Goal: Task Accomplishment & Management: Use online tool/utility

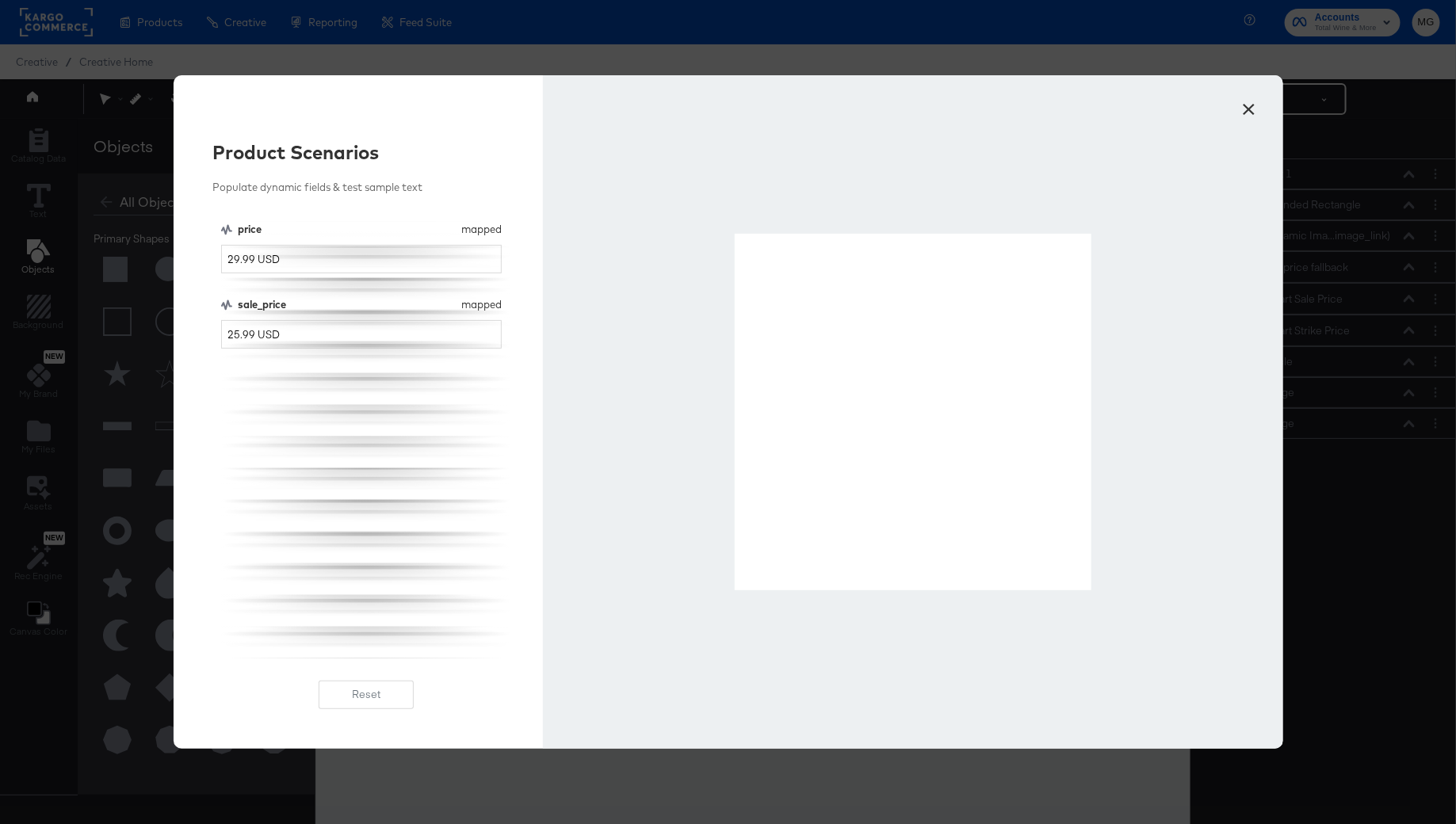
click at [1252, 110] on button "×" at bounding box center [1248, 105] width 28 height 28
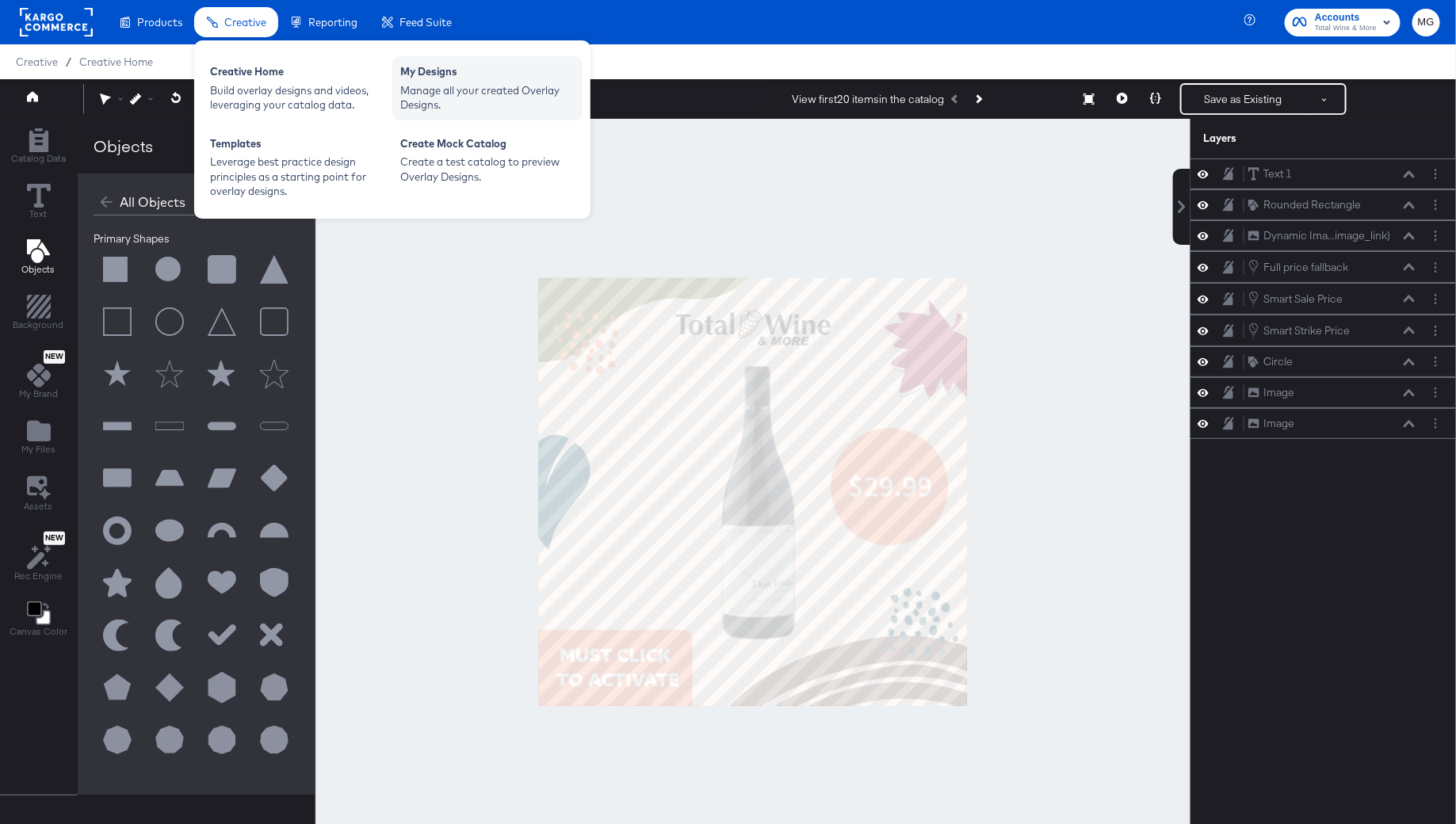
click at [485, 84] on div "Manage all your created Overlay Designs." at bounding box center [487, 98] width 174 height 29
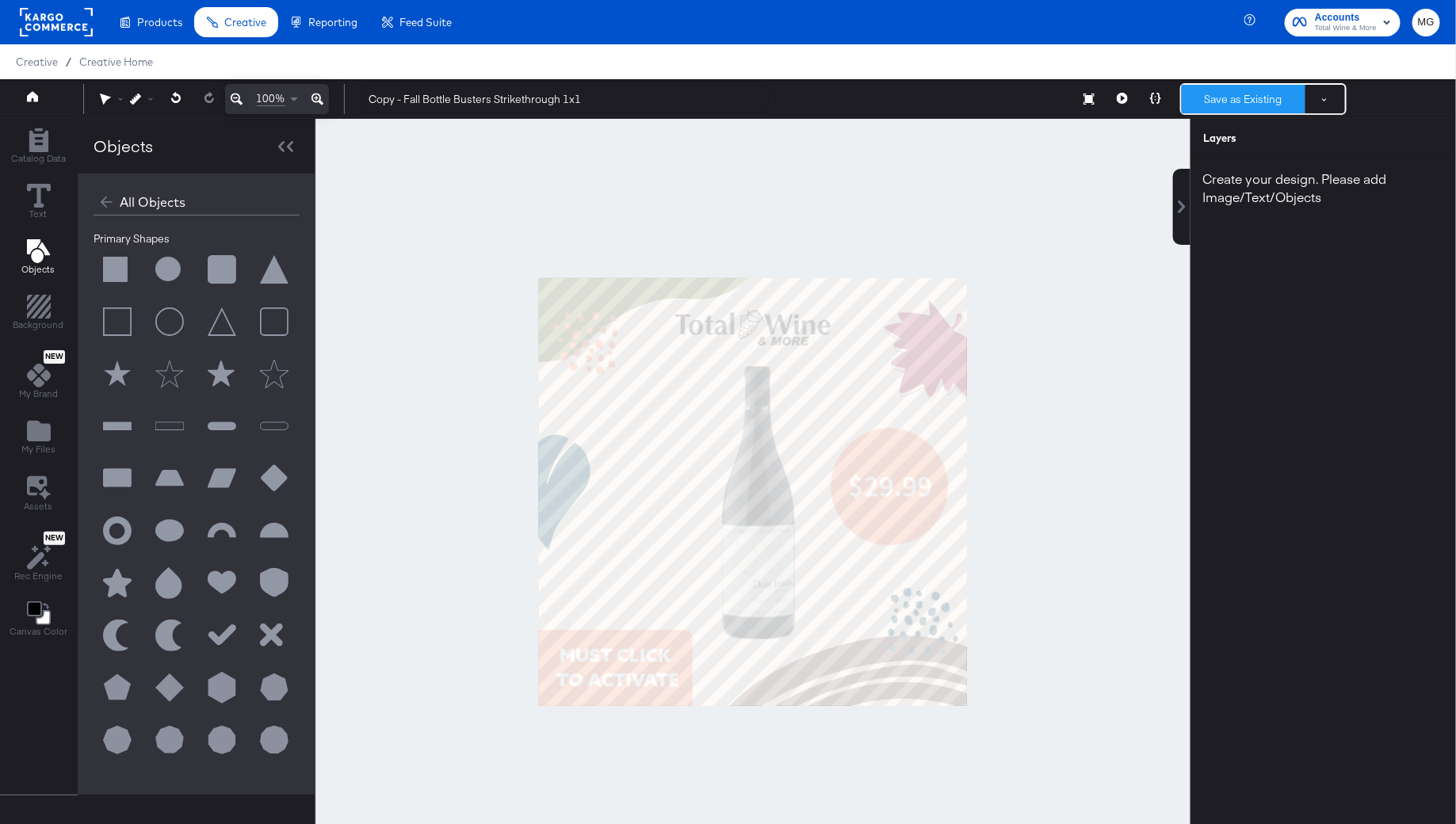
click at [1234, 101] on button "Save as Existing" at bounding box center [1243, 98] width 123 height 28
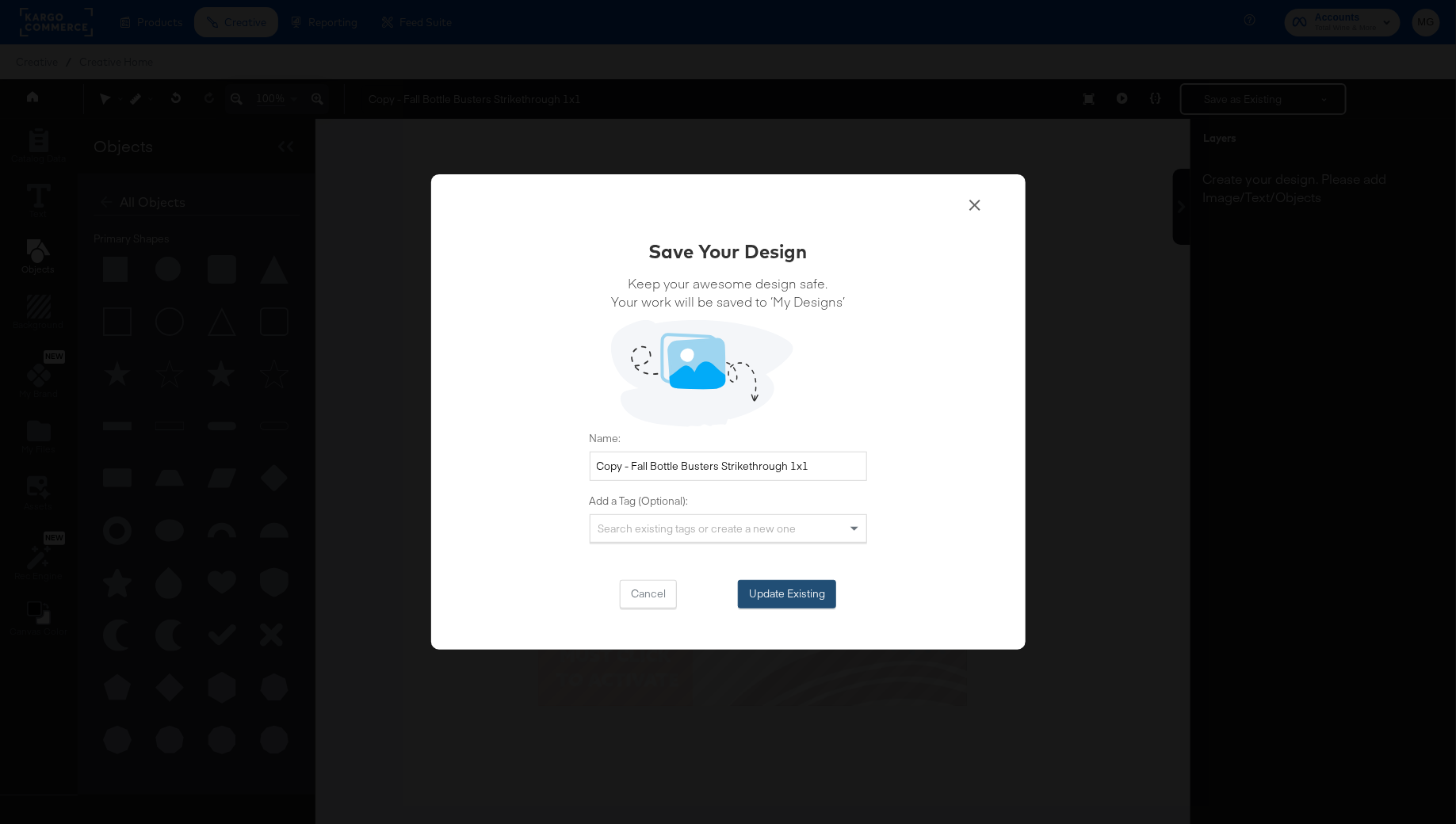
click at [792, 595] on button "Update Existing" at bounding box center [786, 594] width 98 height 28
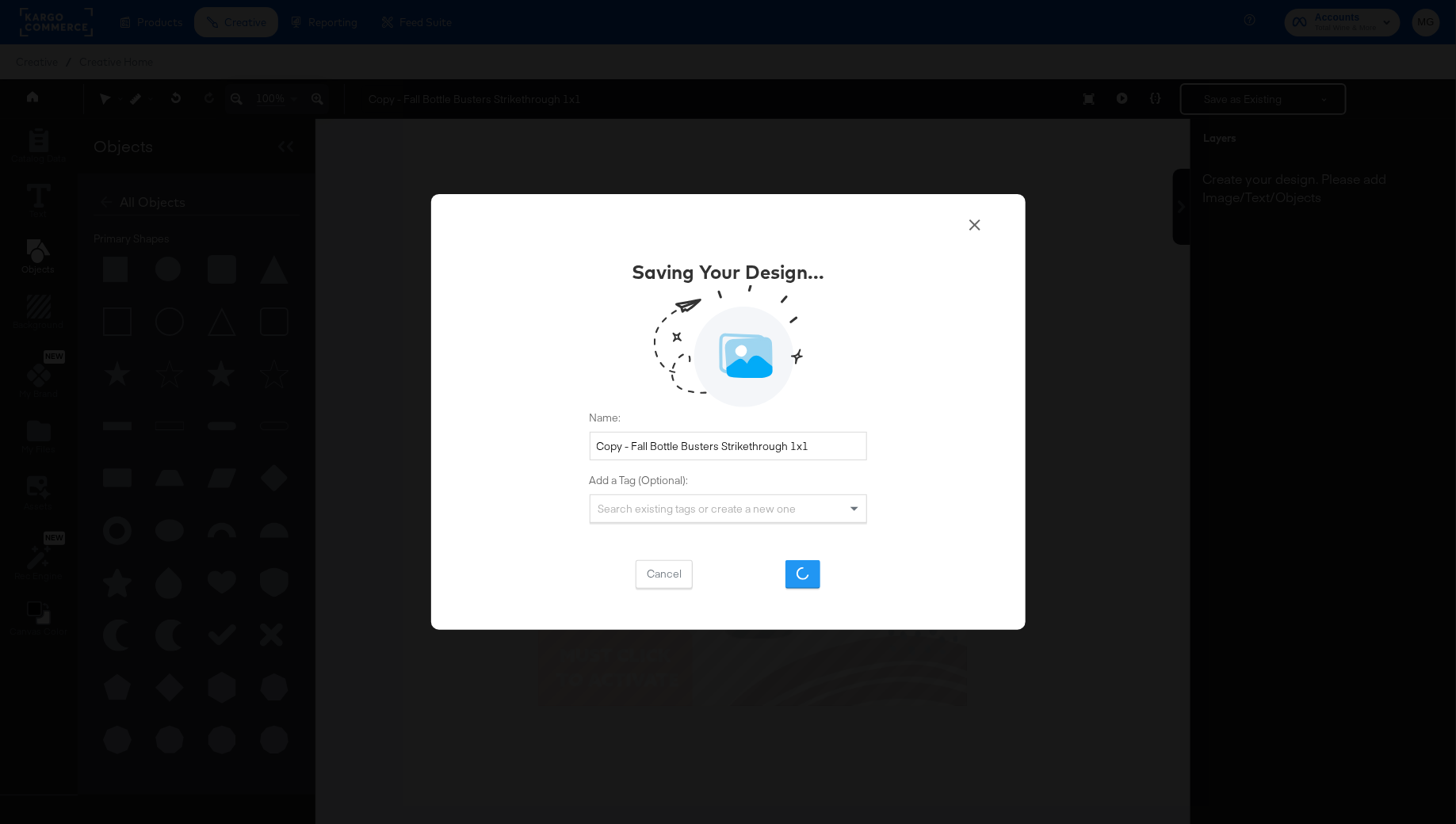
scroll to position [40, 0]
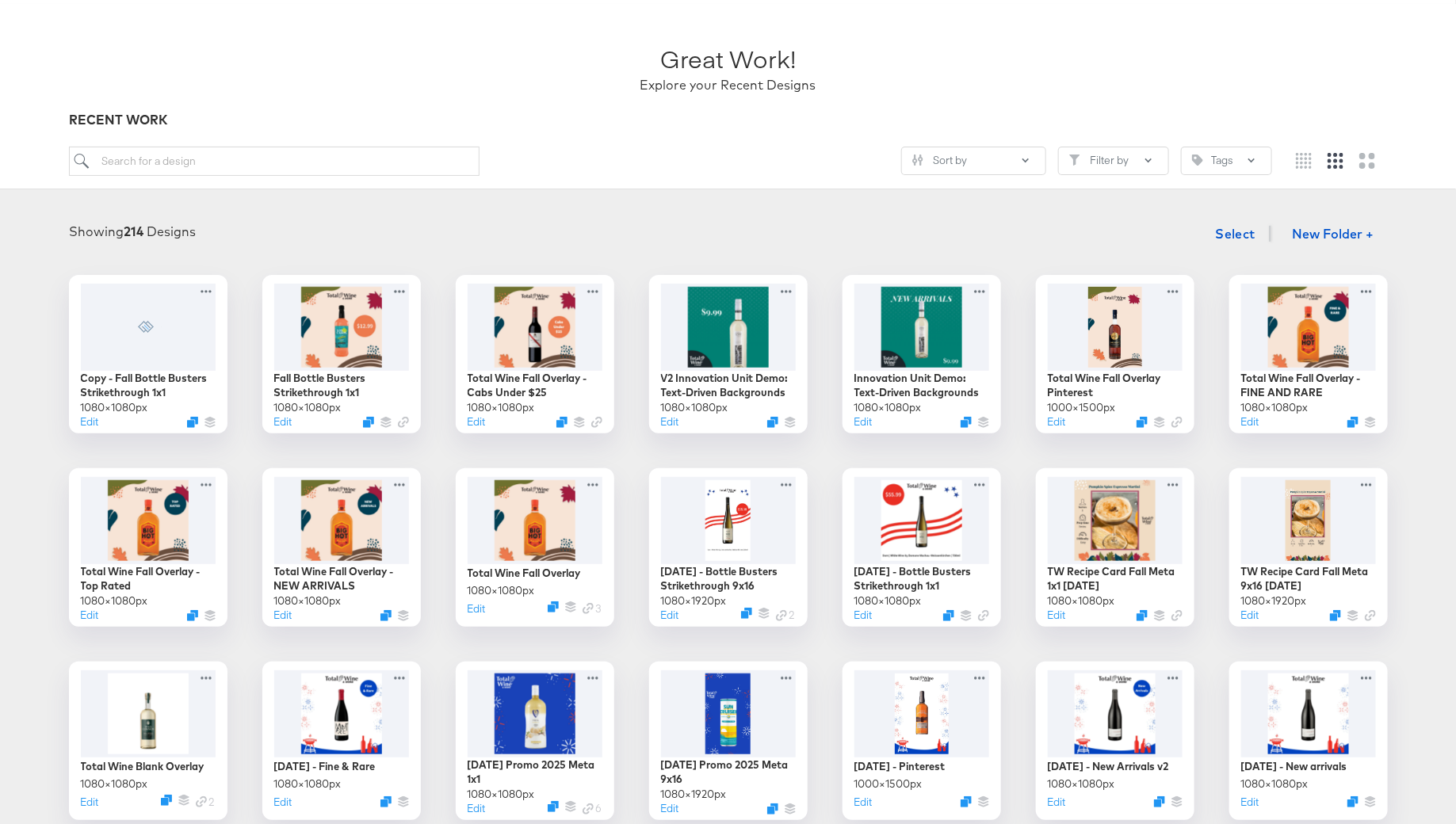
scroll to position [106, 0]
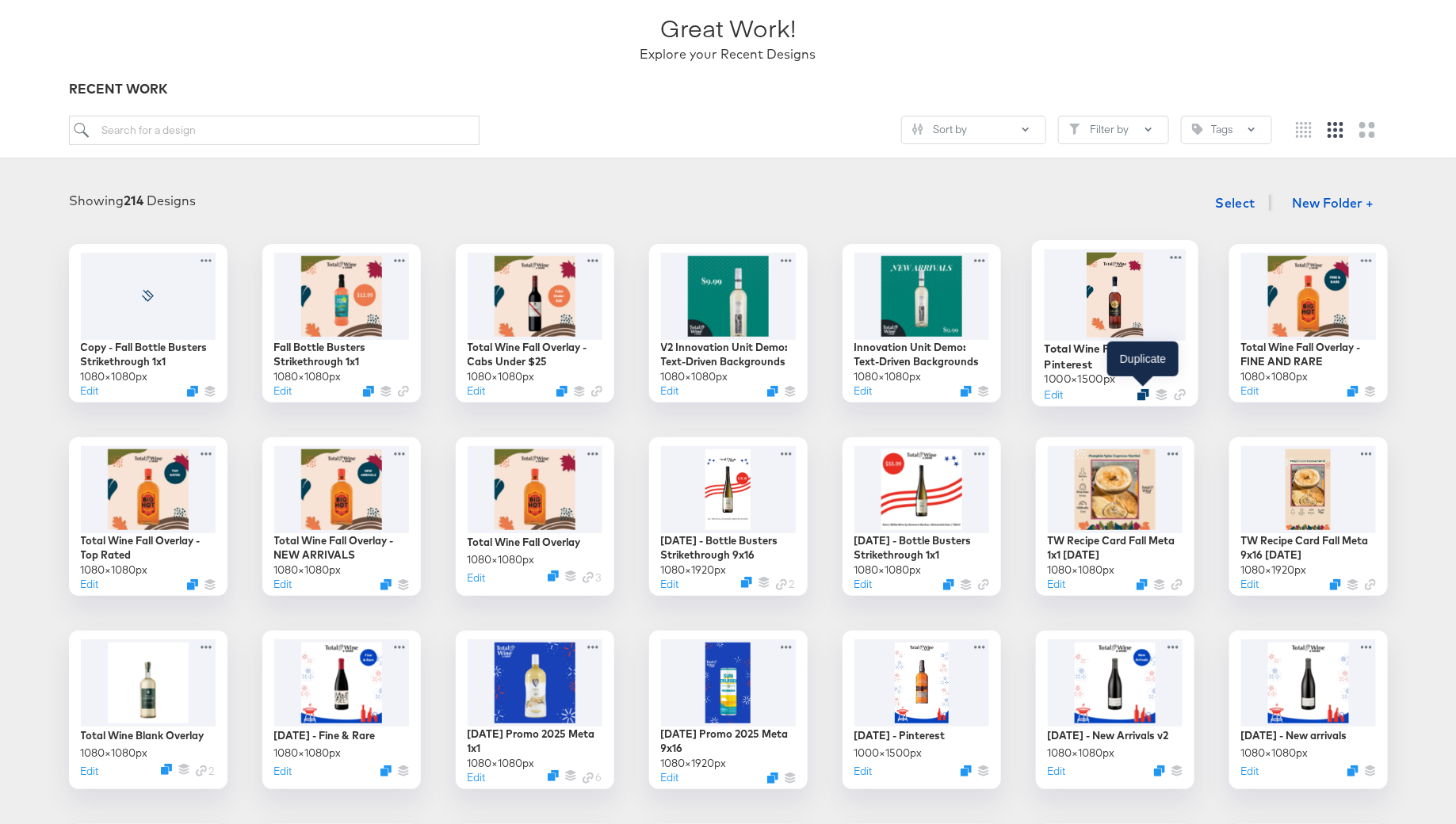
click at [1142, 393] on icon "Duplicate" at bounding box center [1143, 395] width 12 height 12
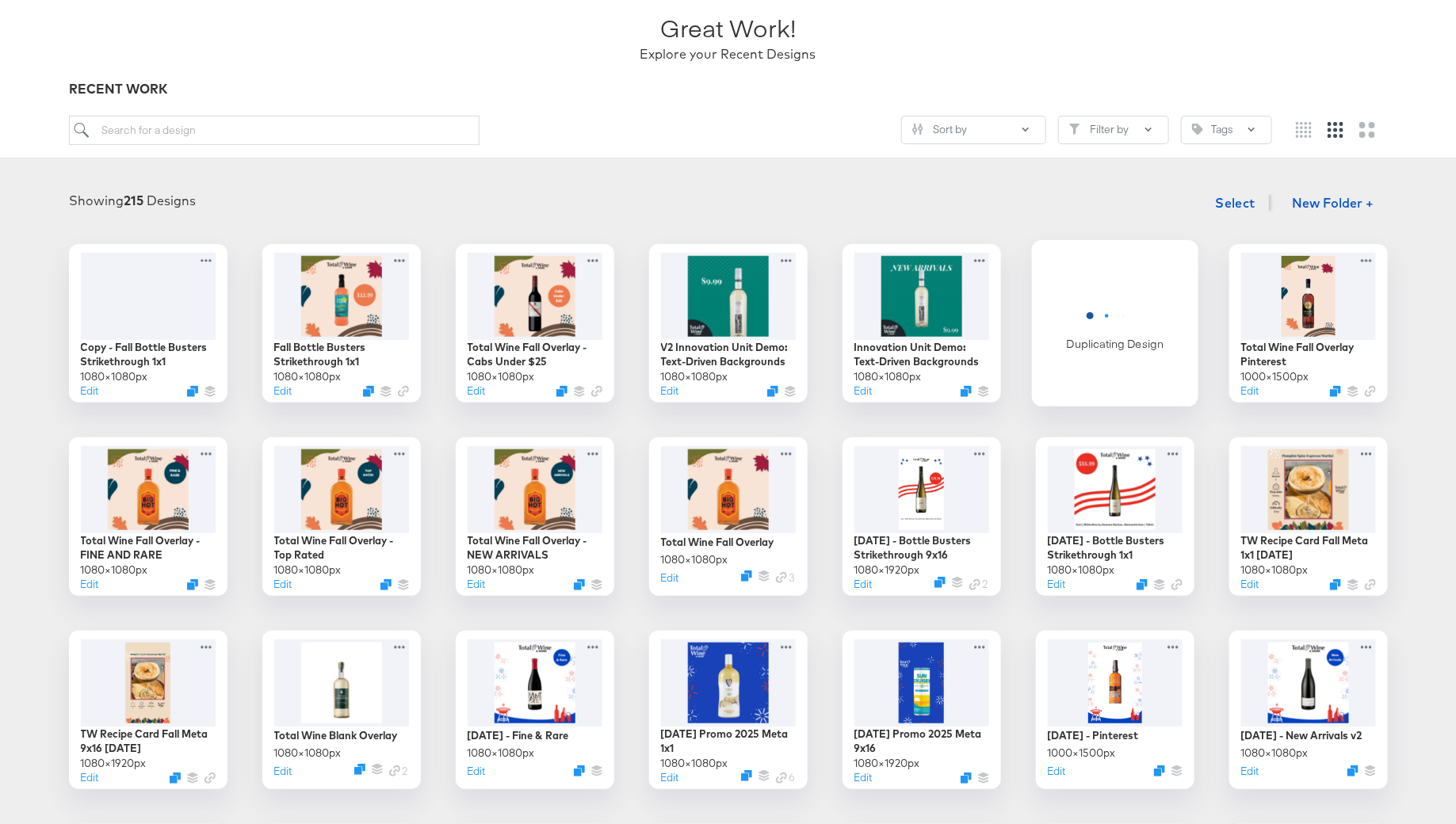
scroll to position [138, 0]
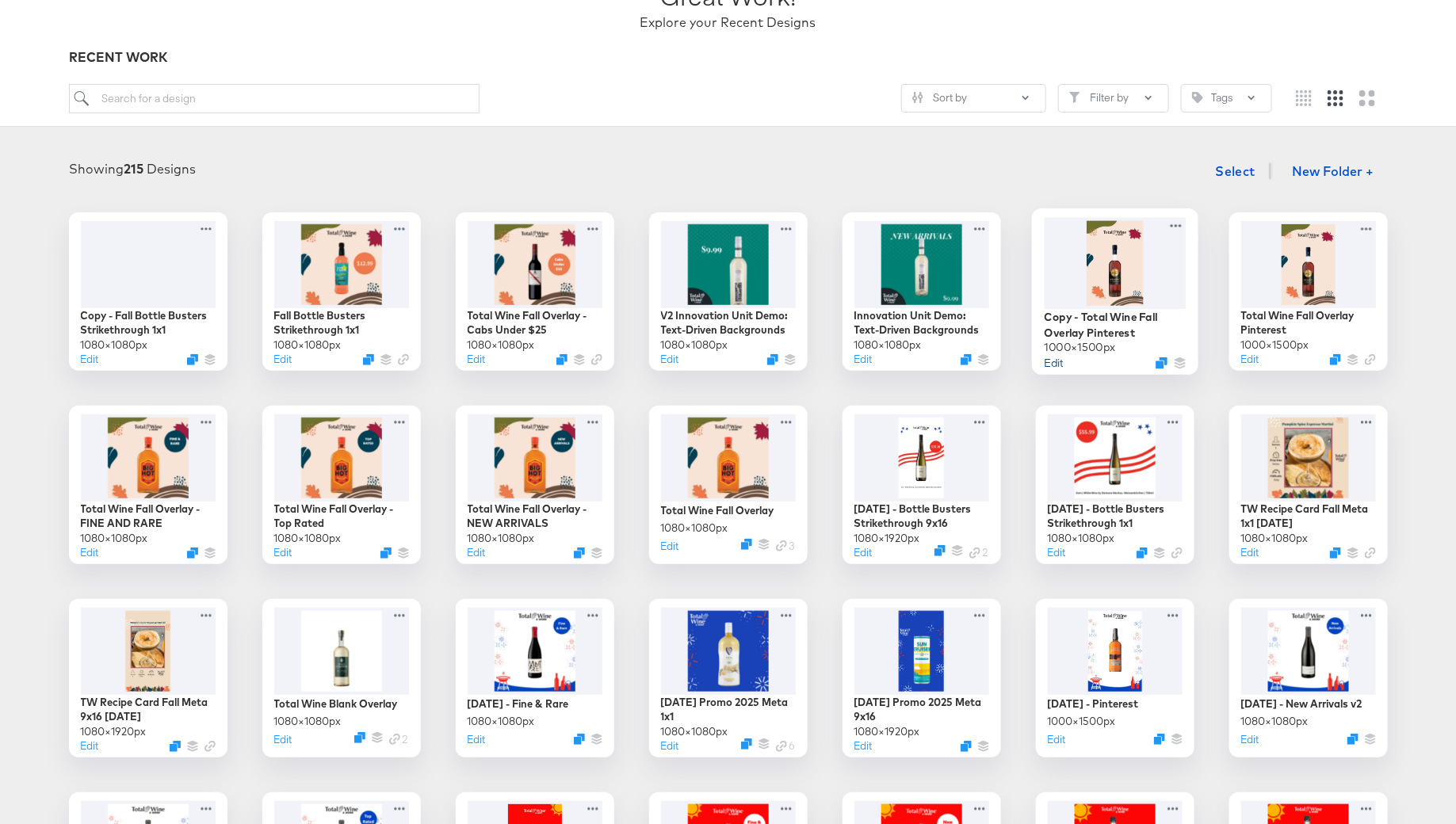
click at [1055, 362] on button "Edit" at bounding box center [1054, 361] width 19 height 15
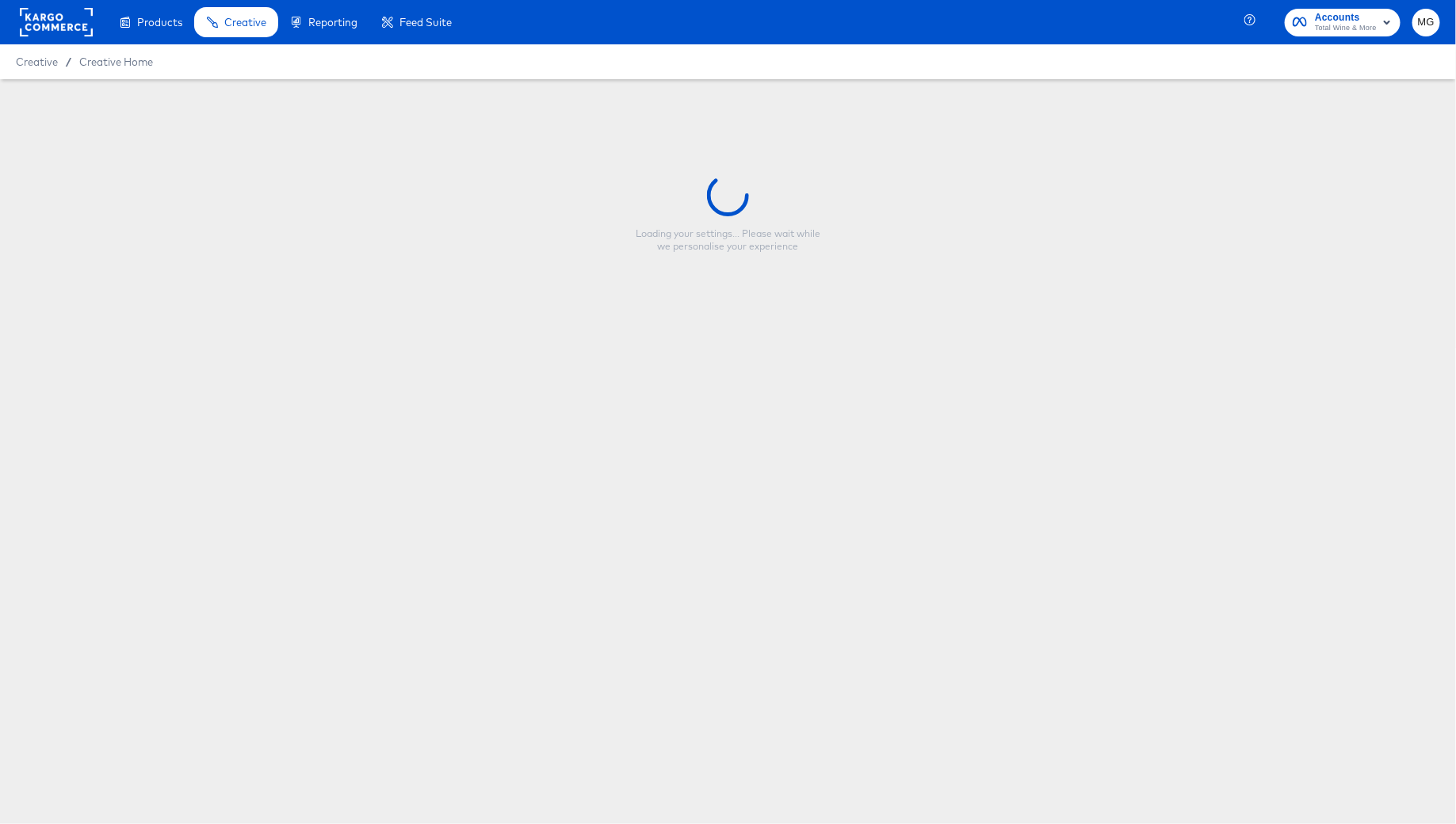
type input "Copy - Total Wine Fall Overlay Pinterest"
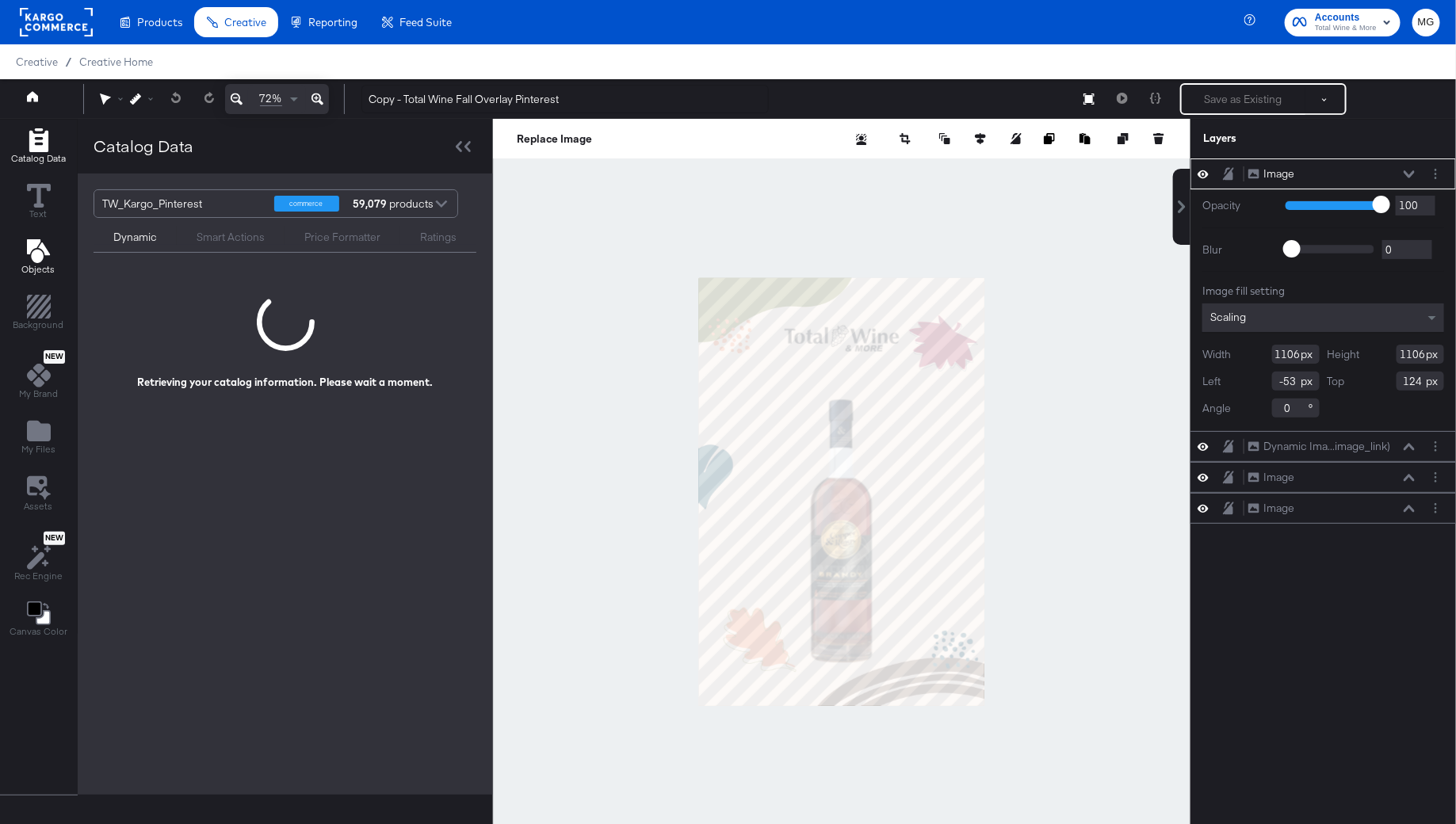
click at [28, 263] on span "Objects" at bounding box center [39, 269] width 33 height 13
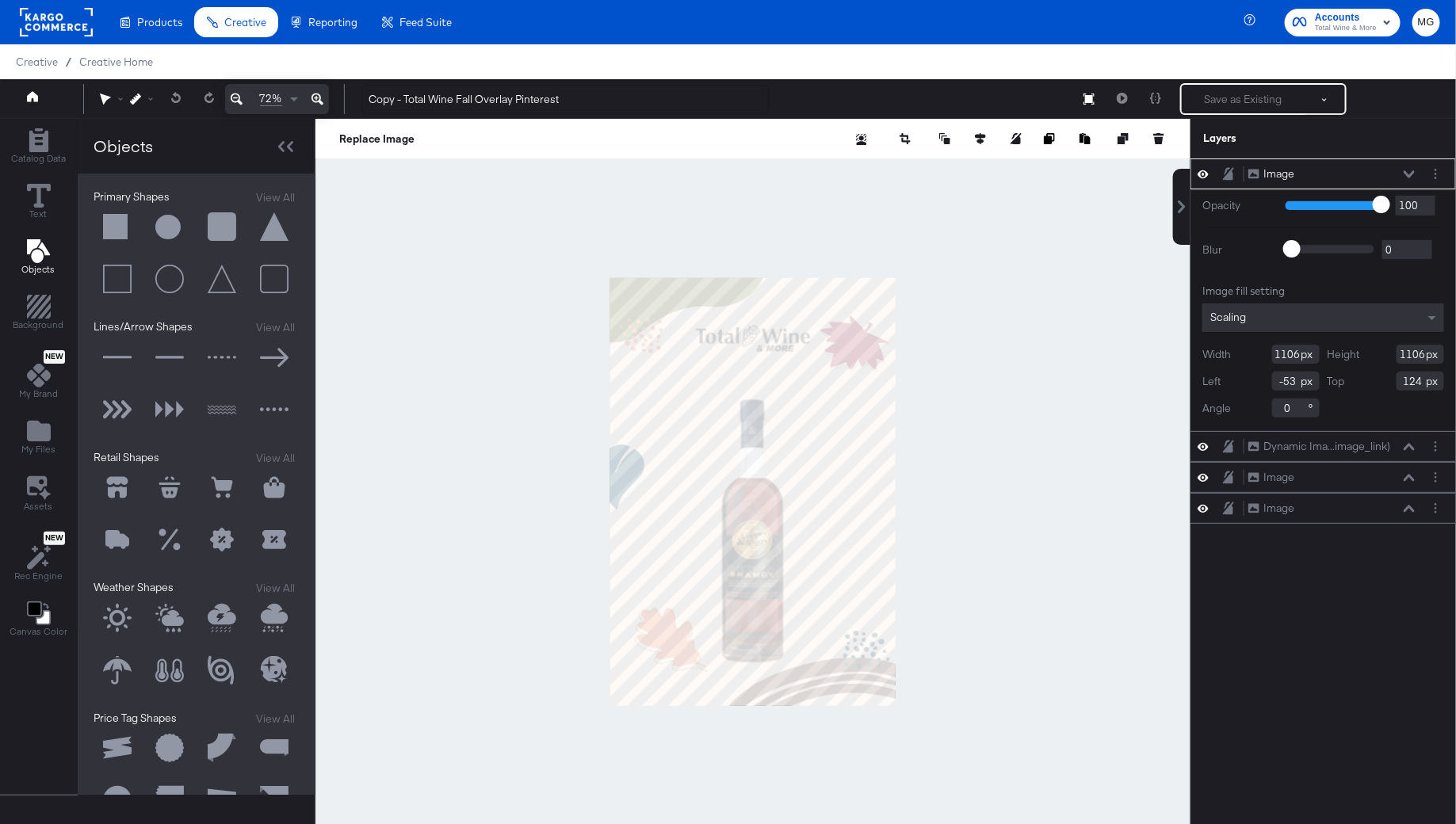
click at [167, 221] on button at bounding box center [169, 227] width 48 height 48
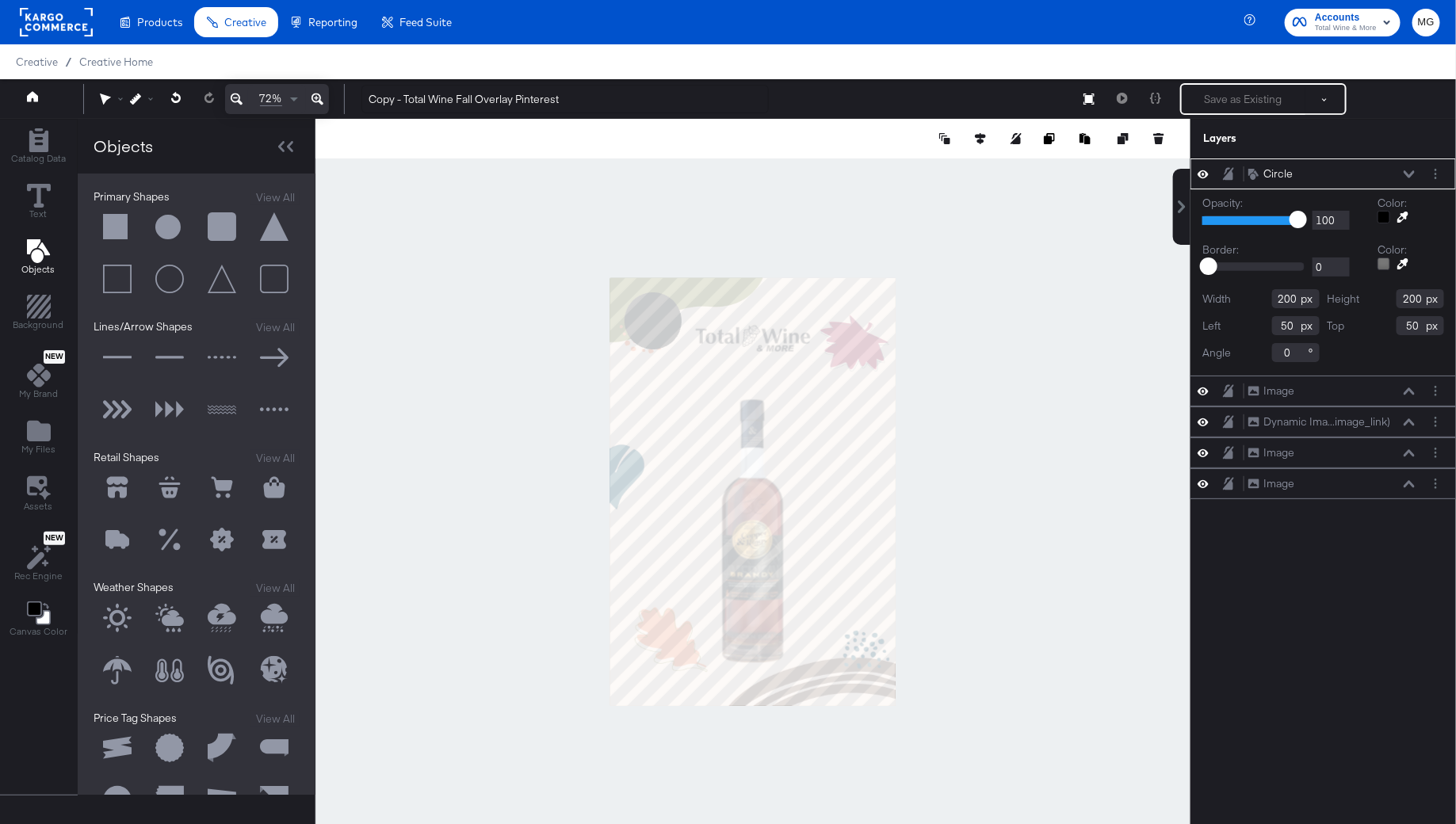
type input "700"
type input "475"
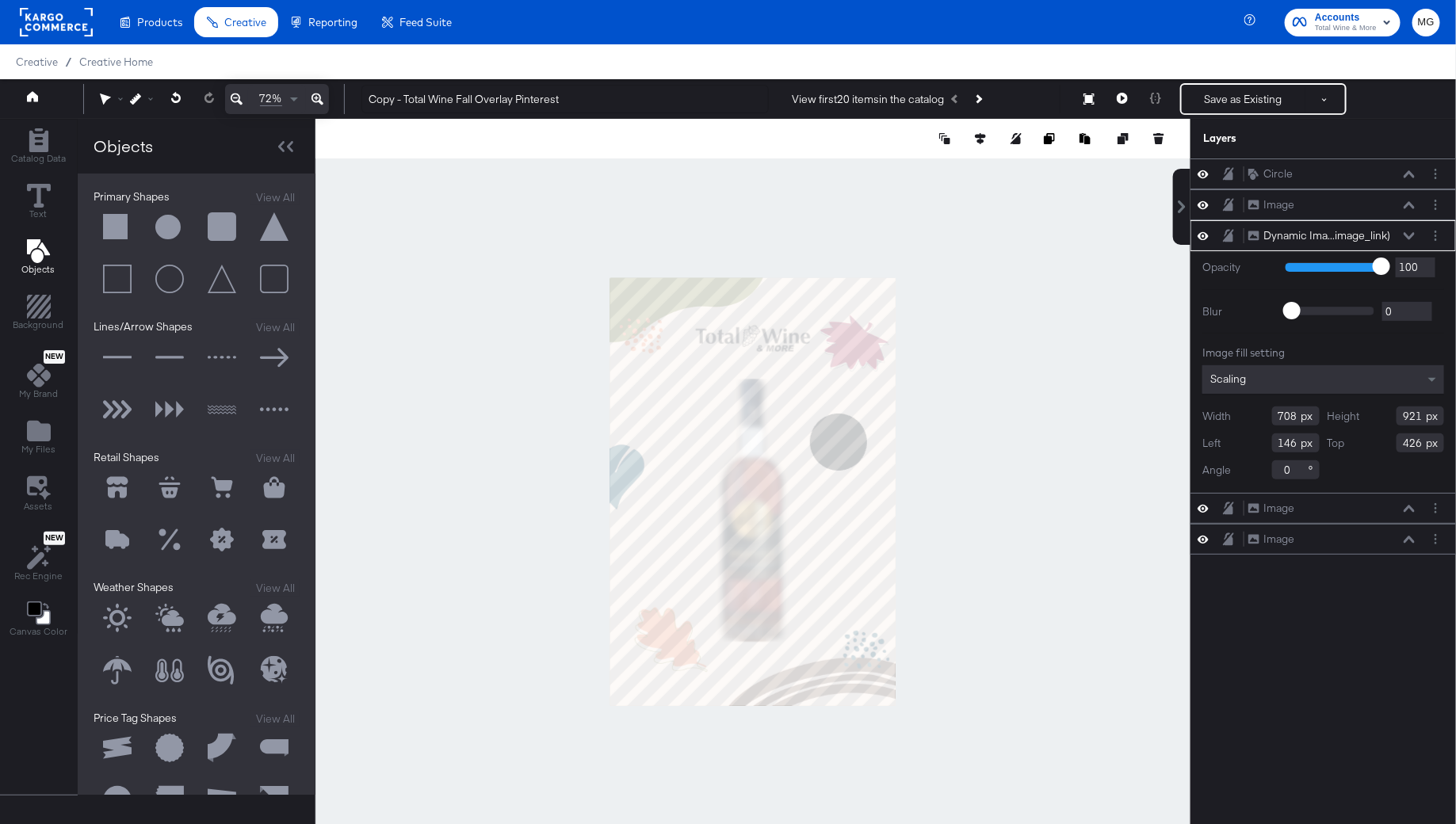
type input "354"
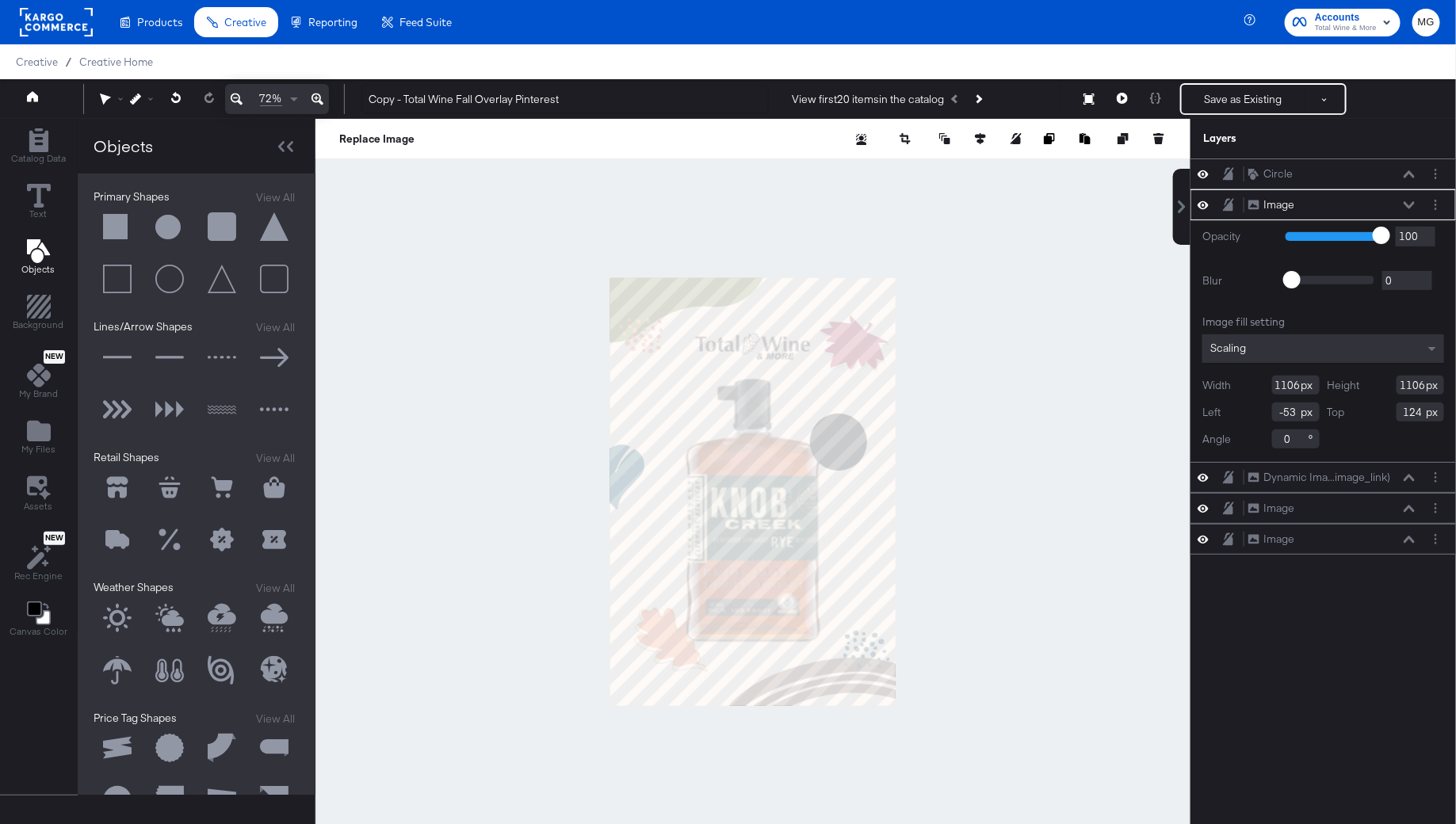
type input "130"
click at [972, 561] on div at bounding box center [753, 491] width 875 height 745
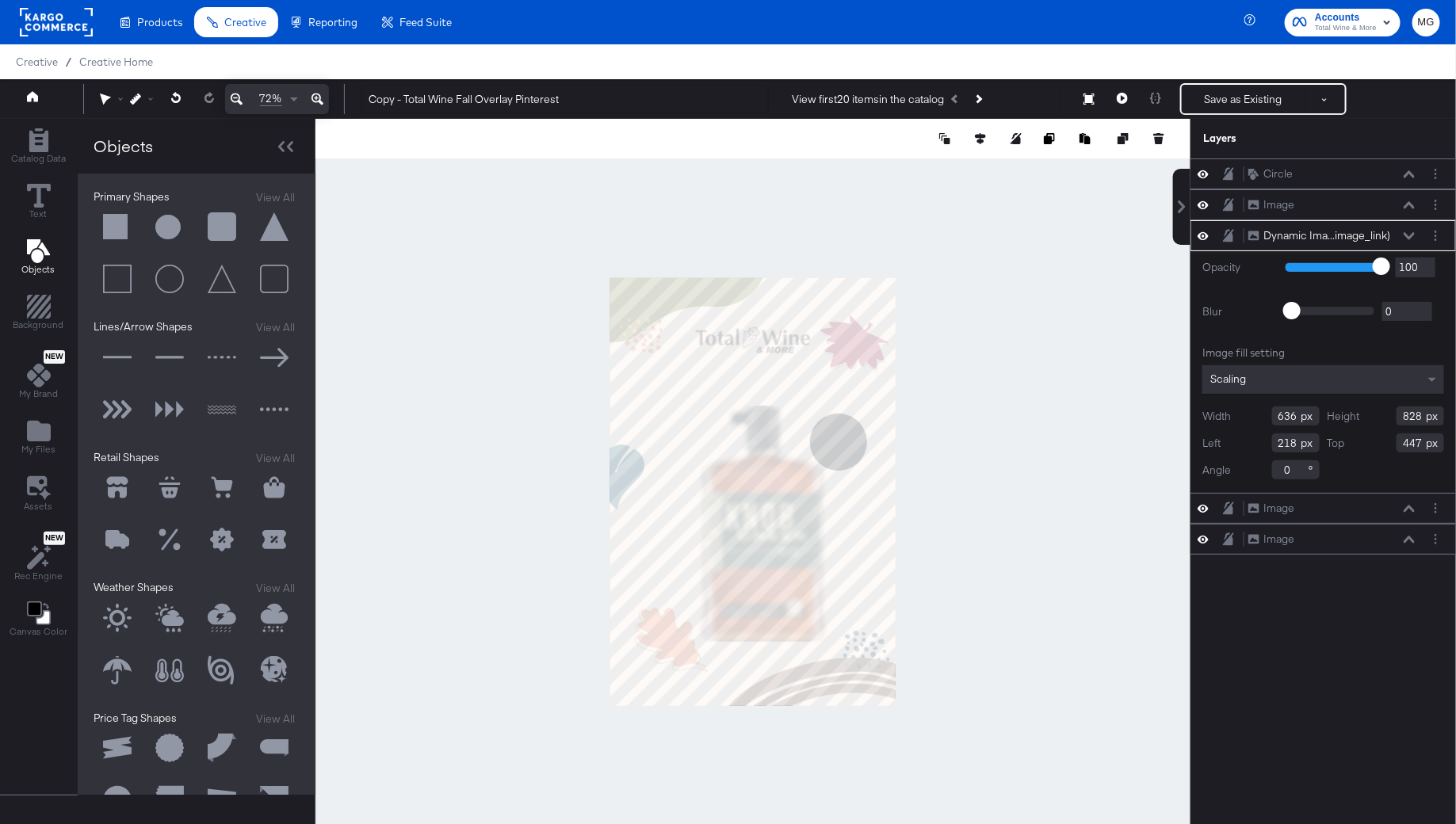
type input "636"
type input "828"
type input "218"
type input "447"
type input "620"
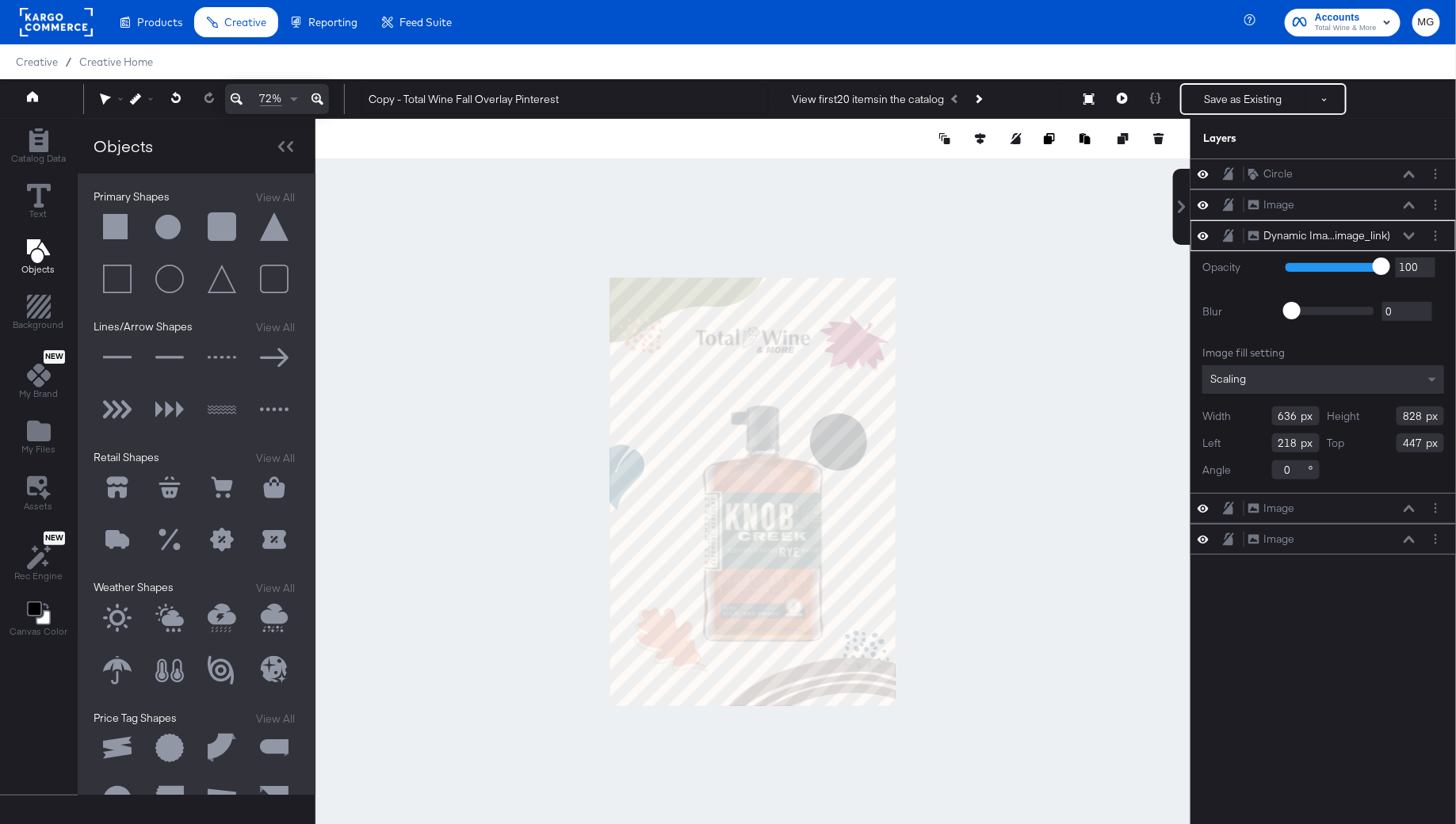
type input "800"
type input "235"
type input "475"
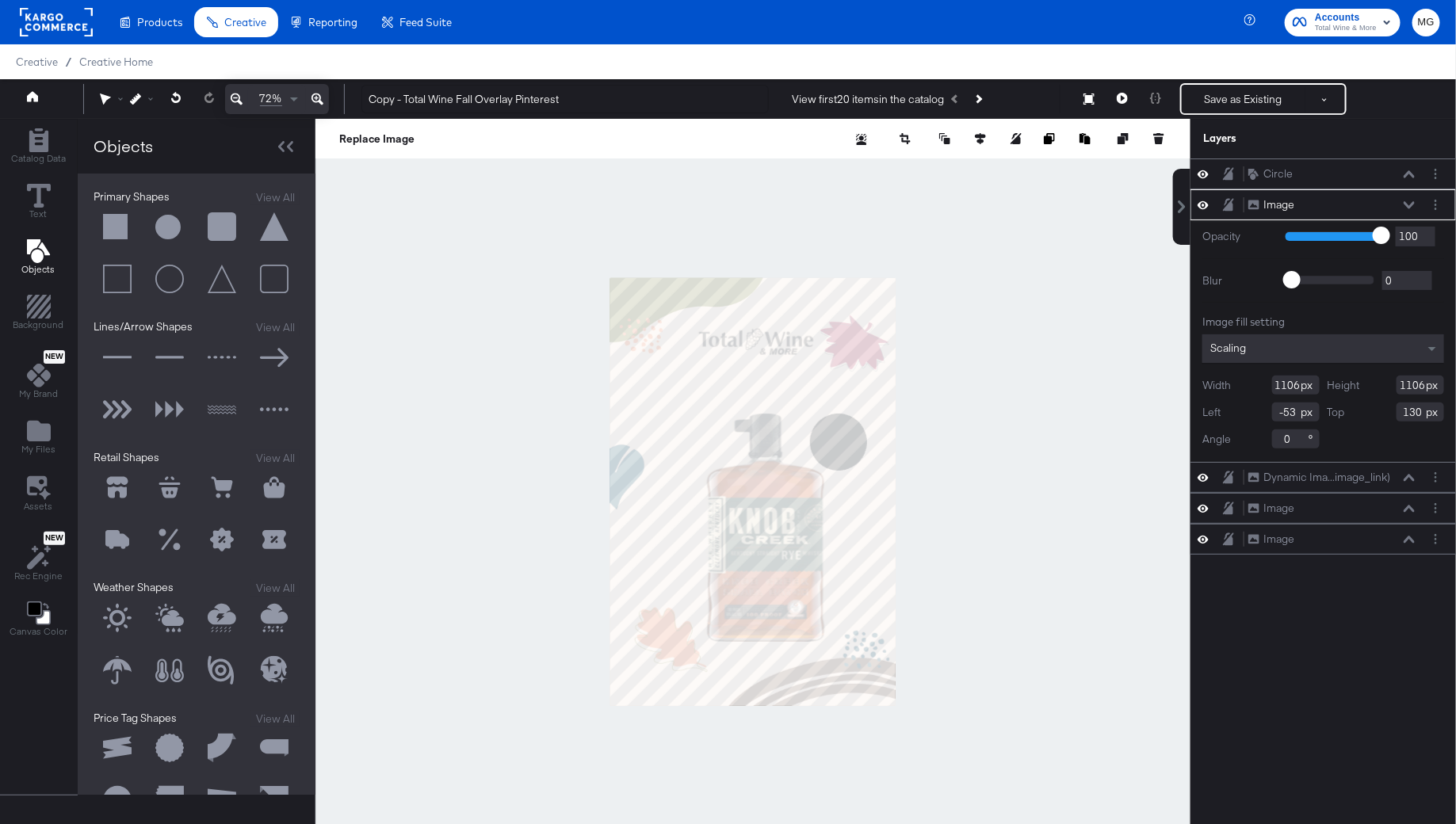
type input "133"
click at [904, 563] on div at bounding box center [753, 491] width 875 height 745
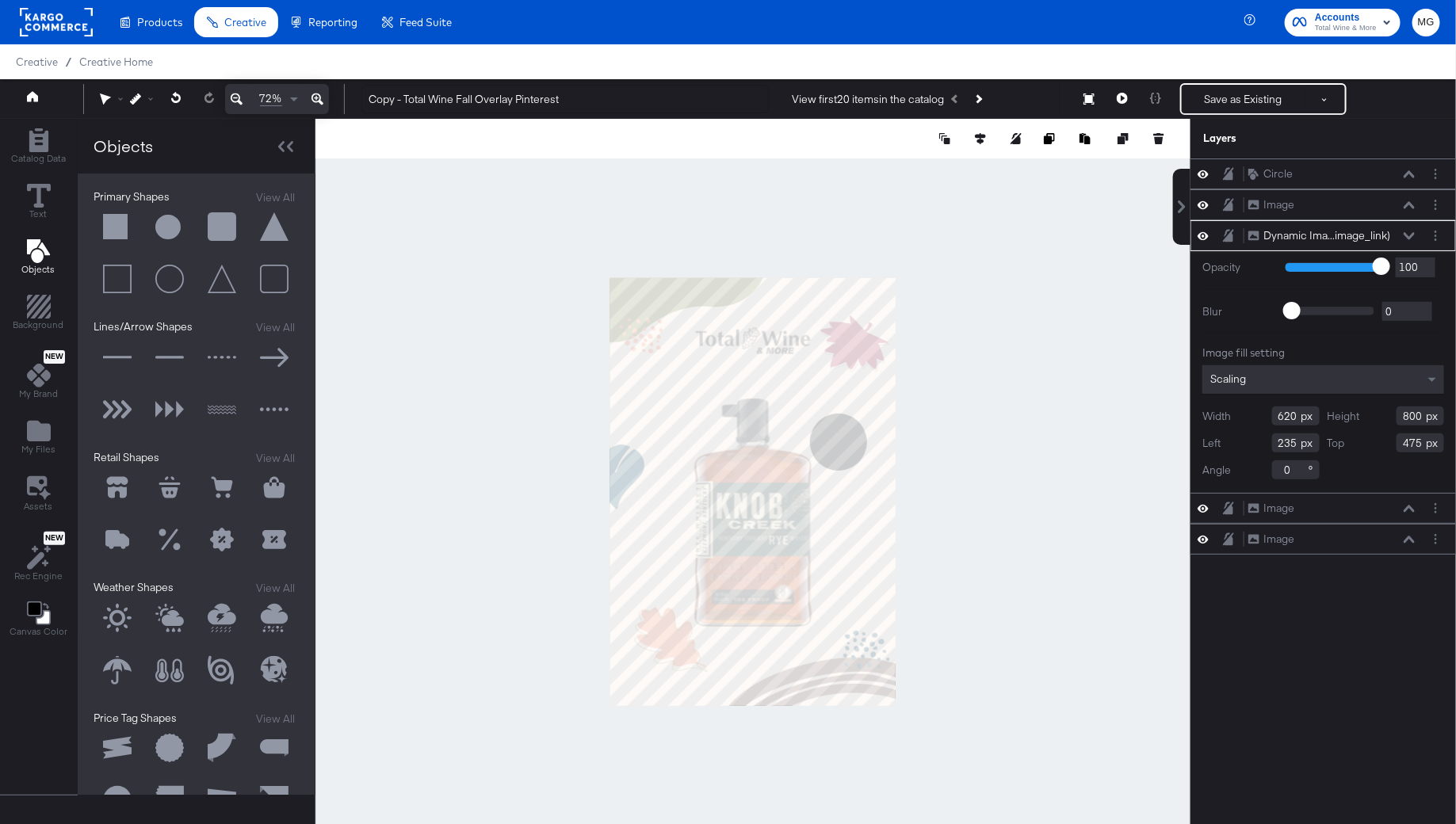
type input "190"
type input "422"
click at [1021, 622] on div at bounding box center [753, 491] width 875 height 745
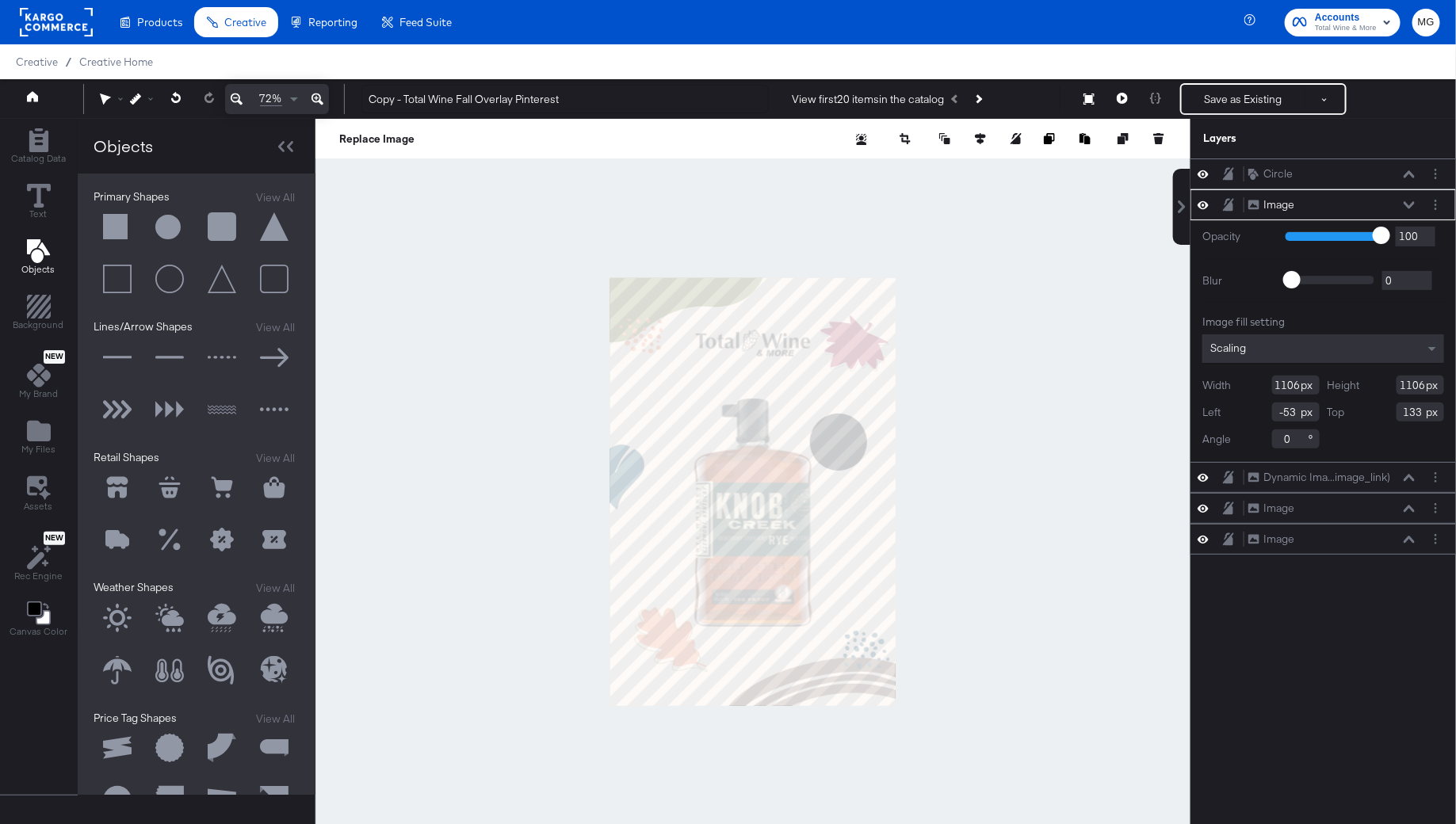
type input "141"
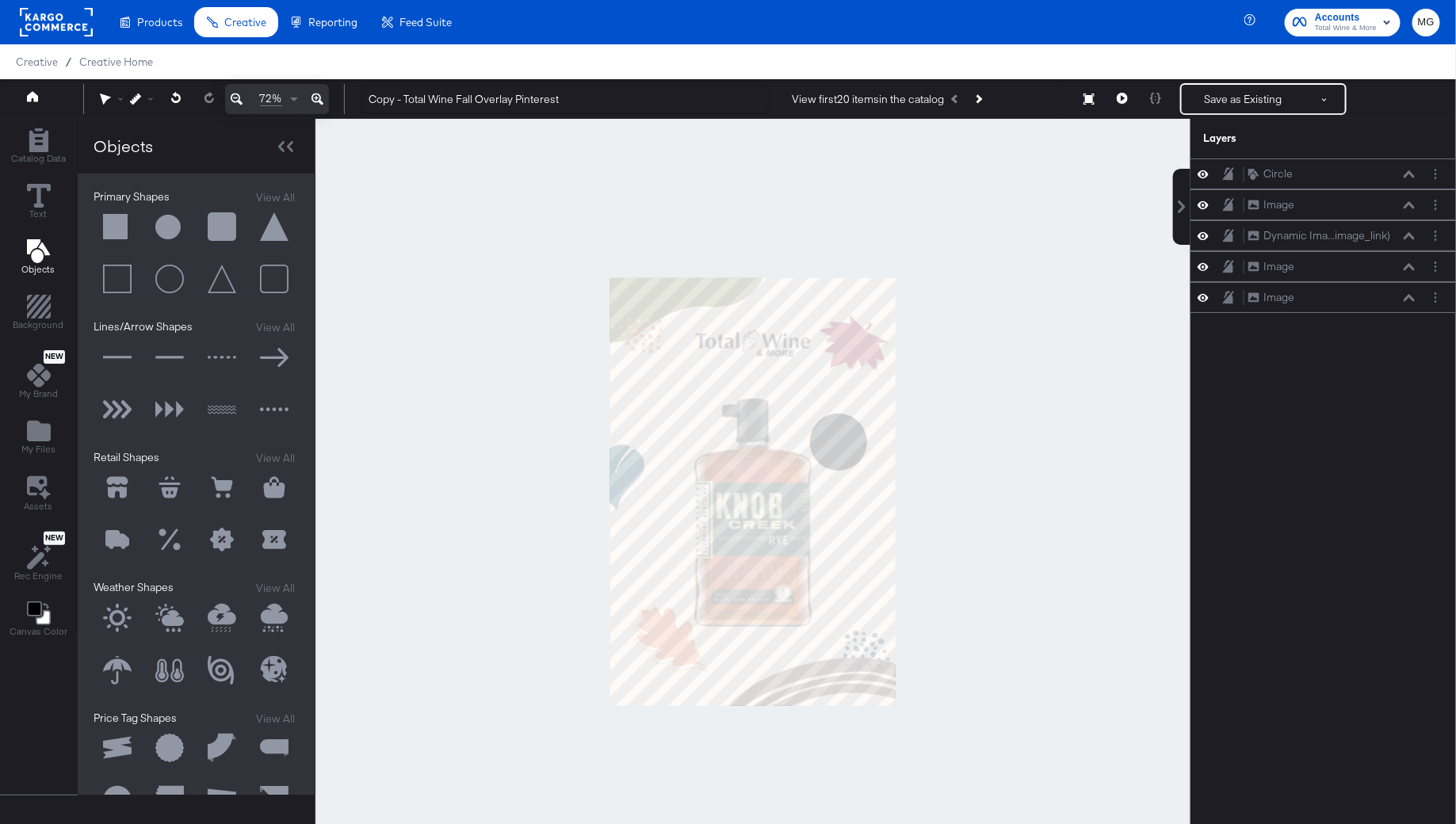
click at [993, 535] on div at bounding box center [753, 491] width 875 height 745
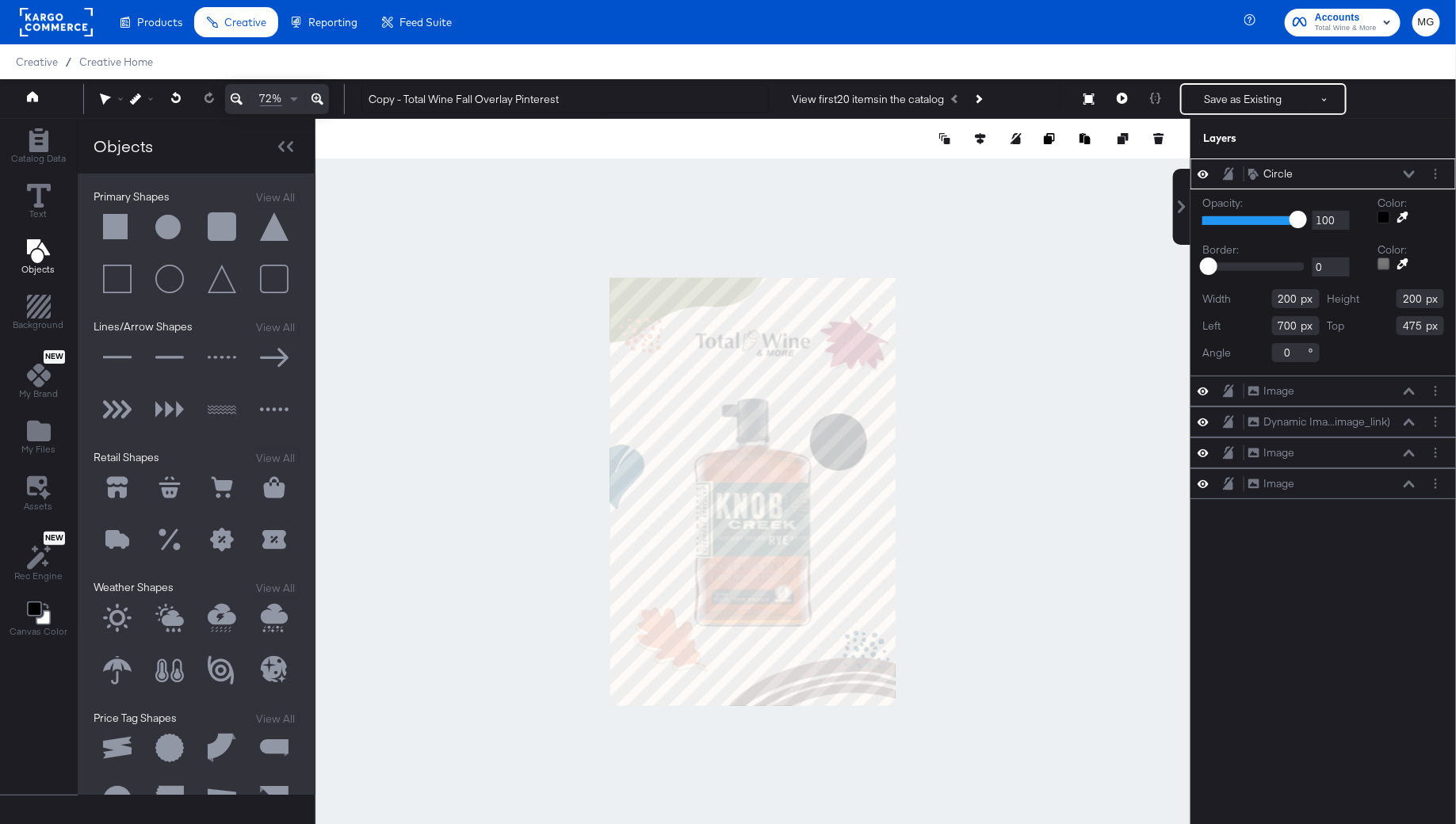
type input "697"
type input "250"
type input "256"
type input "650"
type input "553"
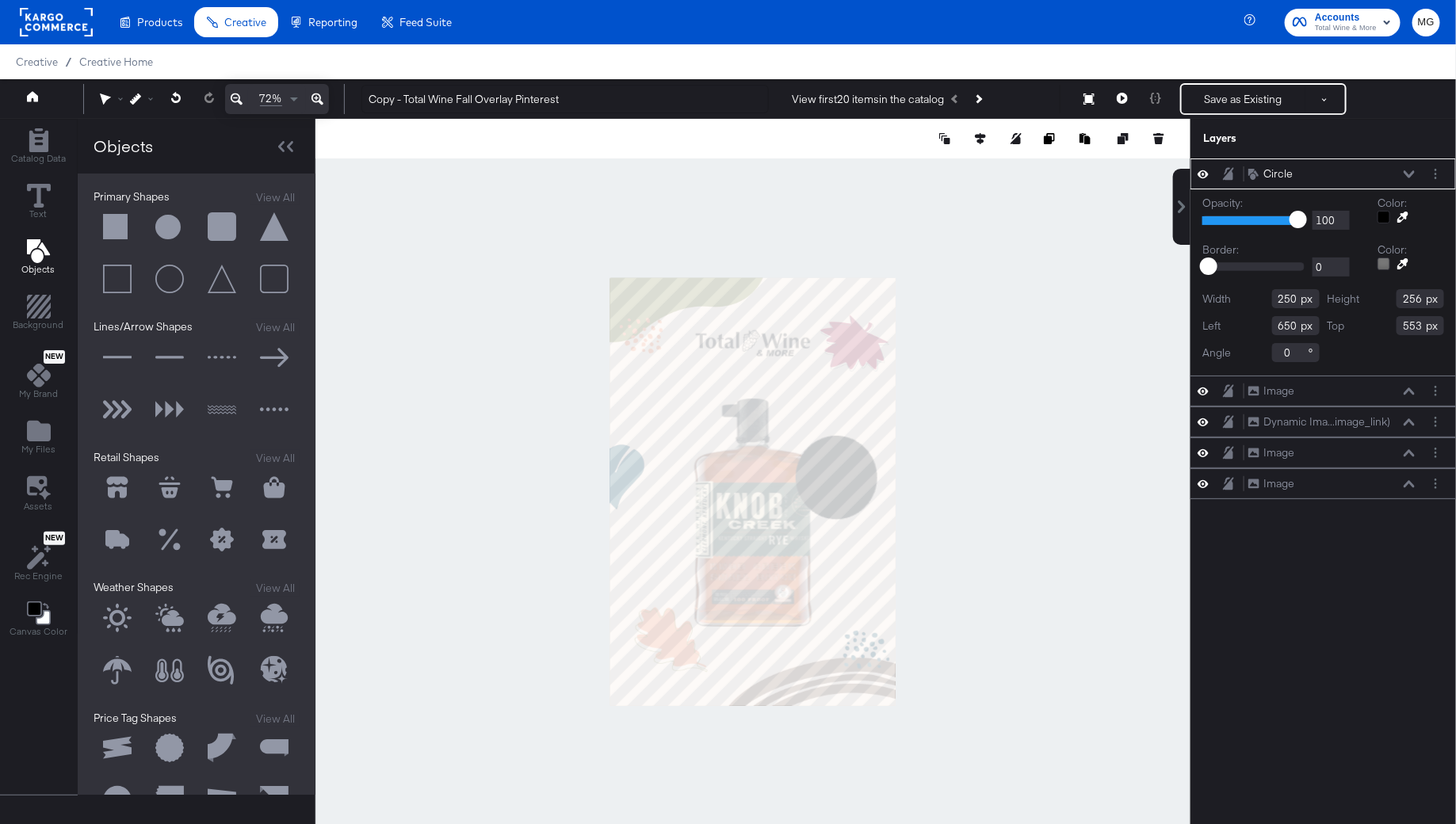
type input "297"
type input "294"
click at [953, 528] on div at bounding box center [753, 491] width 875 height 745
type input "547"
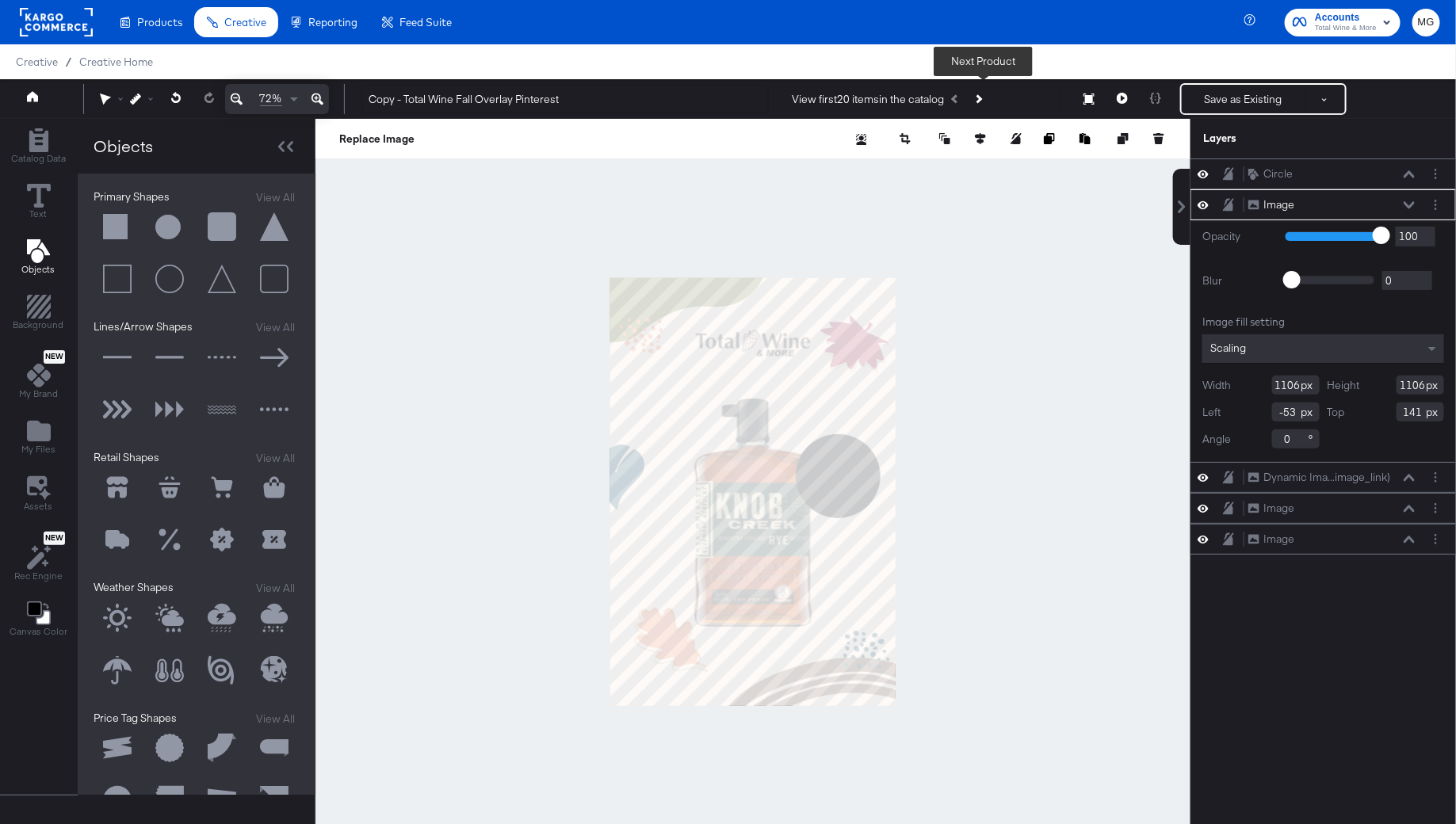
click at [988, 92] on button "Next Product" at bounding box center [978, 98] width 22 height 28
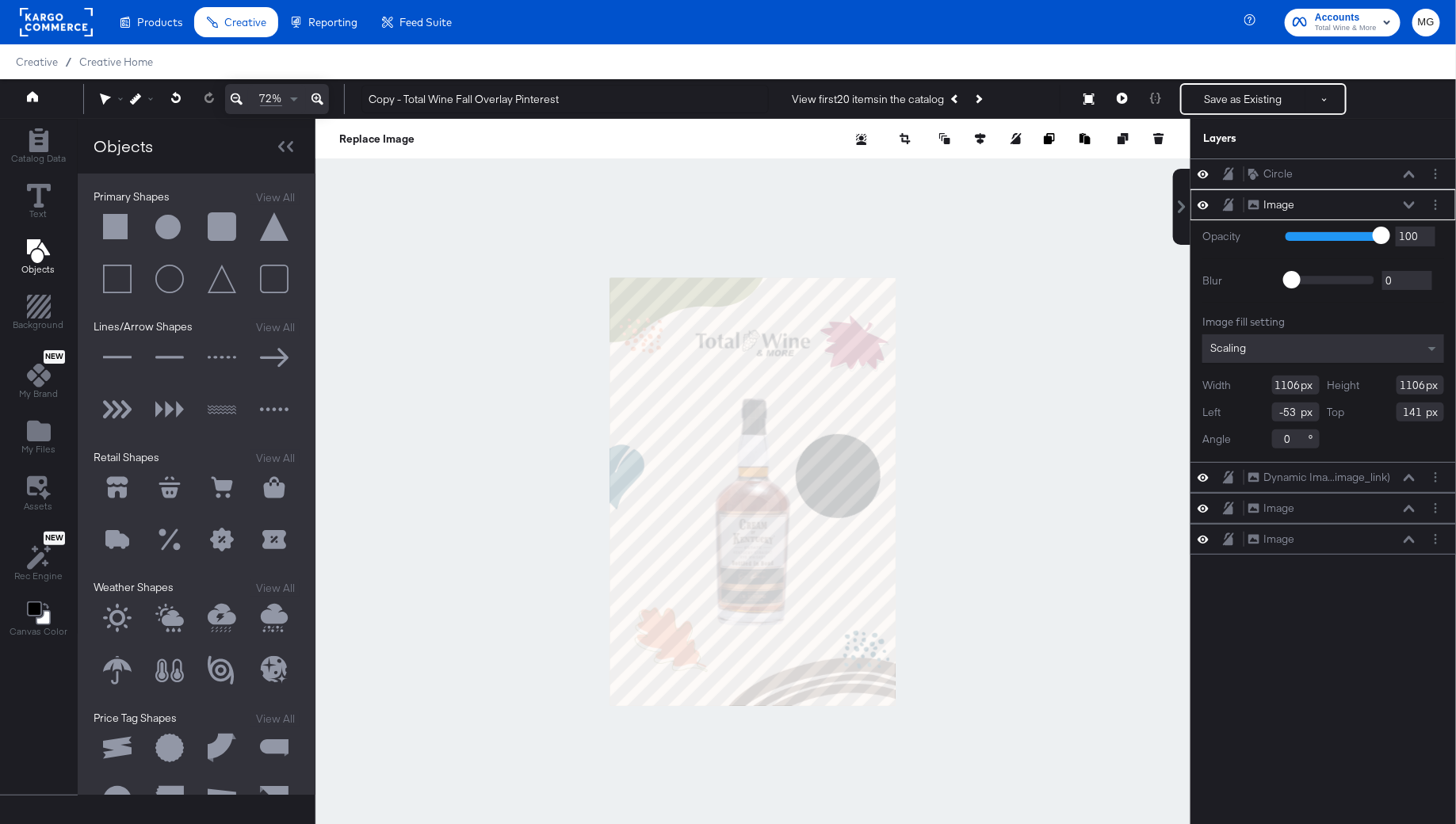
click at [1016, 528] on div at bounding box center [753, 491] width 875 height 745
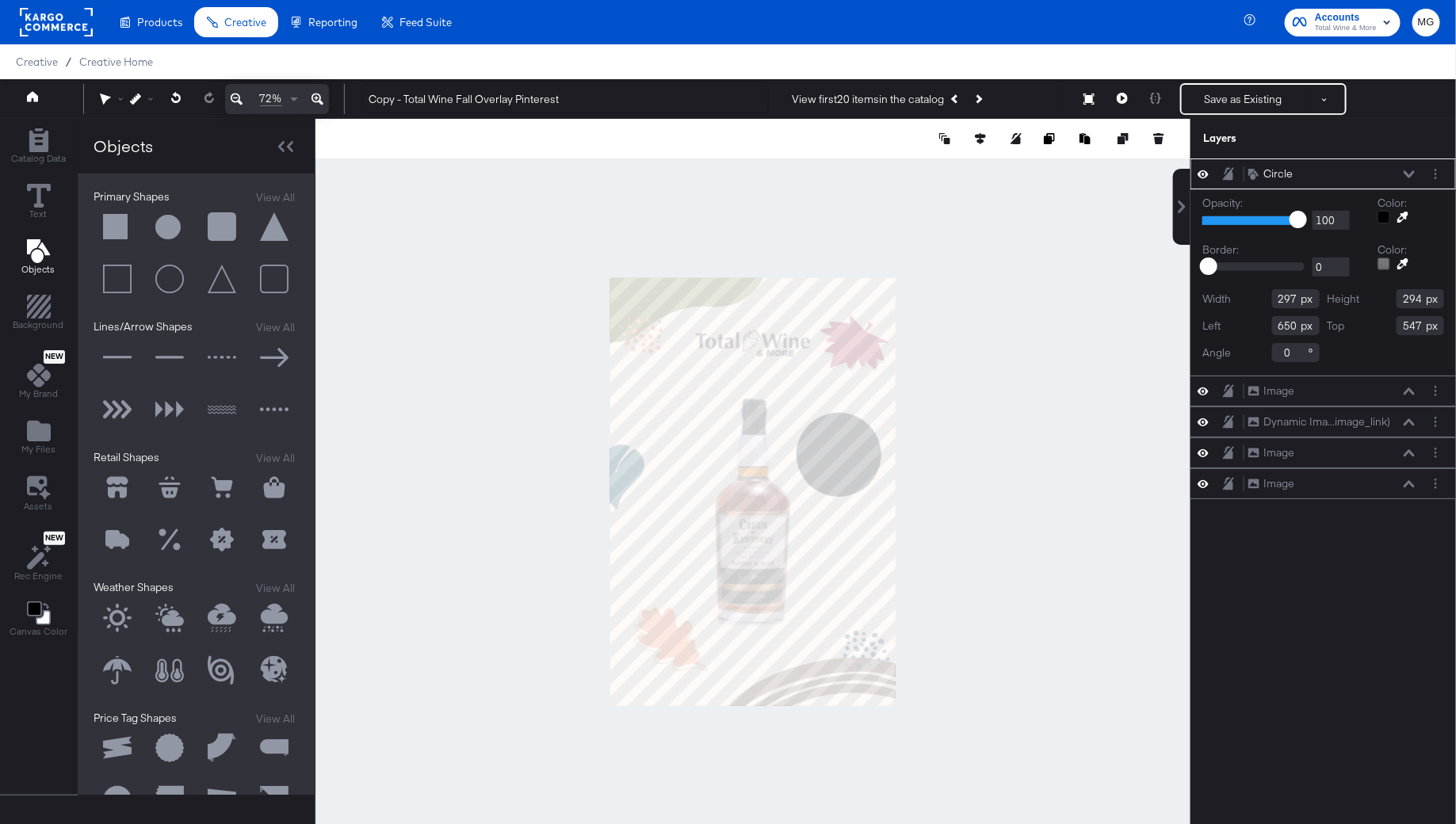
type input "653"
type input "472"
click at [1405, 214] on icon at bounding box center [1402, 217] width 11 height 11
click at [659, 635] on div at bounding box center [752, 491] width 874 height 745
click at [1019, 466] on div at bounding box center [753, 491] width 875 height 745
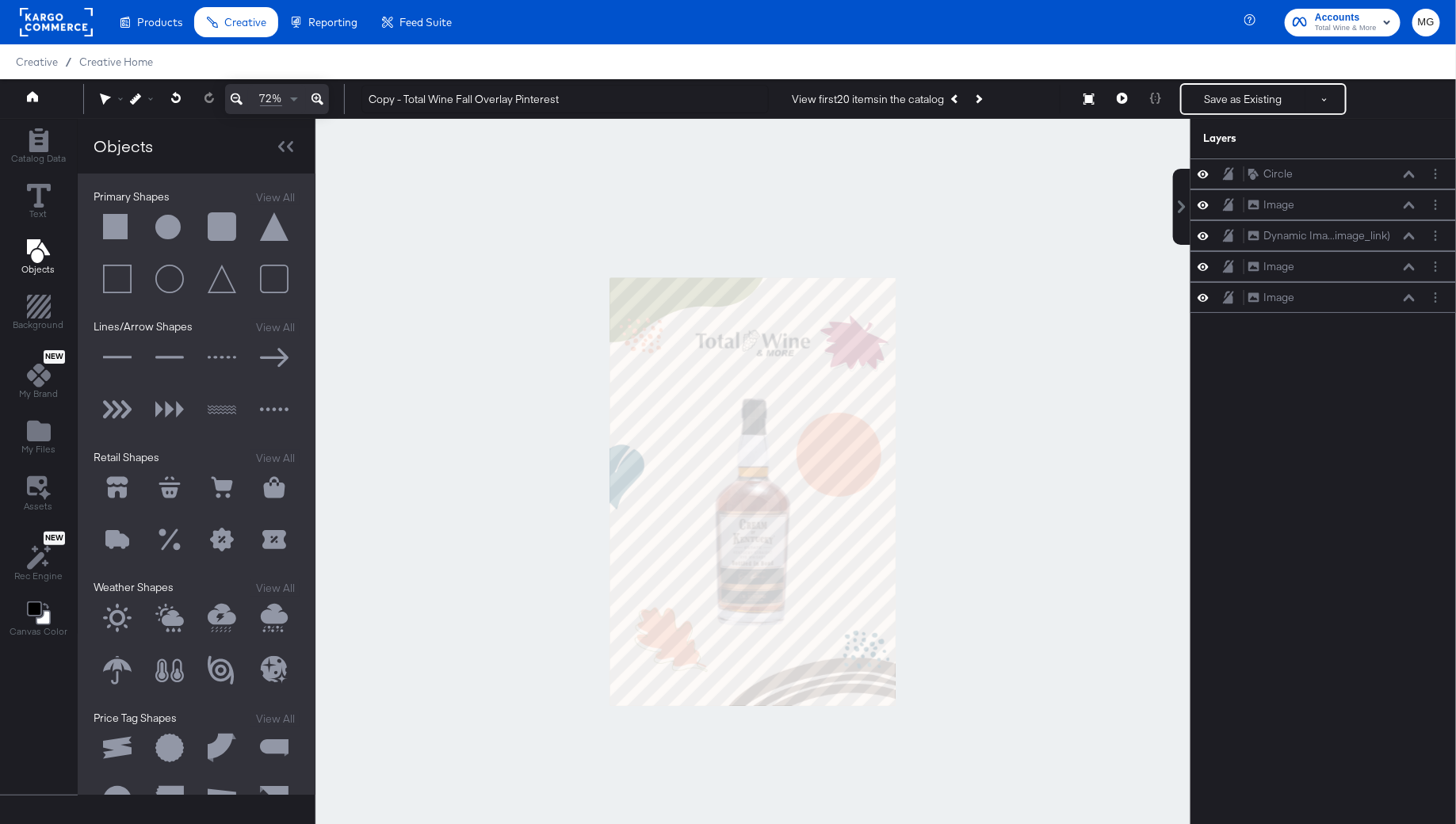
click at [978, 499] on div at bounding box center [753, 491] width 875 height 745
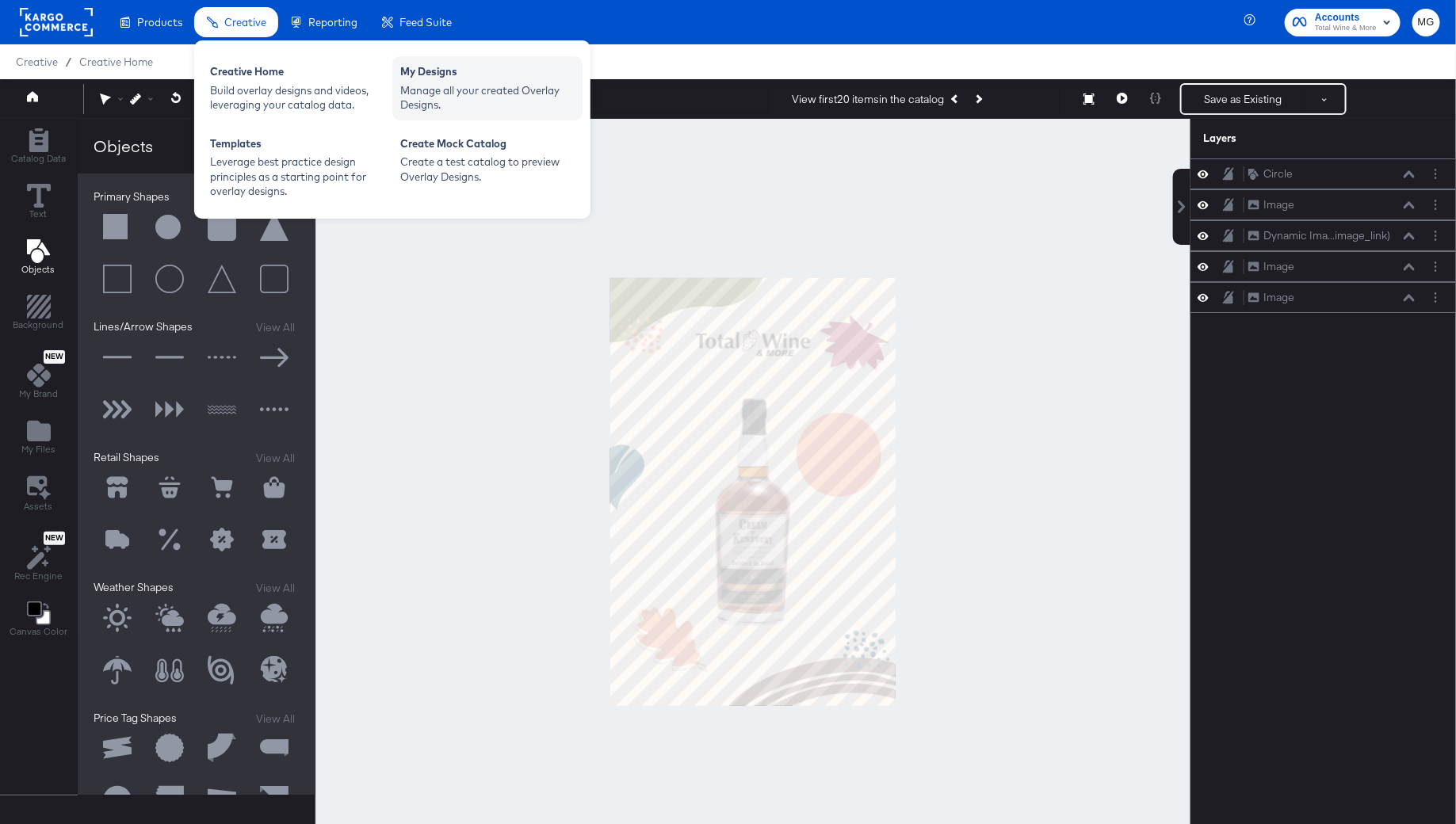
click at [403, 86] on div "Manage all your created Overlay Designs." at bounding box center [487, 98] width 174 height 29
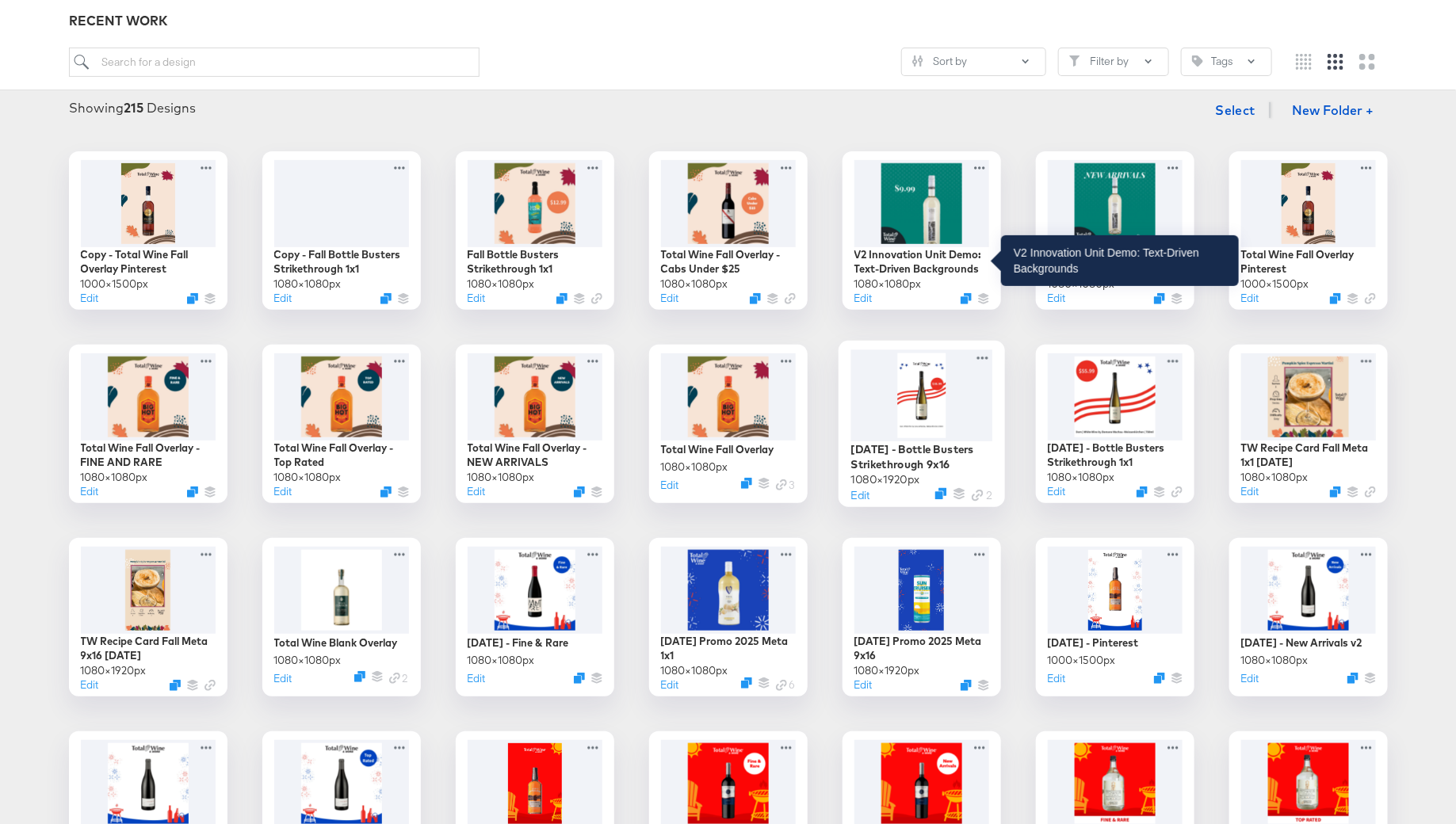
scroll to position [131, 0]
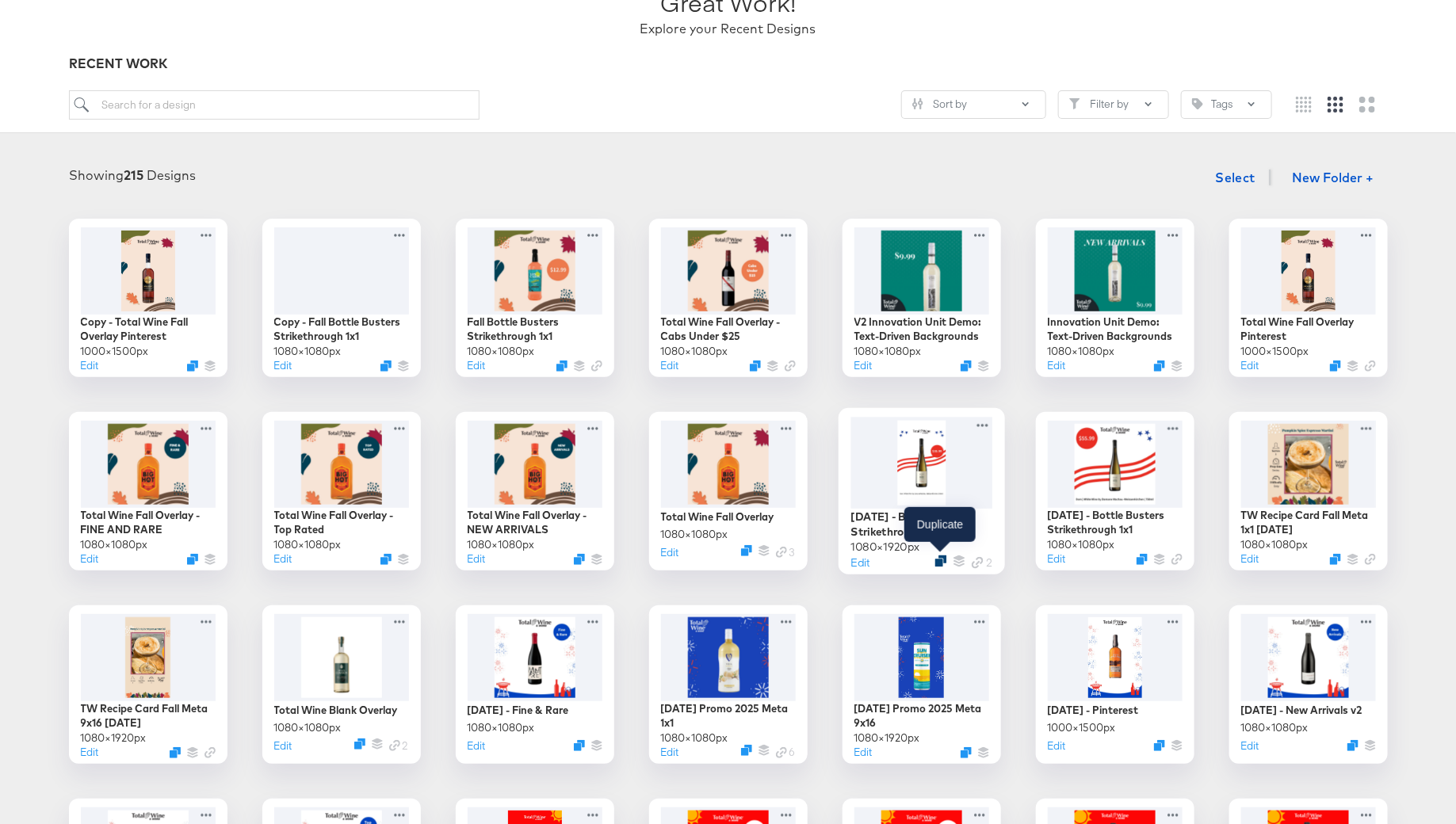
click at [941, 556] on icon "Duplicate" at bounding box center [940, 561] width 12 height 12
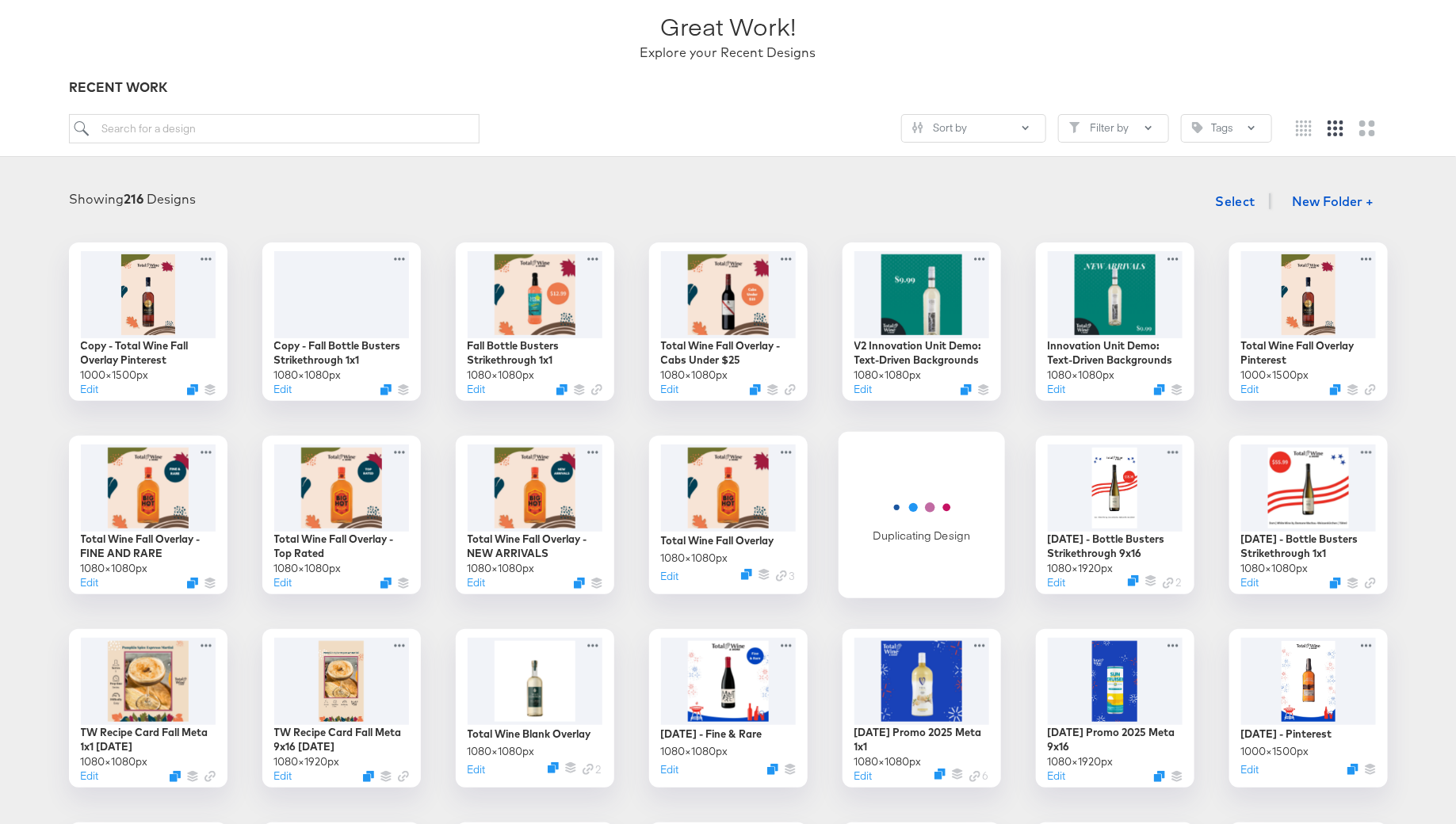
scroll to position [103, 0]
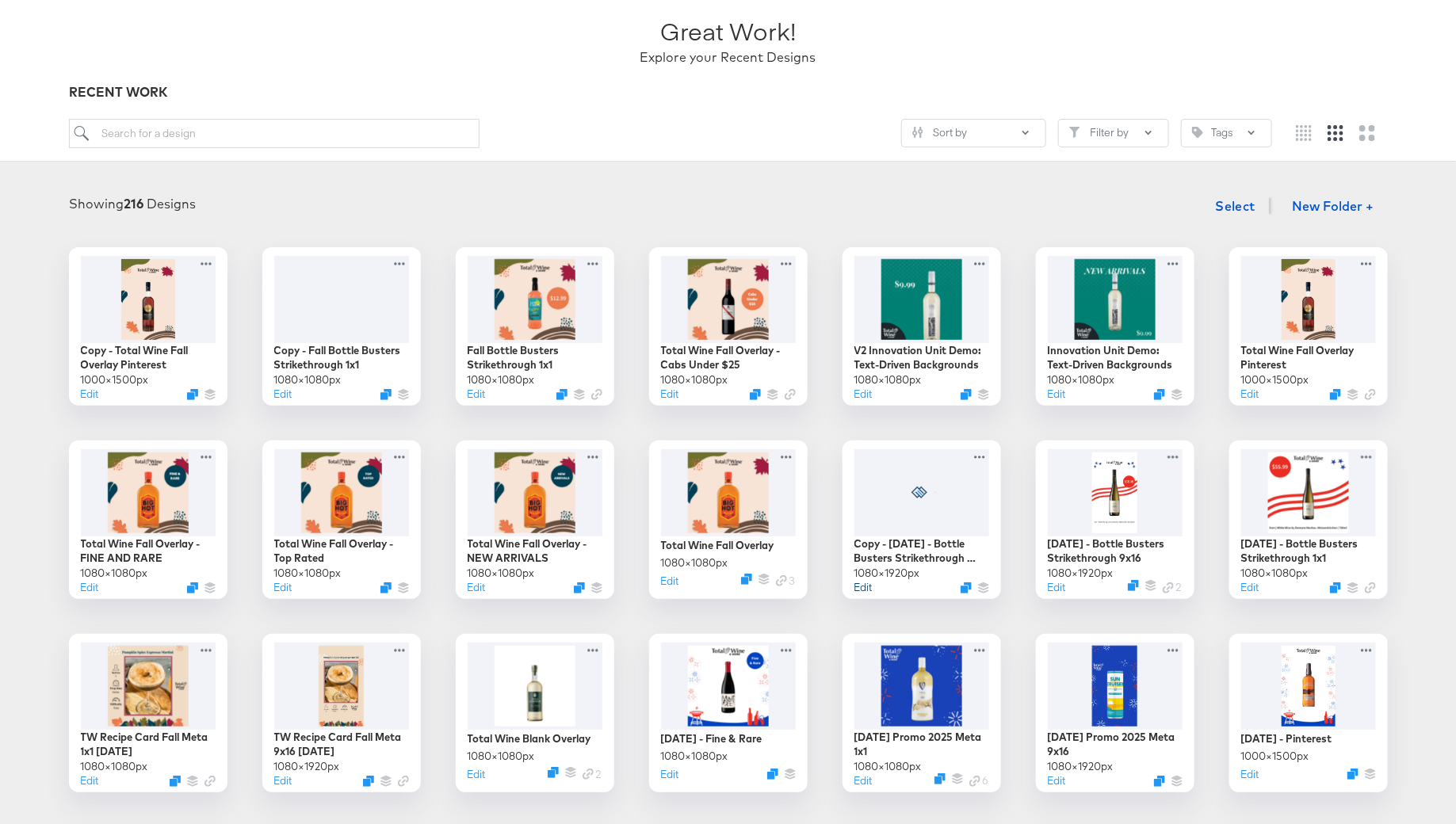
click at [865, 589] on button "Edit" at bounding box center [863, 587] width 18 height 15
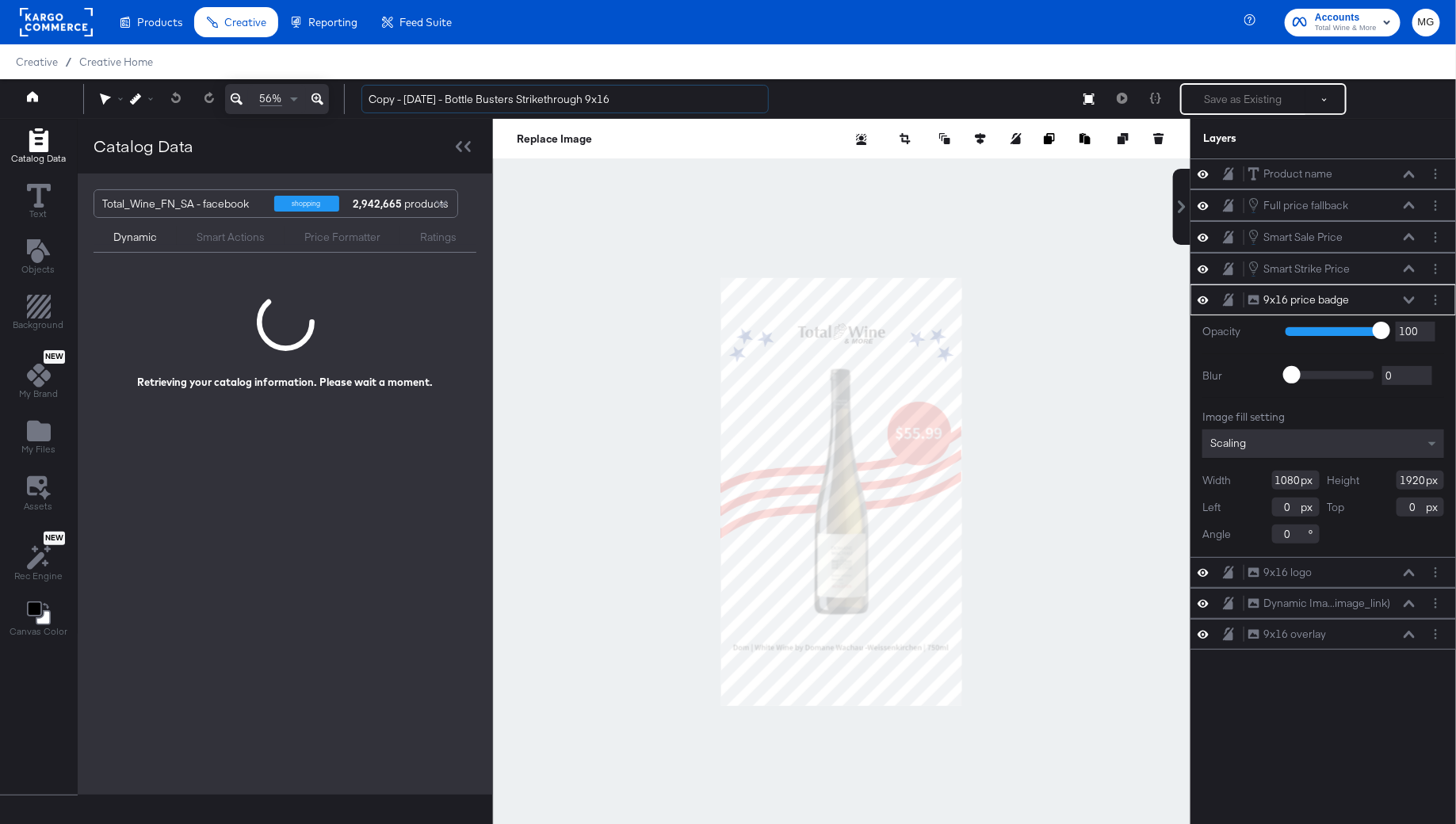
drag, startPoint x: 464, startPoint y: 101, endPoint x: 324, endPoint y: 101, distance: 140.0
click at [324, 101] on div "56% Copy - [DATE] - Bottle Busters Strikethrough 9x16 Save as Existing See more…" at bounding box center [728, 99] width 1456 height 40
type input "Fall Bottle Busters Strikethrough 9x16"
click at [646, 409] on div at bounding box center [842, 491] width 698 height 745
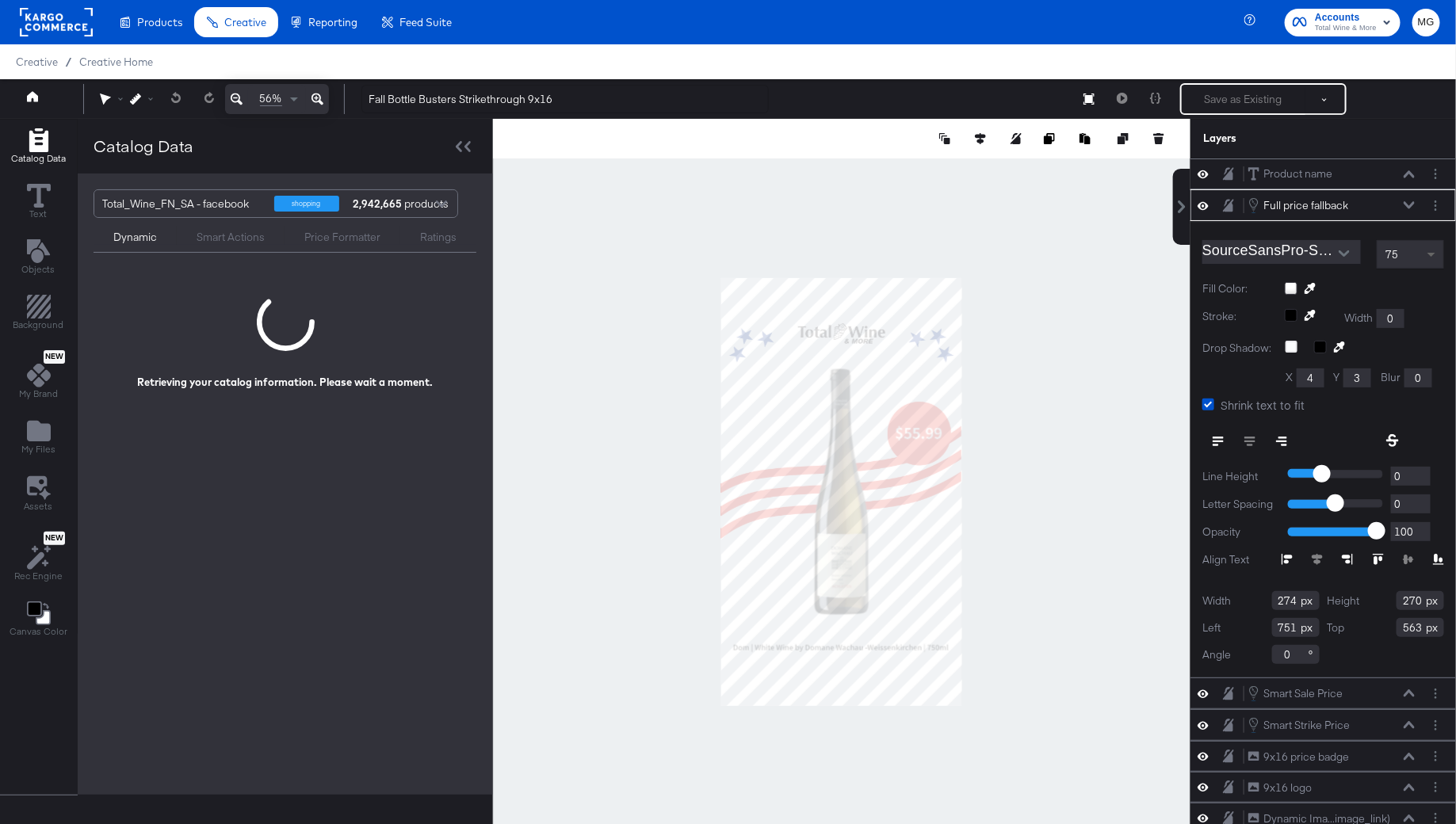
click at [1436, 247] on span at bounding box center [1433, 255] width 19 height 27
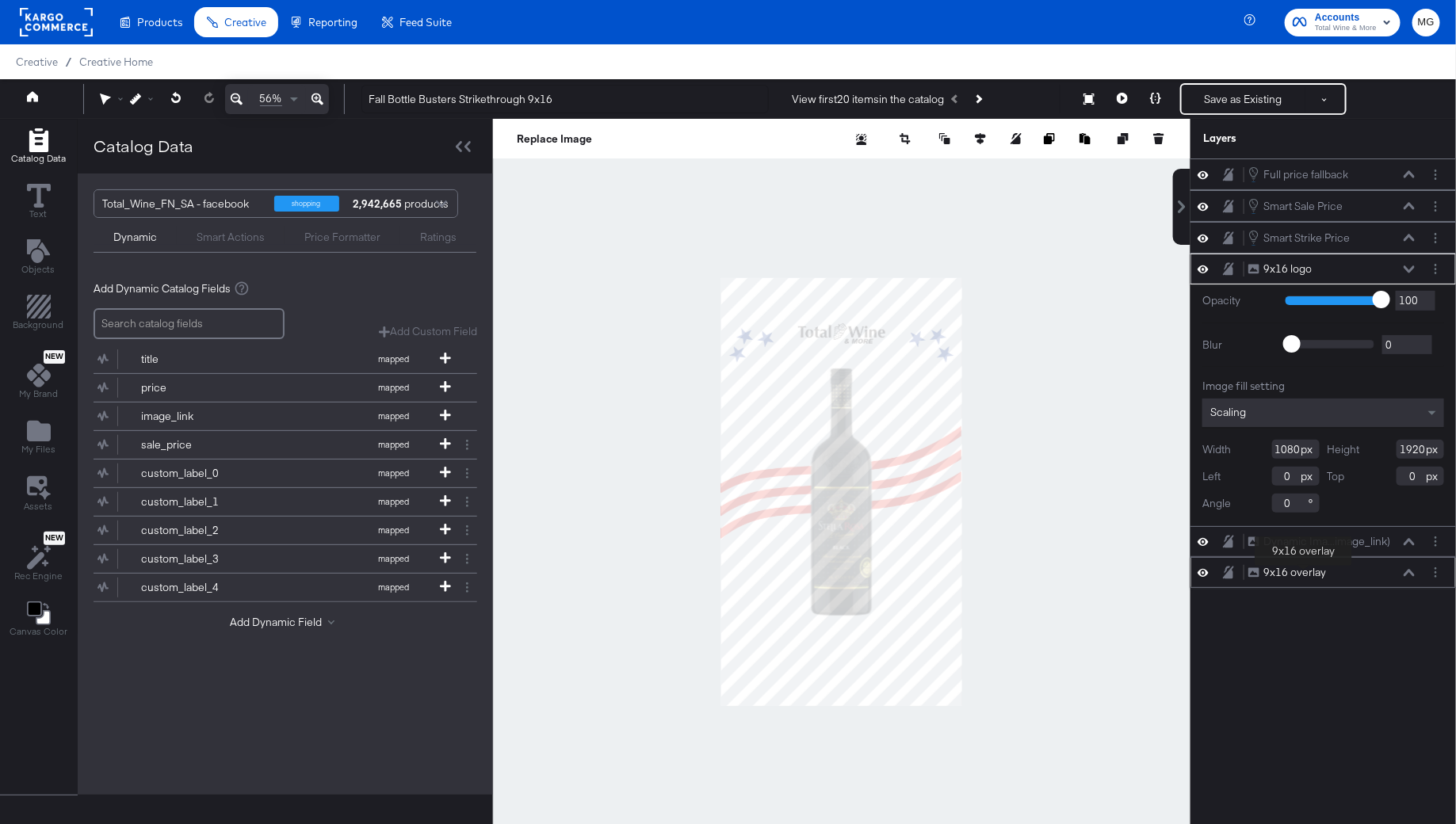
click at [1301, 566] on div "9x16 overlay" at bounding box center [1295, 571] width 62 height 15
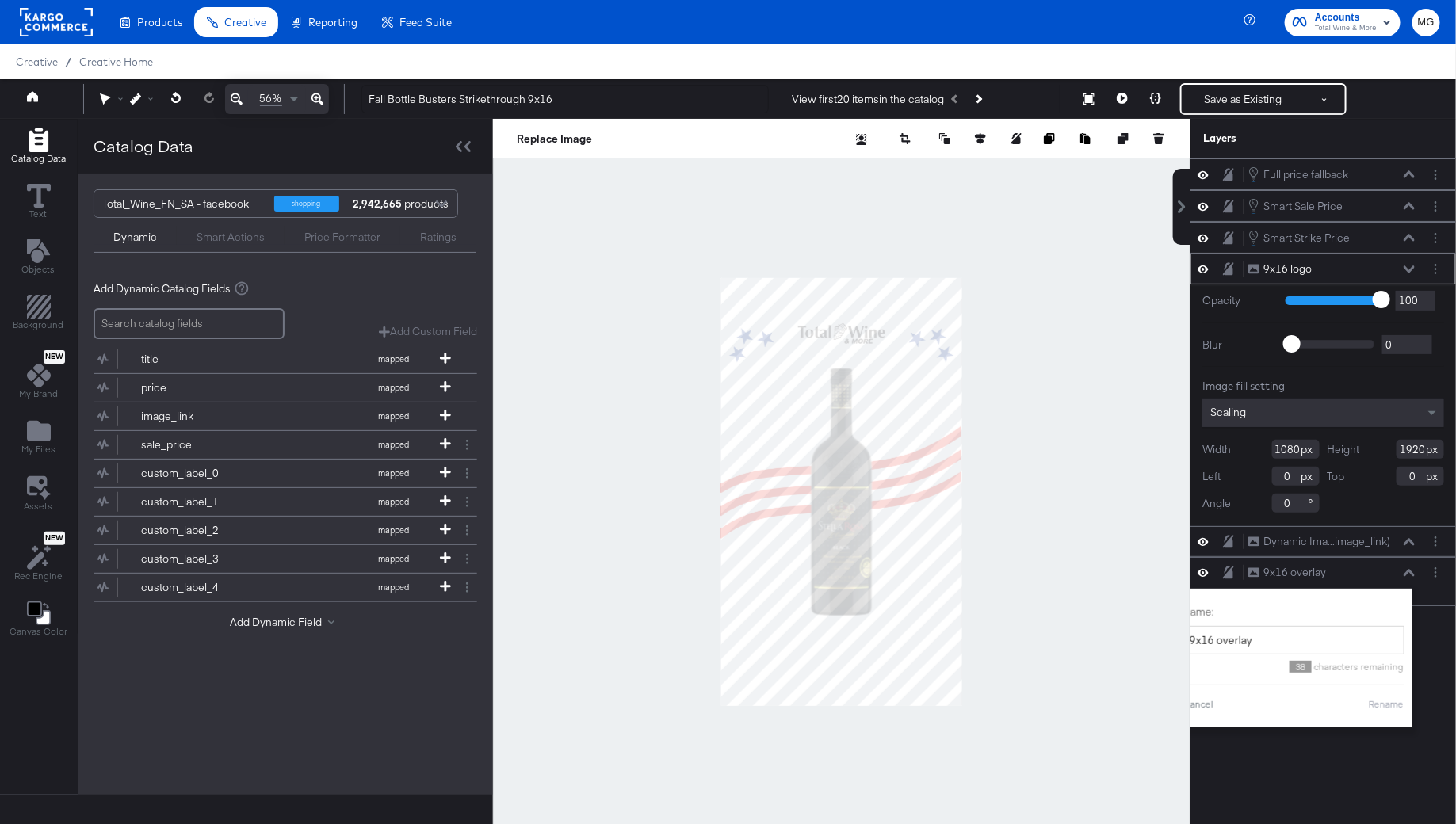
click at [1429, 653] on div "Full price fallback Full price fallback Smart Sale Price Smart Sale Price Smart…" at bounding box center [1323, 498] width 265 height 681
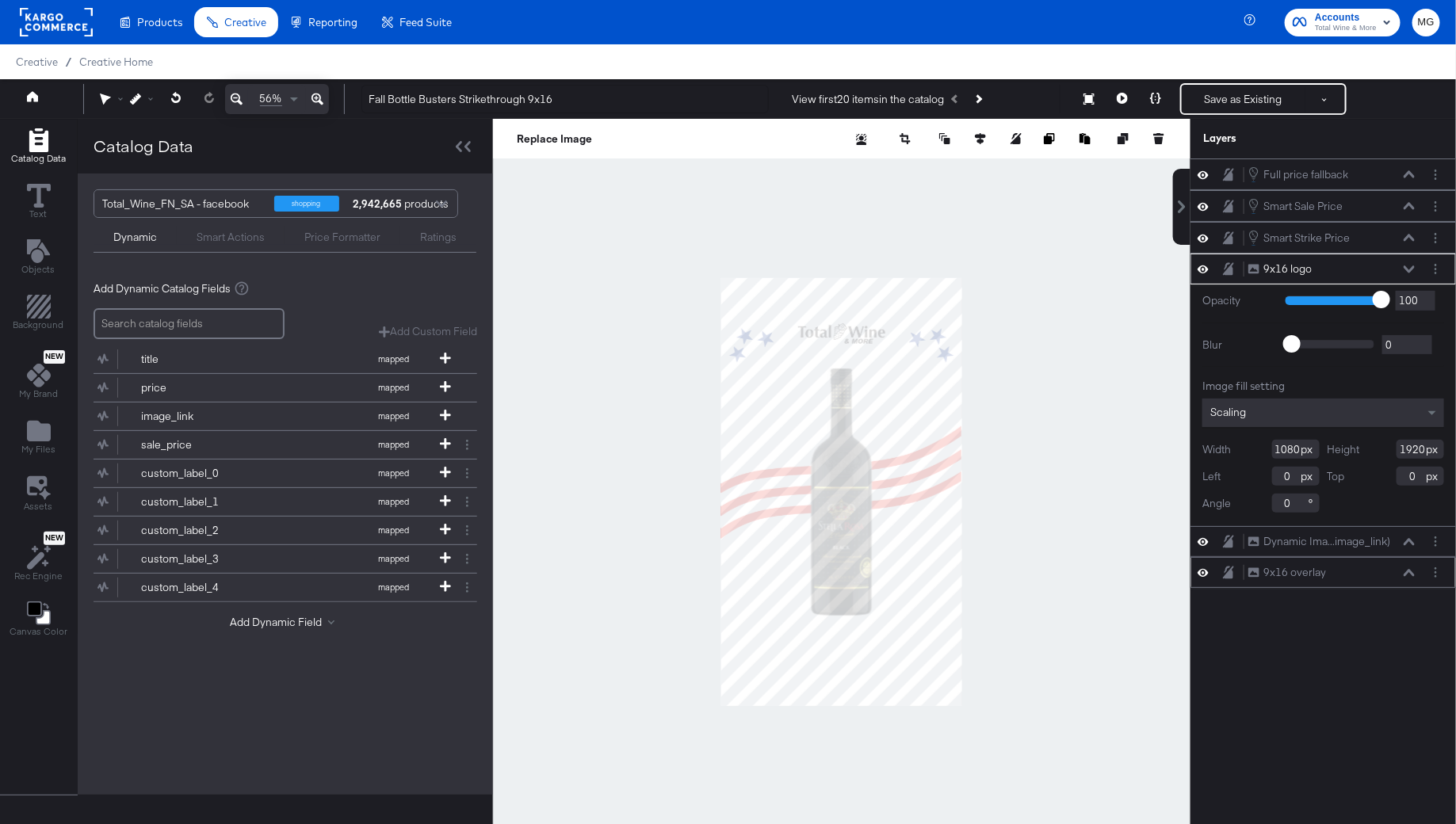
click at [1350, 565] on div "9x16 overlay 9x16 overlay" at bounding box center [1331, 572] width 168 height 17
click at [1359, 534] on div "Dynamic Ima...image_link)" at bounding box center [1327, 541] width 126 height 15
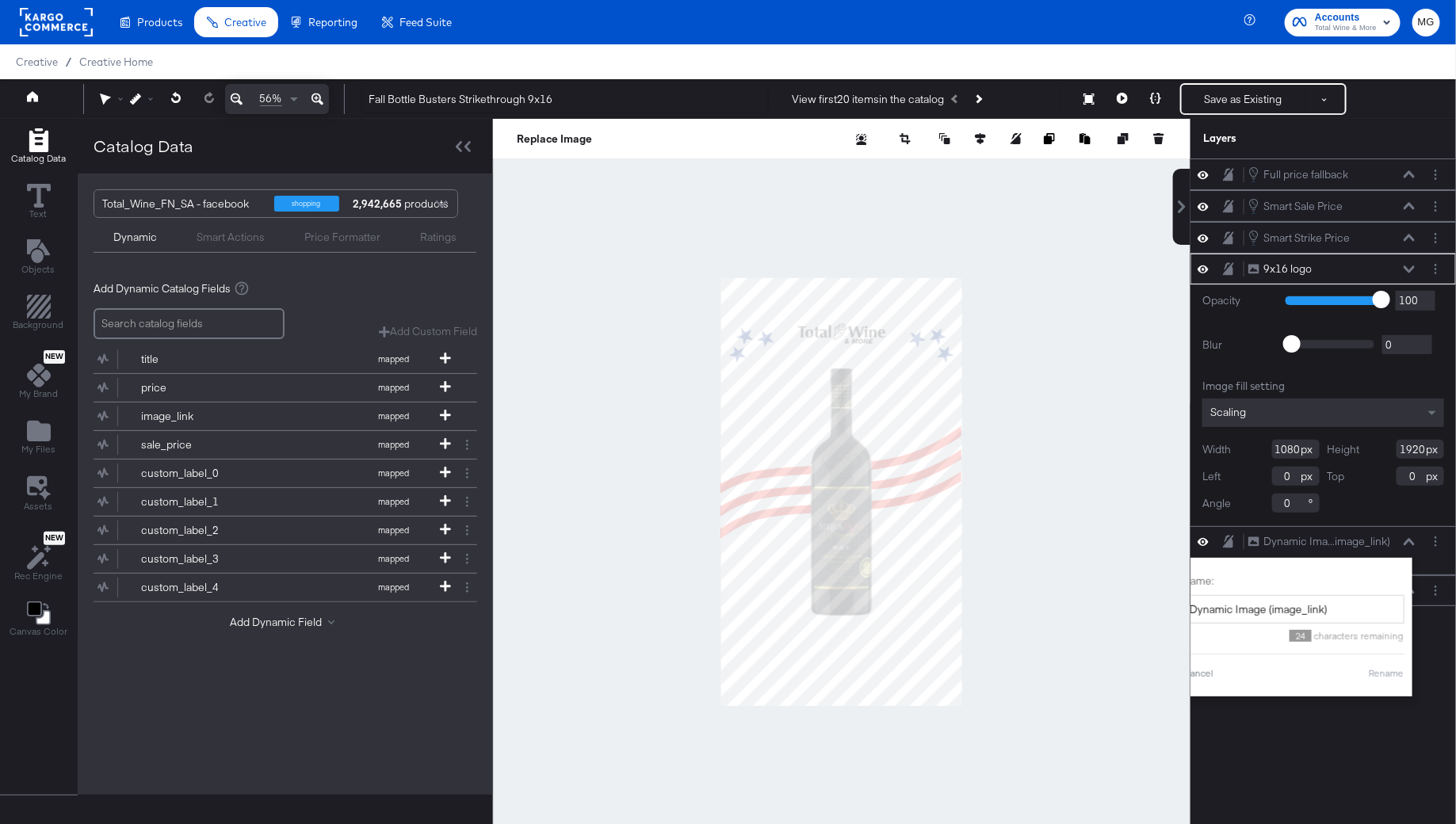
click at [1446, 625] on div "Full price fallback Full price fallback Smart Sale Price Smart Sale Price Smart…" at bounding box center [1323, 498] width 265 height 681
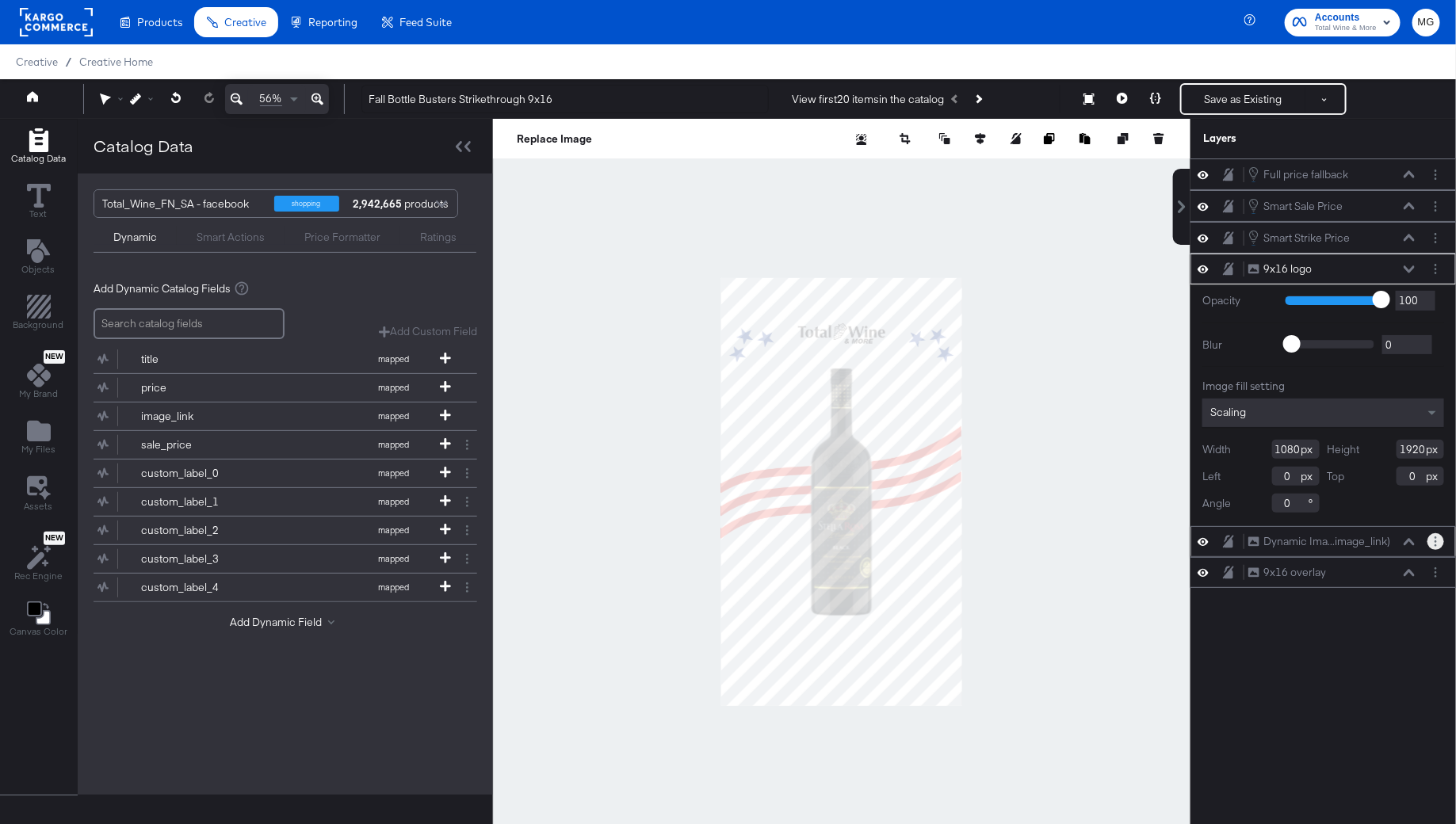
click at [1433, 535] on button "Layer Options" at bounding box center [1435, 541] width 17 height 17
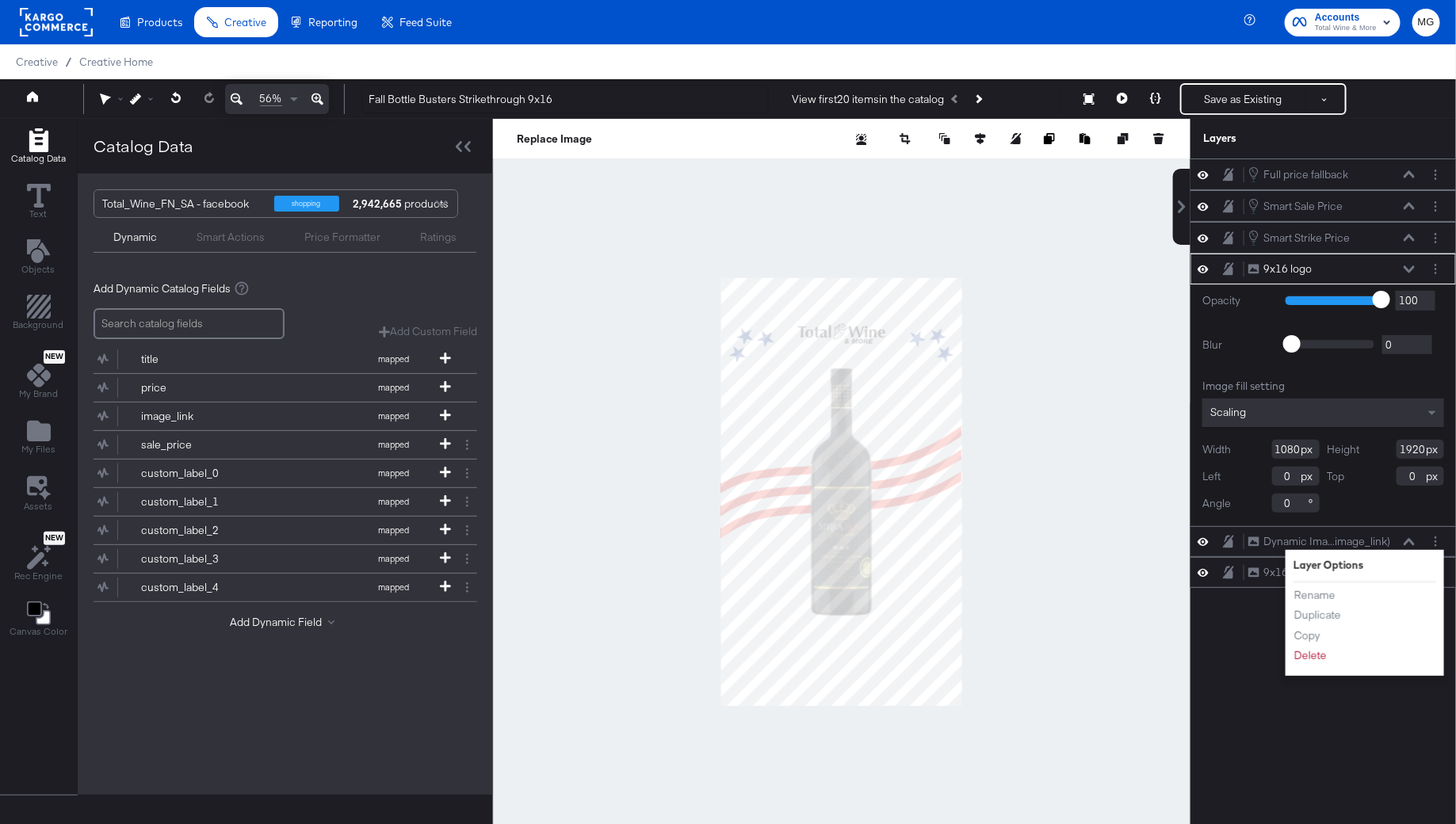
click at [1200, 747] on div "Full price fallback Full price fallback Smart Sale Price Smart Sale Price Smart…" at bounding box center [1323, 498] width 265 height 681
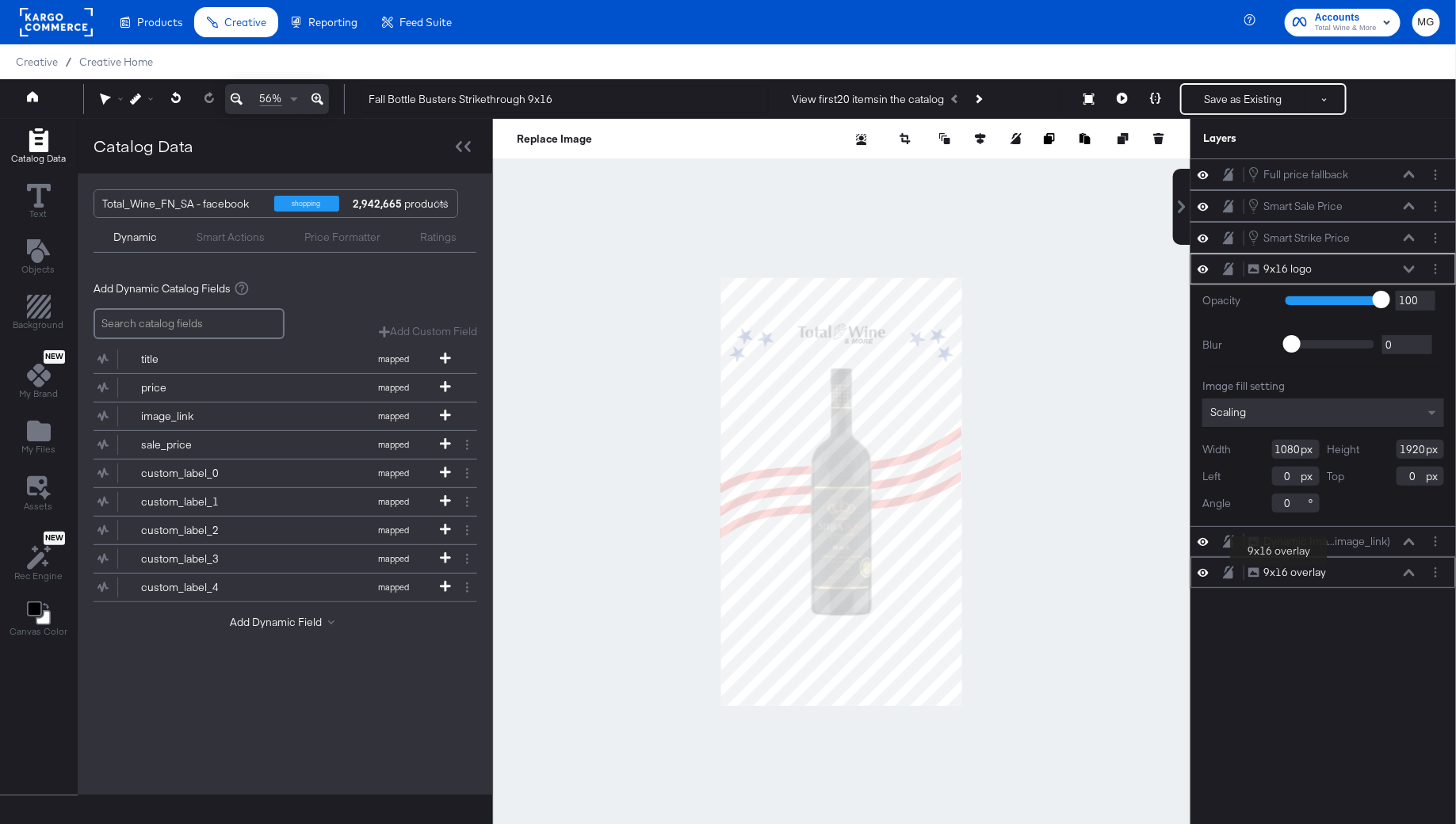
click at [1277, 568] on div "9x16 overlay" at bounding box center [1295, 571] width 62 height 15
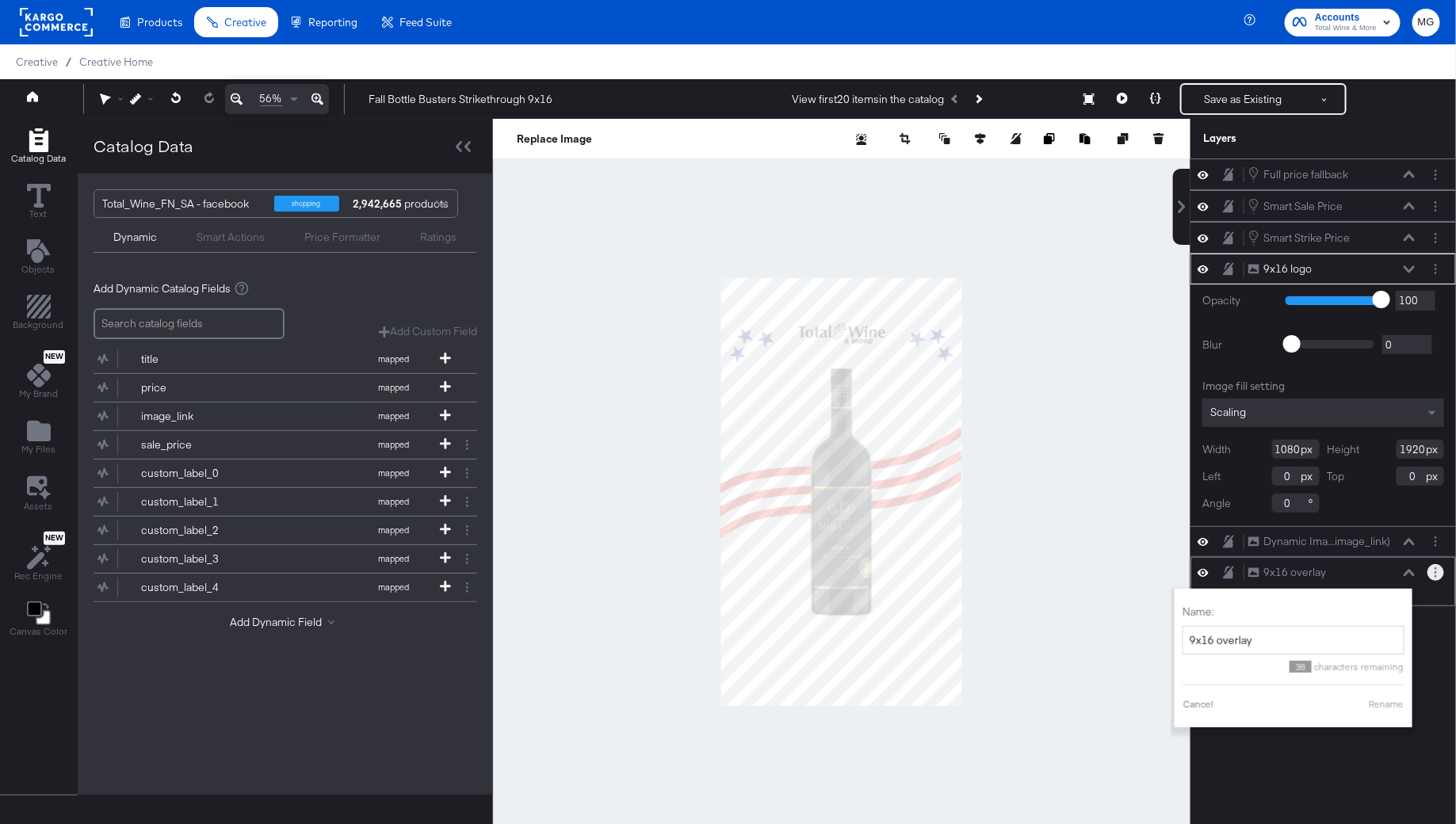
click at [1432, 568] on button "Layer Options" at bounding box center [1435, 572] width 17 height 17
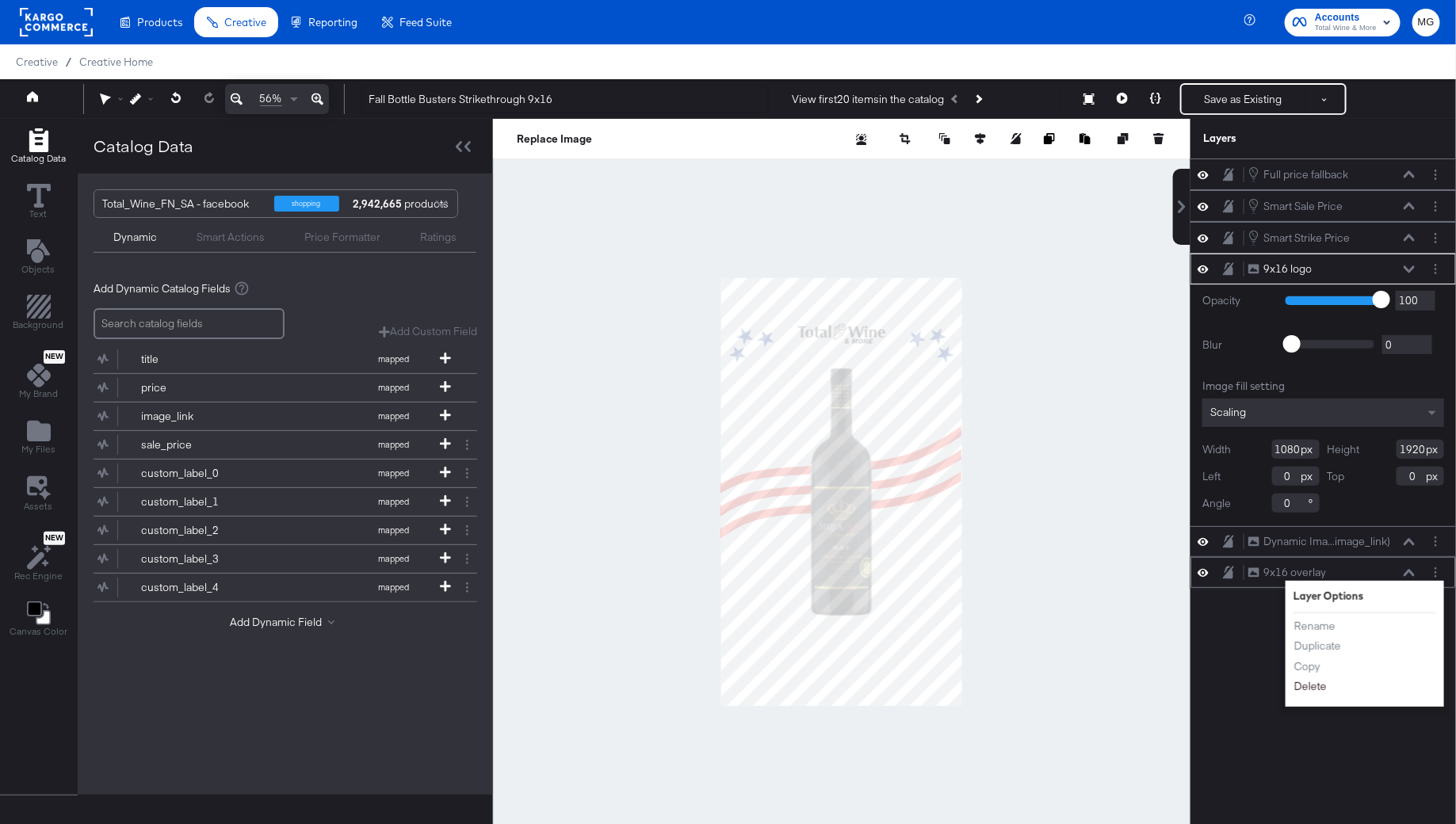
click at [1307, 678] on button "Delete" at bounding box center [1310, 686] width 34 height 17
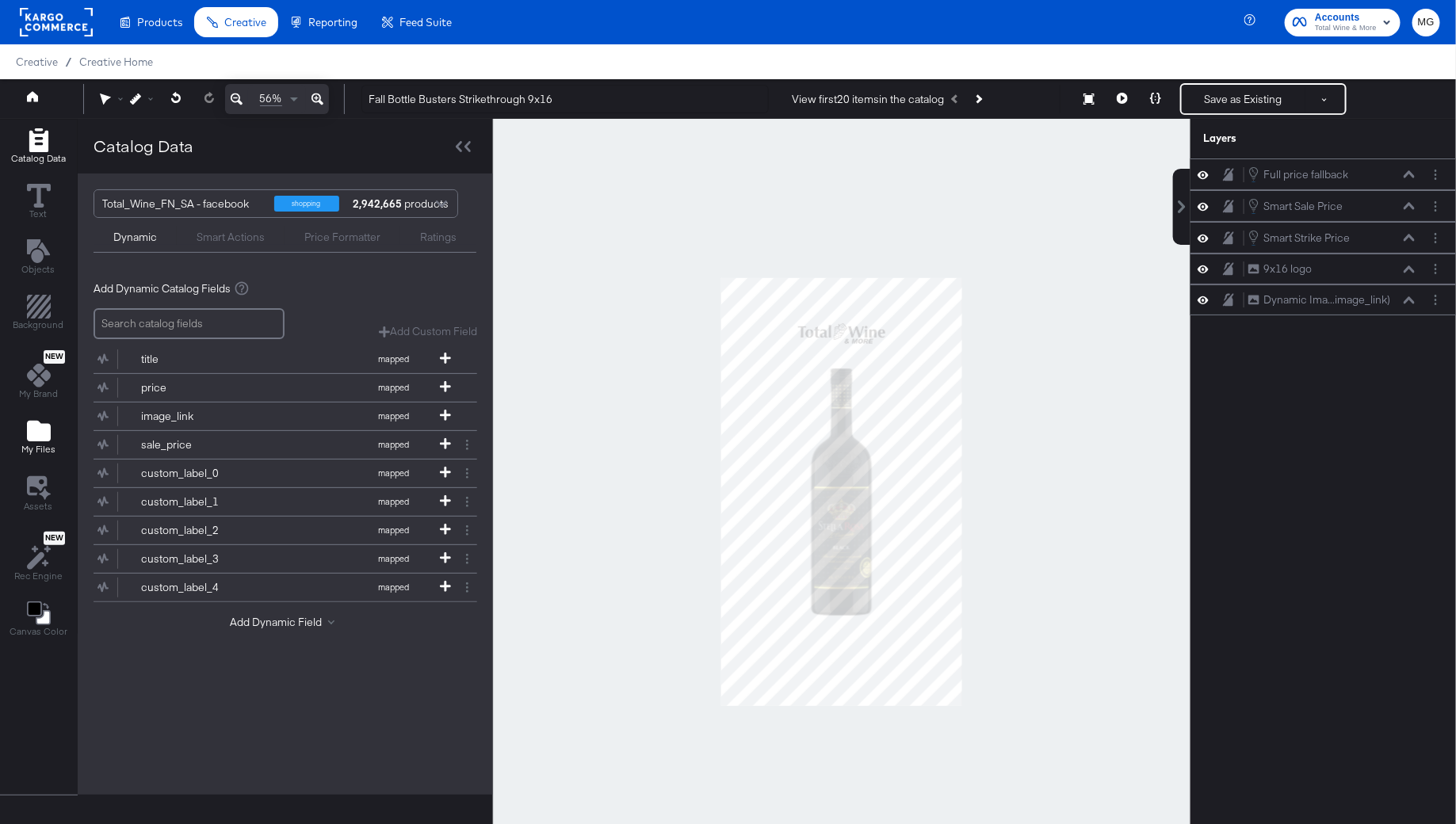
click at [37, 433] on icon "Add Files" at bounding box center [39, 430] width 23 height 20
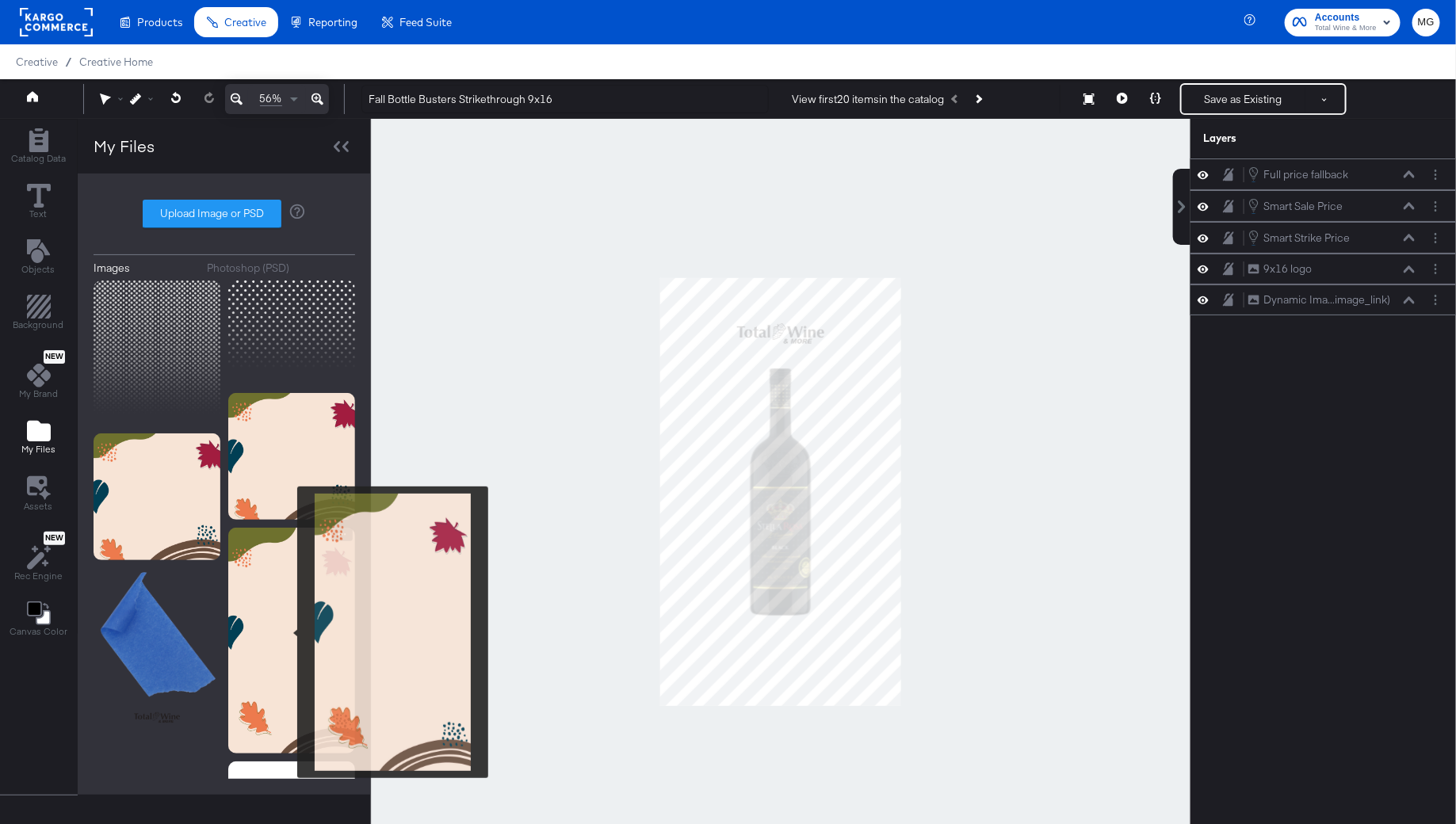
click at [287, 633] on img at bounding box center [292, 640] width 126 height 225
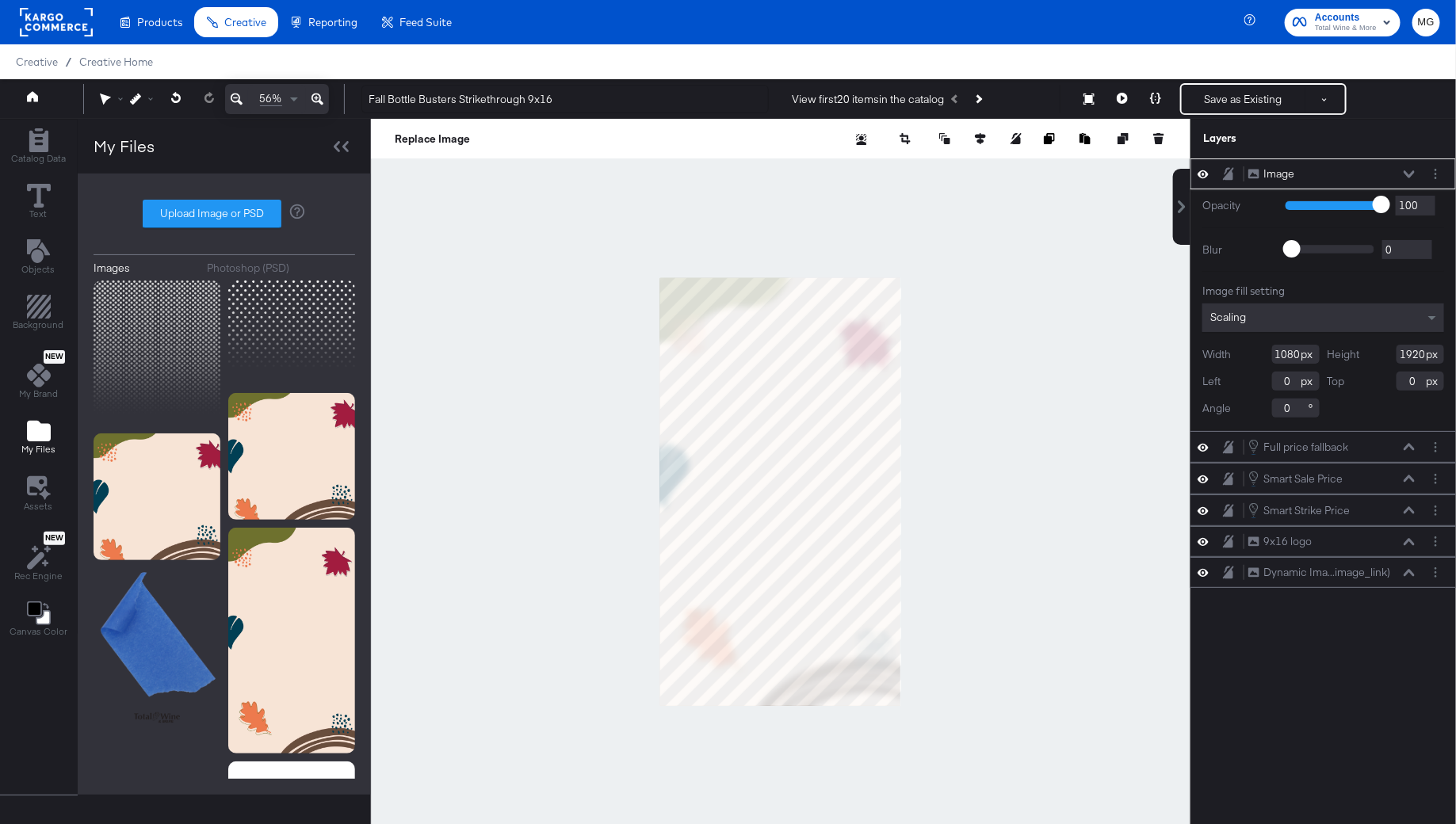
scroll to position [40, 0]
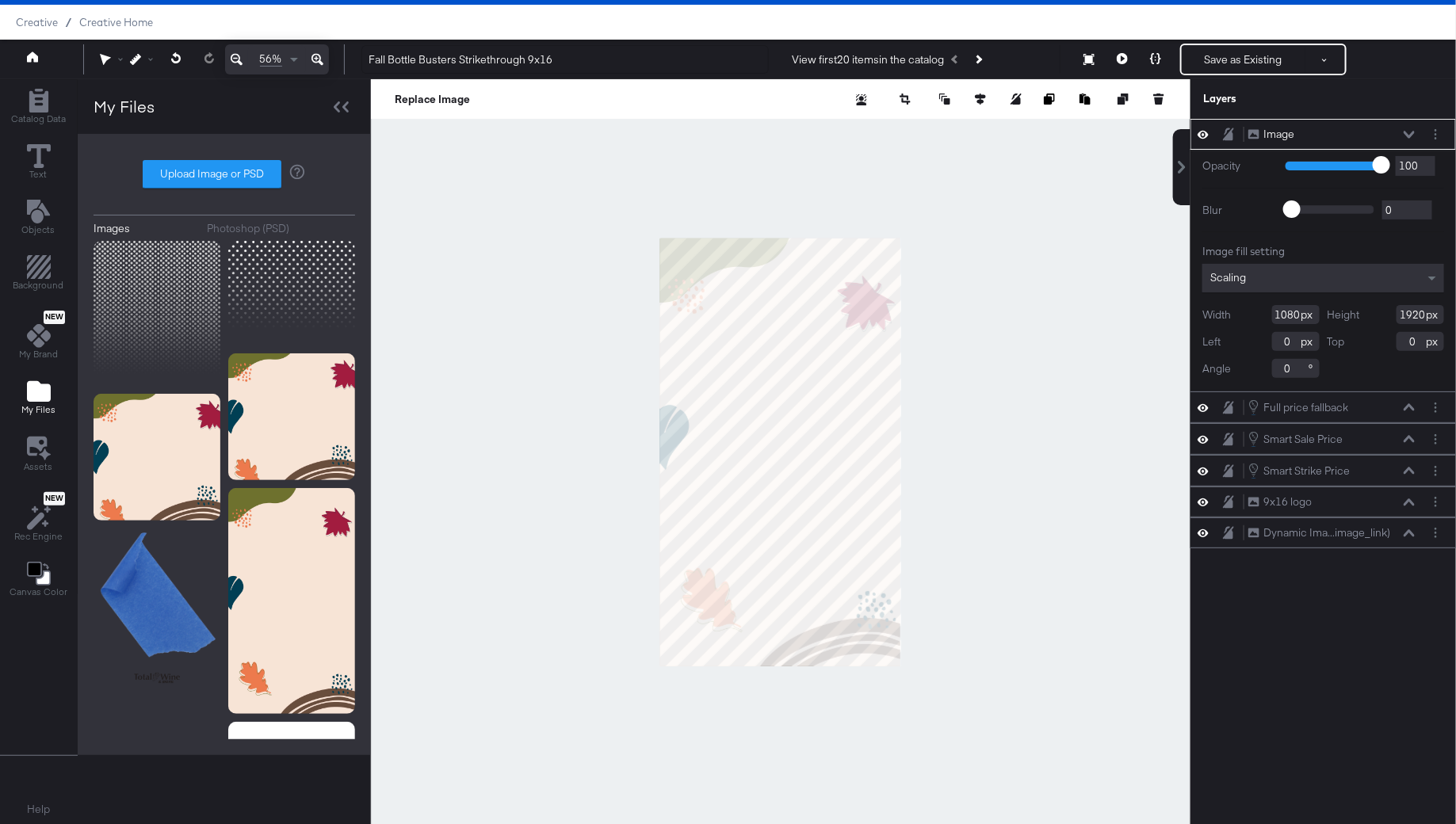
click at [1410, 134] on icon at bounding box center [1408, 135] width 11 height 8
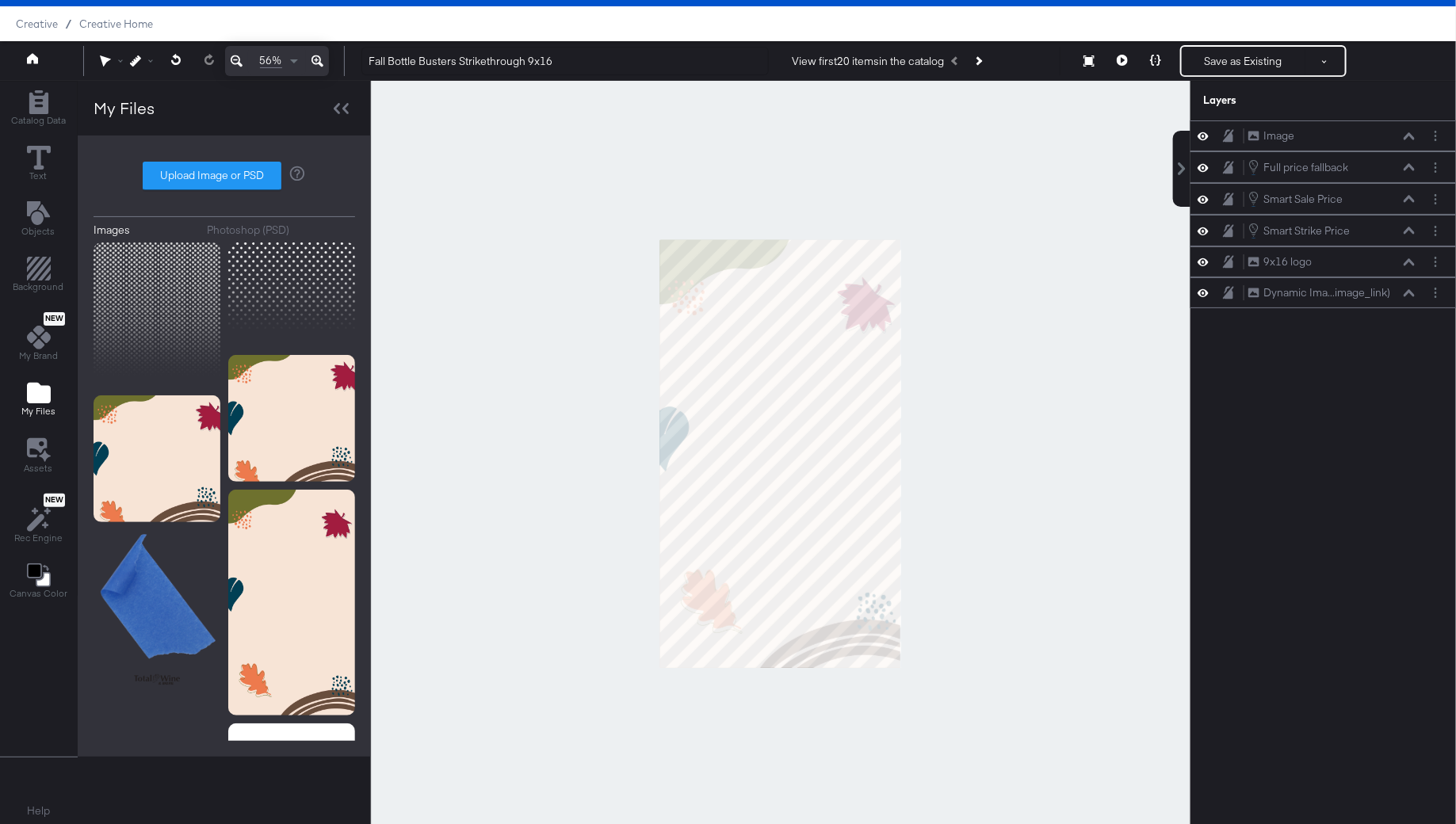
scroll to position [35, 0]
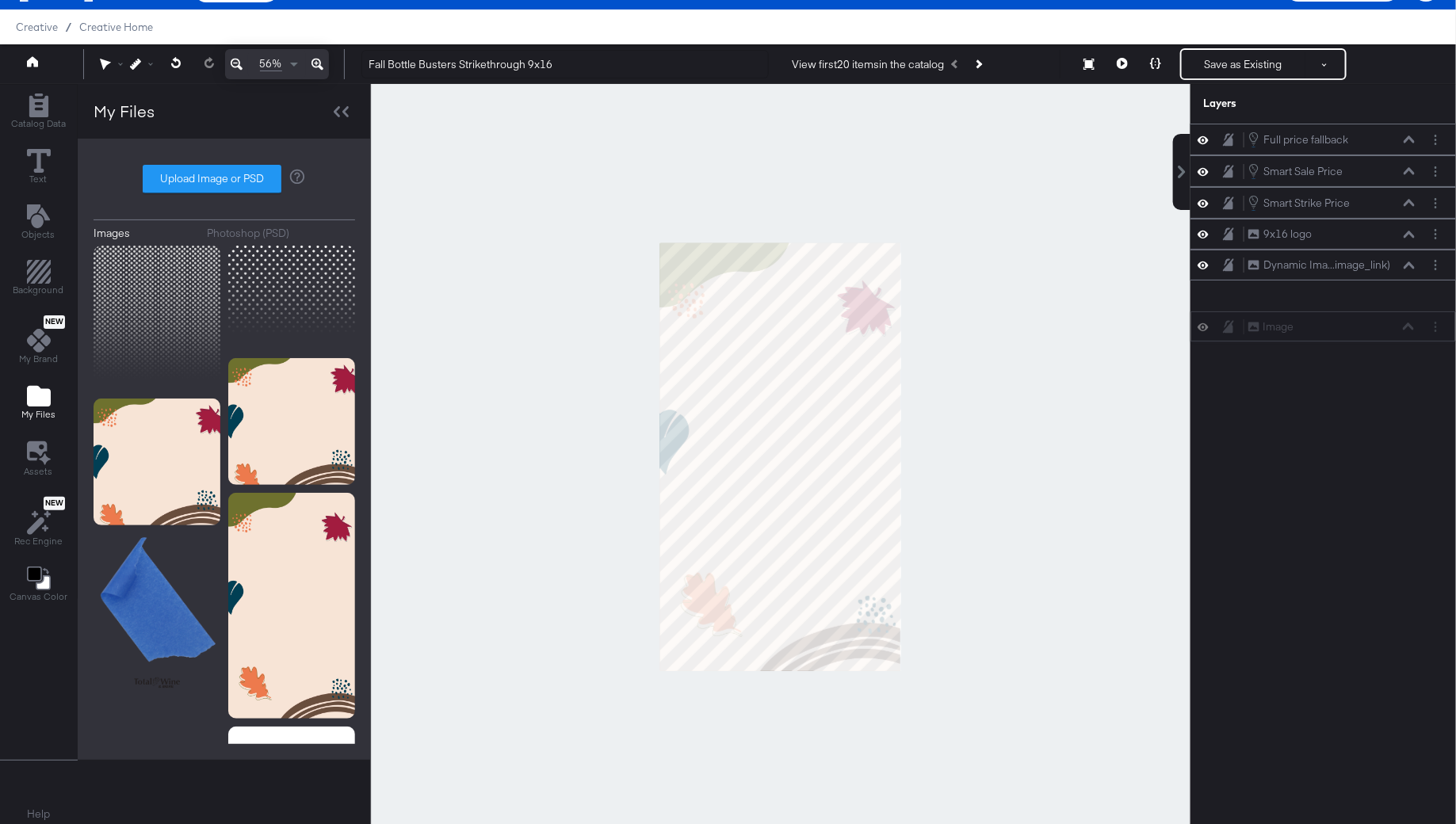
drag, startPoint x: 1350, startPoint y: 133, endPoint x: 1347, endPoint y: 326, distance: 193.0
click at [1347, 326] on div "Image Image" at bounding box center [1331, 326] width 168 height 17
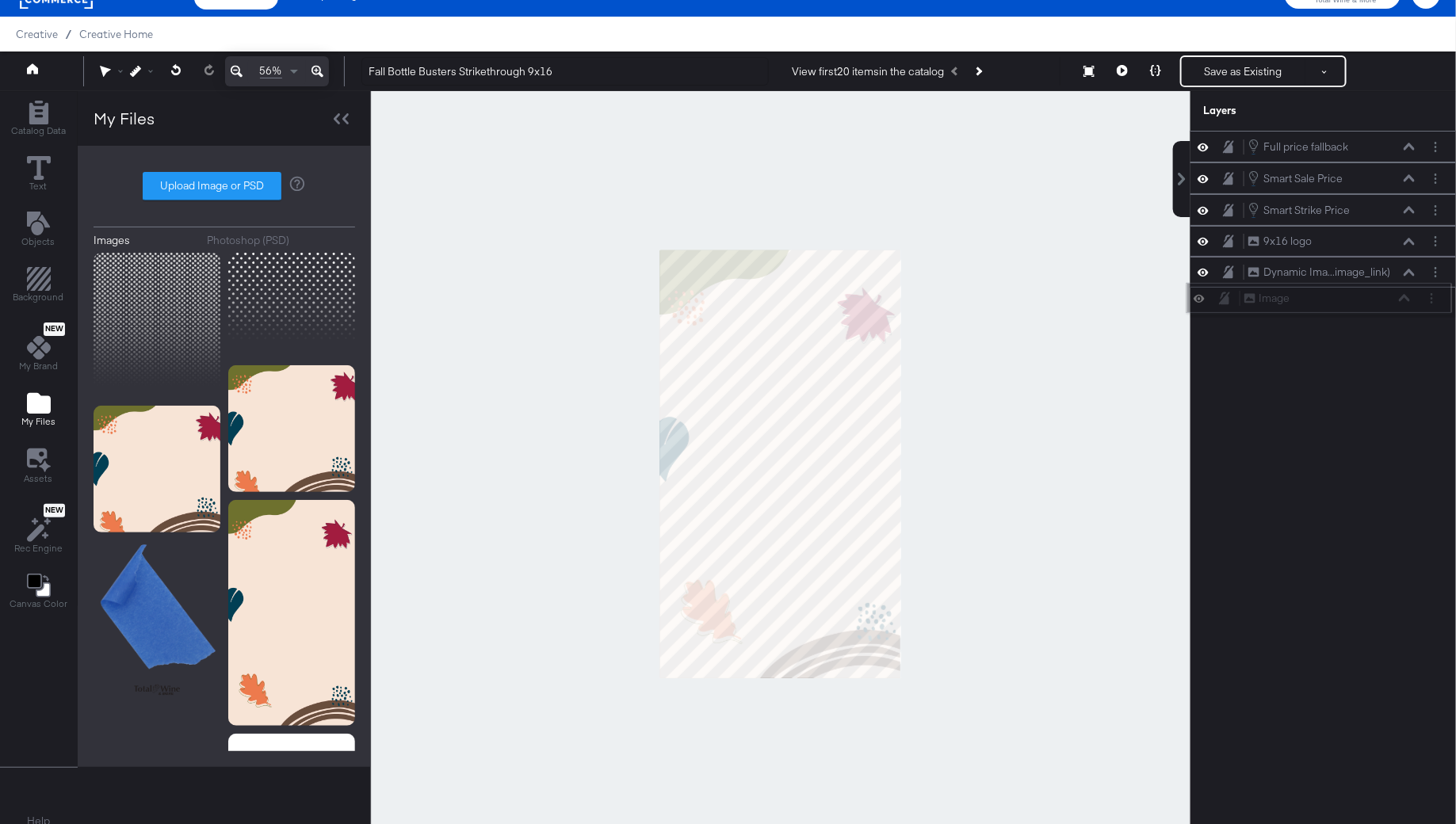
drag, startPoint x: 1310, startPoint y: 140, endPoint x: 1305, endPoint y: 301, distance: 161.1
click at [1305, 301] on div "Image Image" at bounding box center [1327, 297] width 168 height 17
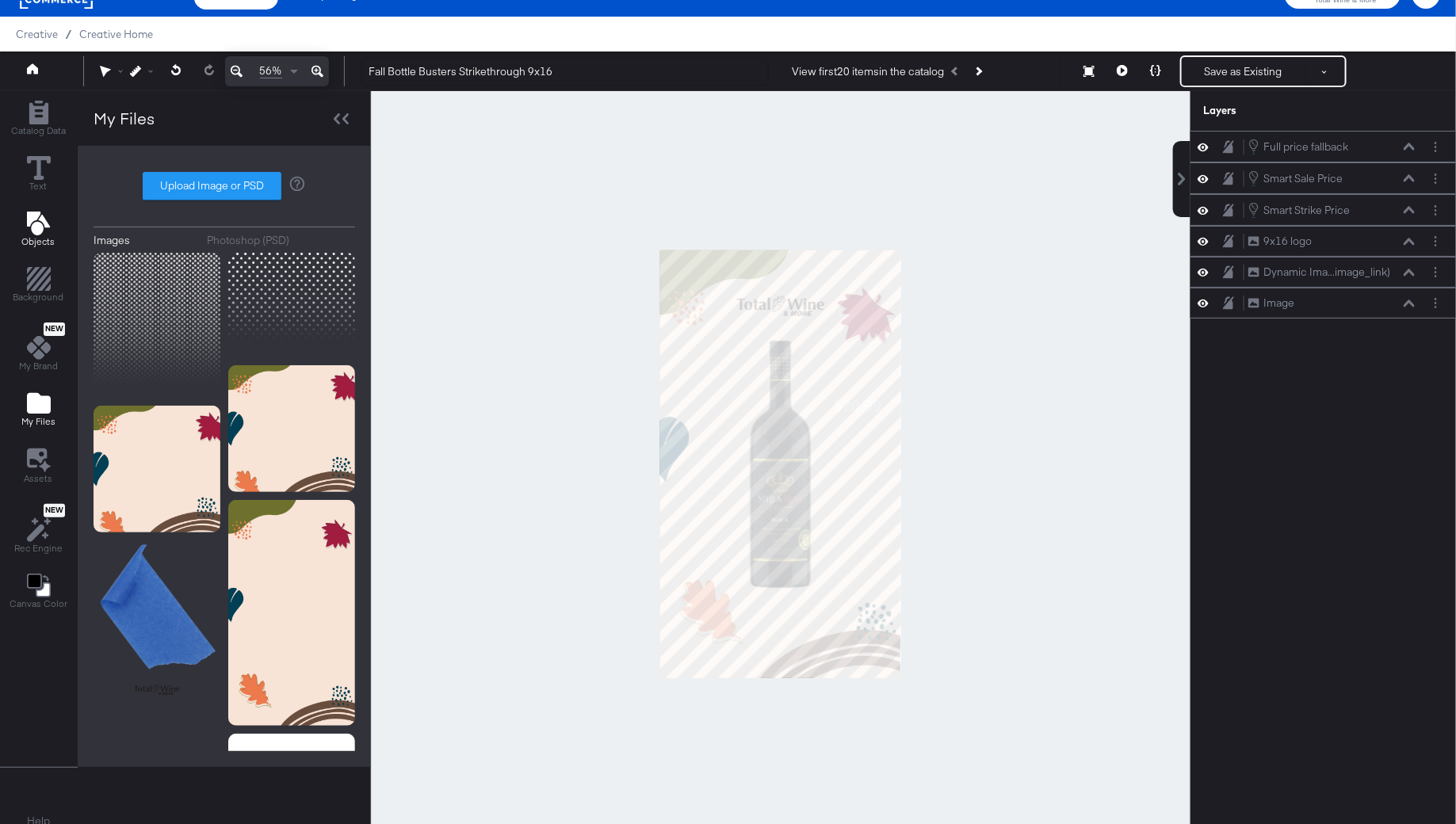
click at [42, 212] on icon "Add Text" at bounding box center [39, 223] width 23 height 23
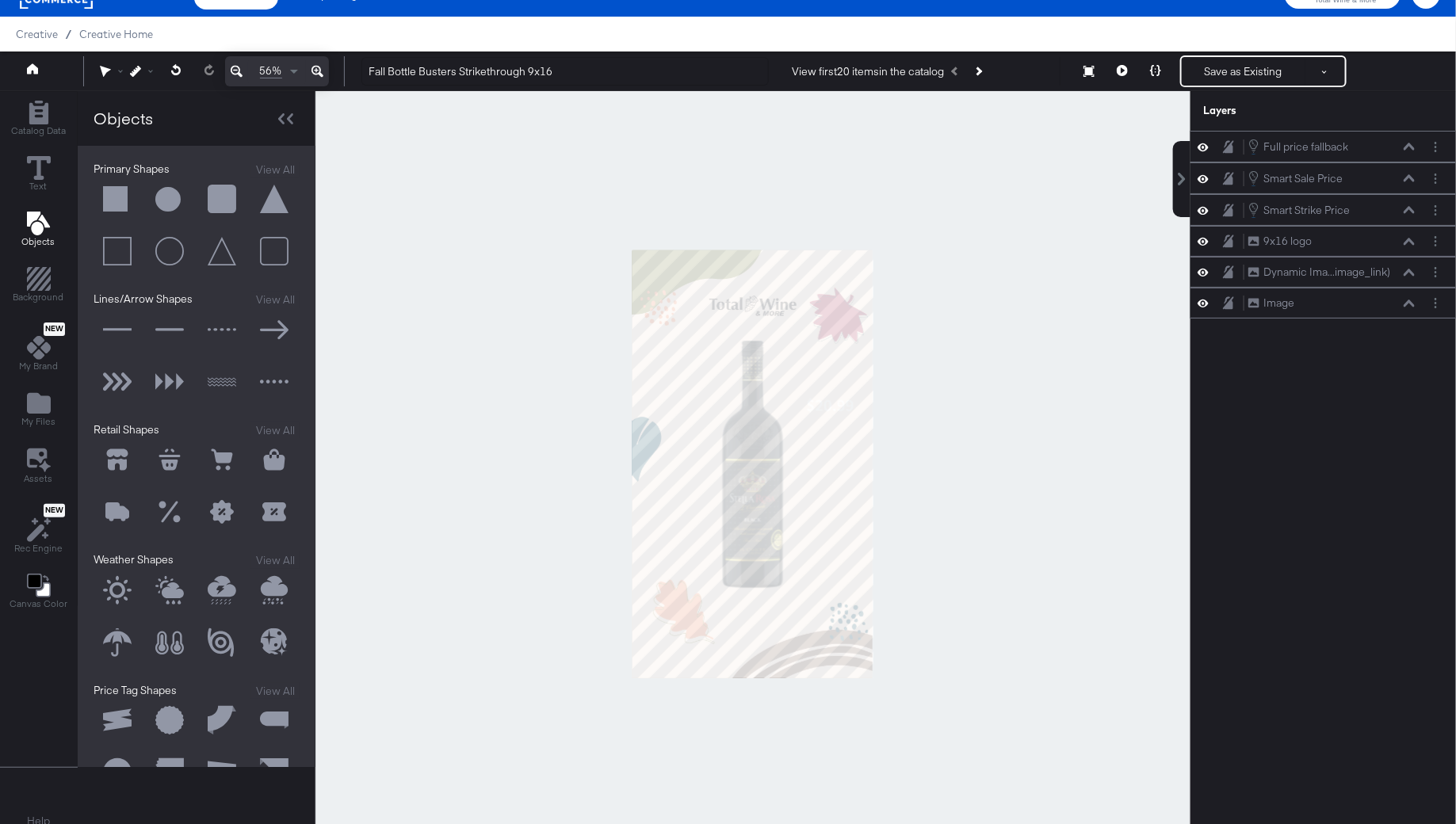
click at [165, 191] on button at bounding box center [169, 199] width 48 height 48
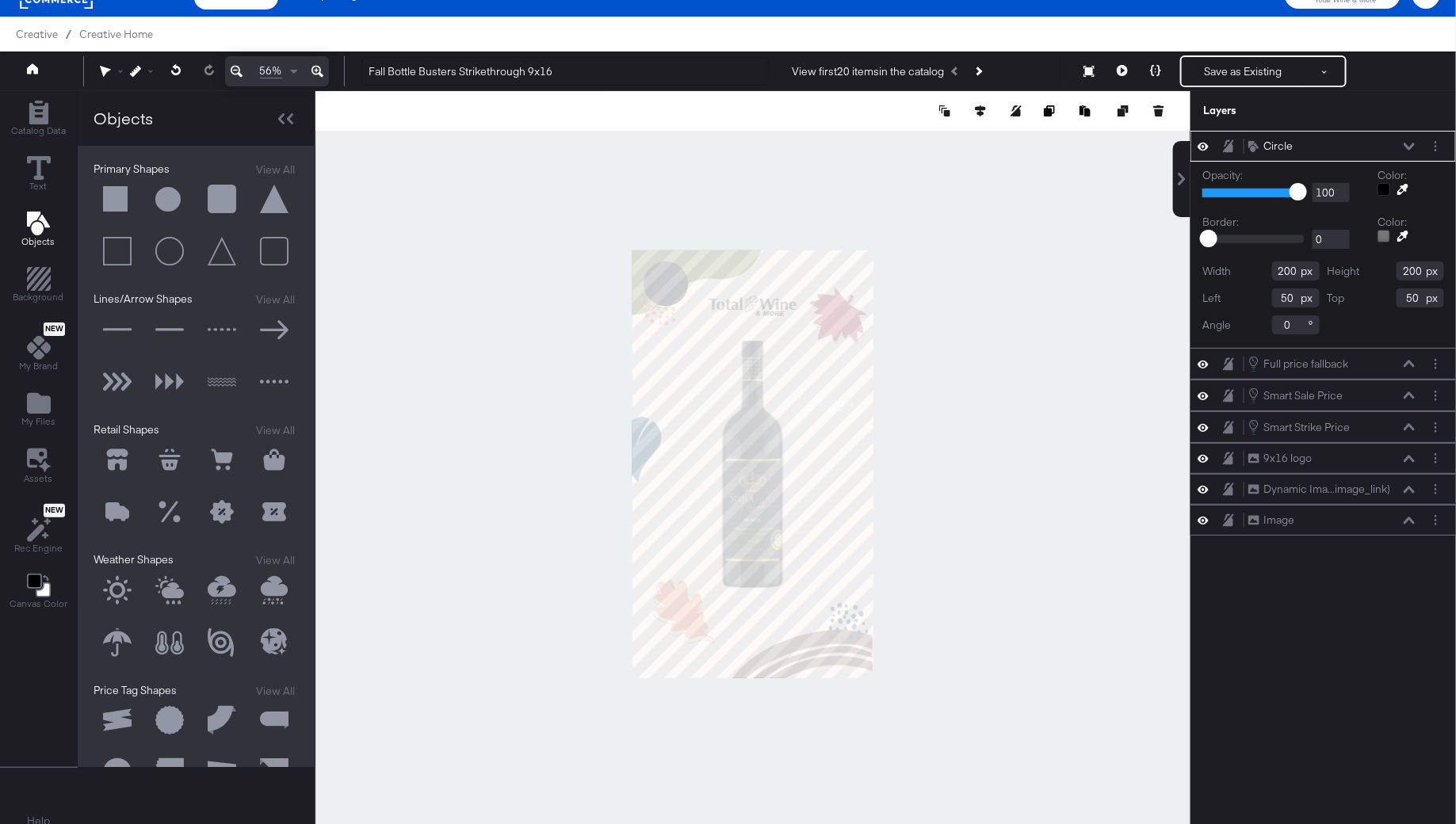
type input "720"
type input "530"
click at [873, 429] on div at bounding box center [753, 464] width 875 height 745
type input "319"
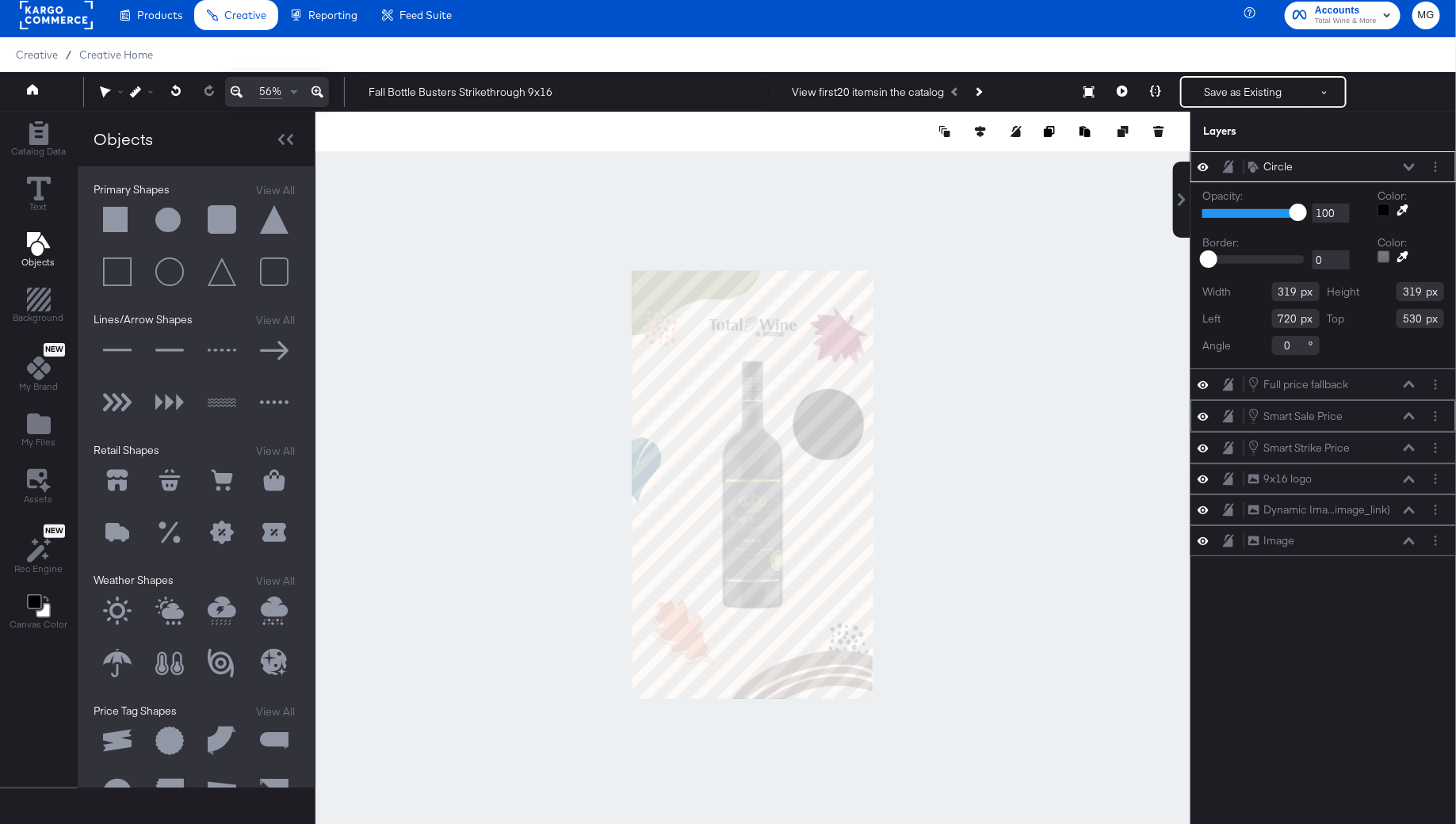
scroll to position [0, 0]
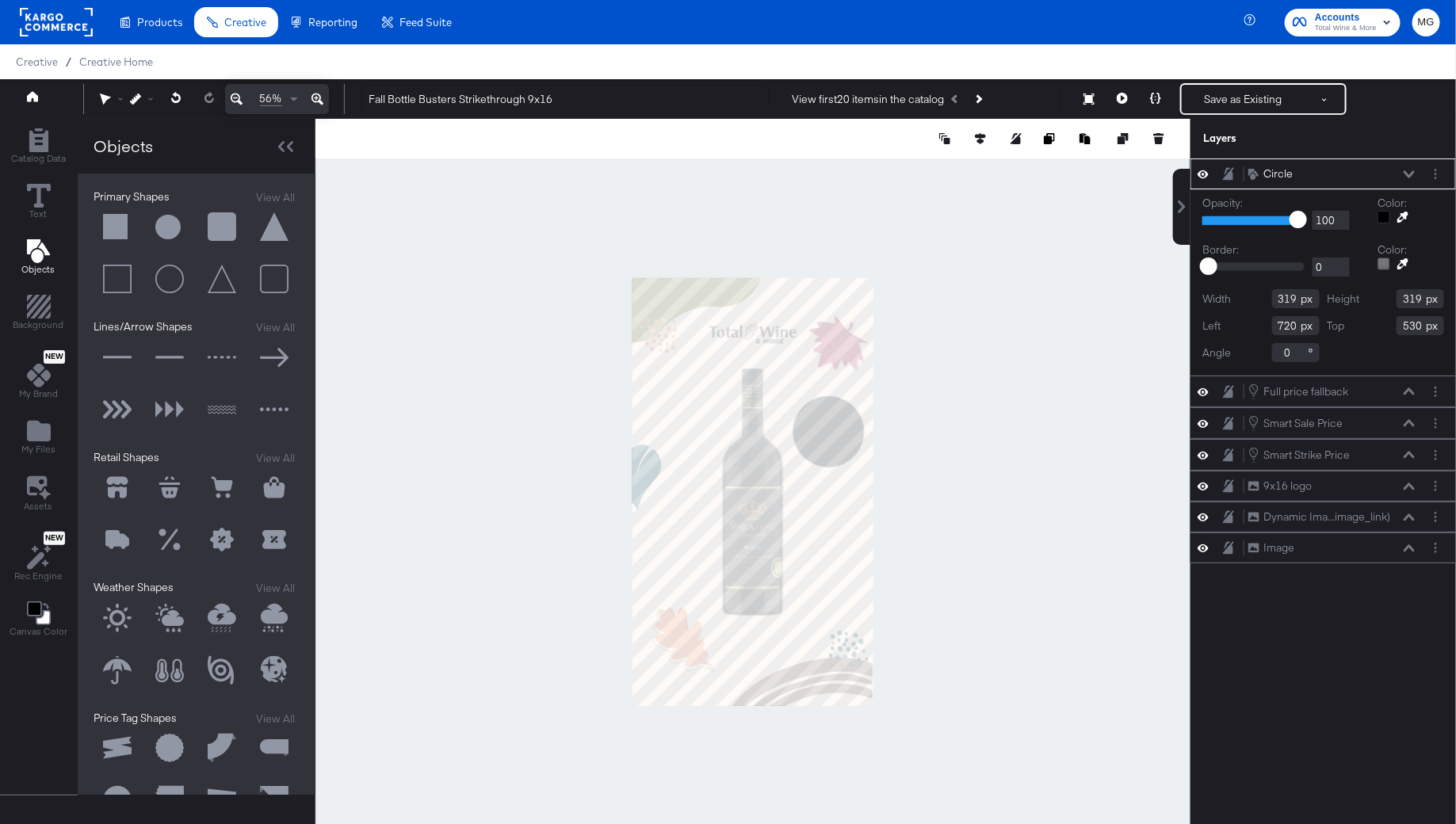
click at [1404, 217] on icon at bounding box center [1402, 217] width 11 height 11
click at [673, 633] on div at bounding box center [752, 491] width 874 height 745
click at [1098, 500] on div at bounding box center [753, 491] width 875 height 745
click at [1411, 178] on div "Circle Circle" at bounding box center [1331, 173] width 168 height 17
click at [1410, 172] on icon at bounding box center [1408, 174] width 11 height 8
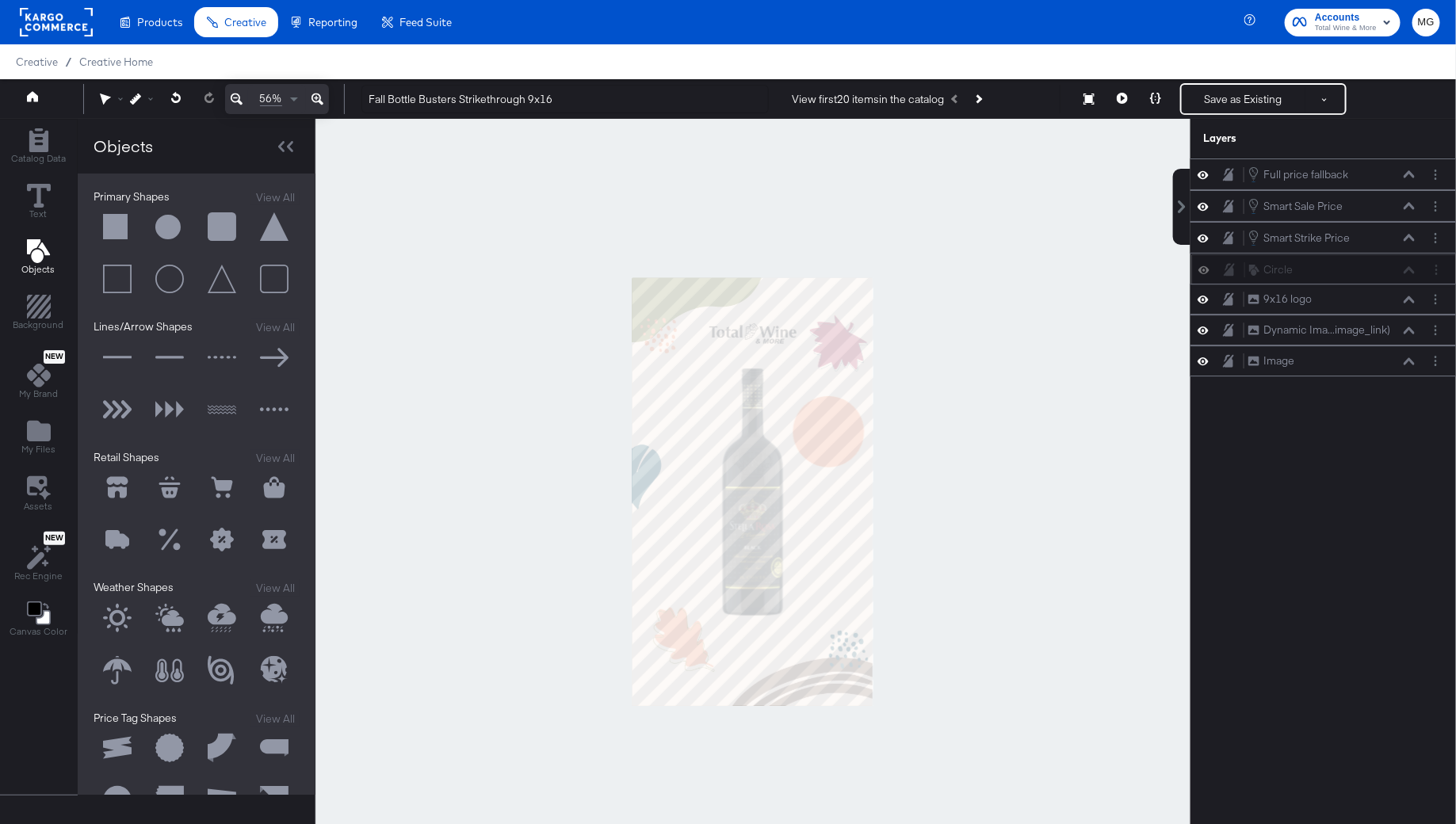
drag, startPoint x: 1359, startPoint y: 172, endPoint x: 1359, endPoint y: 269, distance: 97.0
click at [1359, 269] on div "Circle Circle" at bounding box center [1332, 269] width 168 height 17
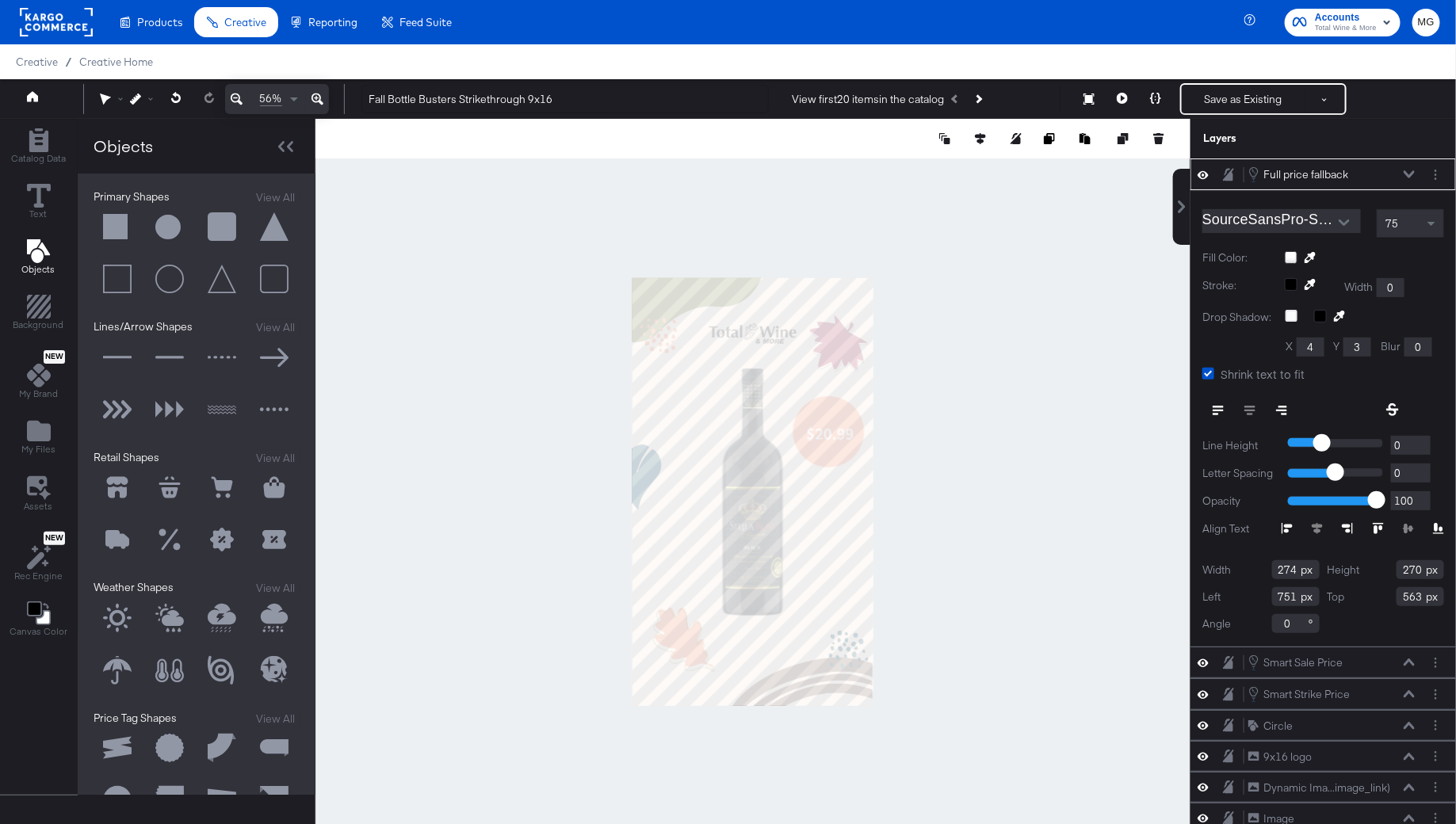
type input "566"
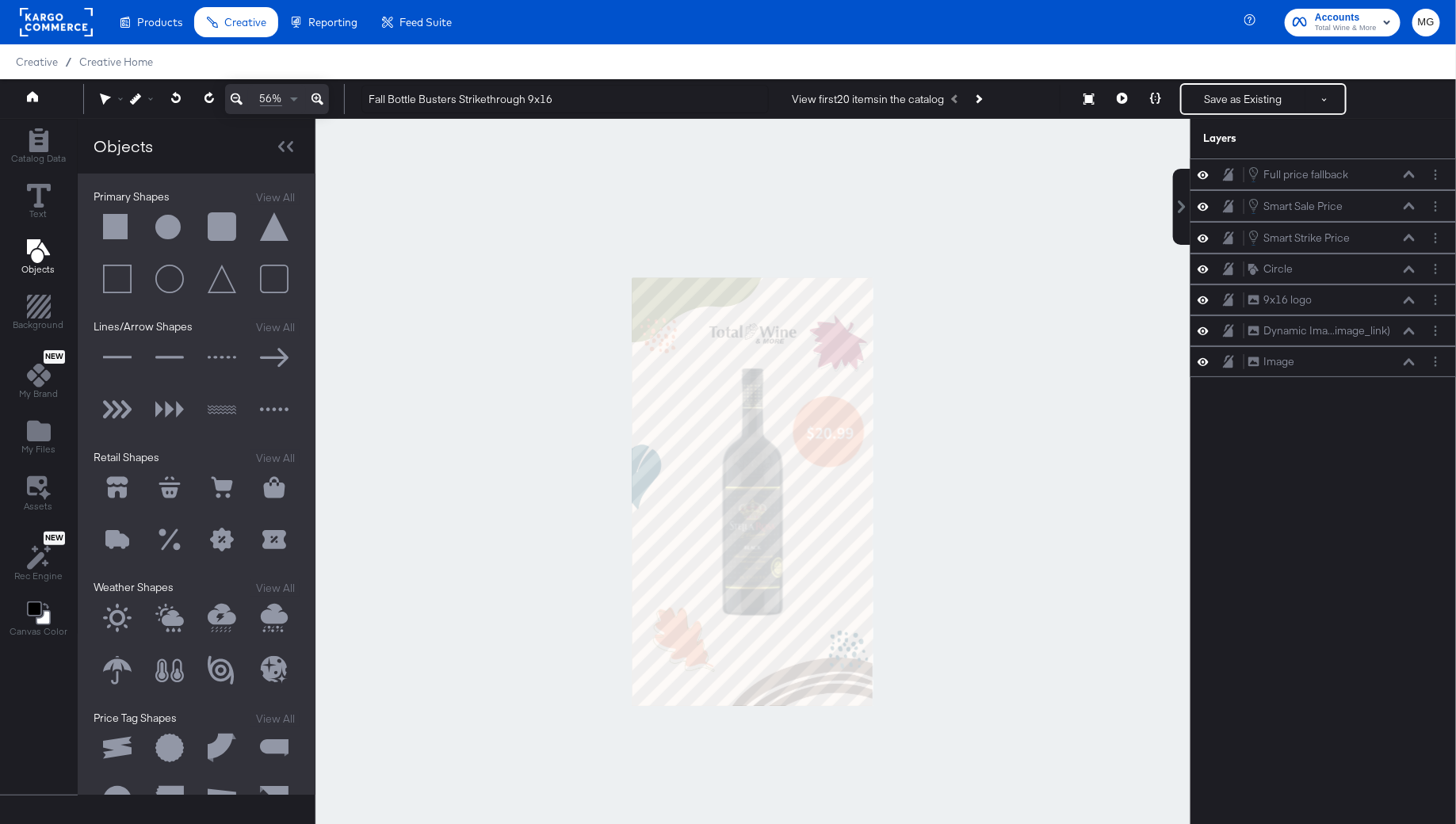
click at [901, 473] on div at bounding box center [753, 491] width 875 height 745
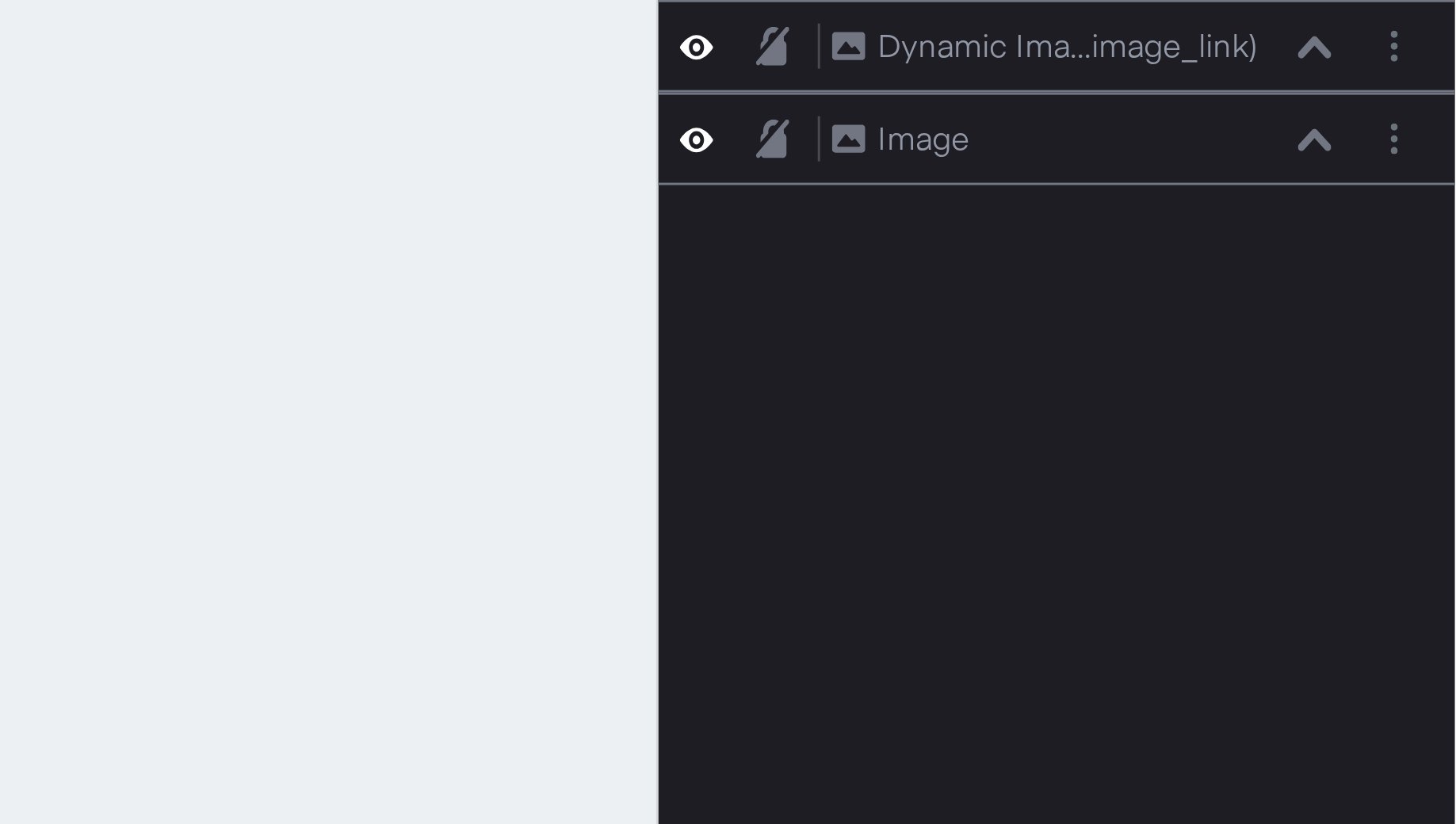
click at [1181, 407] on div at bounding box center [753, 491] width 875 height 745
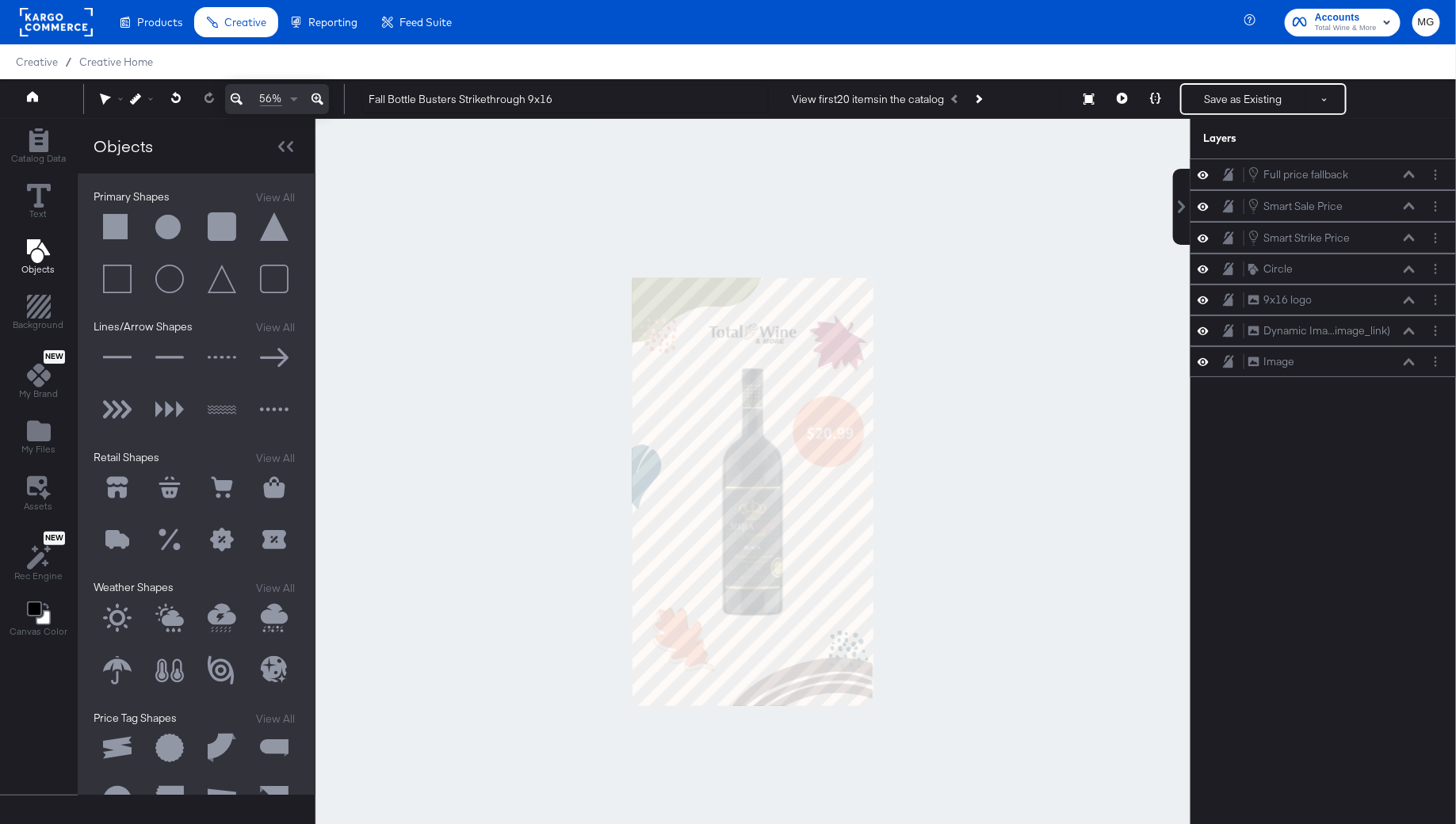
click at [1010, 467] on div at bounding box center [753, 491] width 875 height 745
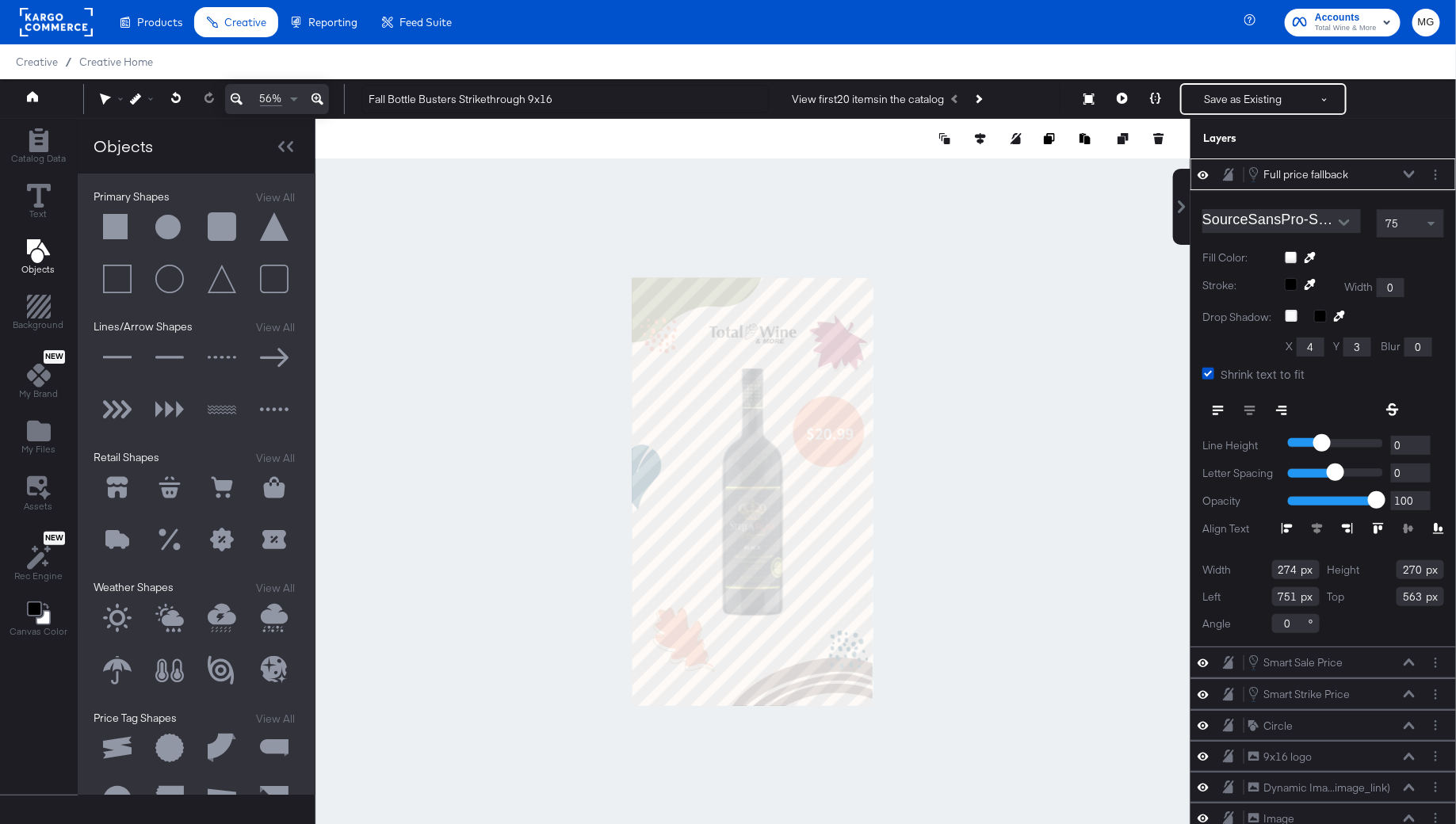
type input "566"
click at [948, 429] on div at bounding box center [753, 491] width 875 height 745
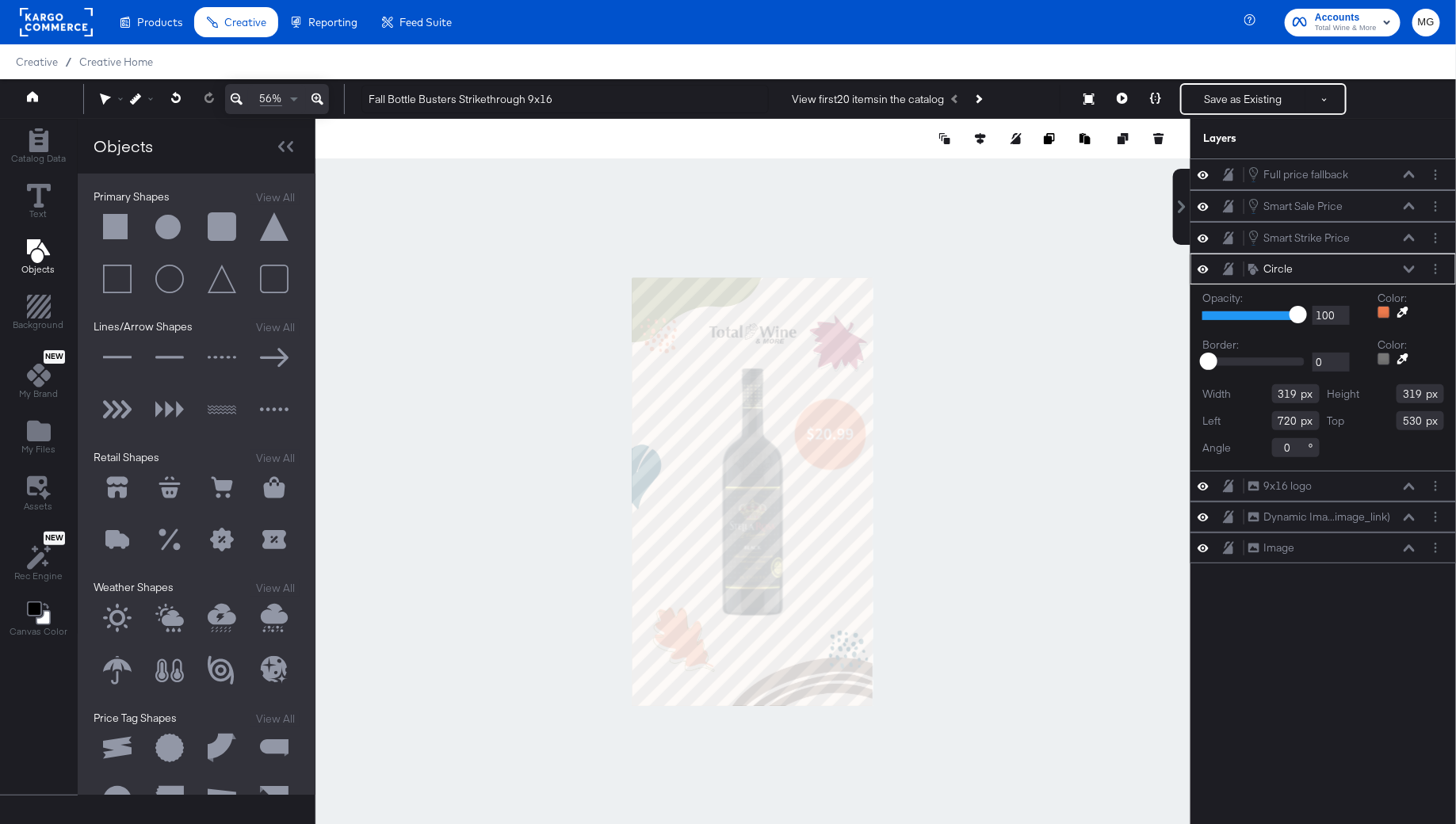
type input "728"
type input "542"
click at [924, 438] on div at bounding box center [753, 491] width 875 height 745
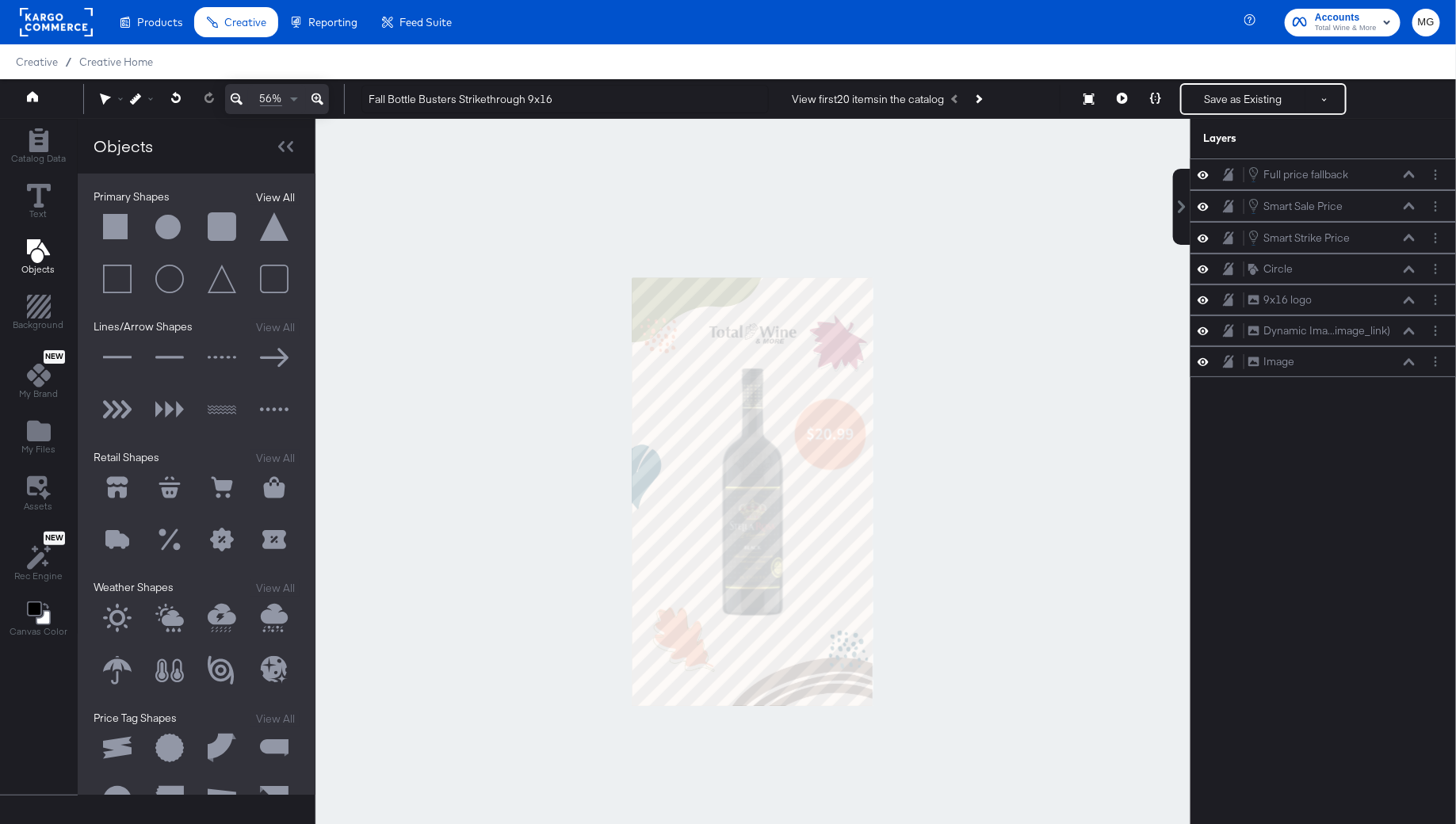
click at [273, 191] on button "View All" at bounding box center [275, 197] width 49 height 17
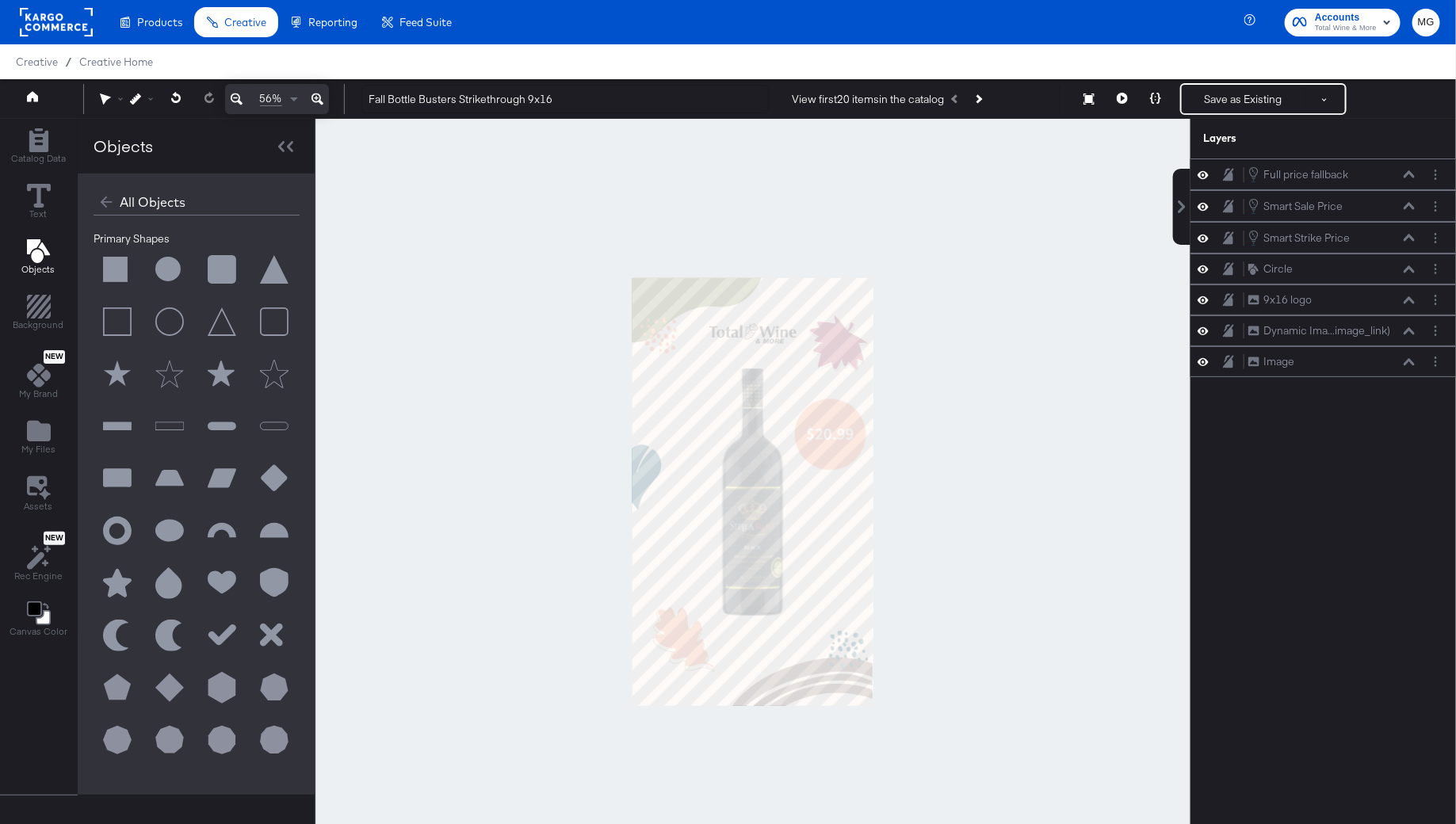
click at [119, 480] on button at bounding box center [117, 479] width 48 height 48
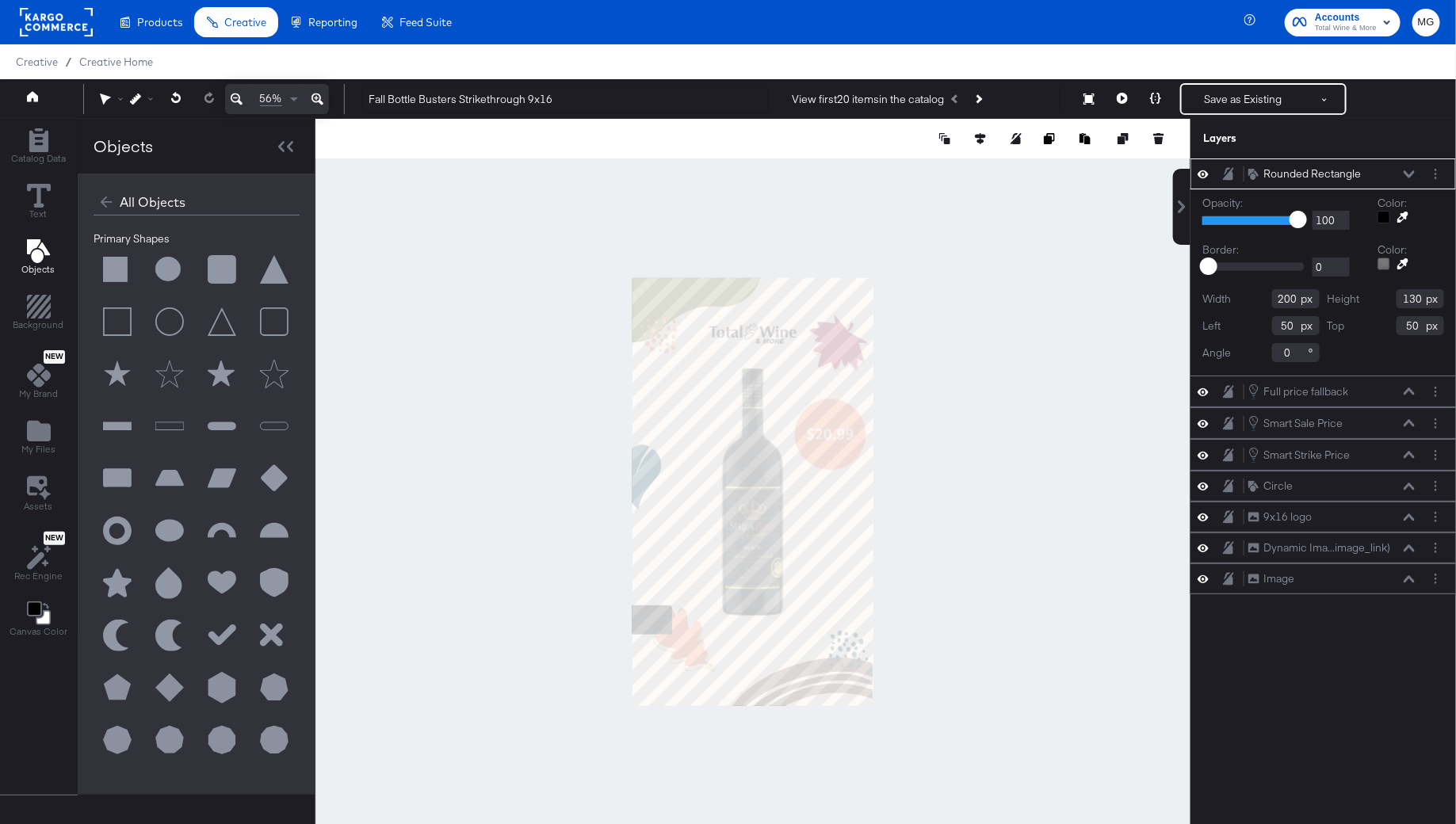
type input "-21"
type input "1469"
type input "441"
type input "287"
type input "-32"
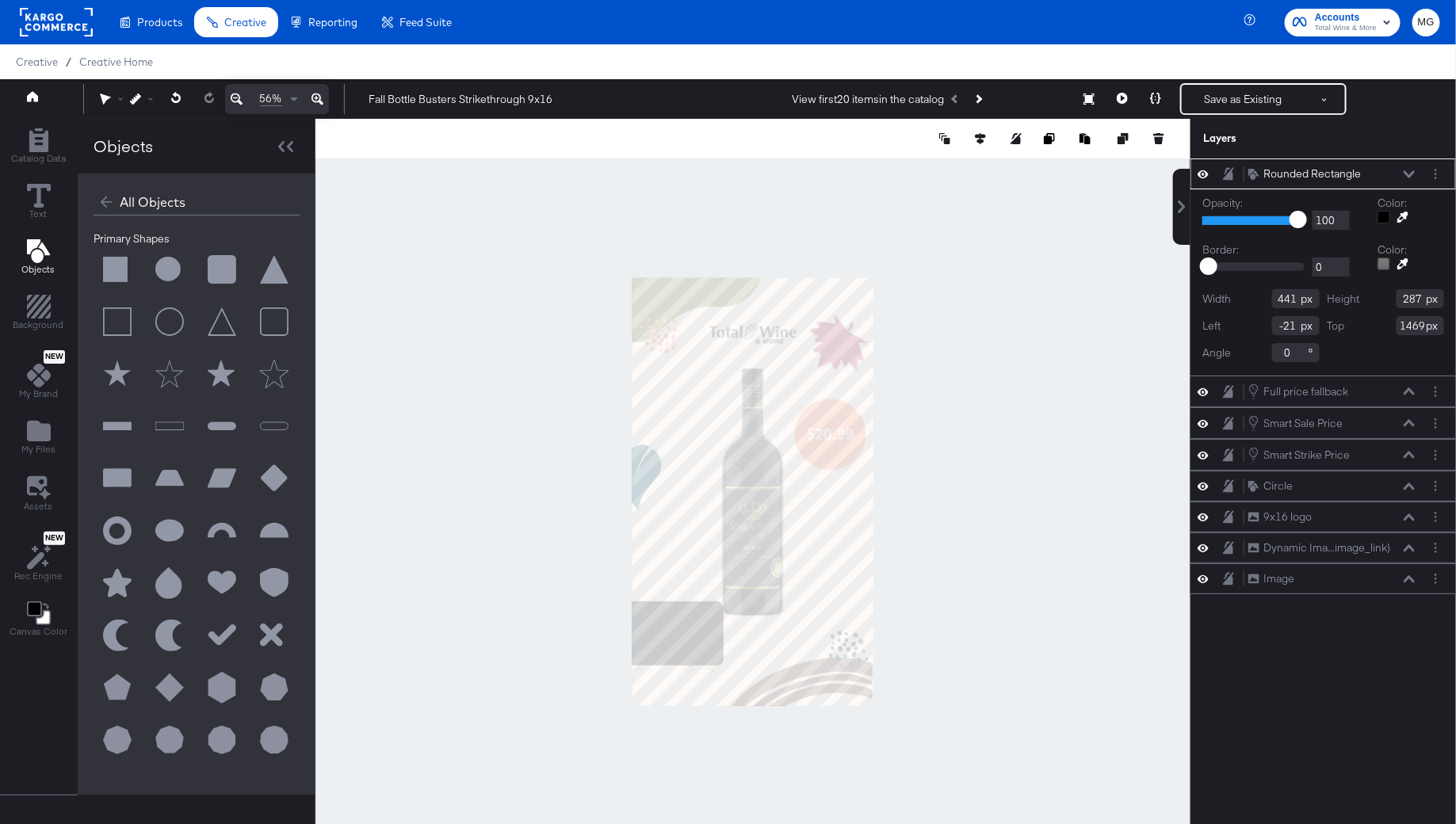
type input "1458"
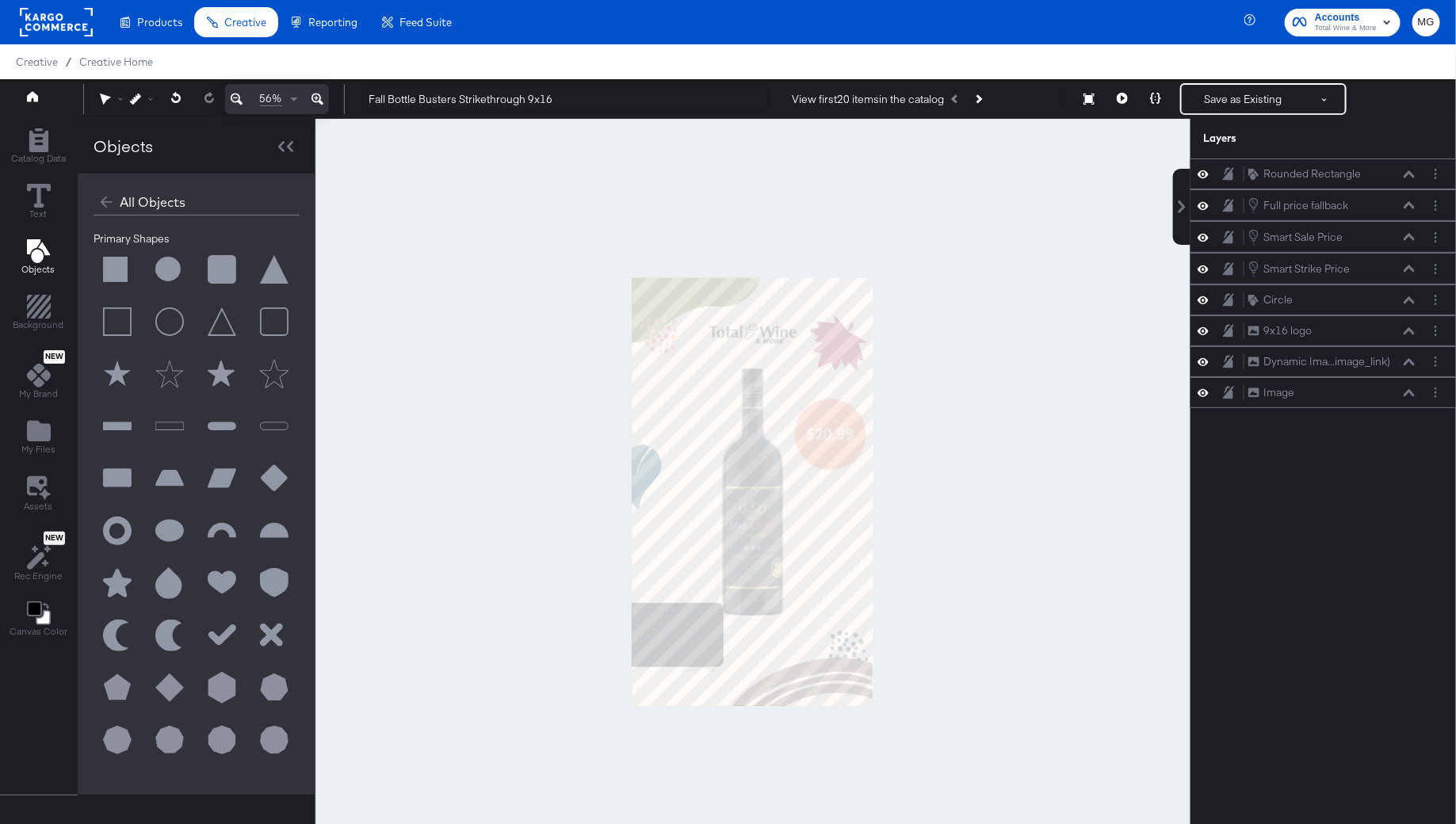
click at [1071, 633] on div at bounding box center [753, 491] width 875 height 745
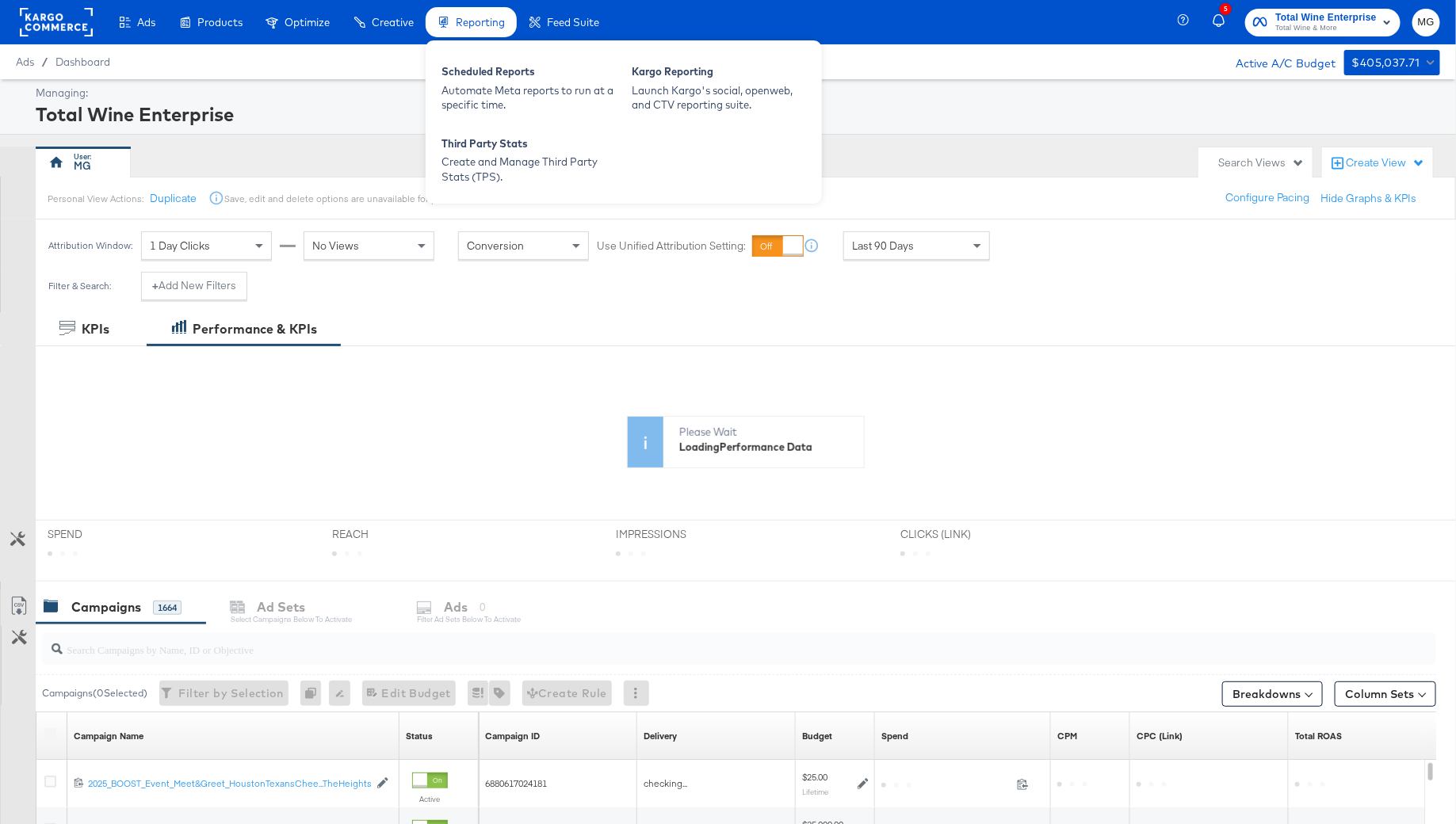
click at [620, 50] on div "Scheduled Reports Automate Meta reports to run at a specific time. Kargo Report…" at bounding box center [624, 122] width 397 height 163
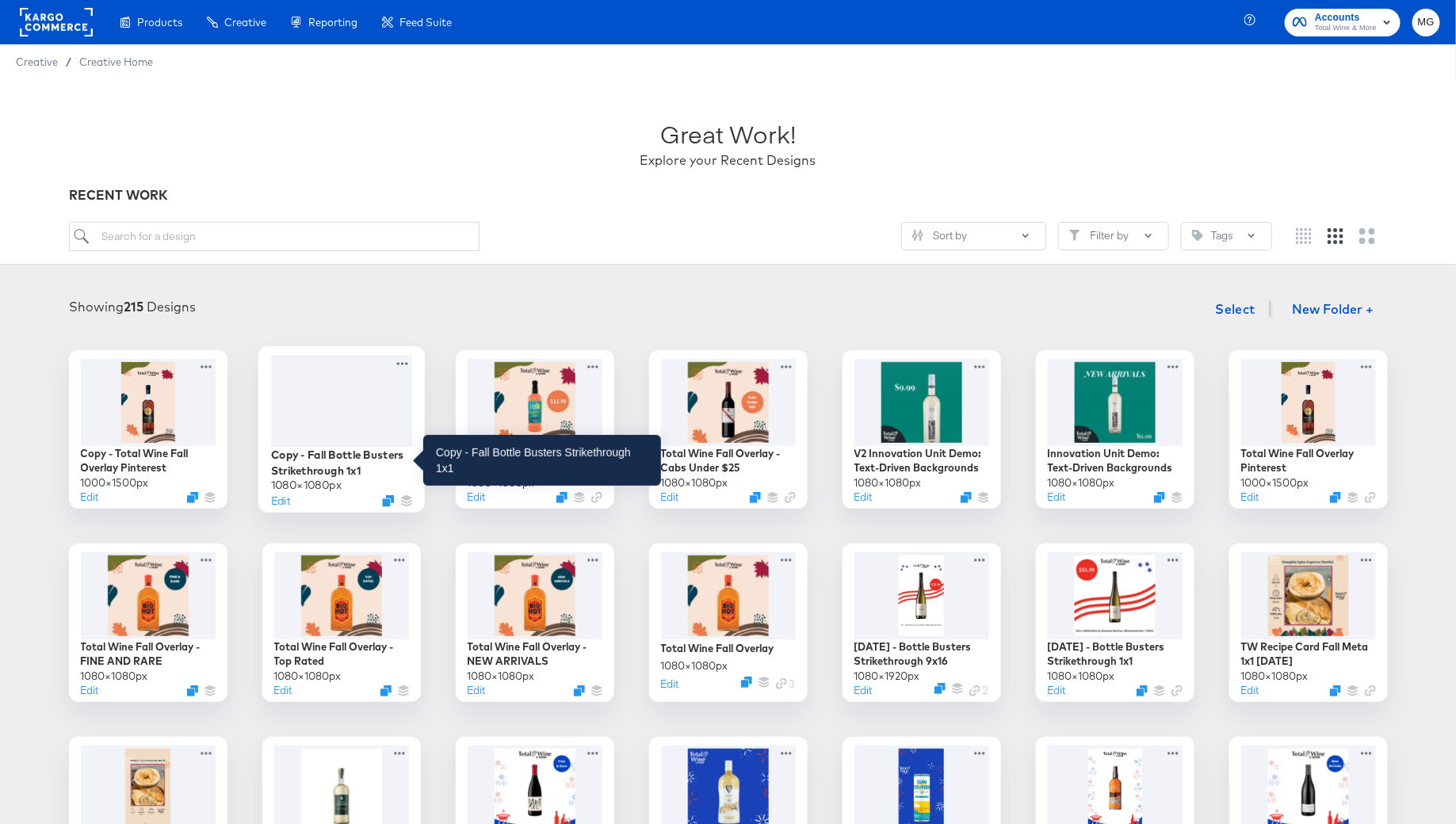
click at [351, 388] on div at bounding box center [341, 400] width 142 height 91
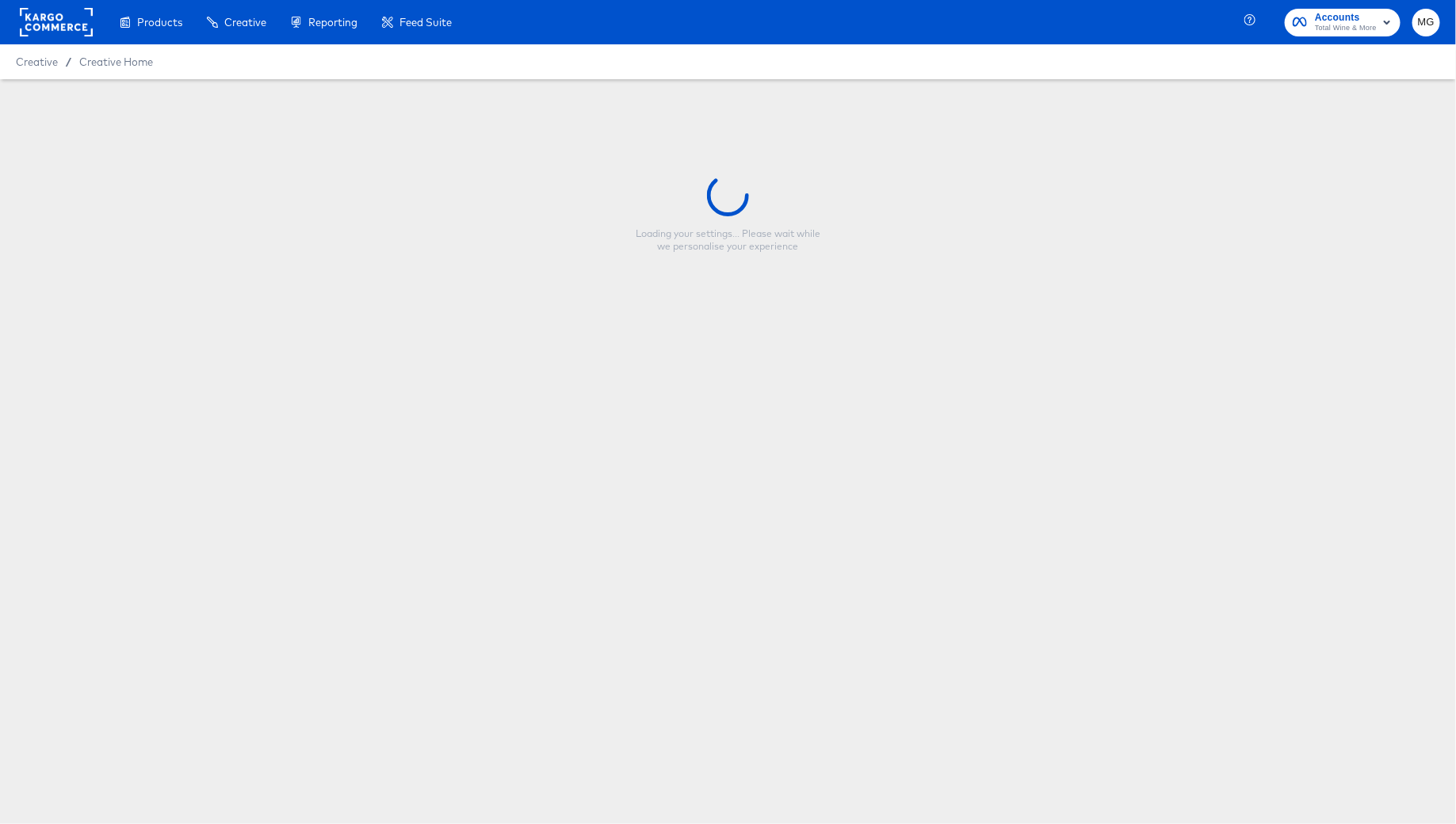
type input "Copy - Fall Bottle Busters Strikethrough 1x1"
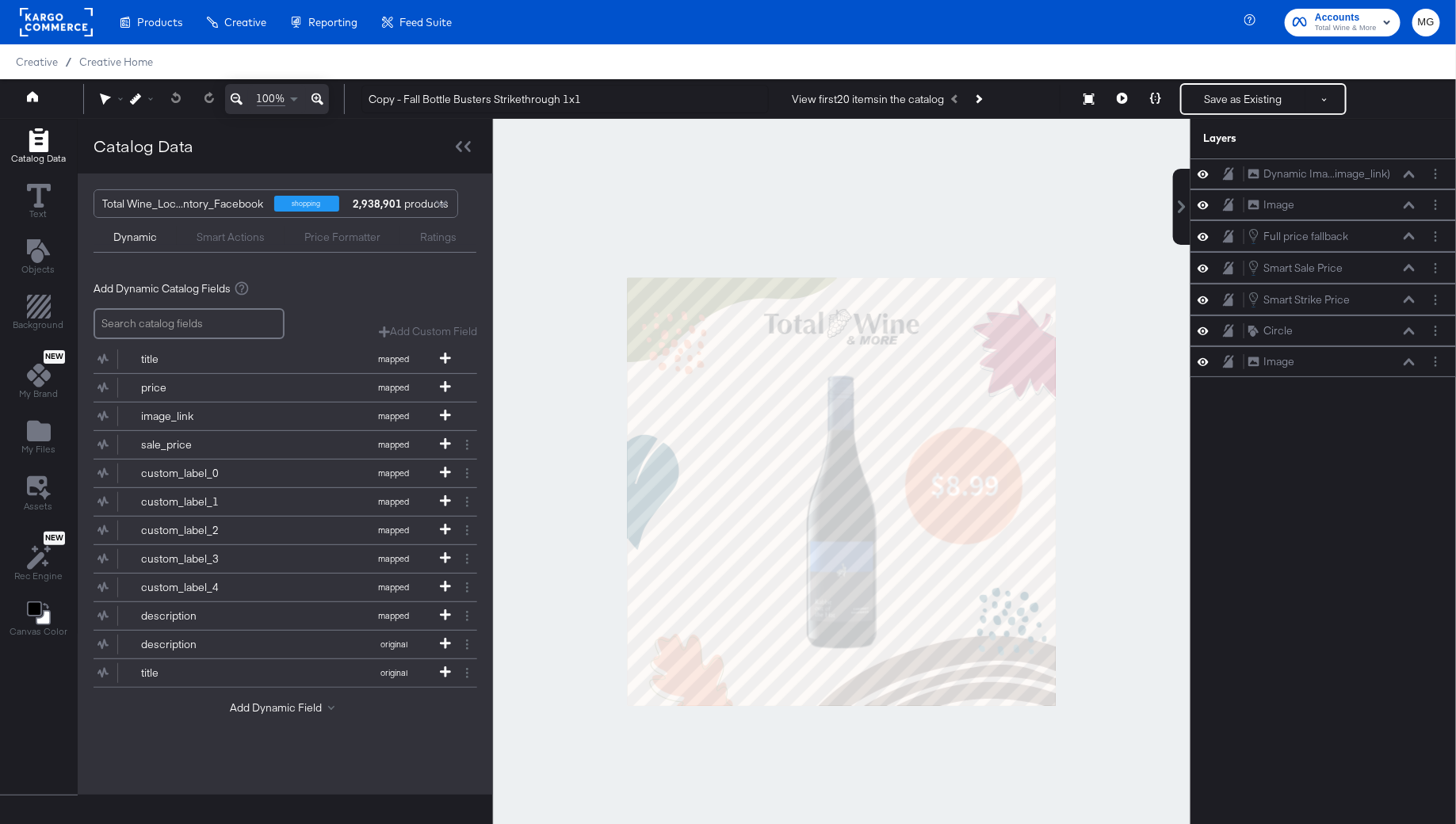
click at [1131, 528] on div at bounding box center [842, 491] width 698 height 745
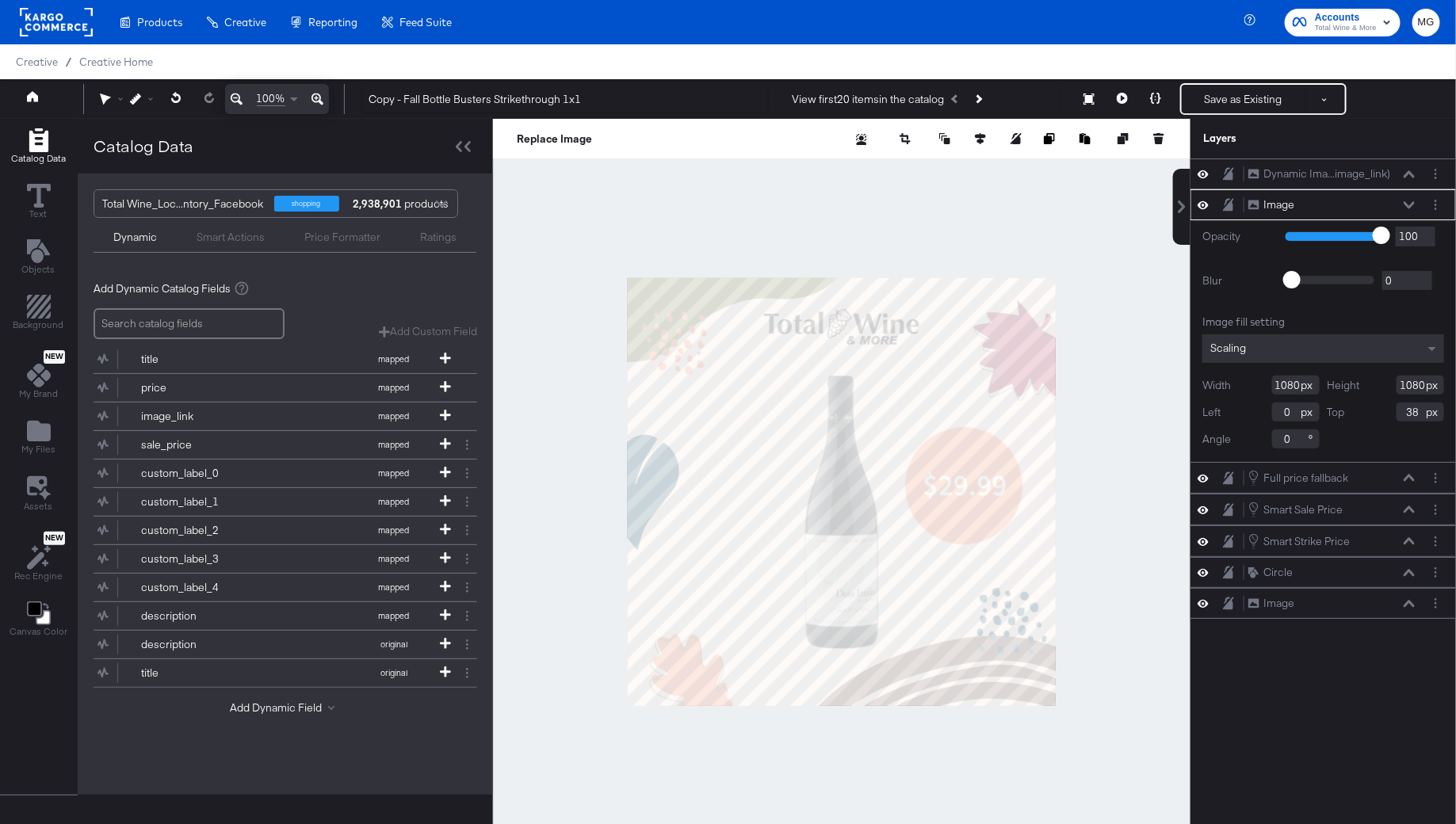
click at [575, 395] on div at bounding box center [842, 491] width 698 height 745
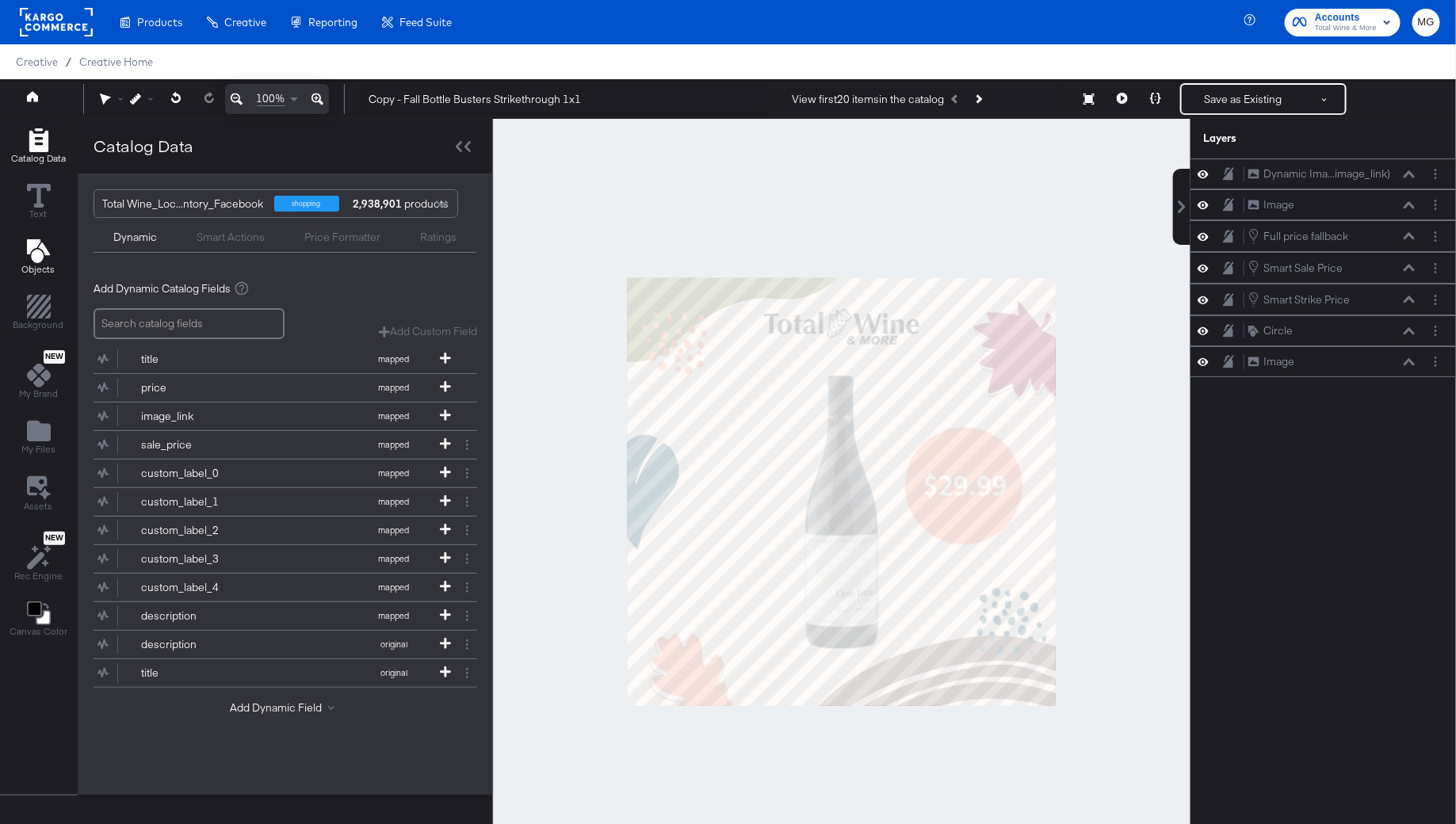
click at [35, 255] on icon "Add Text" at bounding box center [38, 251] width 23 height 23
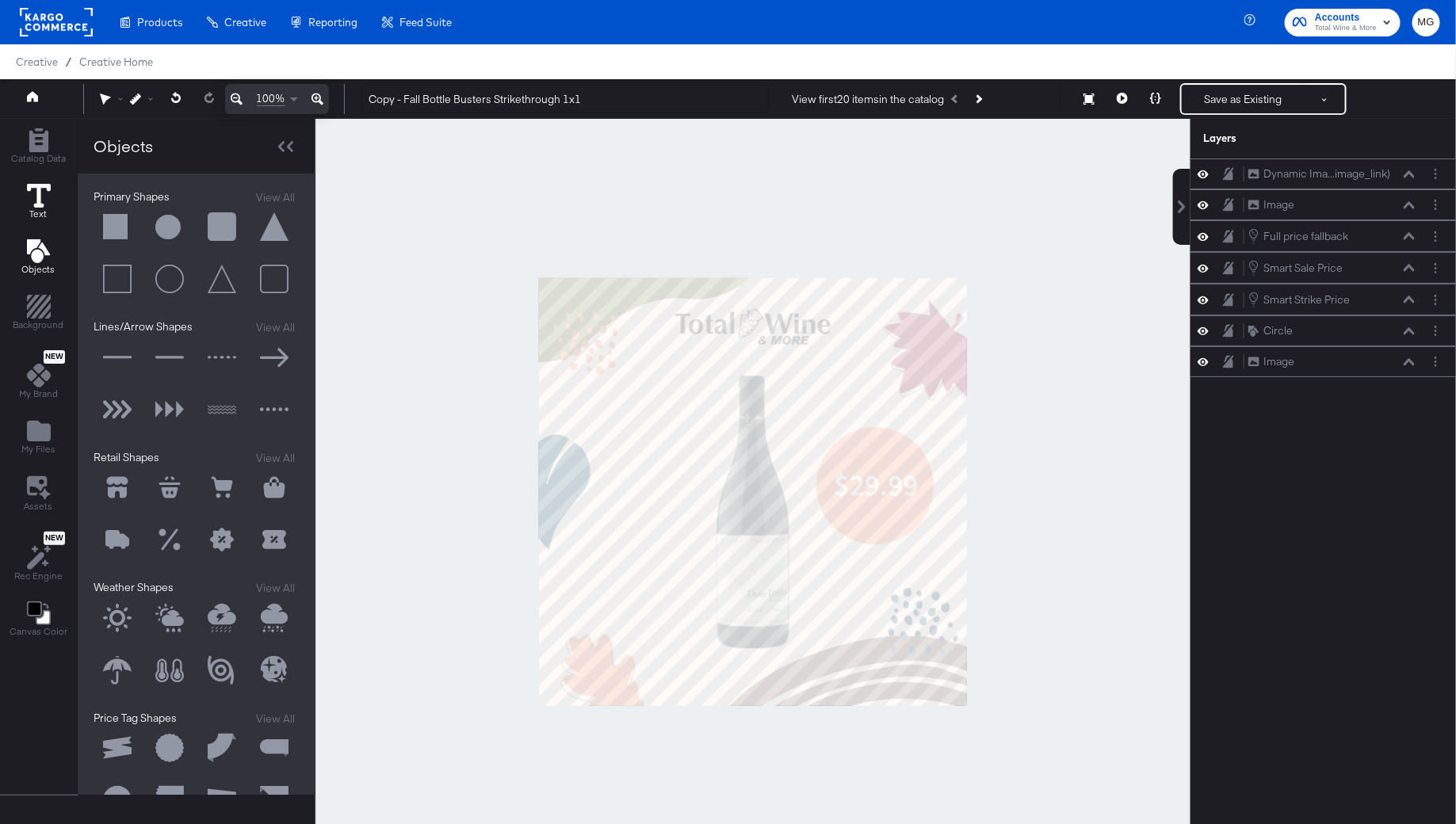
click at [33, 189] on icon at bounding box center [39, 195] width 23 height 23
click at [446, 485] on div at bounding box center [753, 491] width 875 height 745
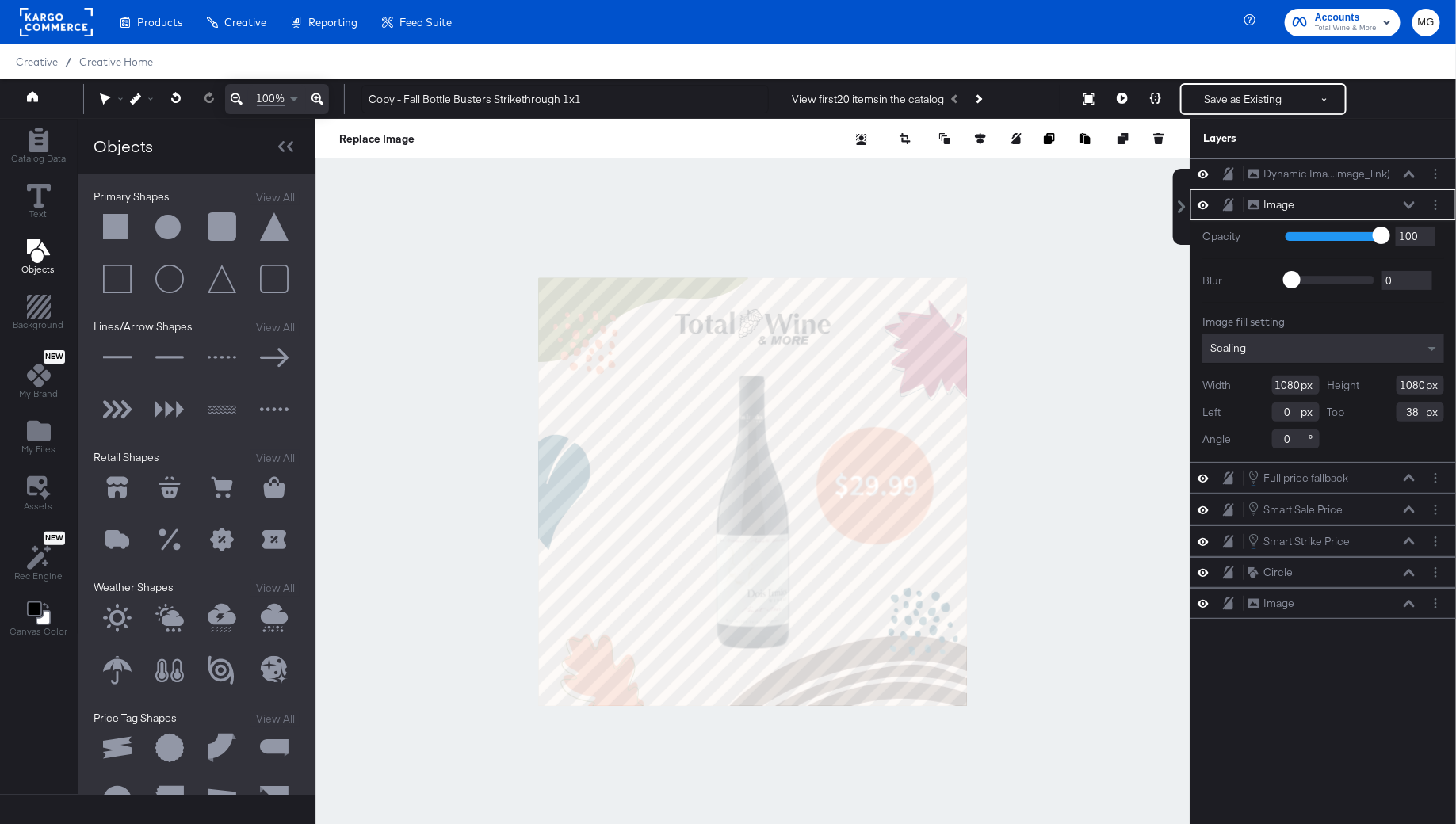
click at [1410, 212] on div "Image Image" at bounding box center [1323, 205] width 265 height 31
click at [1404, 203] on button at bounding box center [1408, 205] width 13 height 10
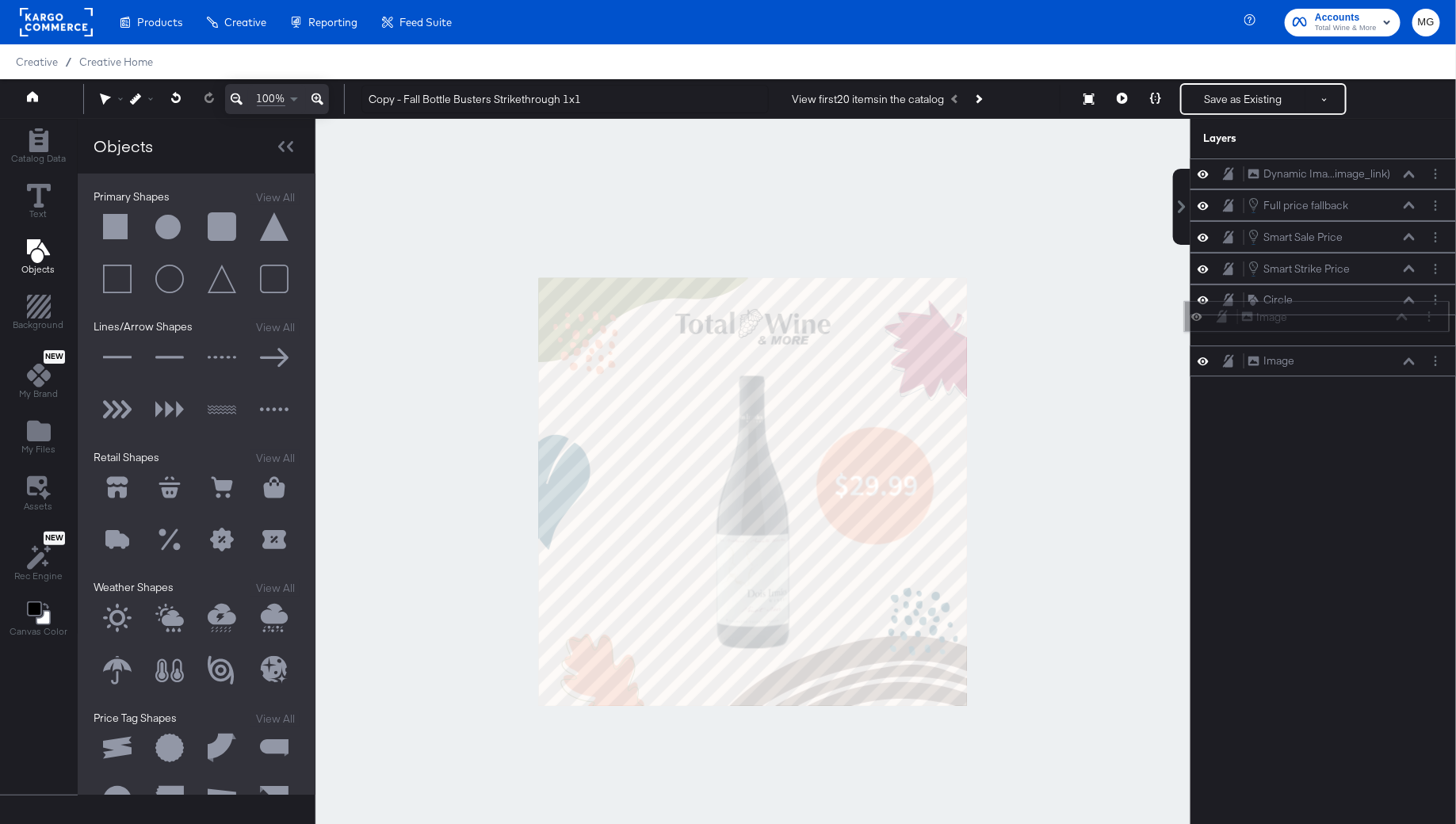
drag, startPoint x: 1351, startPoint y: 202, endPoint x: 1344, endPoint y: 323, distance: 121.2
click at [1344, 322] on div "Image Image" at bounding box center [1325, 317] width 168 height 17
click at [1300, 298] on div "Circle Circle" at bounding box center [1331, 299] width 168 height 17
click at [1275, 292] on div "Circle" at bounding box center [1278, 299] width 29 height 15
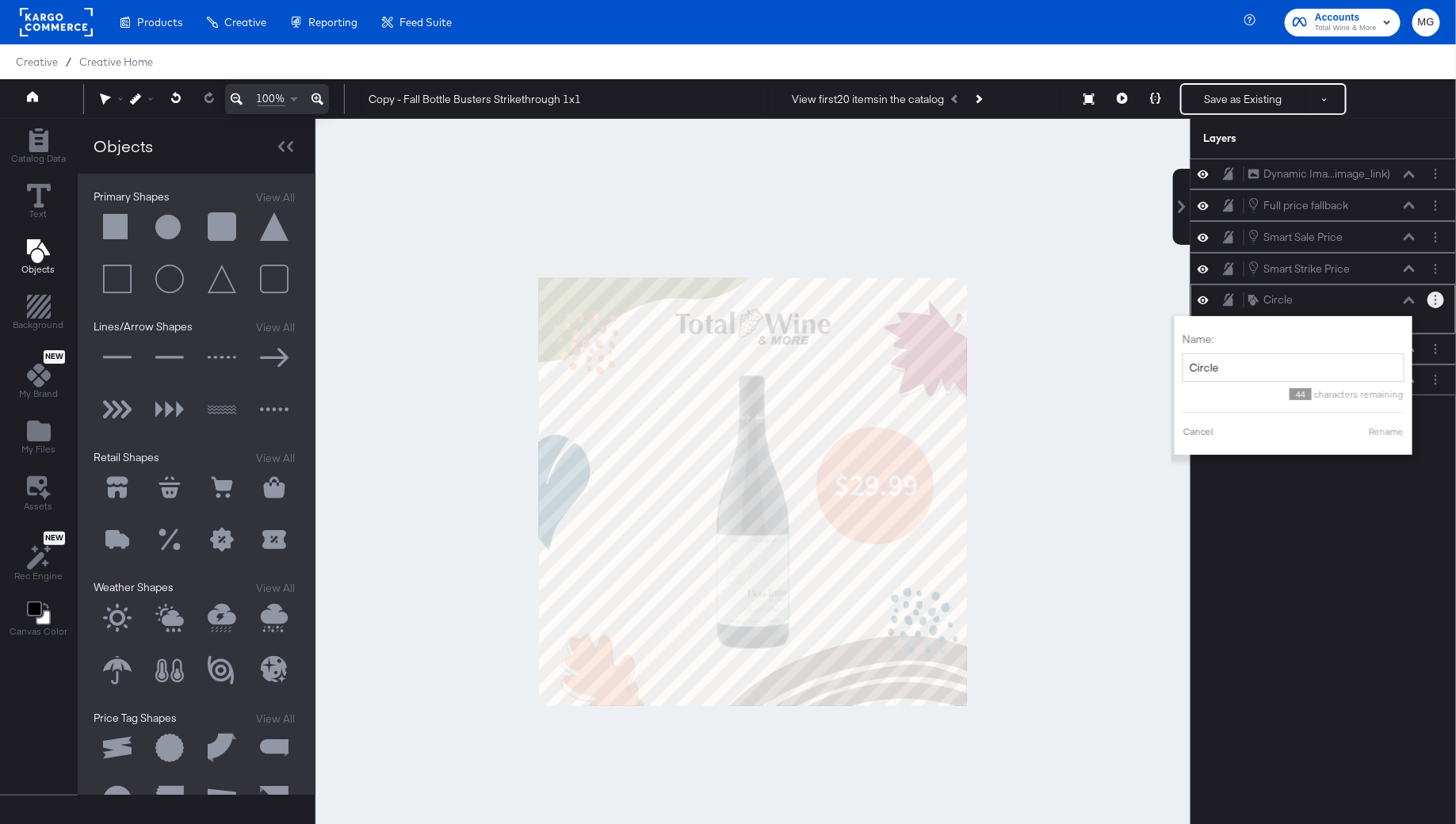
click at [1427, 296] on button "Layer Options" at bounding box center [1435, 299] width 17 height 17
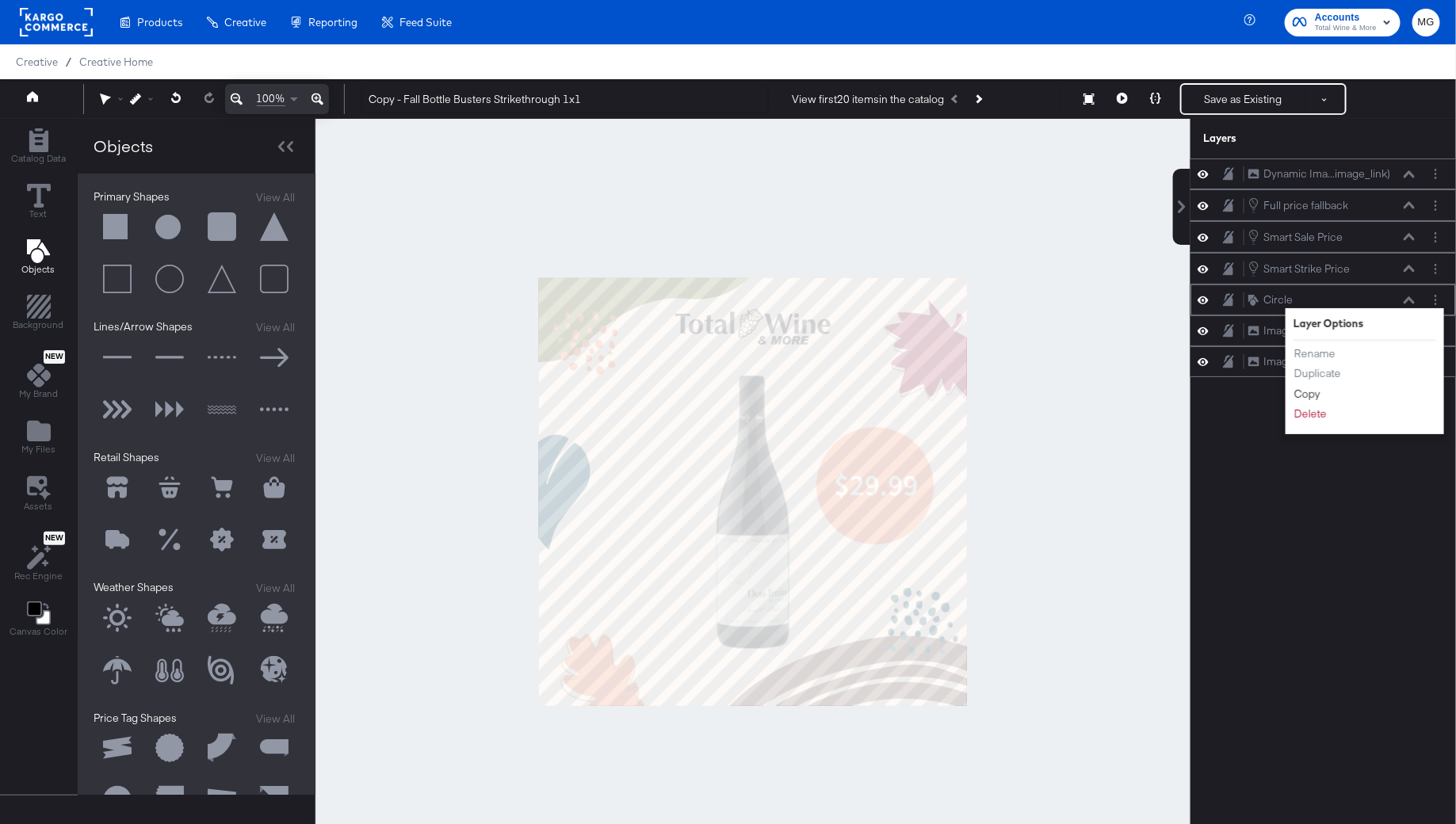
click at [1311, 392] on button "Copy" at bounding box center [1307, 394] width 28 height 17
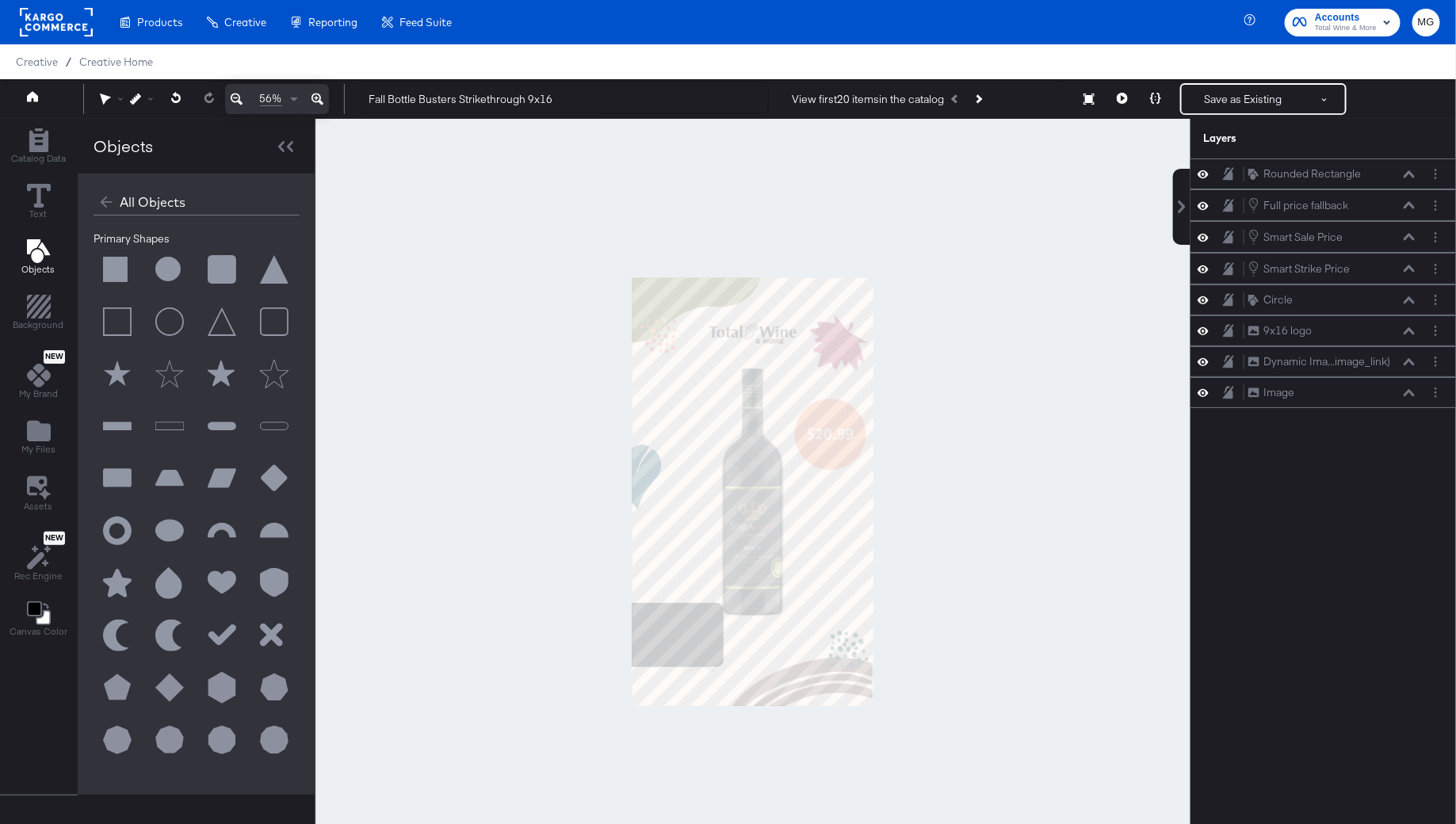
click at [993, 444] on div at bounding box center [753, 491] width 875 height 745
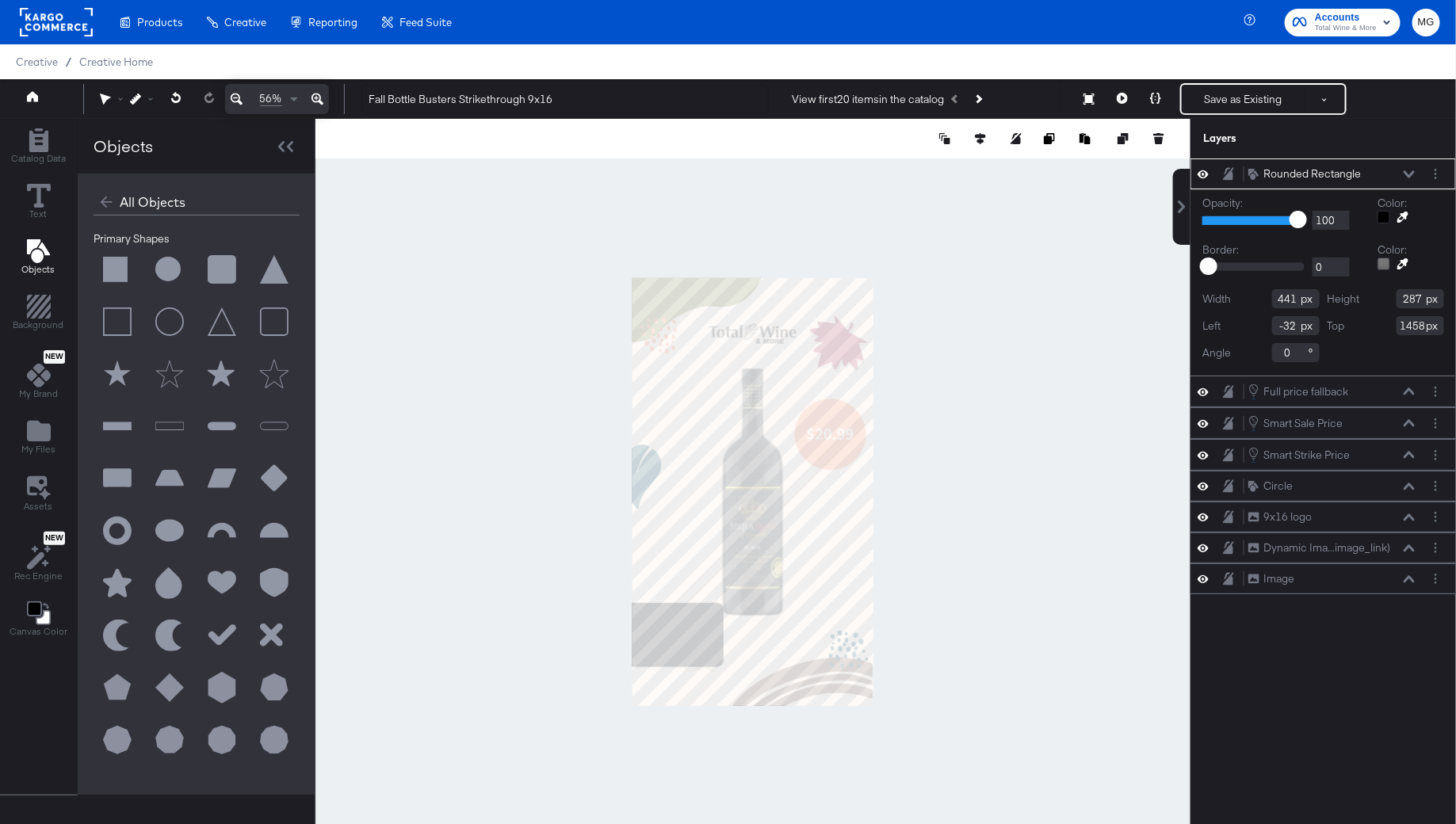
click at [979, 612] on div at bounding box center [753, 491] width 875 height 745
type input "-28"
type input "1483"
click at [1407, 212] on icon at bounding box center [1402, 217] width 11 height 11
click at [1385, 218] on div at bounding box center [1383, 217] width 13 height 13
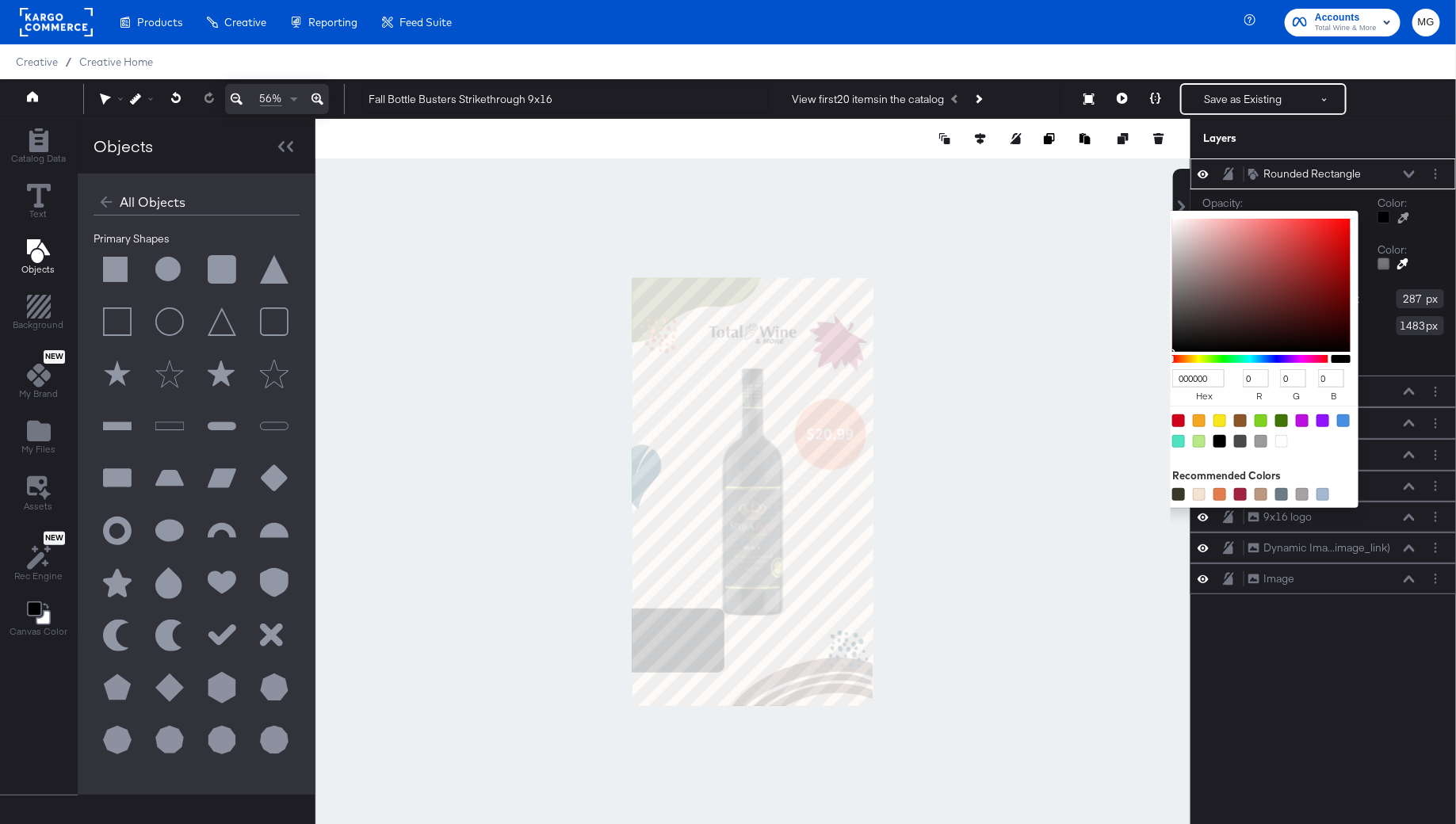
type input "ED7A4D"
type input "237"
type input "122"
type input "77"
click at [824, 412] on div at bounding box center [752, 491] width 874 height 745
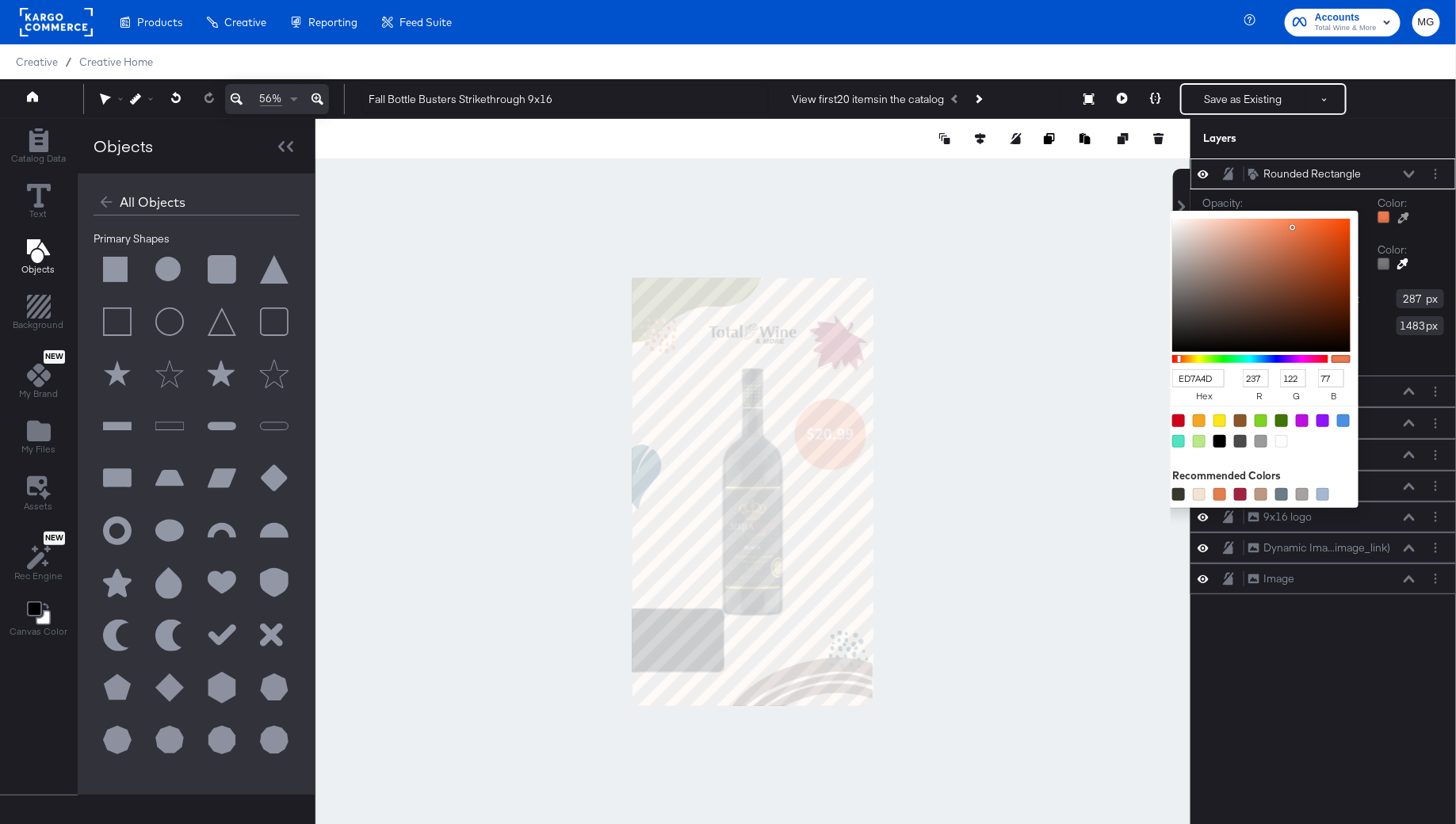
type input "441"
type input "287"
type input "EDF0F2"
type input "240"
type input "242"
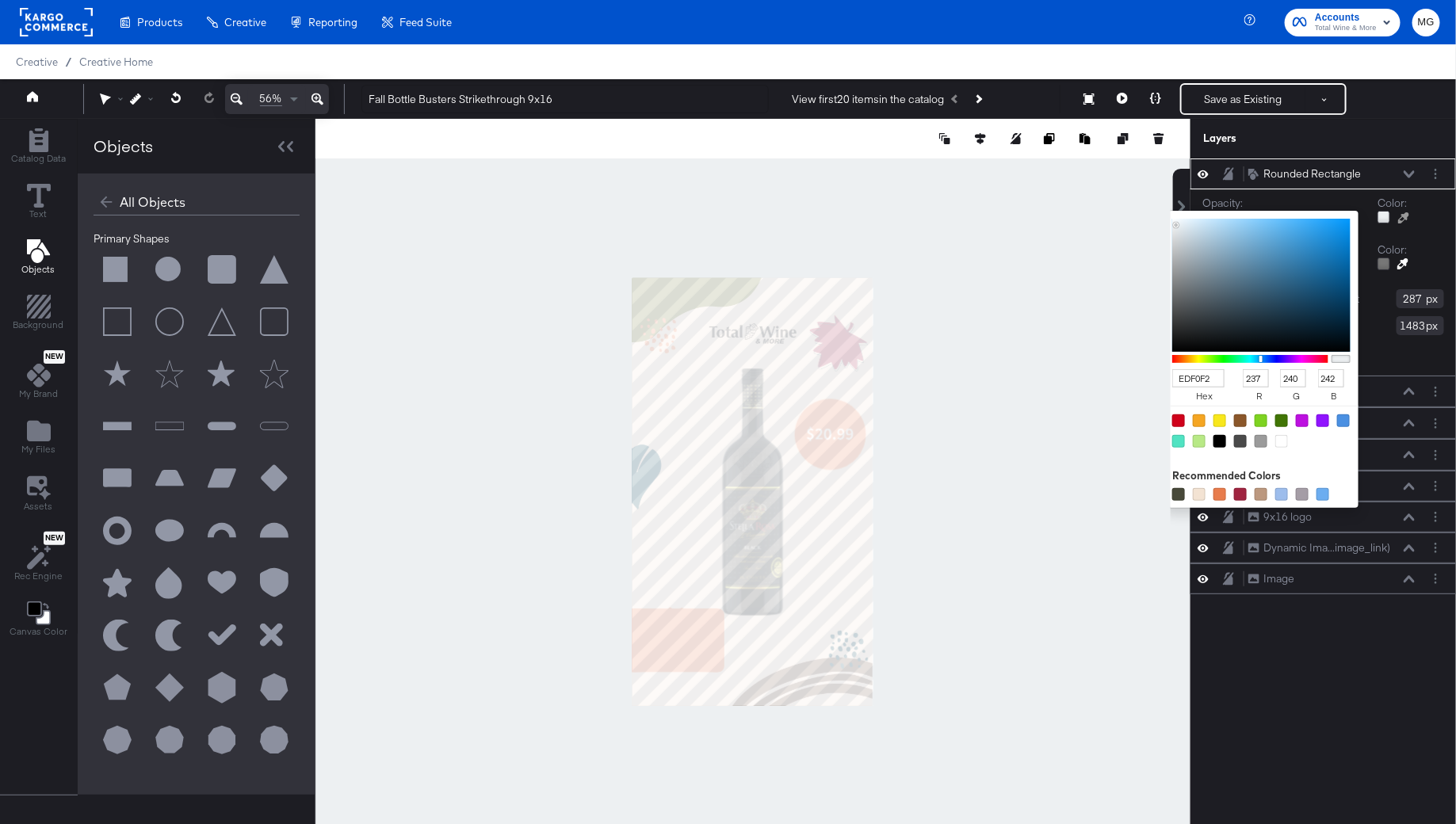
click at [1024, 610] on div at bounding box center [752, 491] width 874 height 745
type input "ED7A4D"
type input "122"
type input "77"
click at [831, 403] on div at bounding box center [752, 491] width 874 height 745
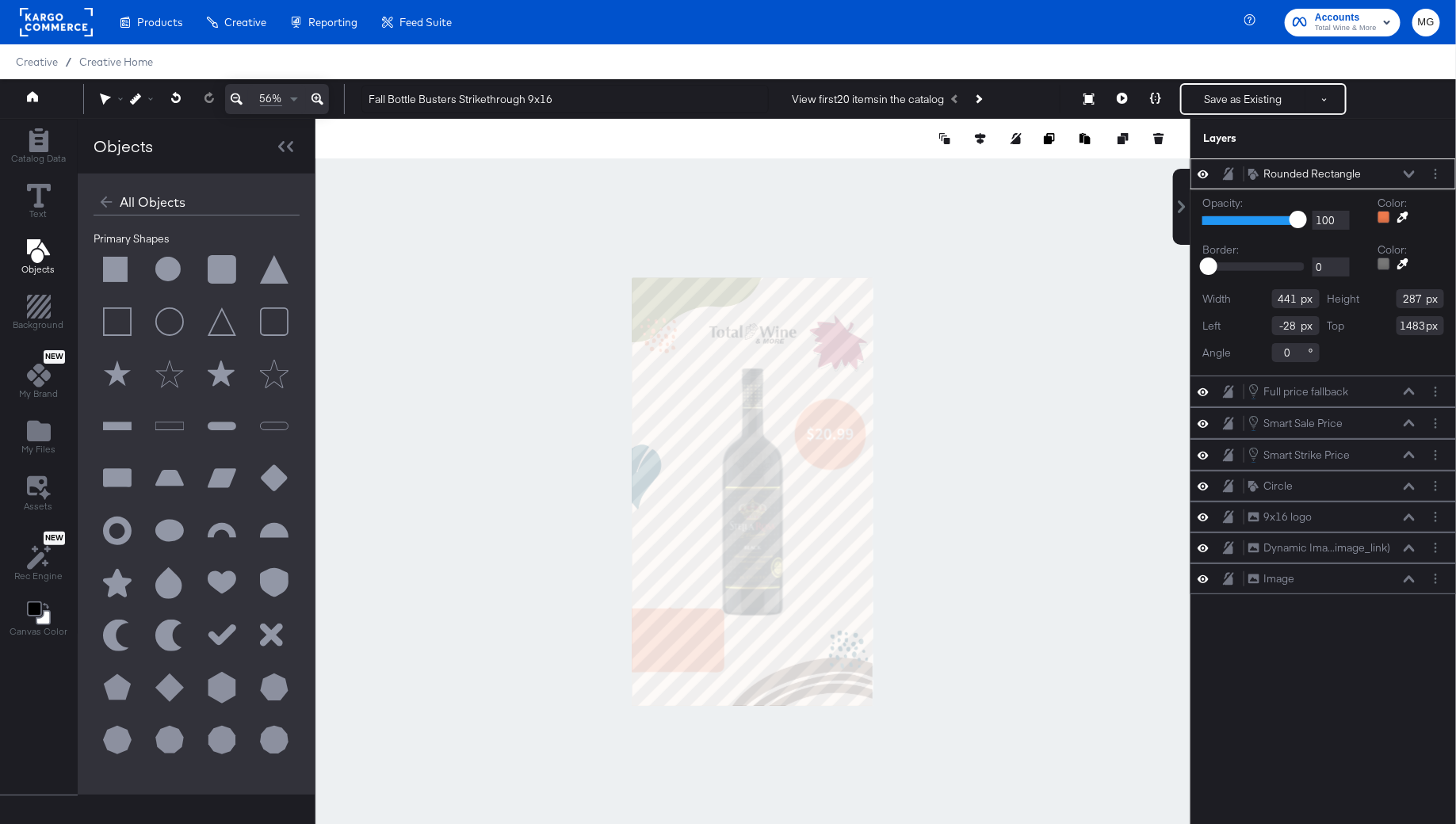
click at [972, 597] on div at bounding box center [753, 491] width 875 height 745
type input "-85"
type input "1476"
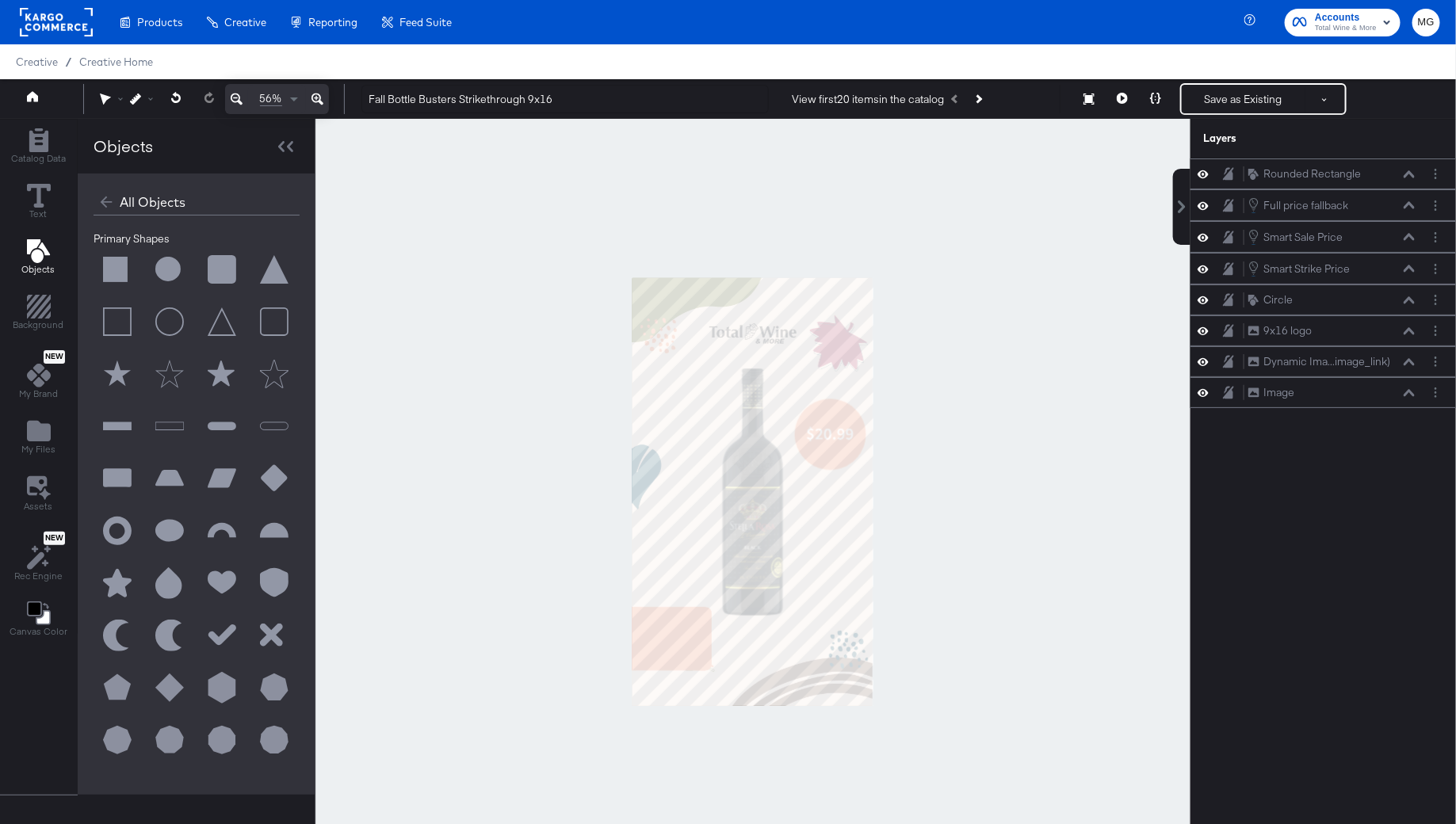
click at [963, 652] on div at bounding box center [753, 491] width 875 height 745
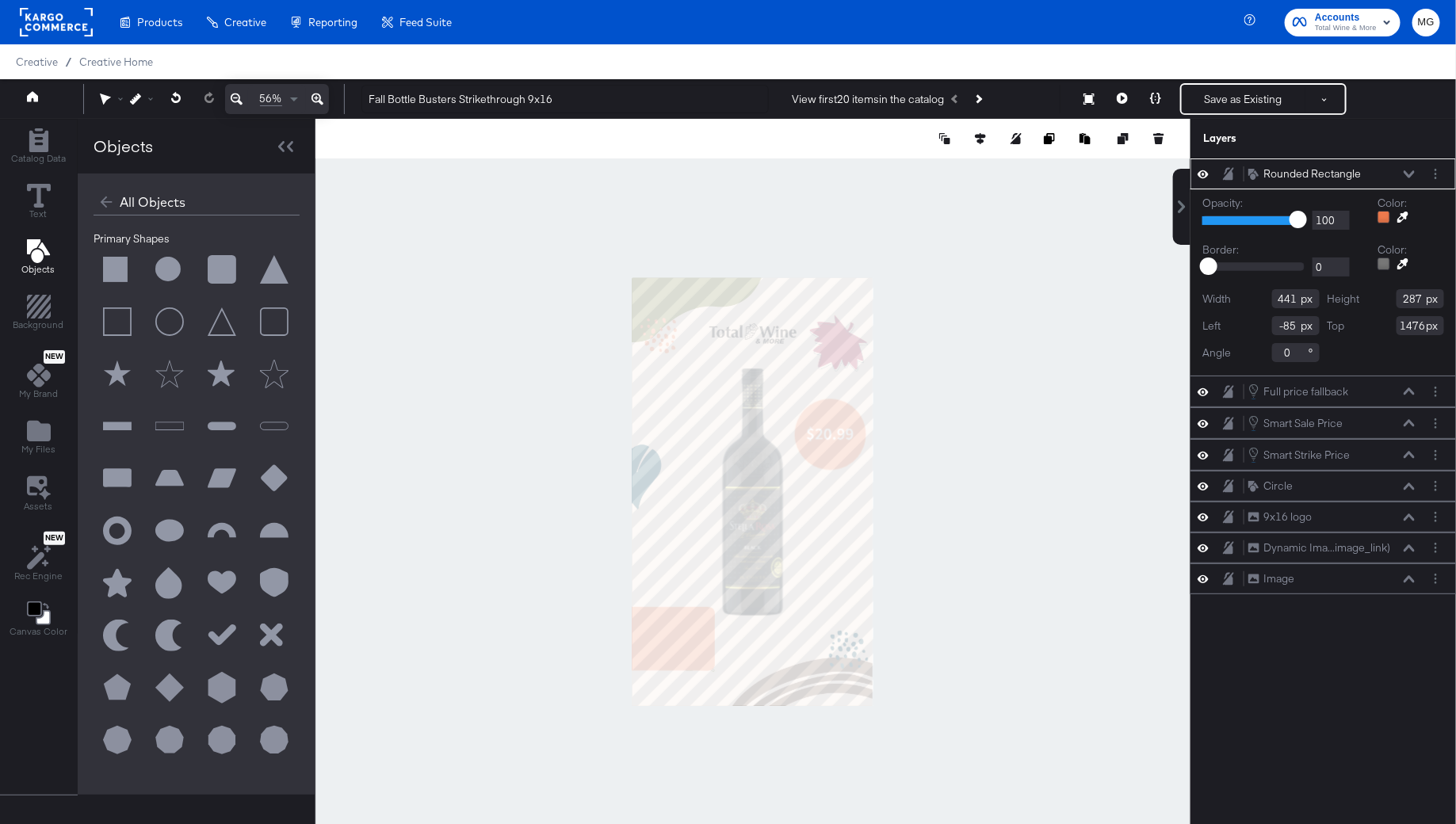
type input "-81"
click at [958, 663] on div at bounding box center [753, 491] width 875 height 745
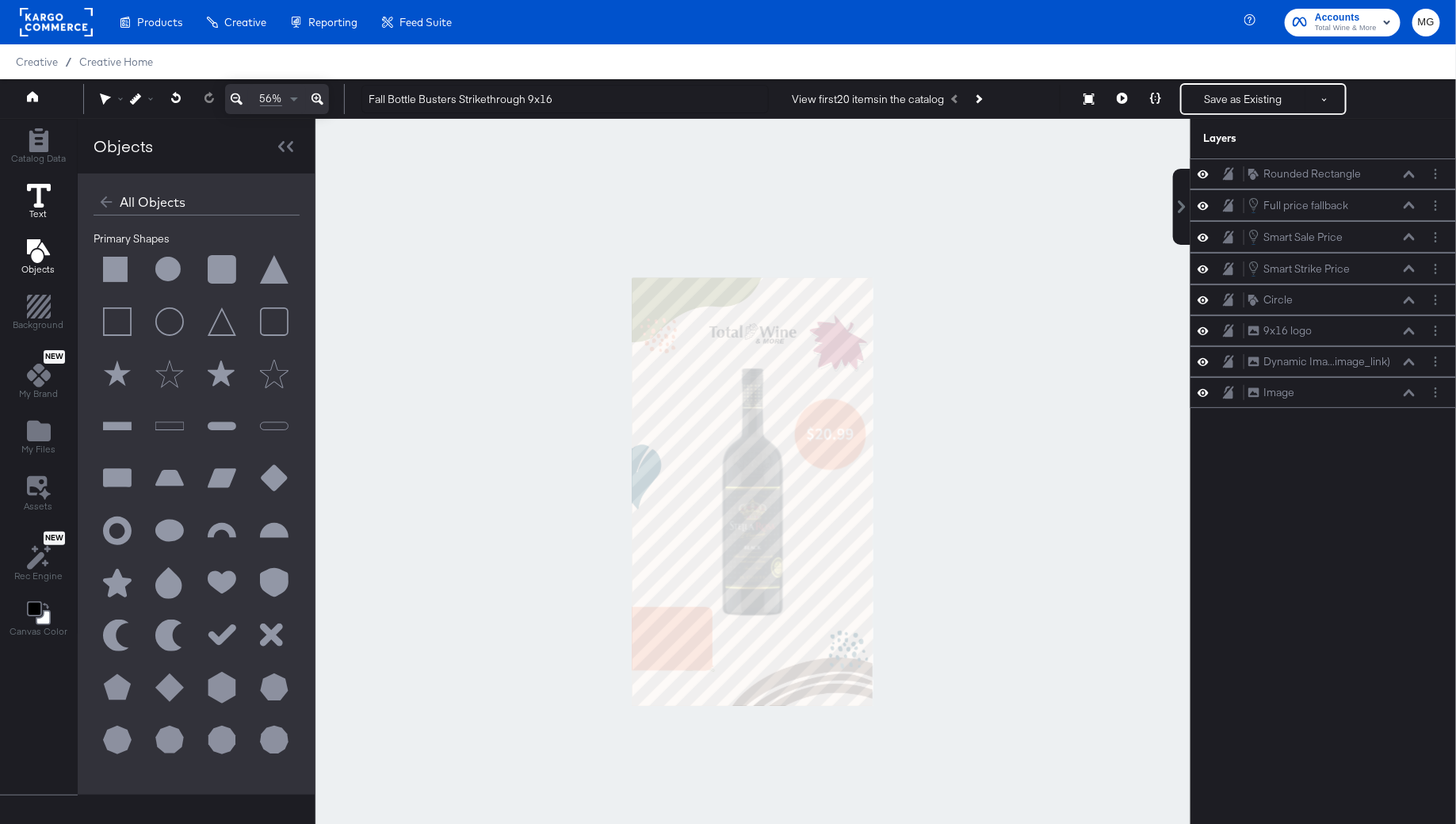
click at [45, 201] on icon at bounding box center [39, 195] width 23 height 23
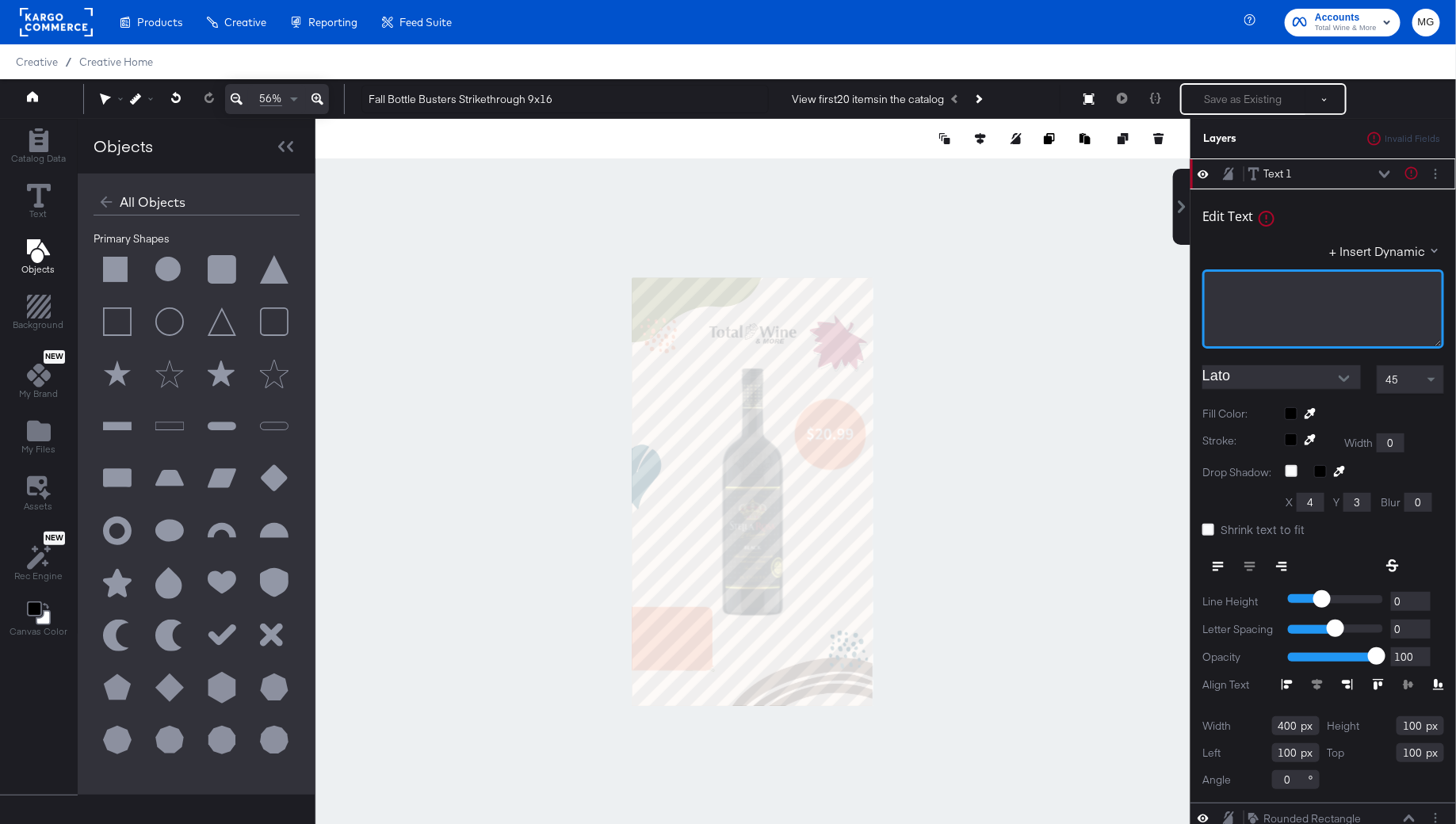
click at [1247, 294] on div "﻿" at bounding box center [1323, 309] width 242 height 80
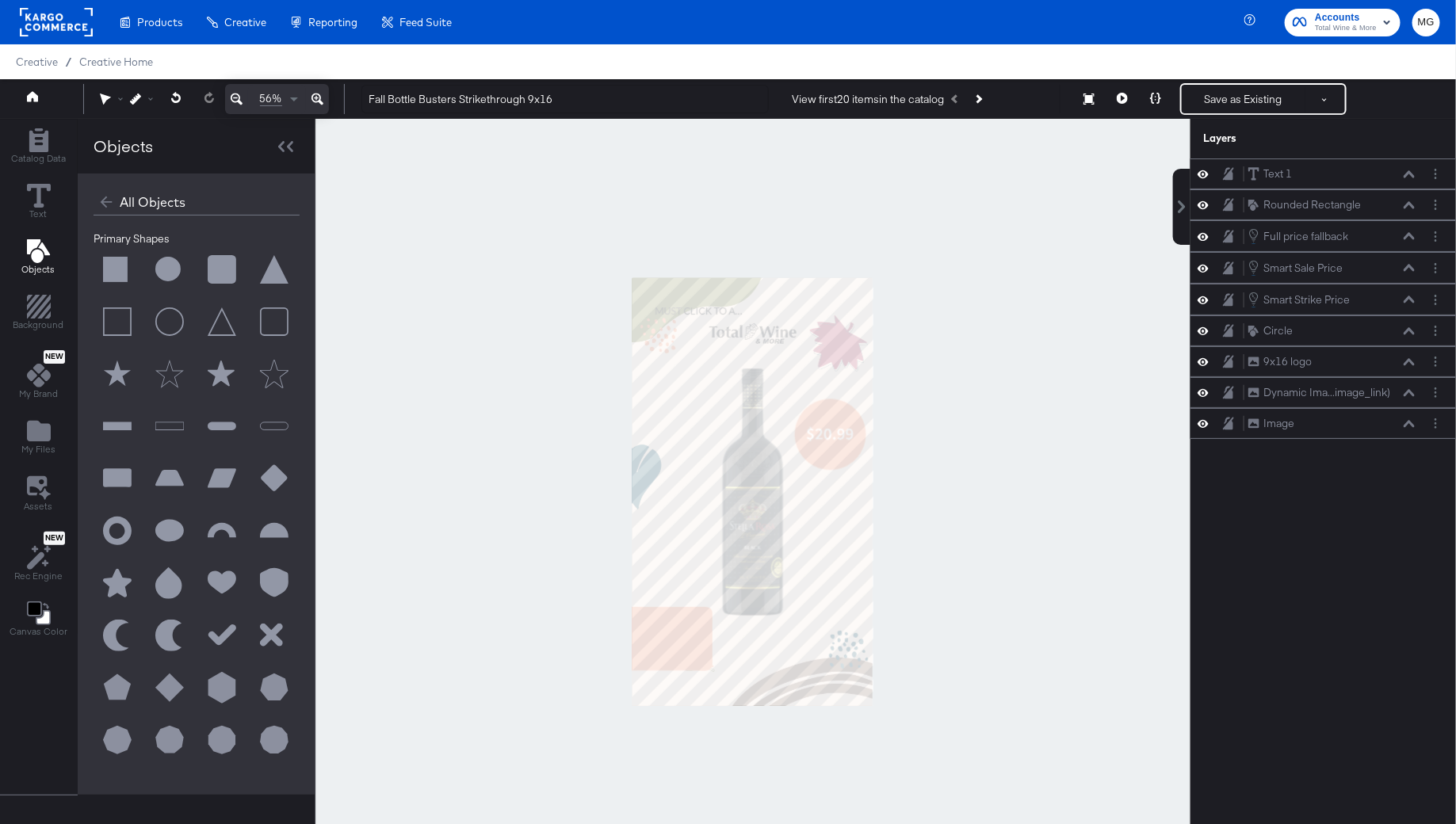
click at [964, 363] on div at bounding box center [753, 491] width 875 height 745
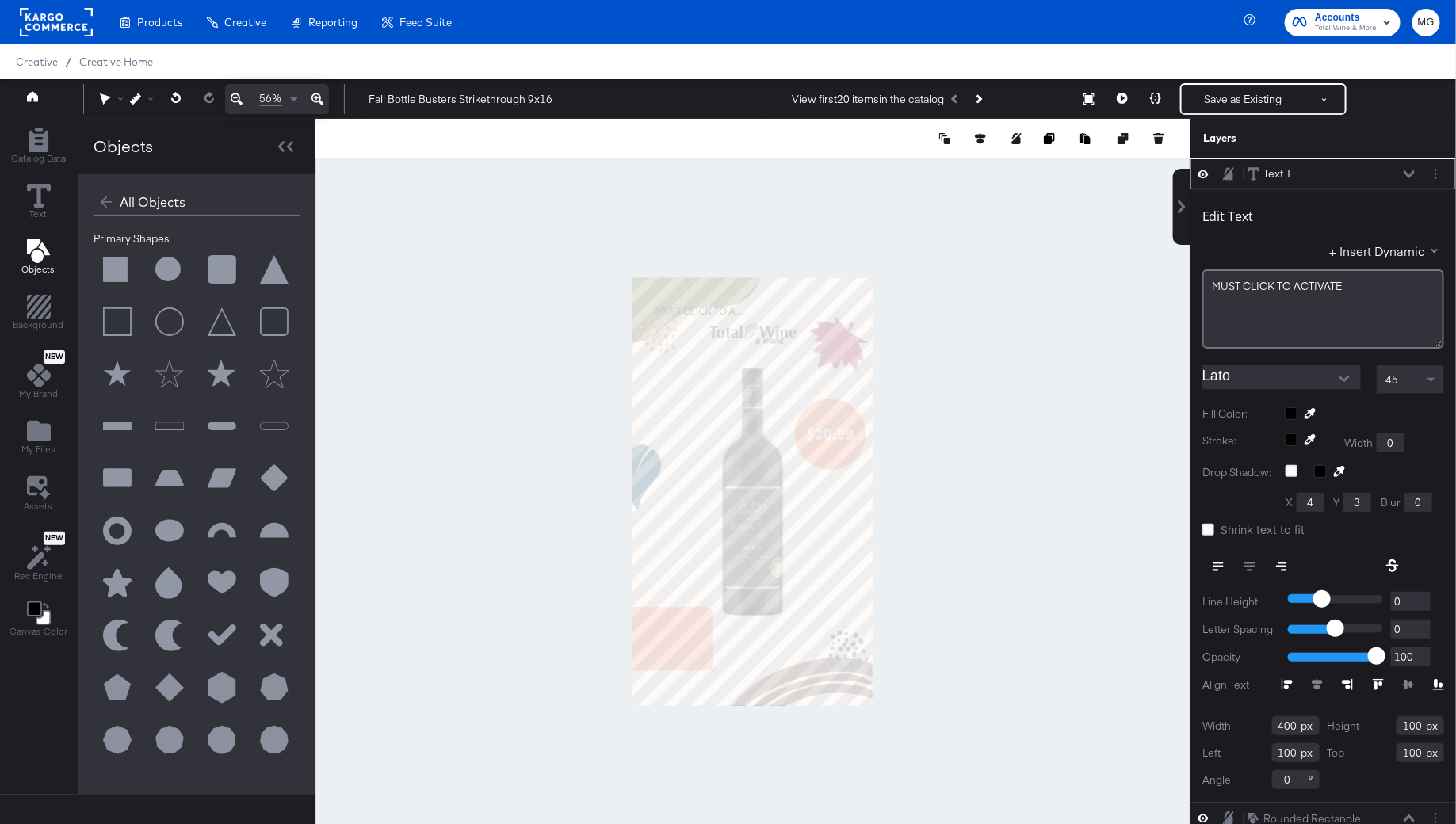
type input "26"
type input "1514"
type input "429"
type input "107"
click at [1324, 384] on input "Lato" at bounding box center [1269, 377] width 135 height 23
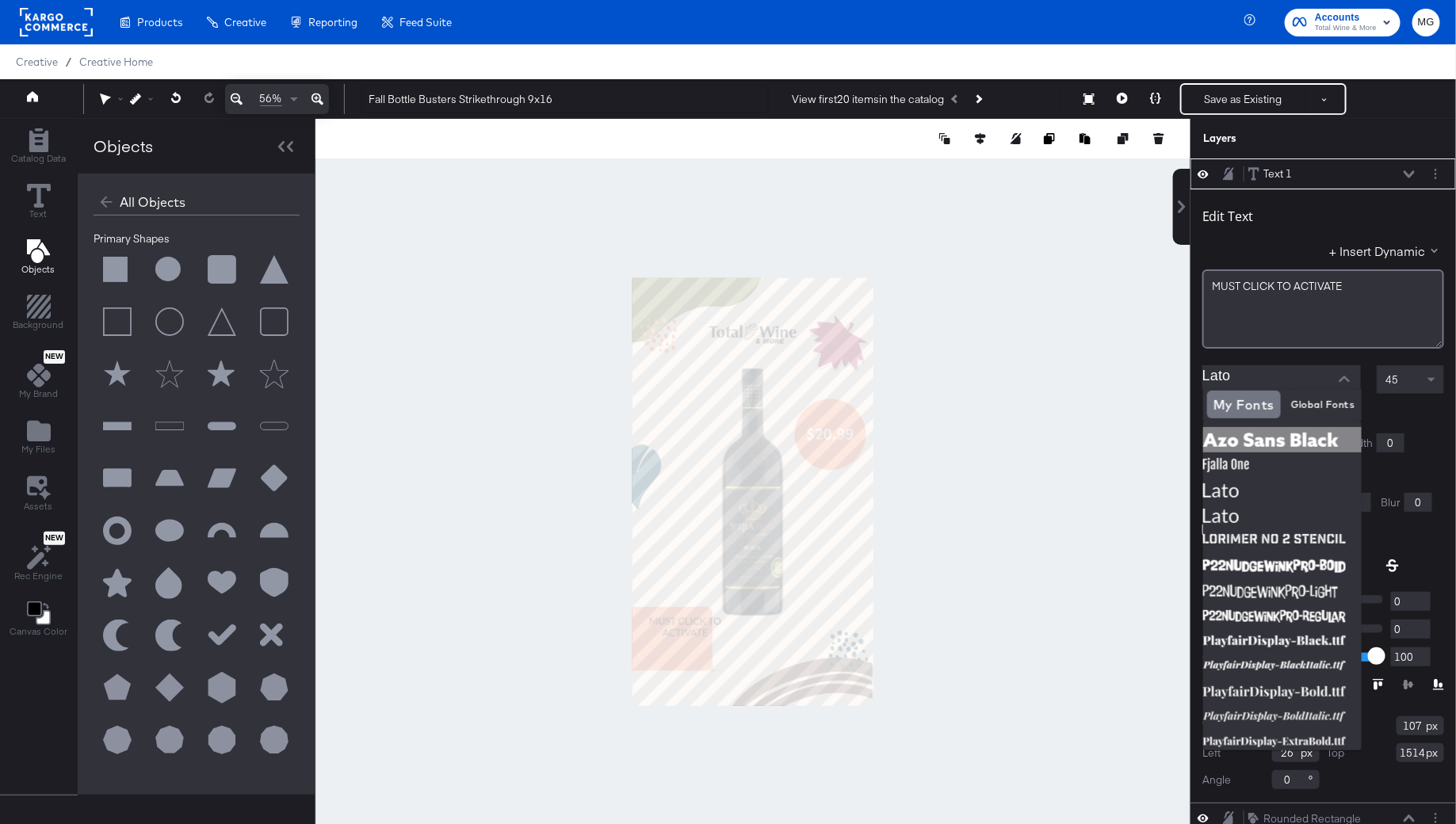
click at [1240, 440] on img at bounding box center [1282, 439] width 158 height 25
type input "Azo Sans Black"
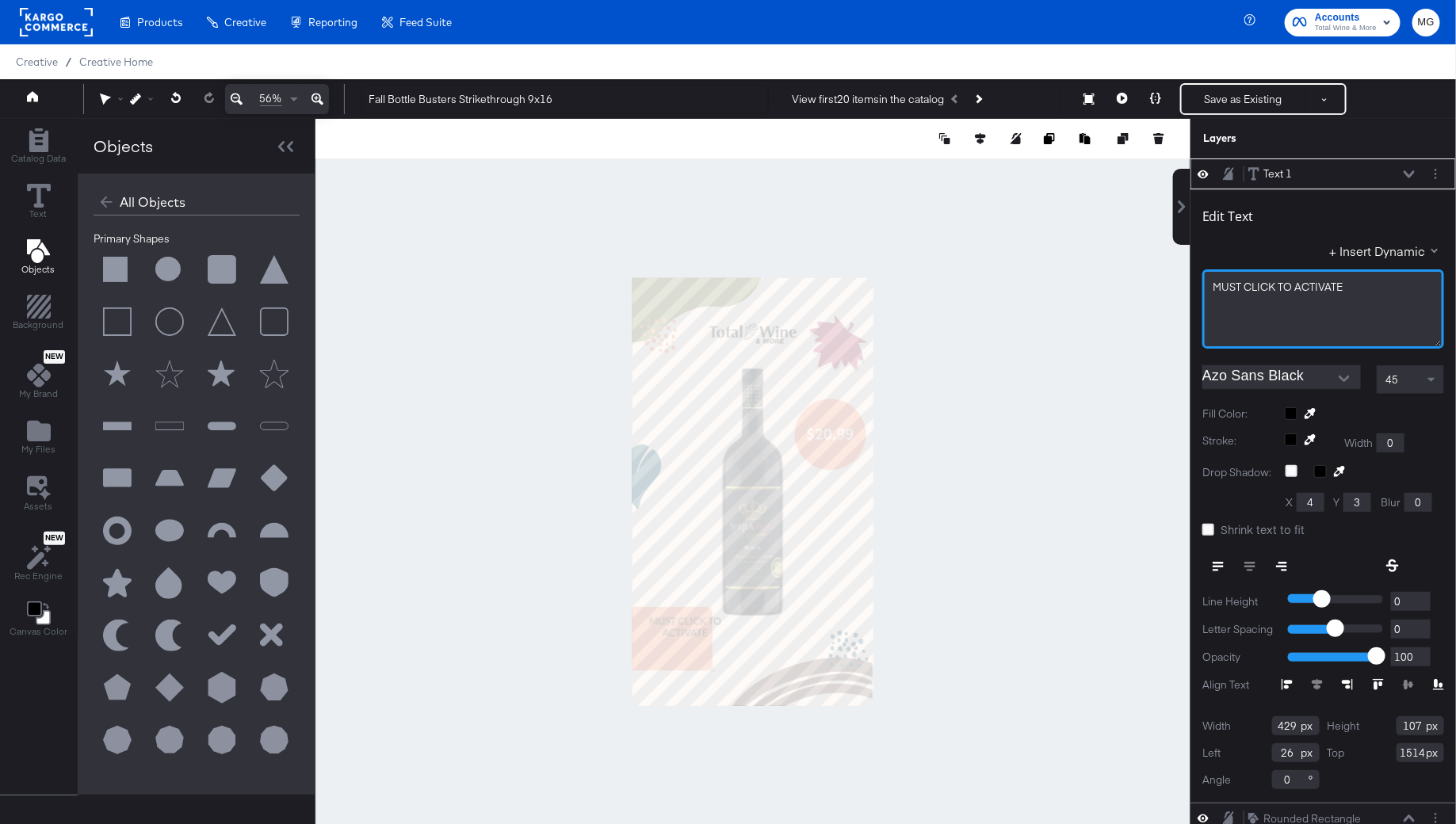
click at [1280, 285] on span "MUST ﻿CLICK TO ACTIVATE" at bounding box center [1277, 287] width 130 height 15
click at [1277, 287] on span "MUST ﻿CLICK TO ACTIVATE" at bounding box center [1277, 287] width 130 height 15
click at [1291, 417] on div at bounding box center [1365, 413] width 159 height 13
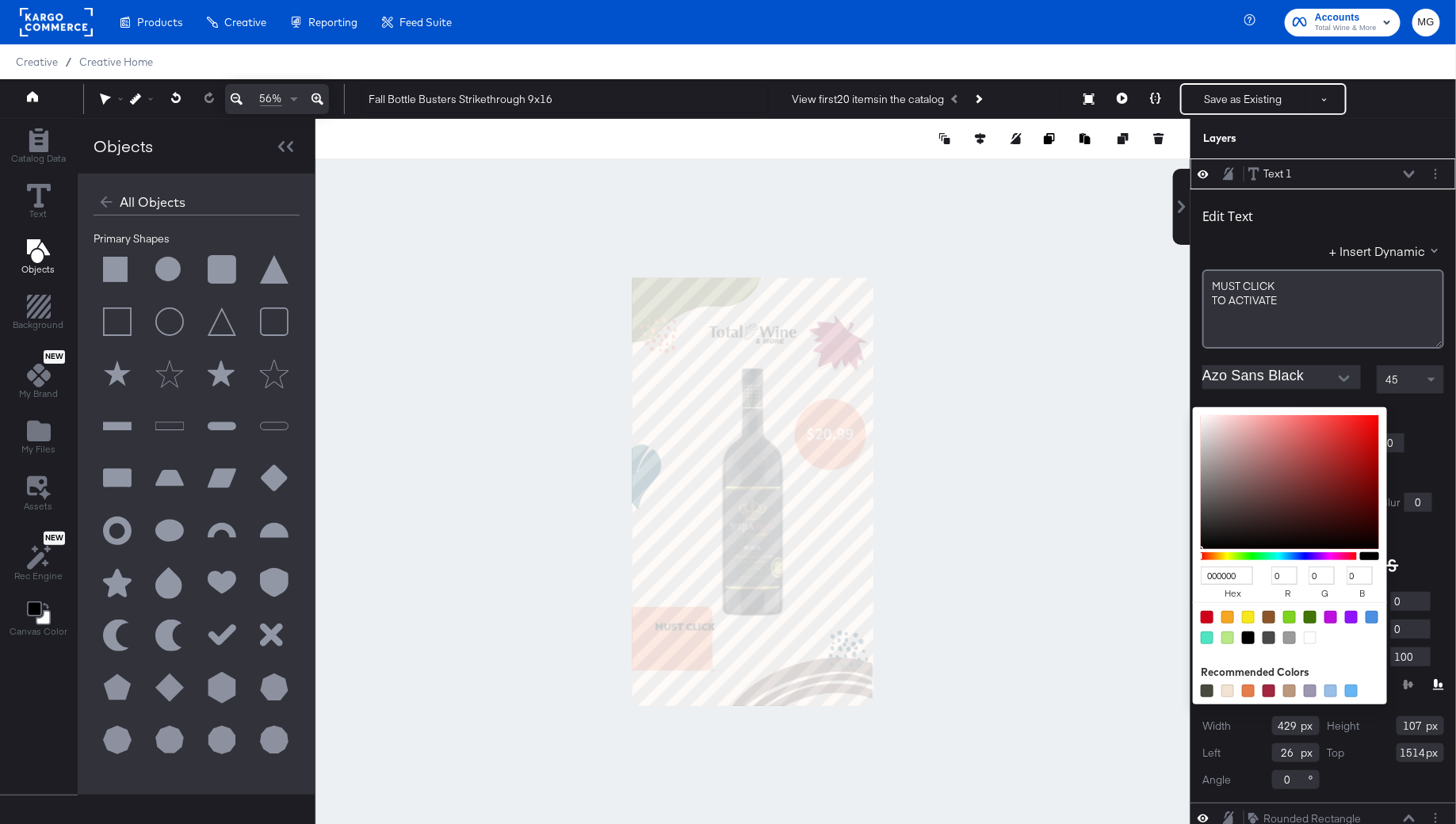
type input "D3BFBF"
type input "211"
type input "191"
type input "D9C6C6"
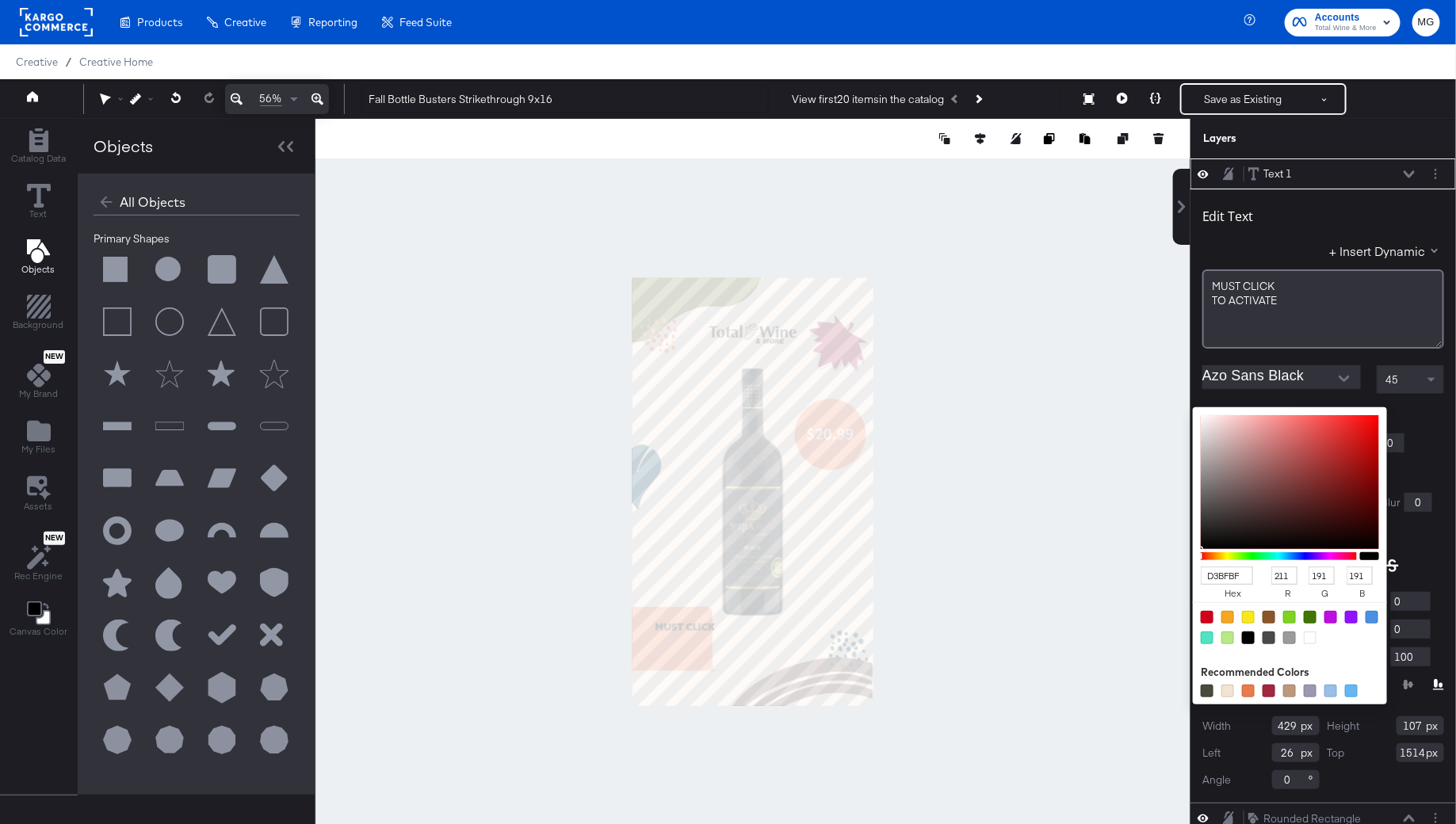
type input "217"
type input "198"
type input "FDFDFD"
type input "253"
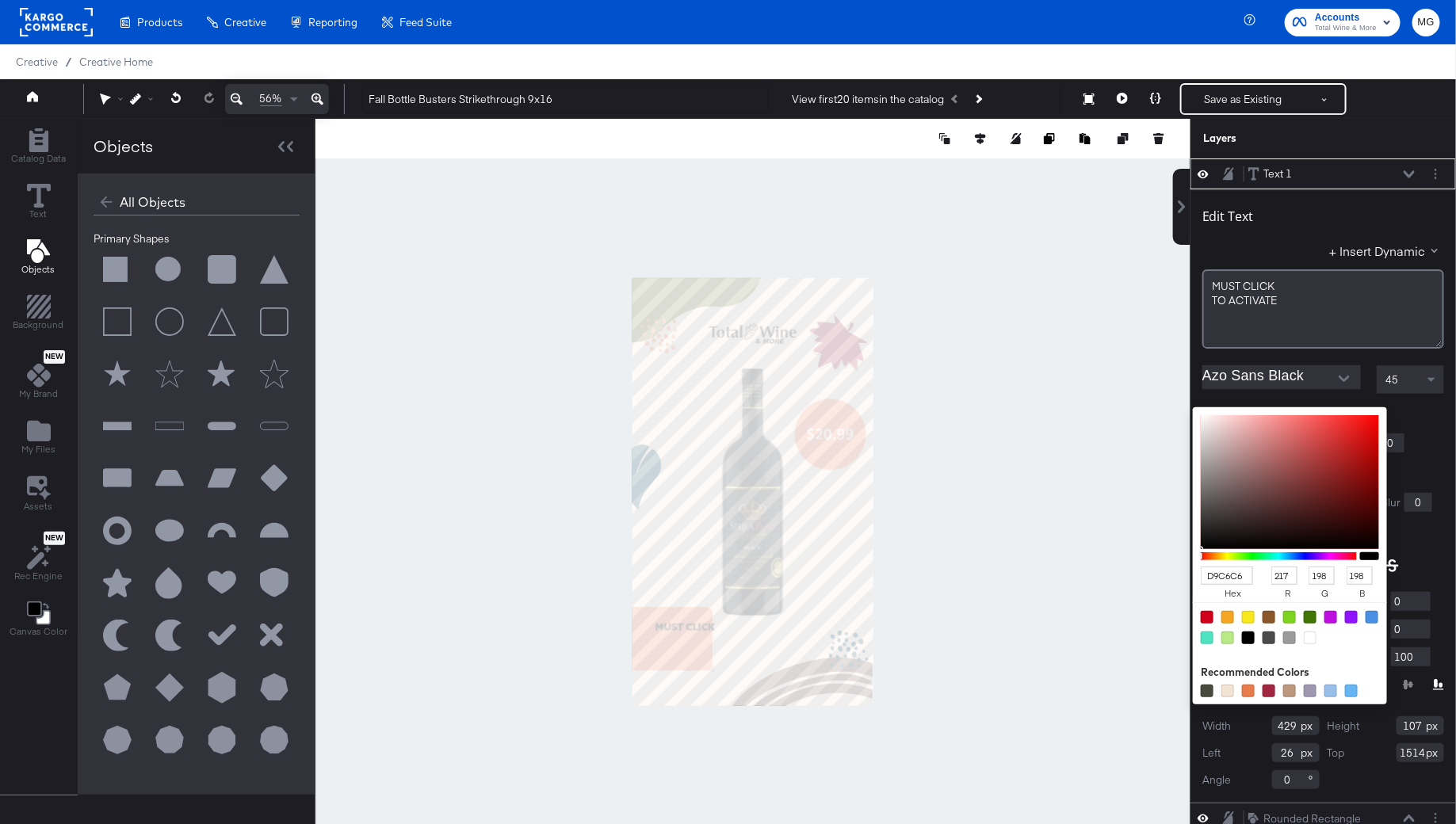
type input "253"
type input "FFFFFF"
type input "255"
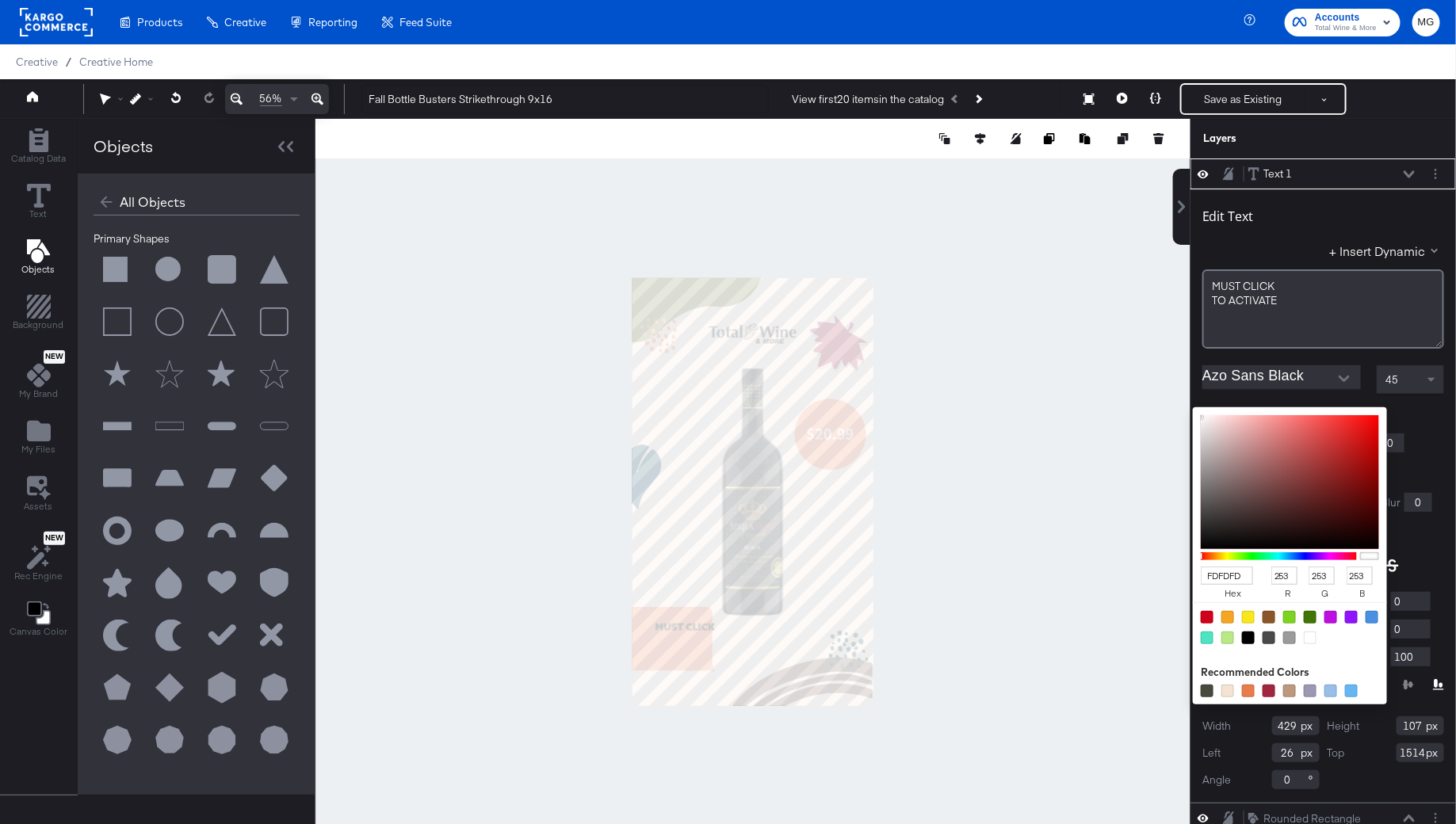
type input "255"
drag, startPoint x: 1218, startPoint y: 437, endPoint x: 1172, endPoint y: 395, distance: 62.3
click at [1172, 395] on div "Text 1 Text 1 Edit Text + Insert Dynamic MUST ﻿CLICK TO ACTIVATE Azo Sans Black…" at bounding box center [1313, 498] width 286 height 681
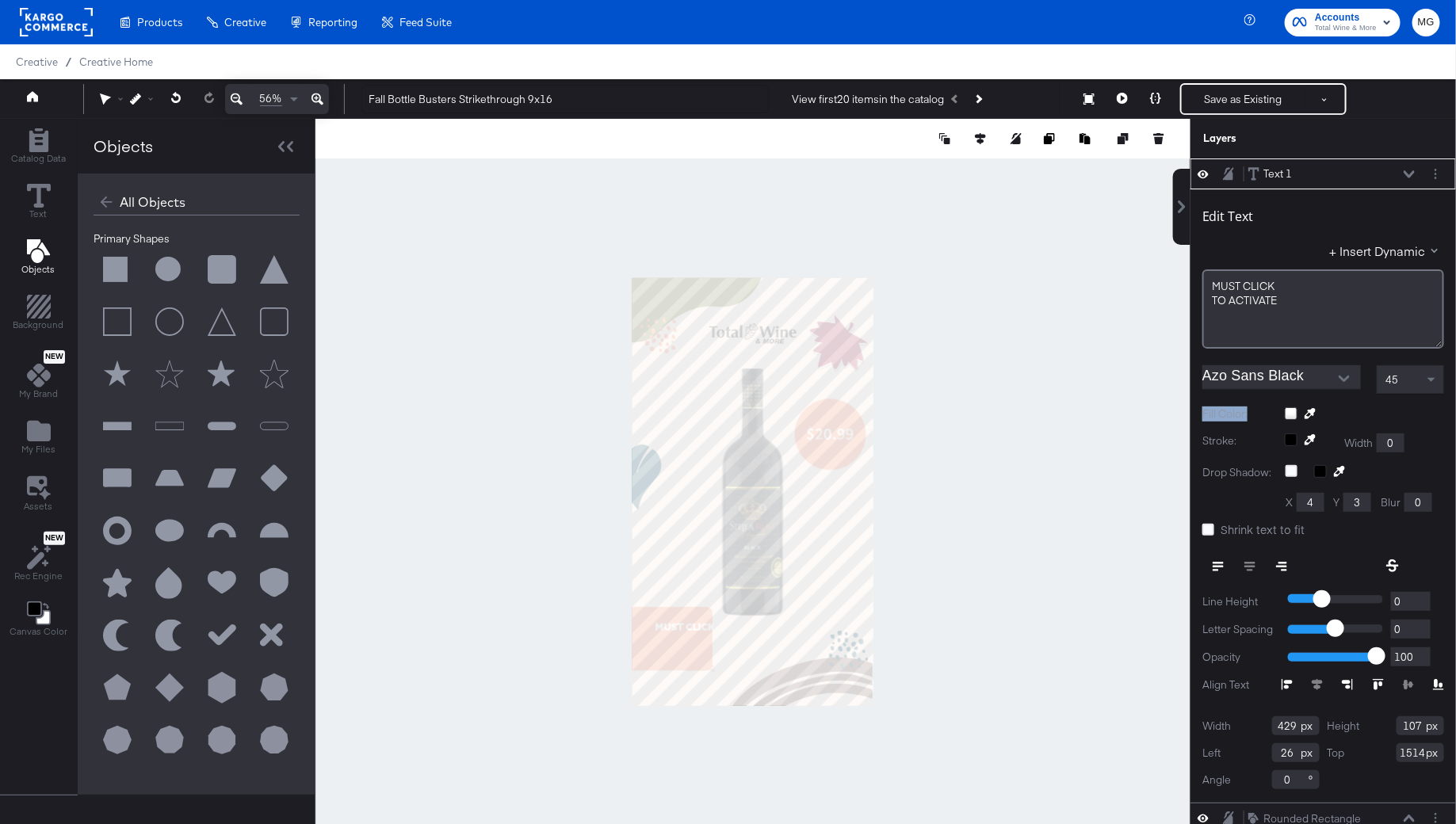
type input "234"
type input "391"
type input "-13"
type input "1502"
click at [990, 695] on div at bounding box center [753, 491] width 875 height 745
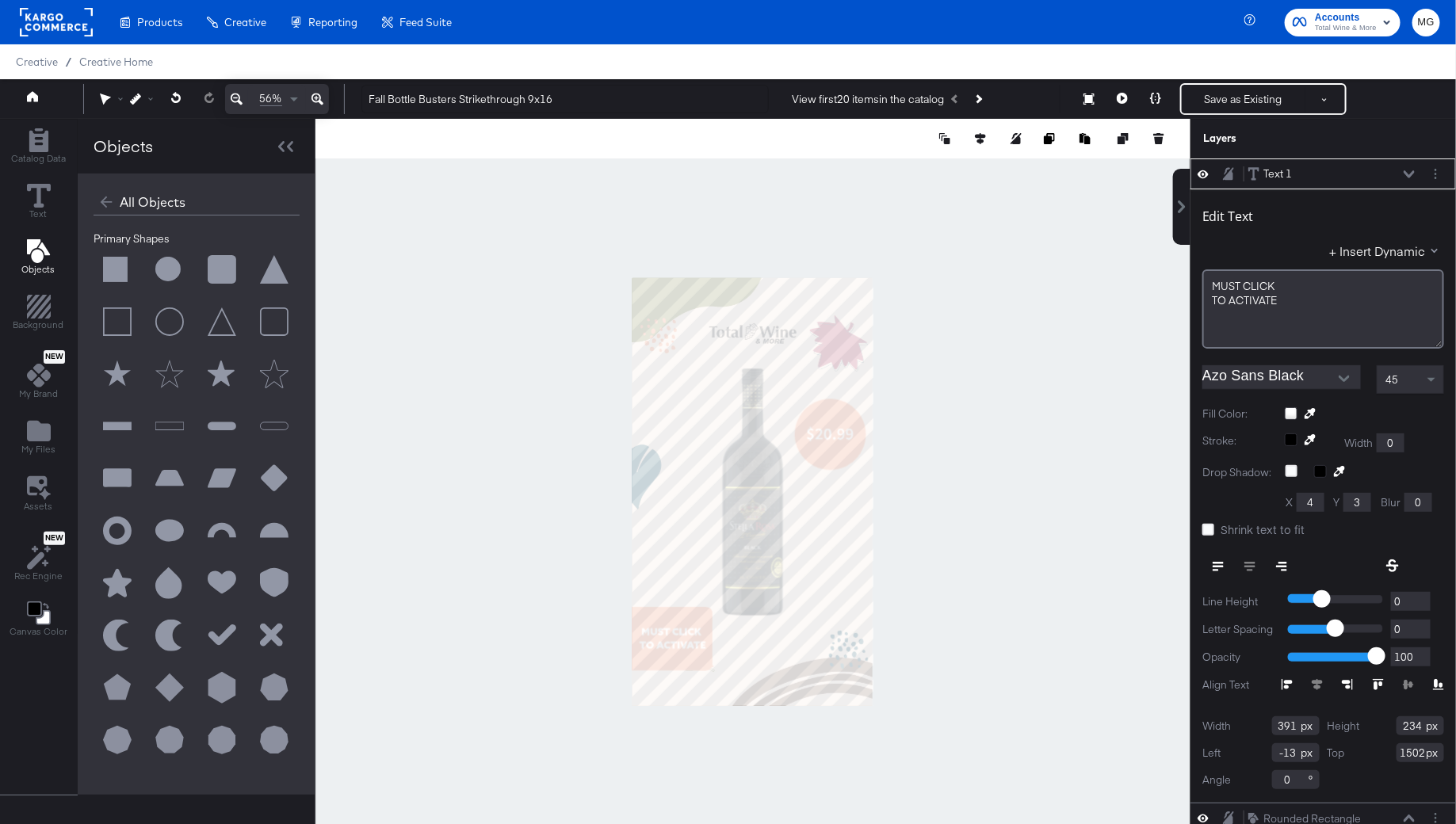
click at [1092, 487] on div at bounding box center [753, 491] width 875 height 745
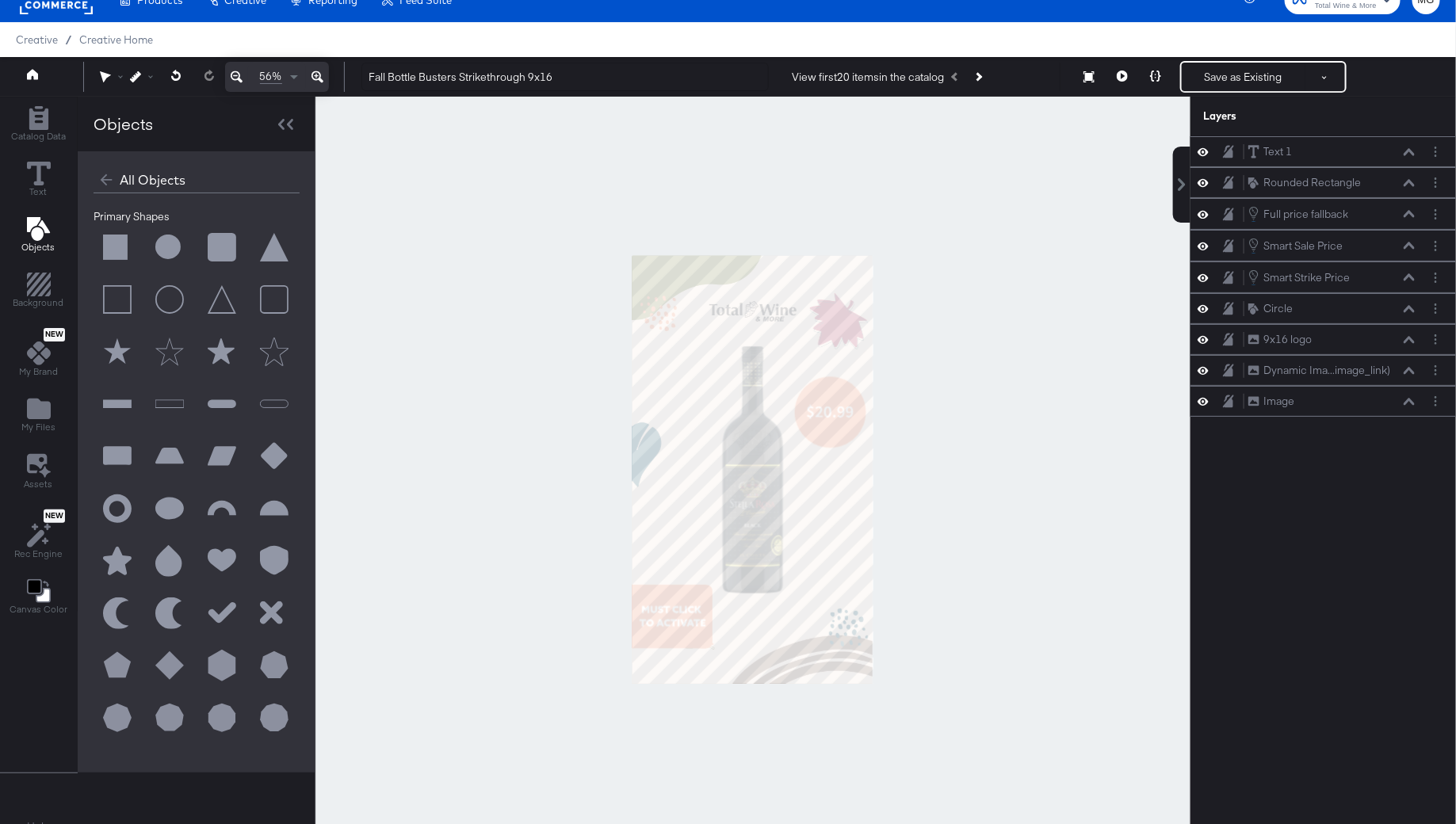
scroll to position [20, 0]
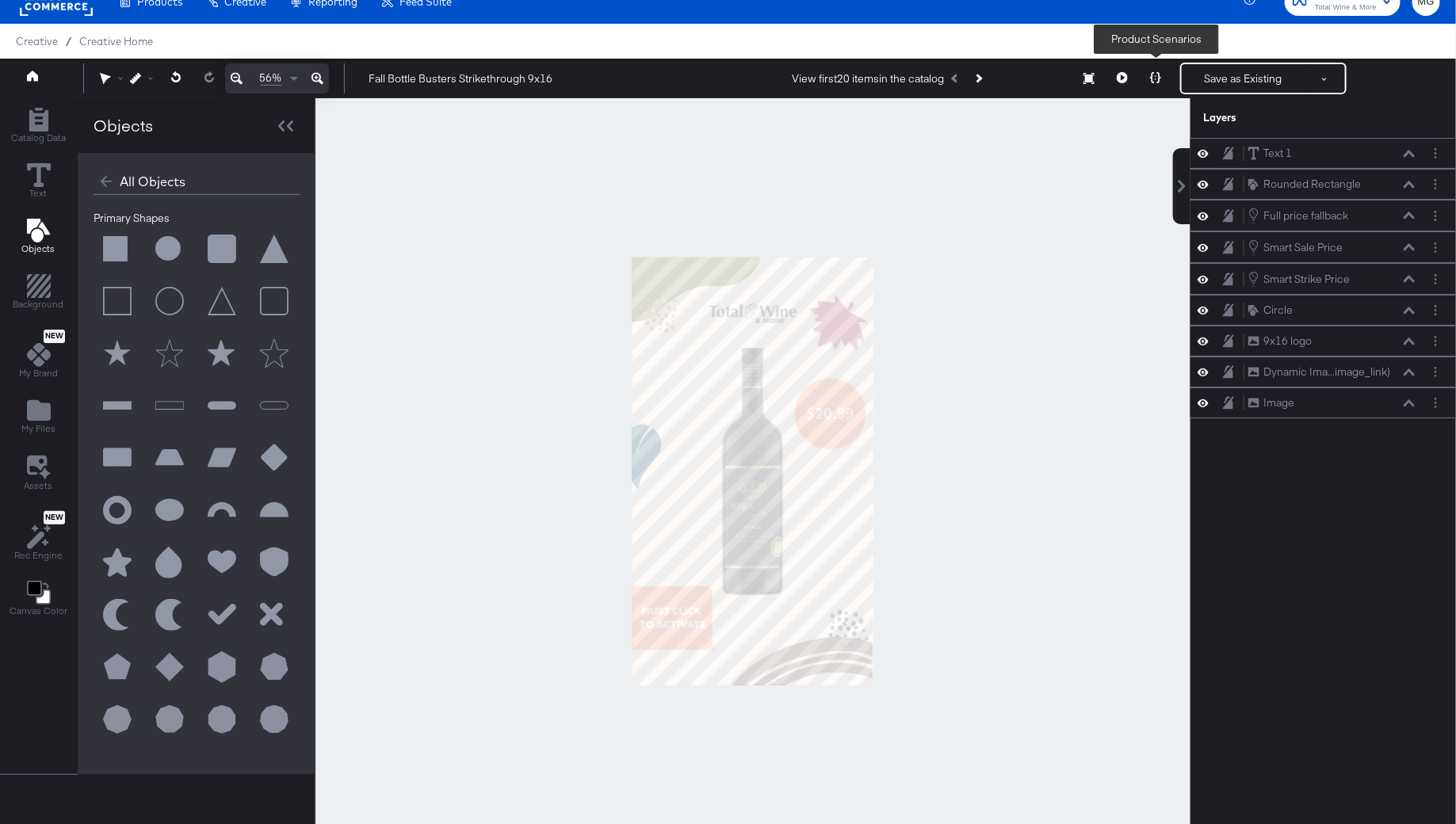
click at [1152, 80] on icon at bounding box center [1155, 77] width 11 height 11
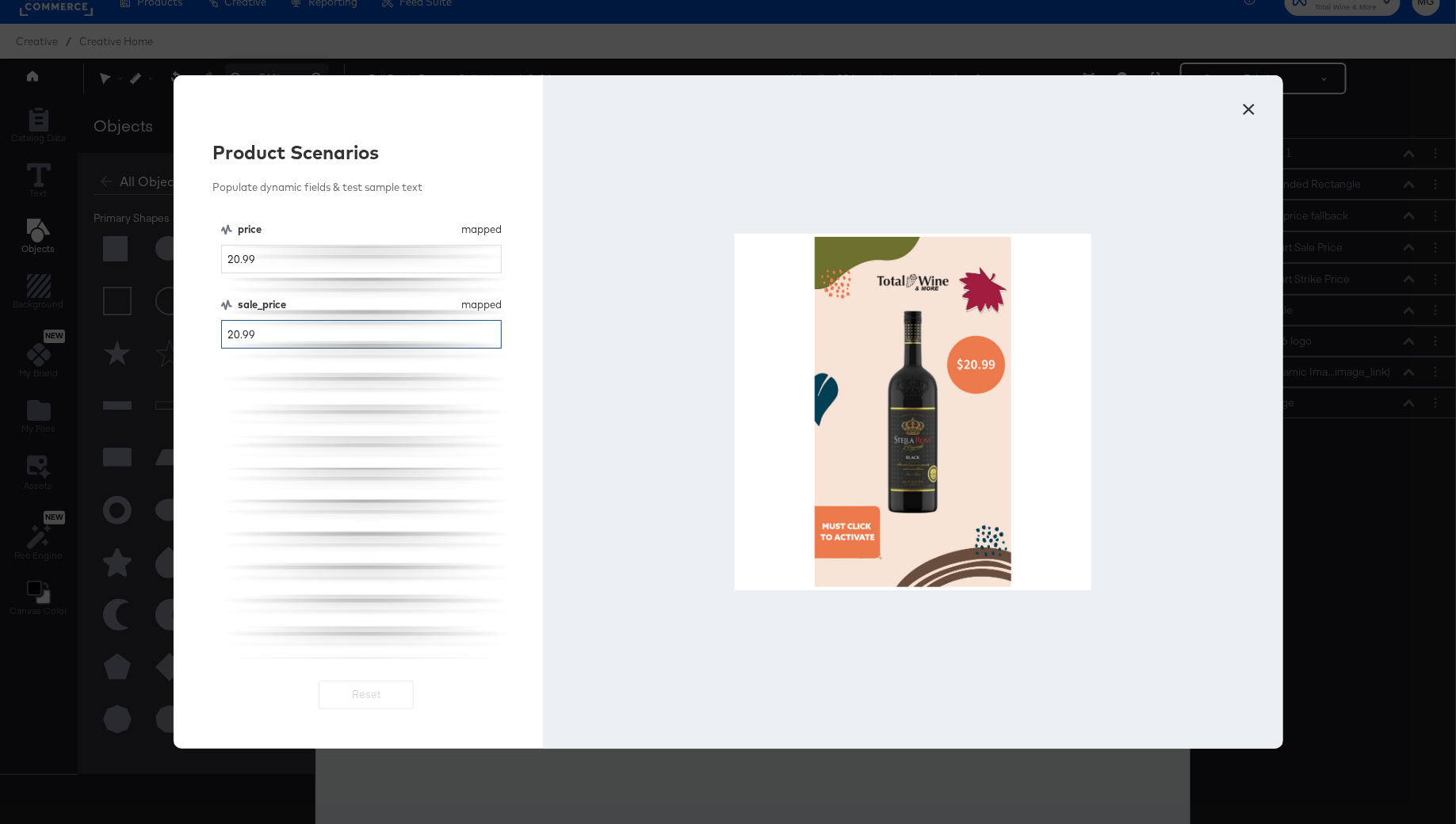
click at [235, 337] on input "20.99" at bounding box center [361, 334] width 281 height 29
click at [240, 332] on input "20.99" at bounding box center [361, 334] width 281 height 29
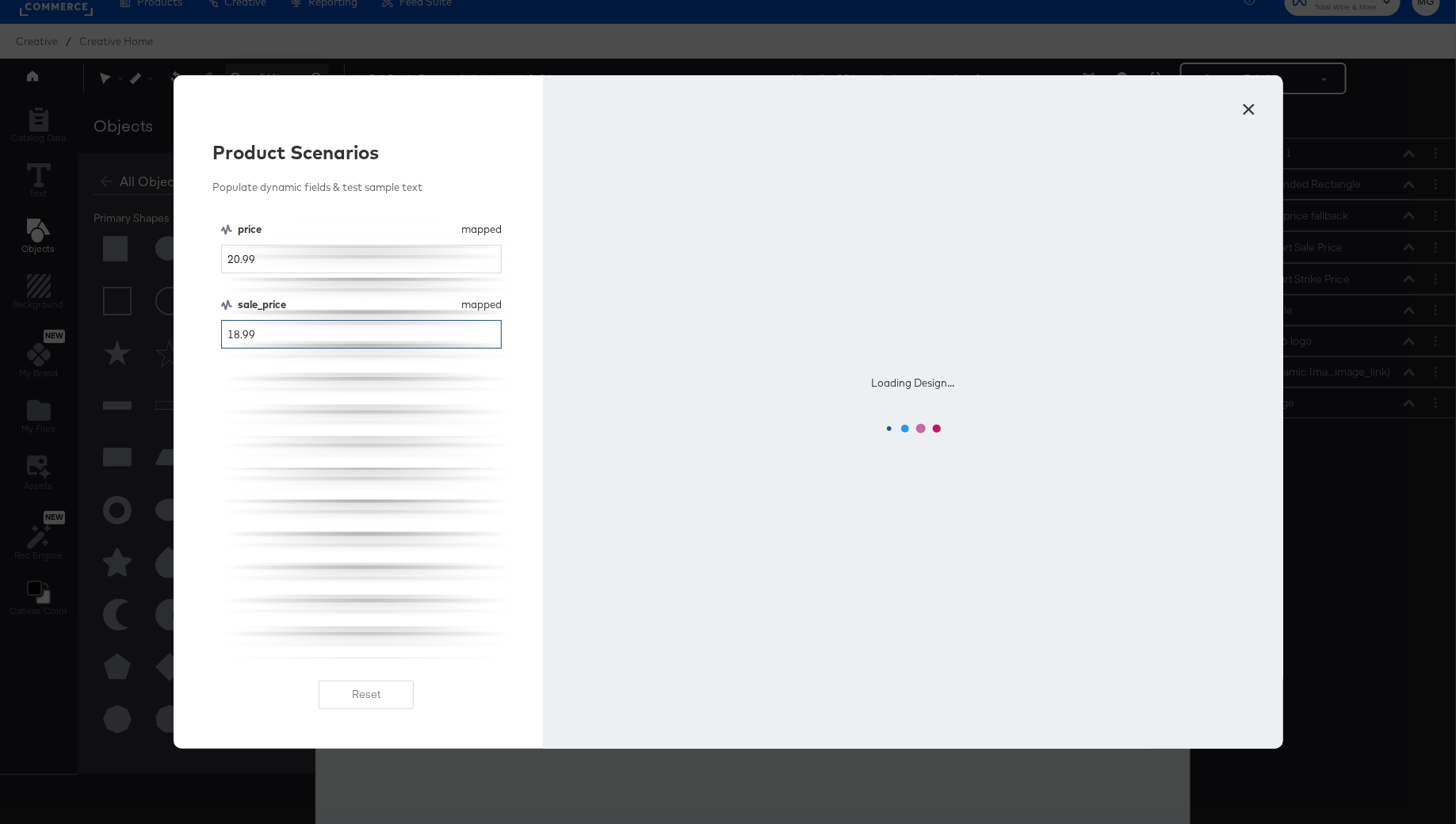
type input "18.99"
click at [335, 521] on div "price mapped price 20.99 sale_price mapped sale_price 18.99" at bounding box center [365, 439] width 291 height 436
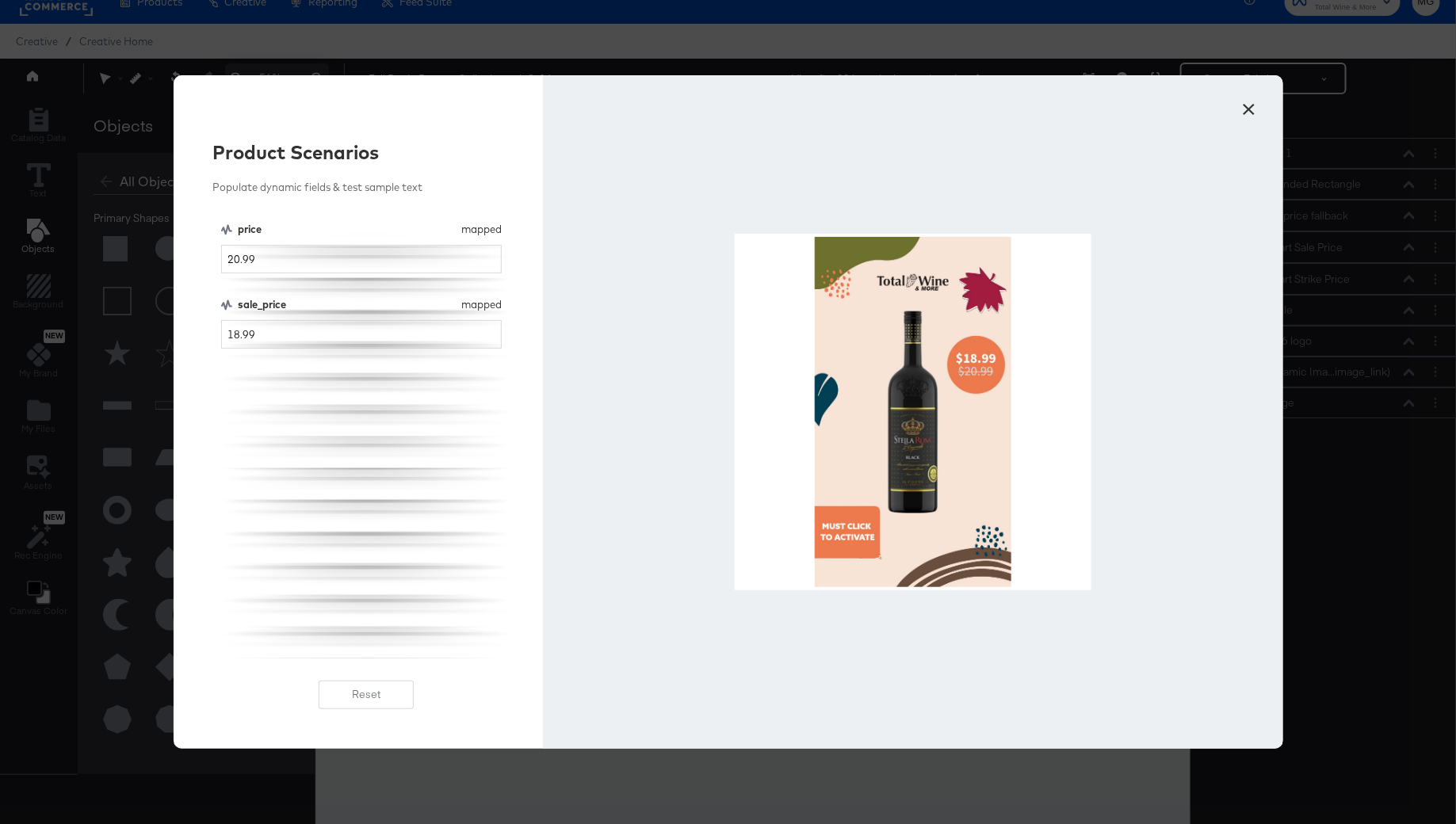
click at [1257, 109] on button "×" at bounding box center [1248, 105] width 28 height 28
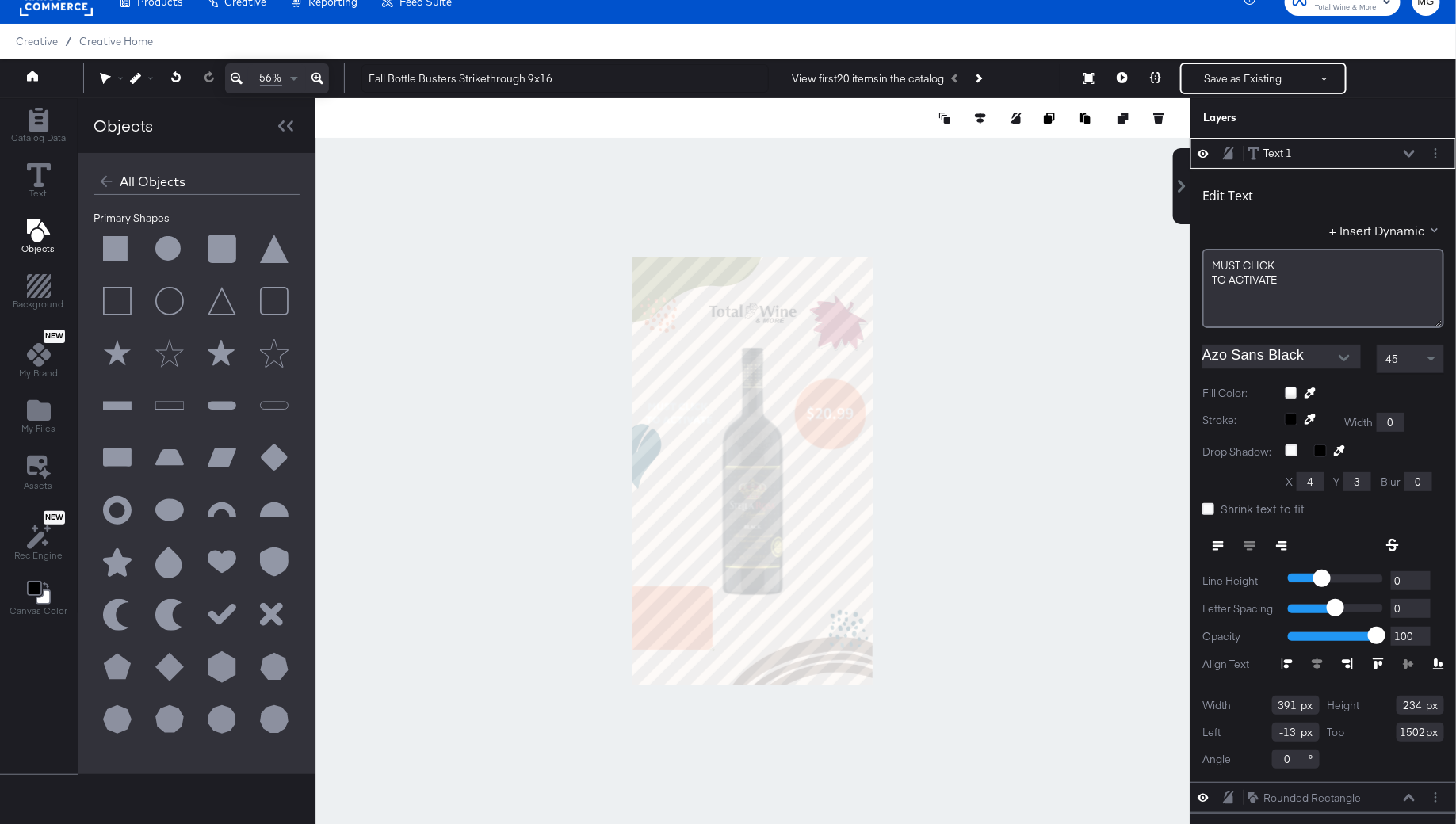
type input "-21"
type input "534"
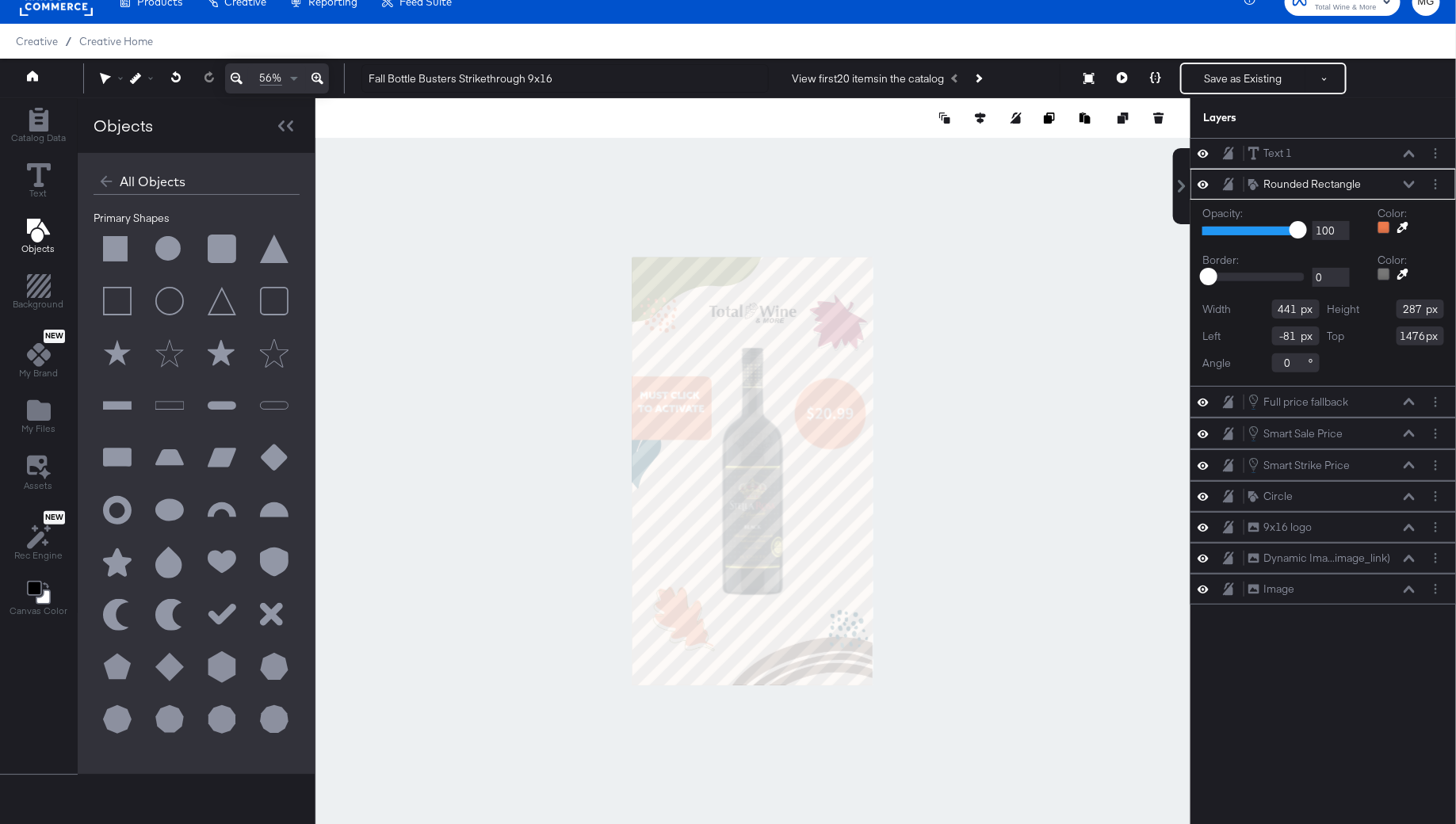
type input "-85"
type input "534"
click at [916, 455] on div at bounding box center [753, 470] width 875 height 745
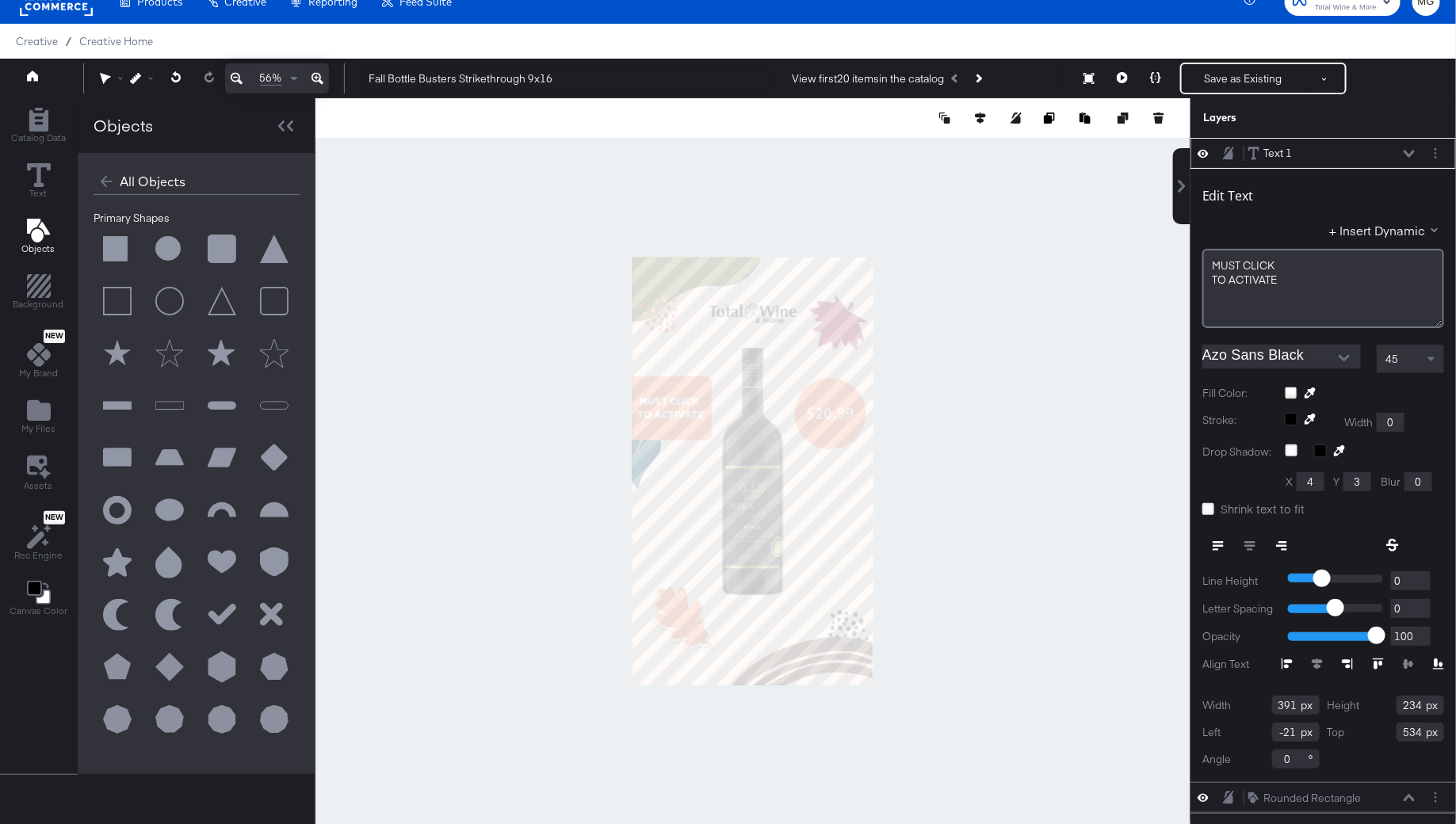
type input "-35"
type input "560"
click at [997, 629] on div at bounding box center [753, 470] width 875 height 745
type input "-21"
click at [953, 577] on div at bounding box center [753, 470] width 875 height 745
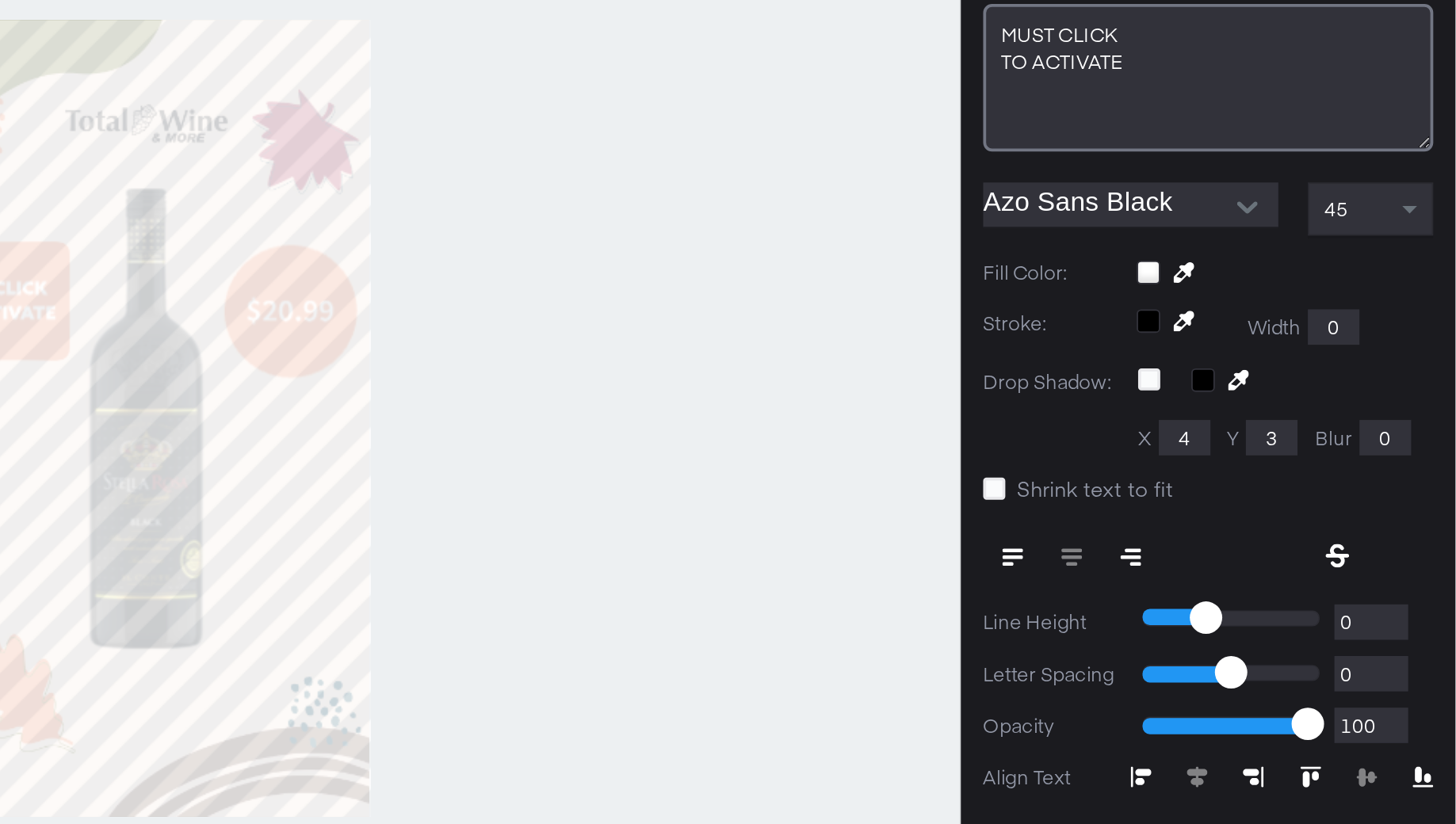
click at [1000, 430] on div at bounding box center [753, 470] width 875 height 745
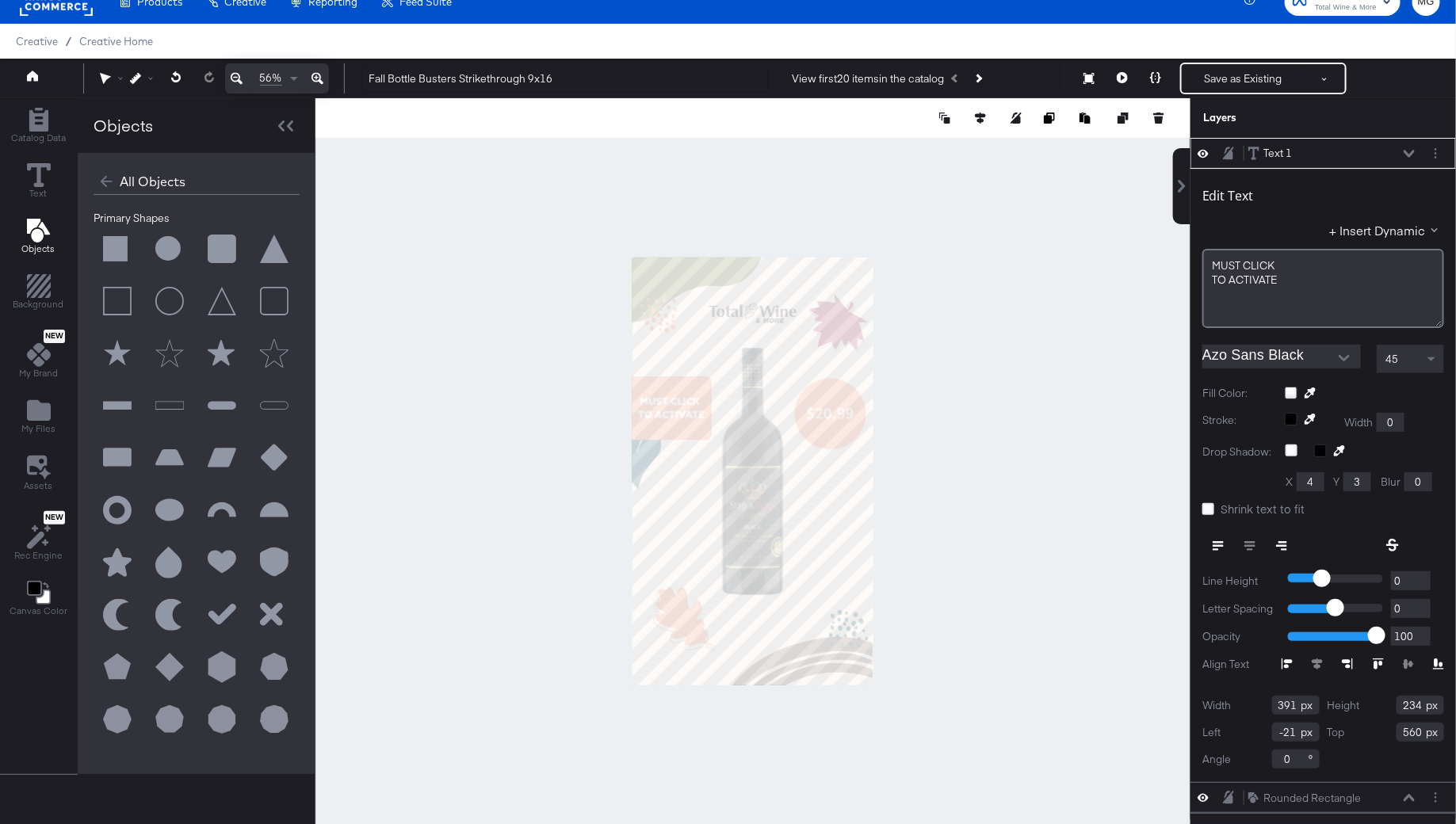
type input "701"
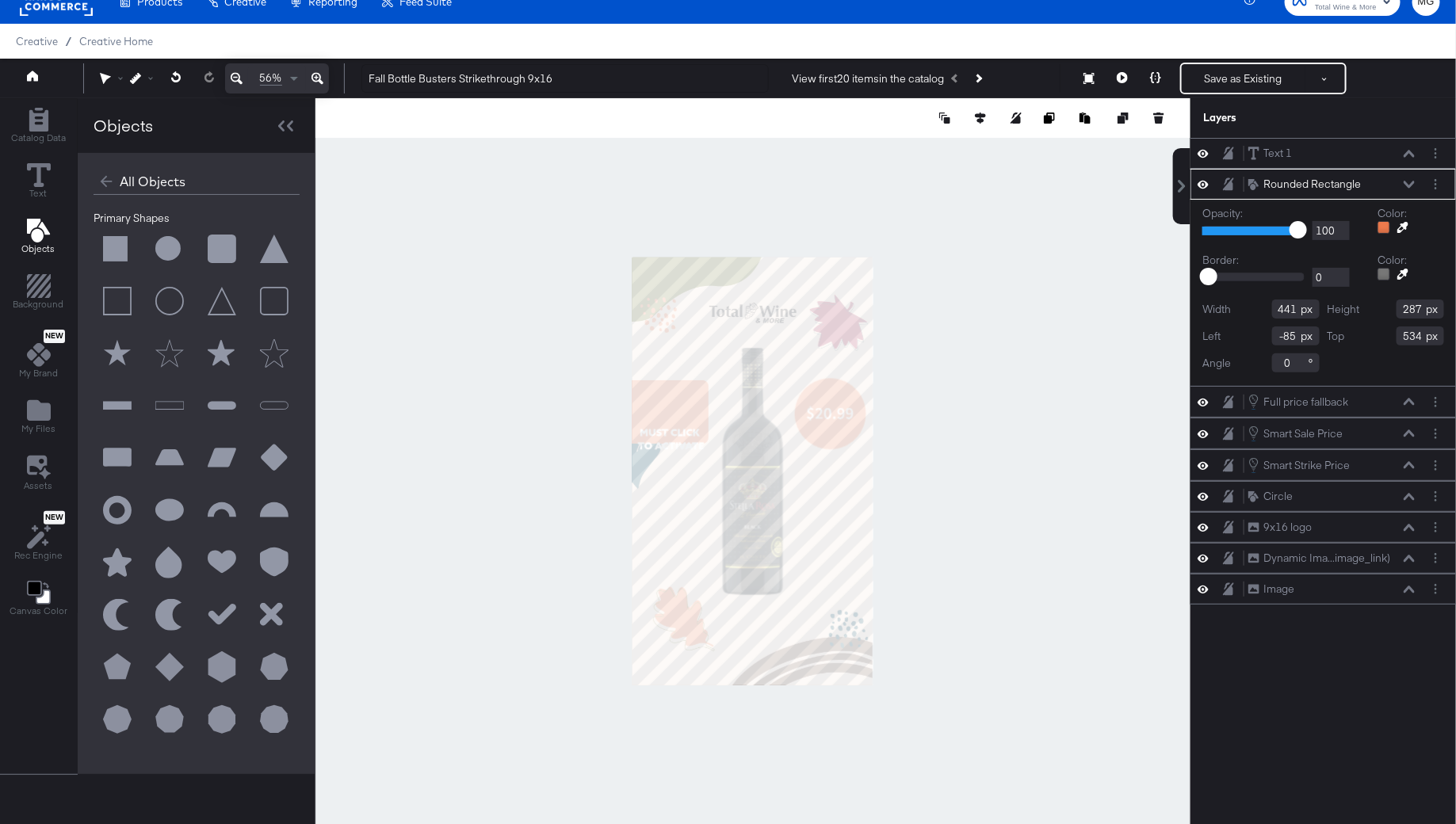
type input "-99"
type input "550"
click at [907, 534] on div at bounding box center [753, 470] width 875 height 745
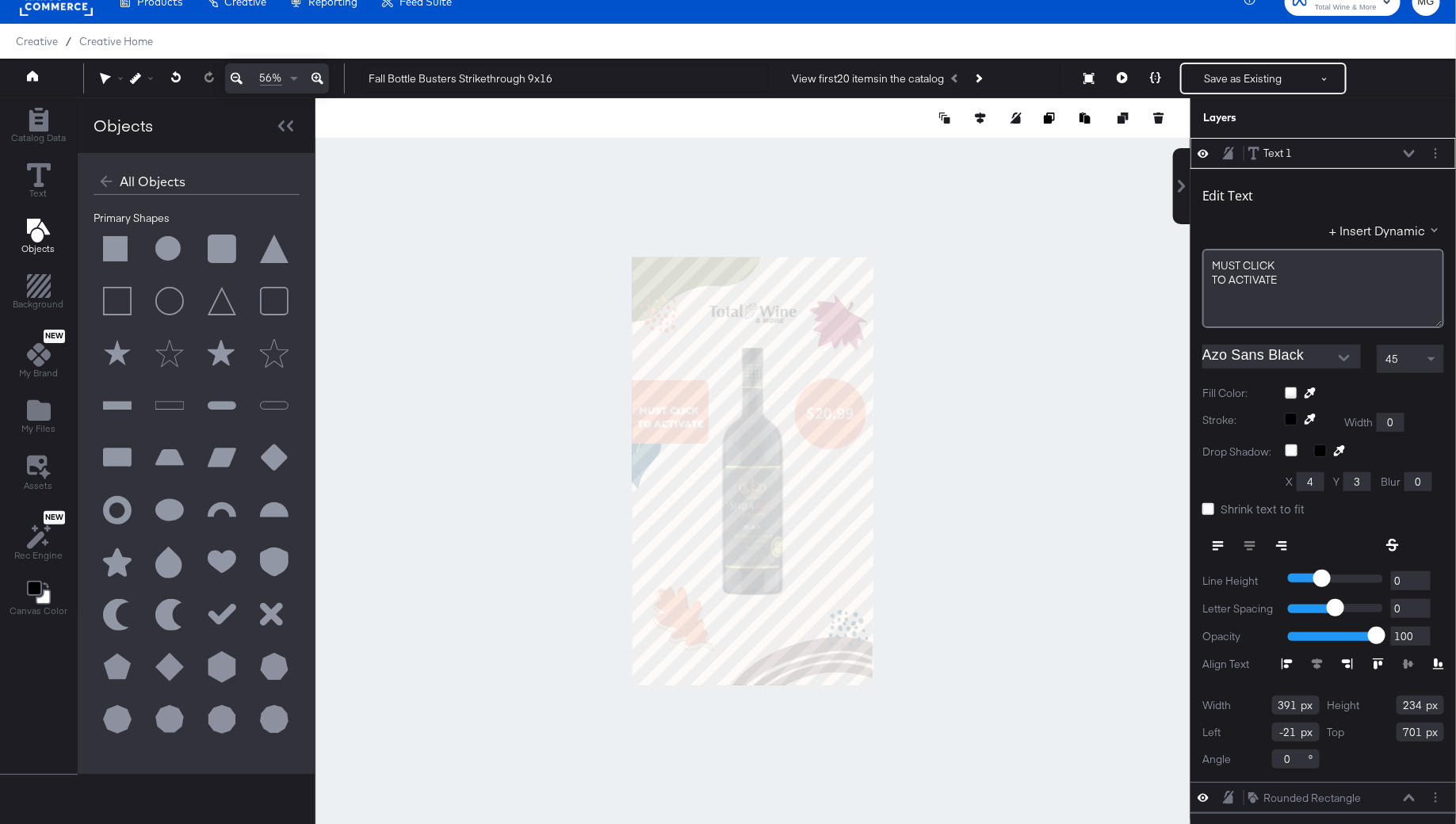
type input "-24"
type input "603"
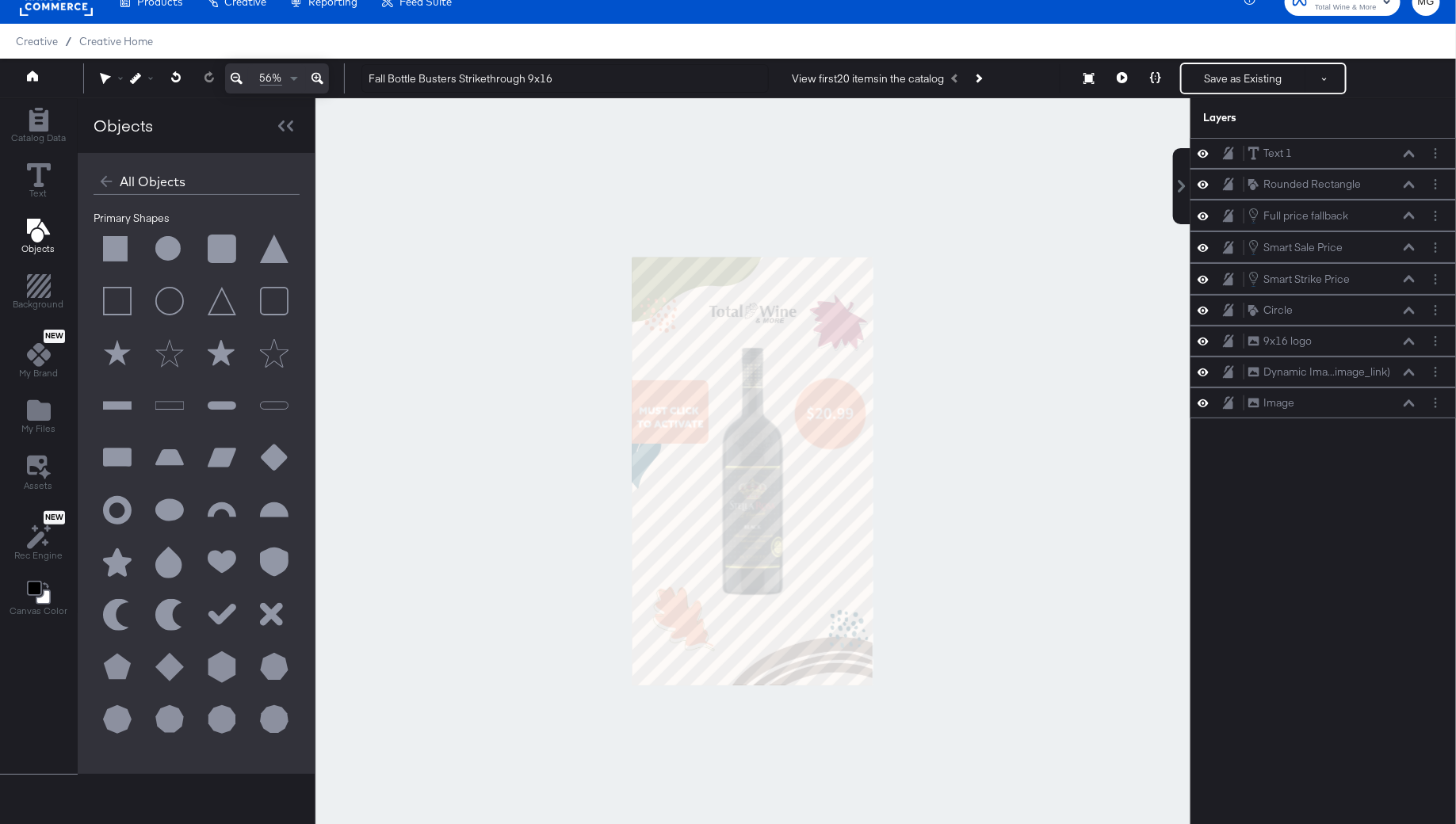
click at [566, 420] on div at bounding box center [753, 470] width 875 height 745
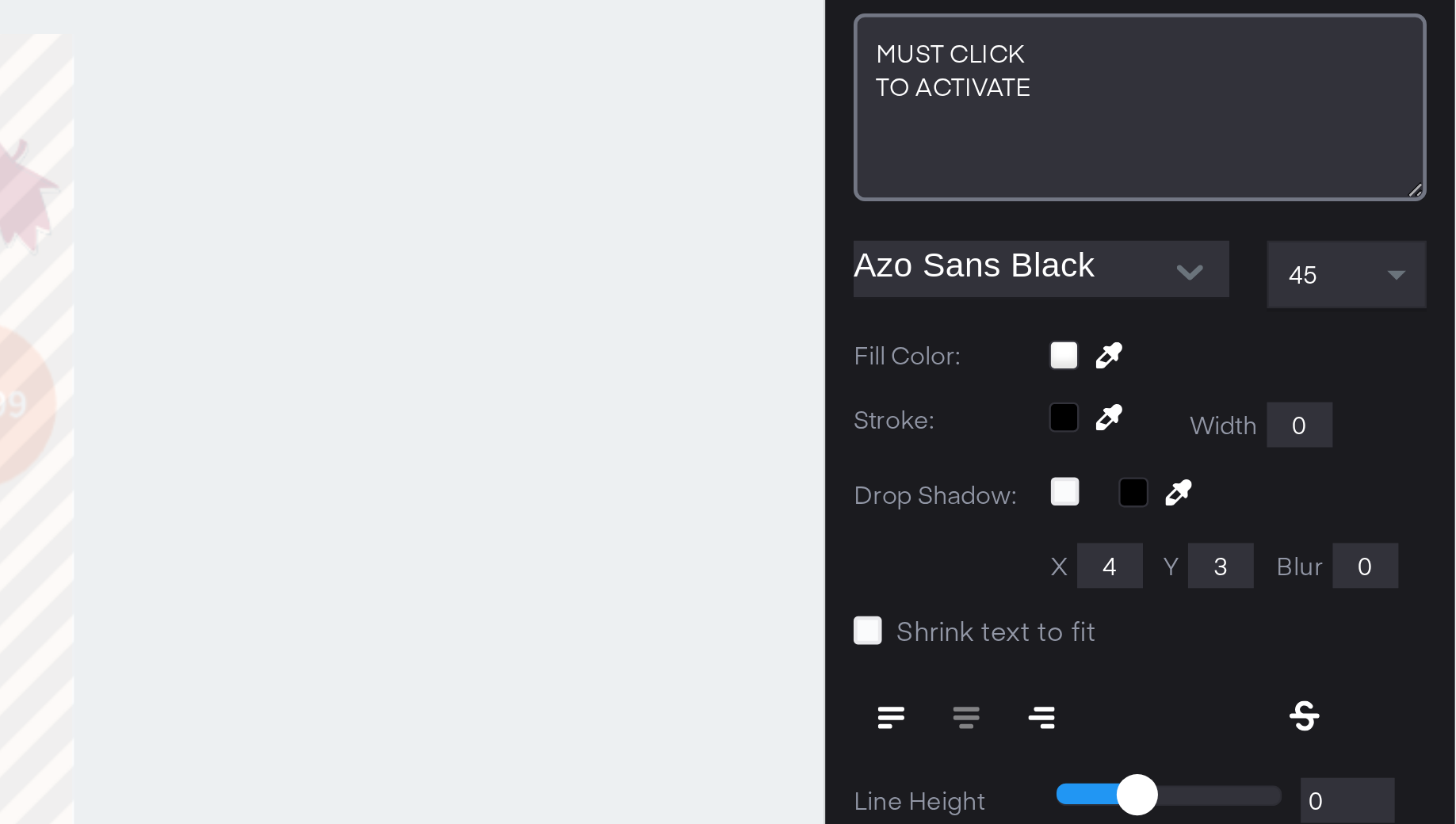
click at [1201, 138] on div "Catalog Data Text Objects Background New My Brand My Files Assets New Rec Engin…" at bounding box center [728, 118] width 1456 height 40
type input "2281"
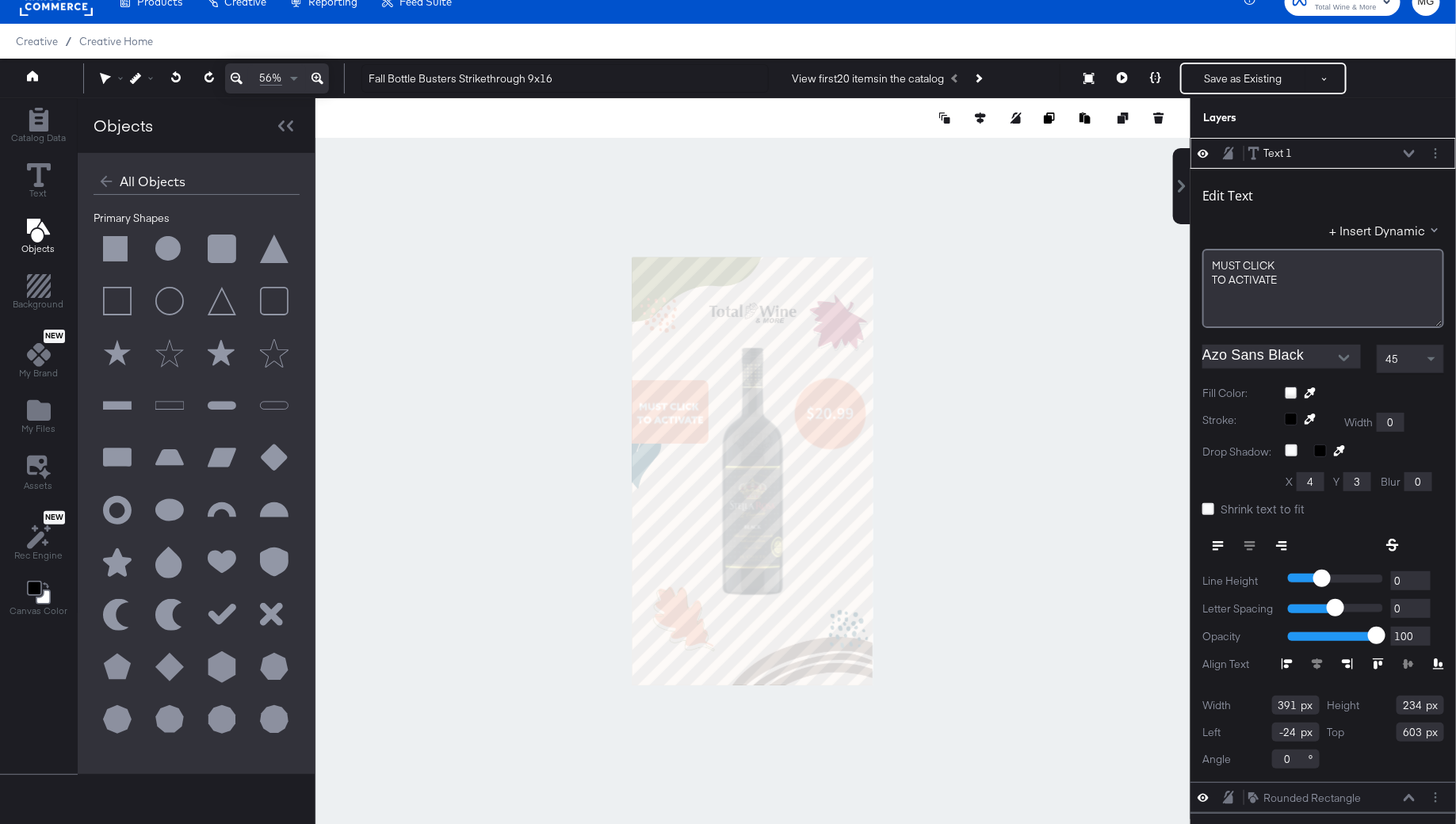
type input "585"
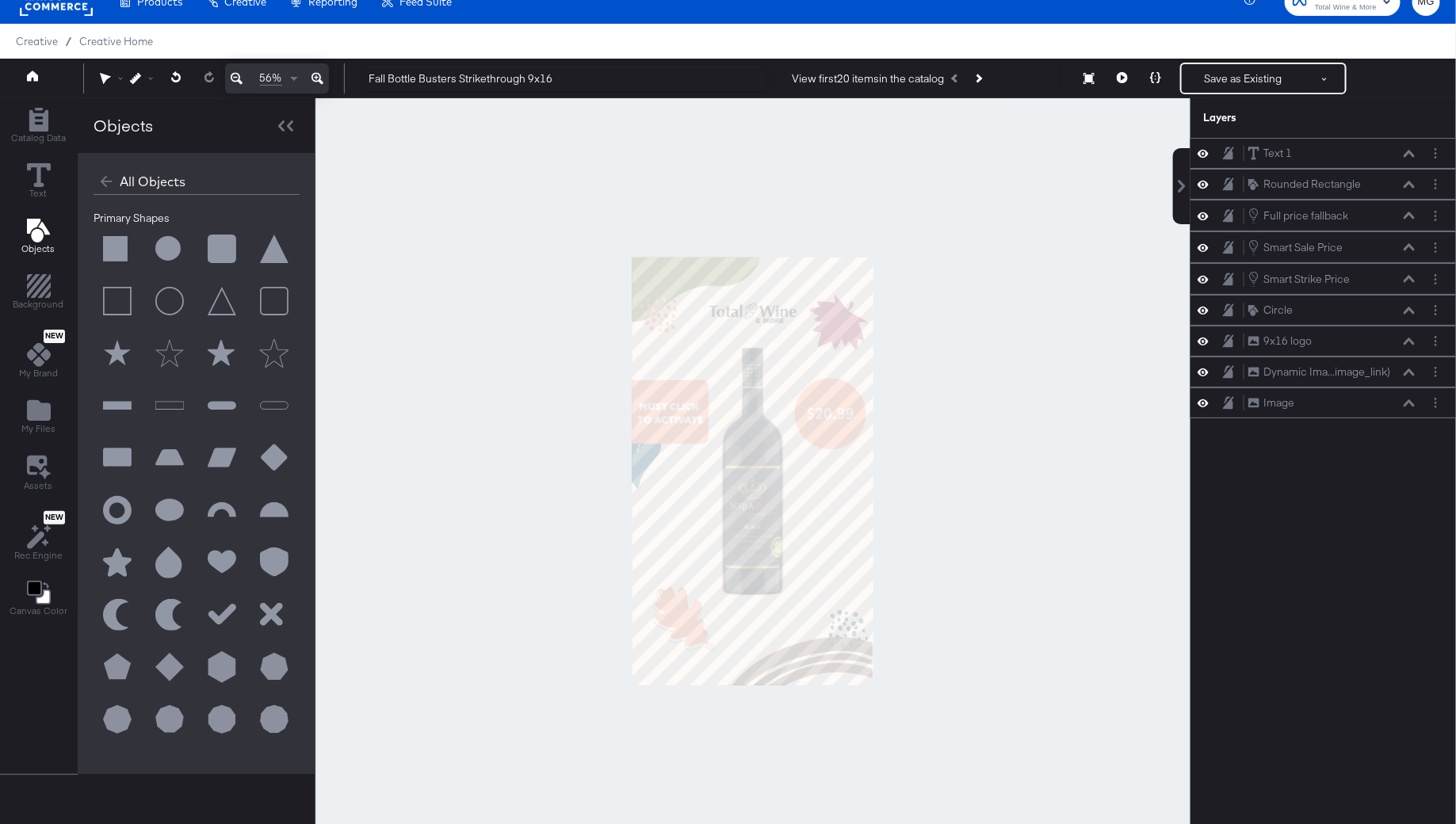
click at [995, 569] on div at bounding box center [753, 470] width 875 height 745
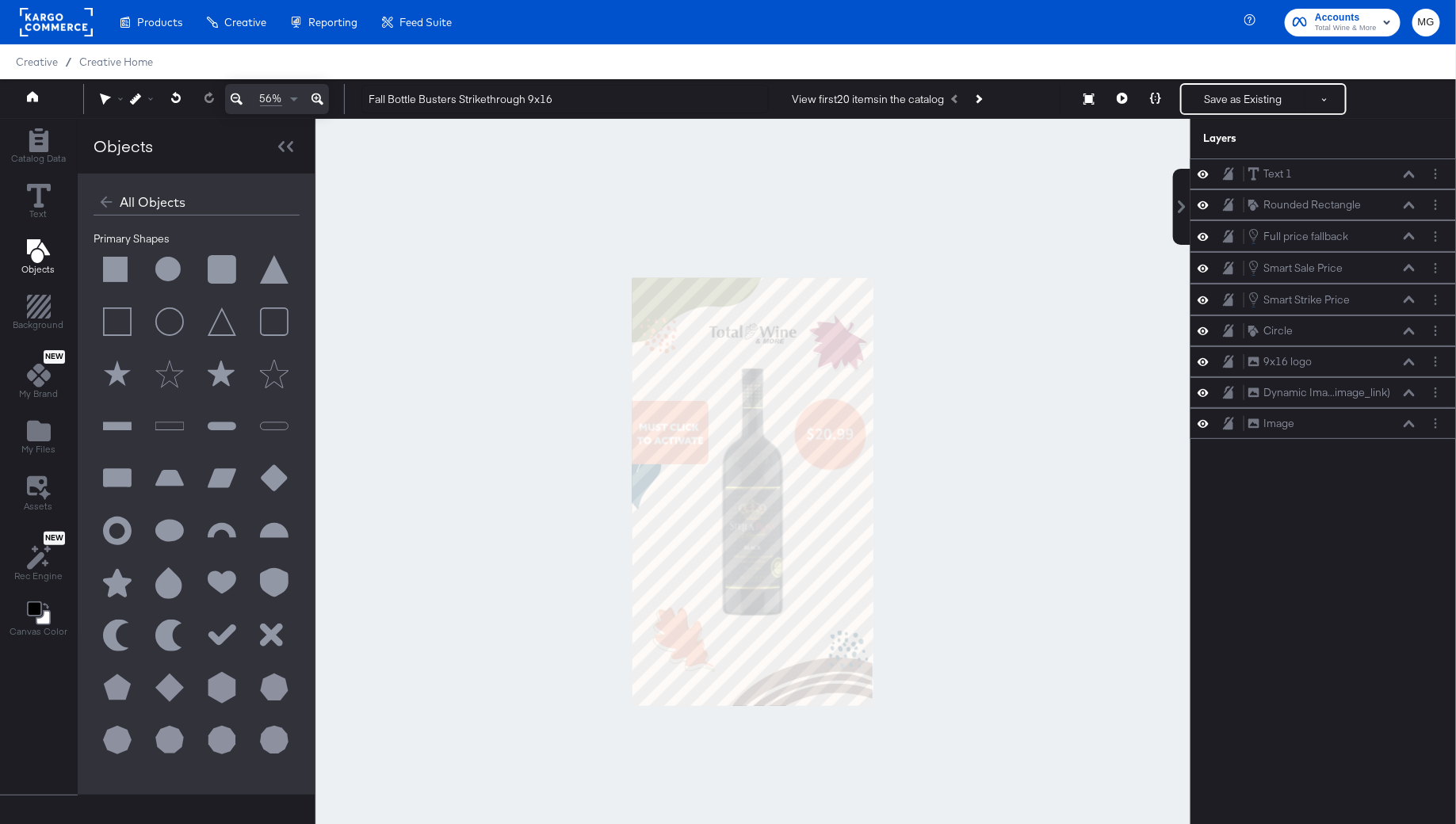
scroll to position [40, 0]
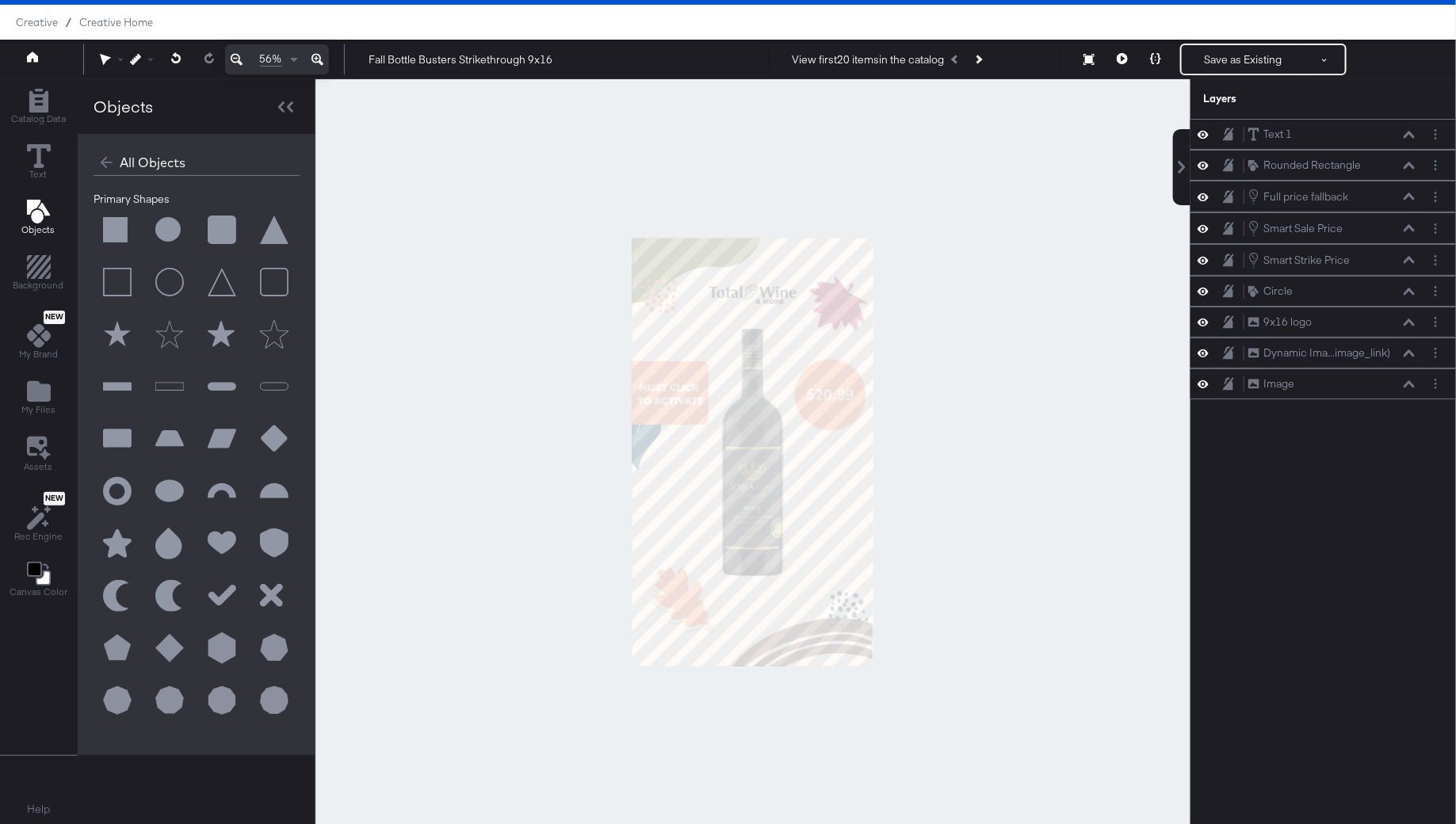
click at [959, 486] on div at bounding box center [753, 452] width 875 height 745
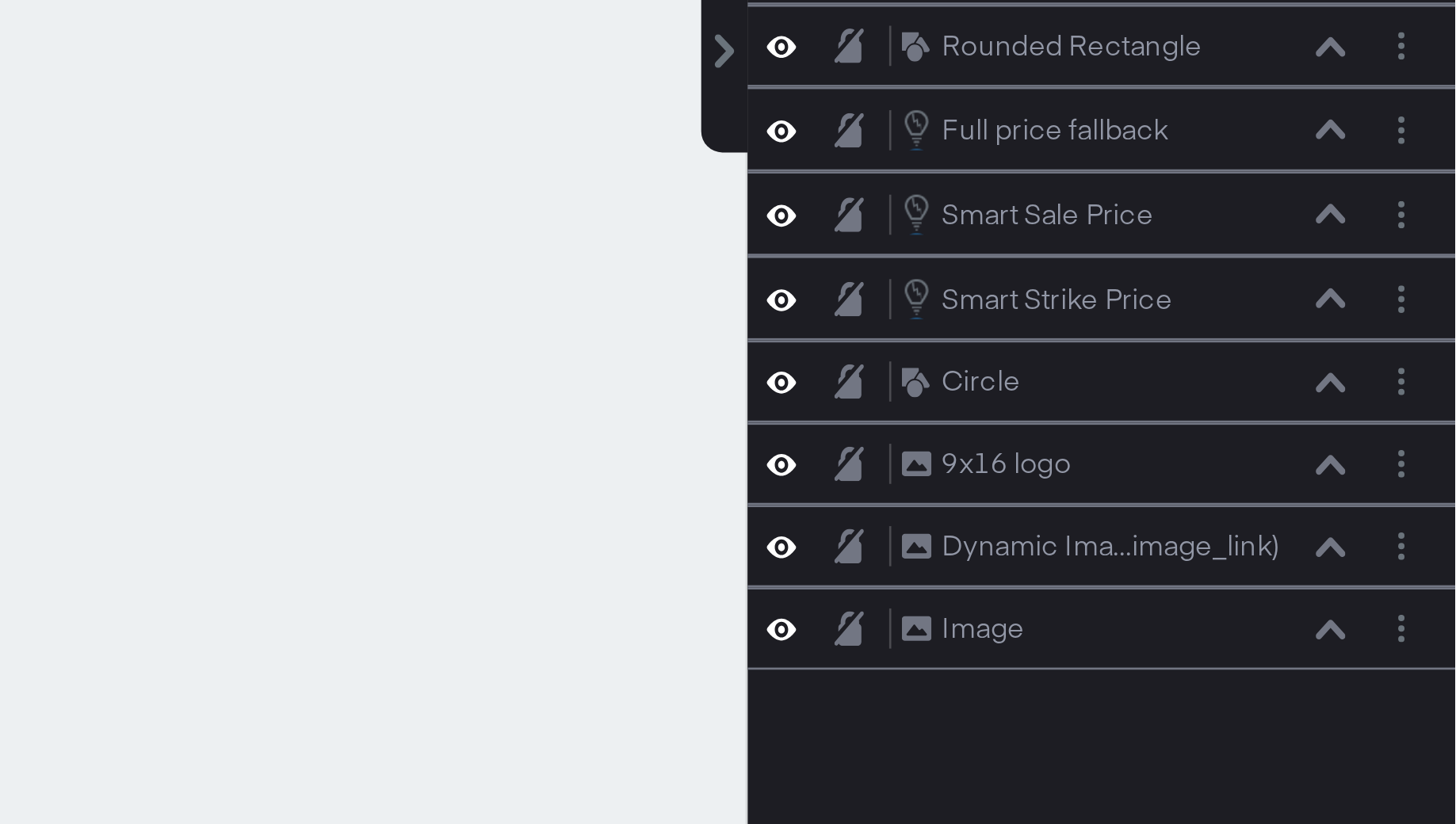
click at [1146, 280] on div at bounding box center [753, 452] width 875 height 745
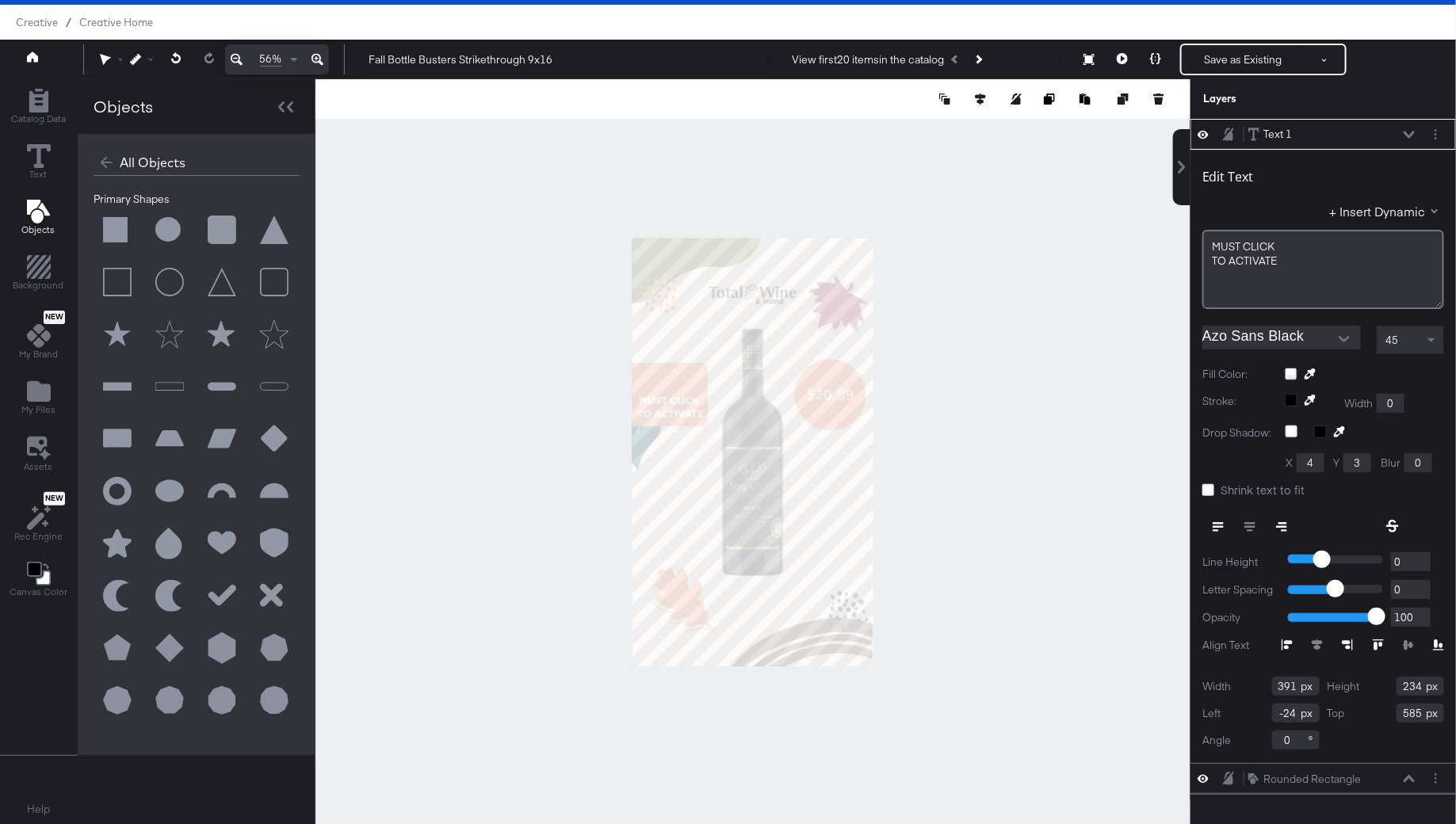
type input "642"
click at [1024, 410] on div at bounding box center [753, 452] width 875 height 745
type input "-28"
type input "585"
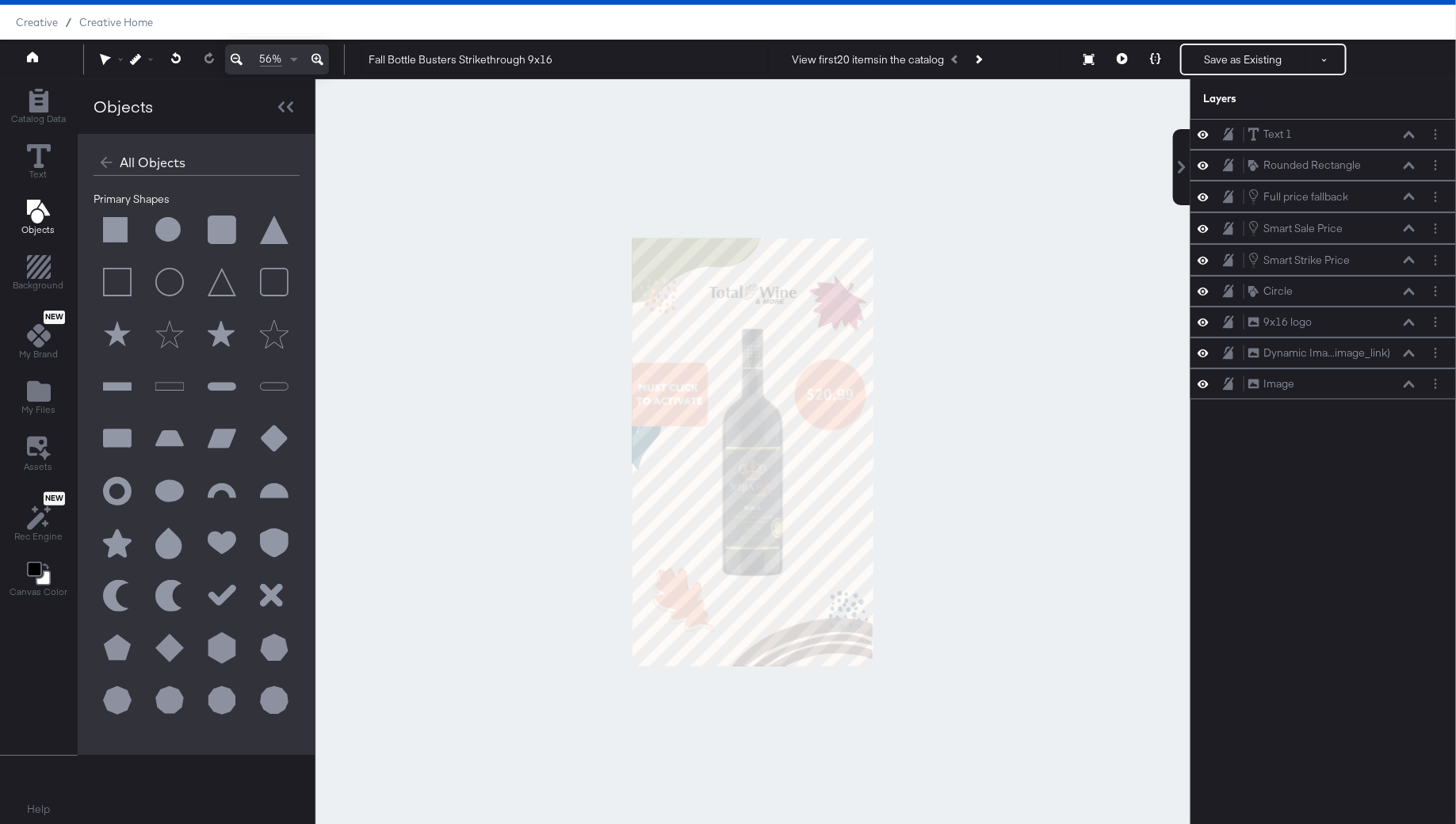
click at [1013, 419] on div at bounding box center [753, 452] width 875 height 745
click at [1157, 72] on button at bounding box center [1156, 59] width 33 height 32
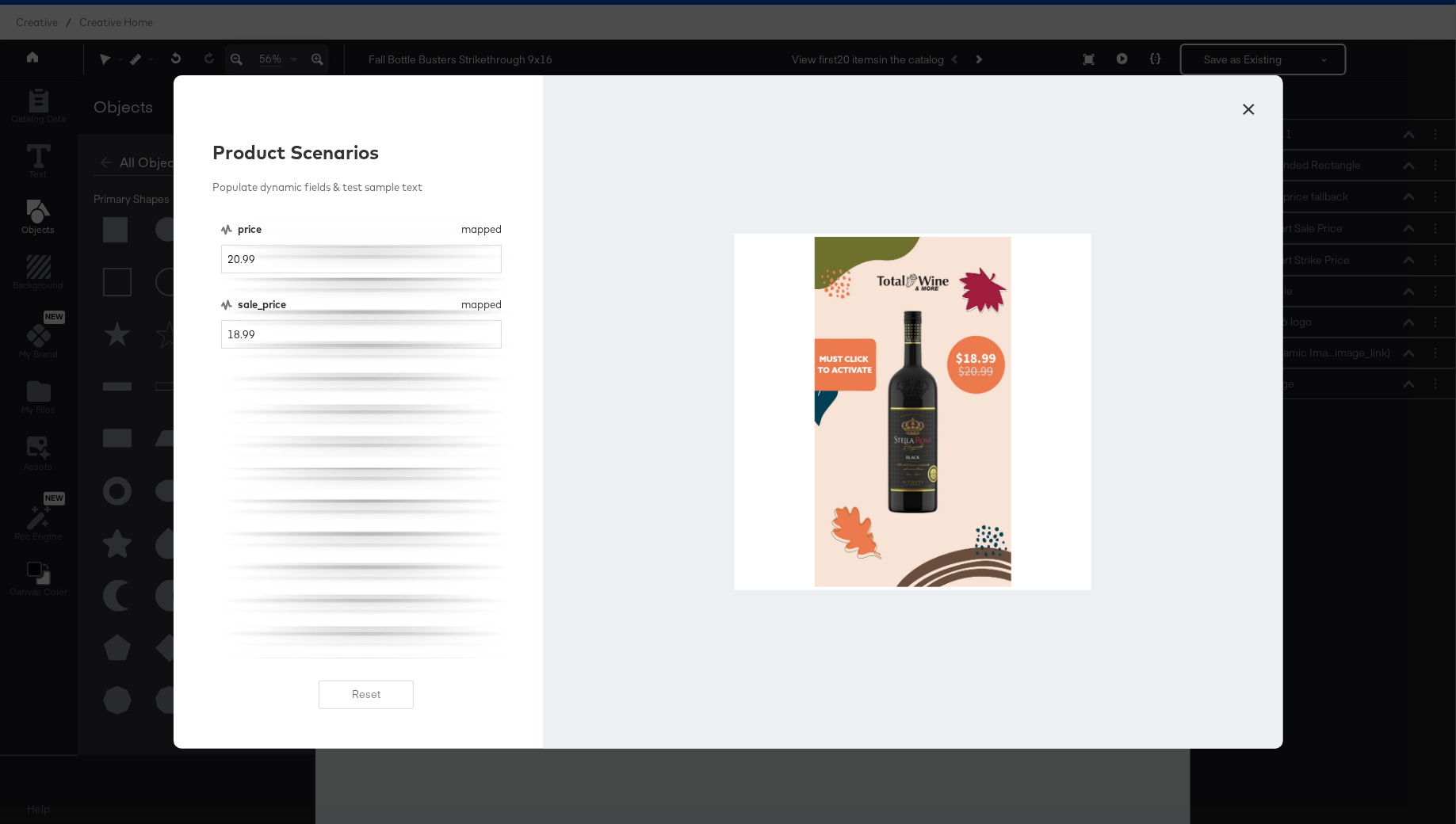
click at [1243, 116] on button "×" at bounding box center [1248, 105] width 28 height 28
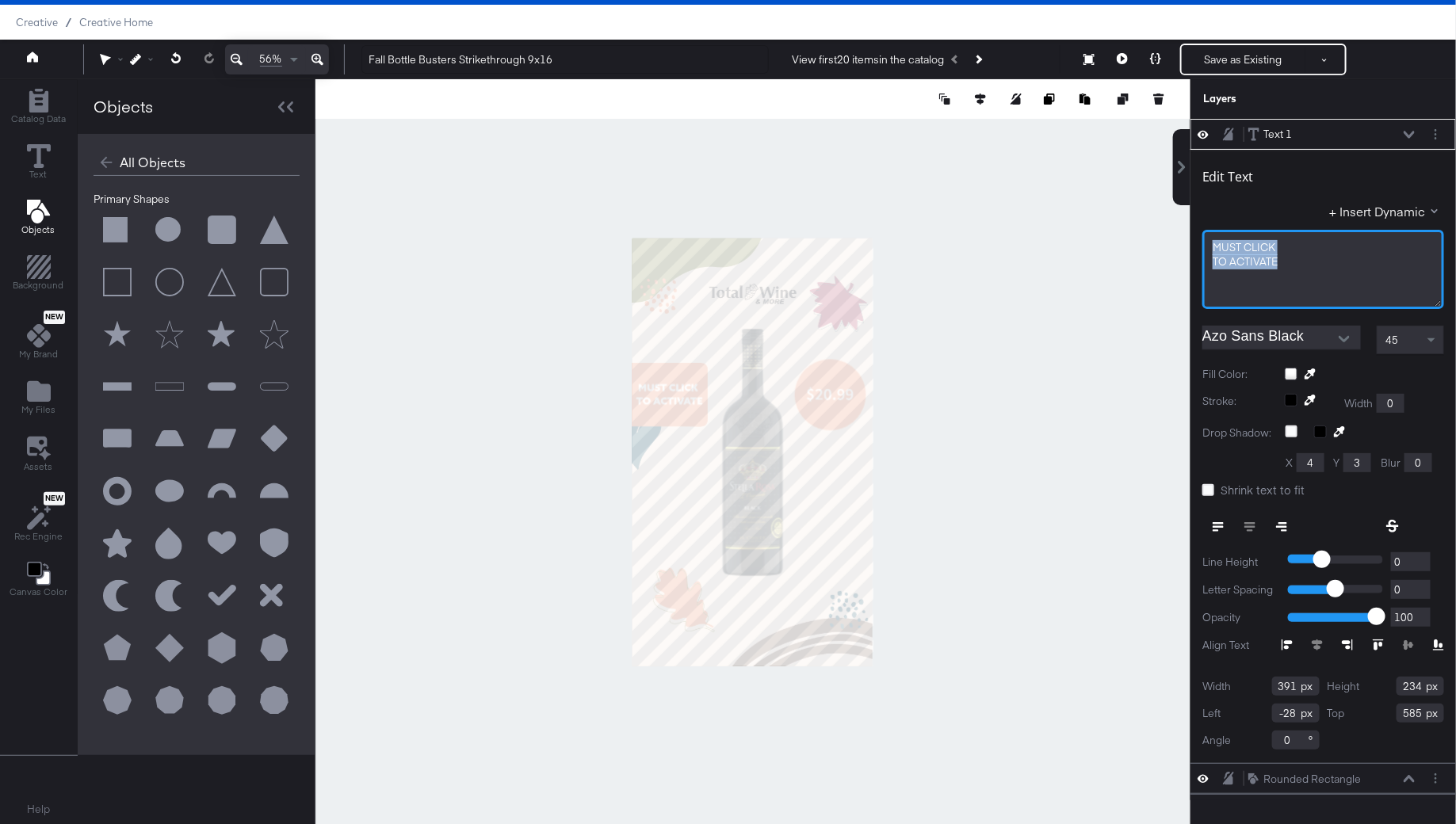
drag, startPoint x: 1307, startPoint y: 253, endPoint x: 1144, endPoint y: 219, distance: 166.5
click at [1144, 119] on div "Catalog Data Text Objects Background New My Brand My Files Assets New Rec Engin…" at bounding box center [728, 99] width 1456 height 40
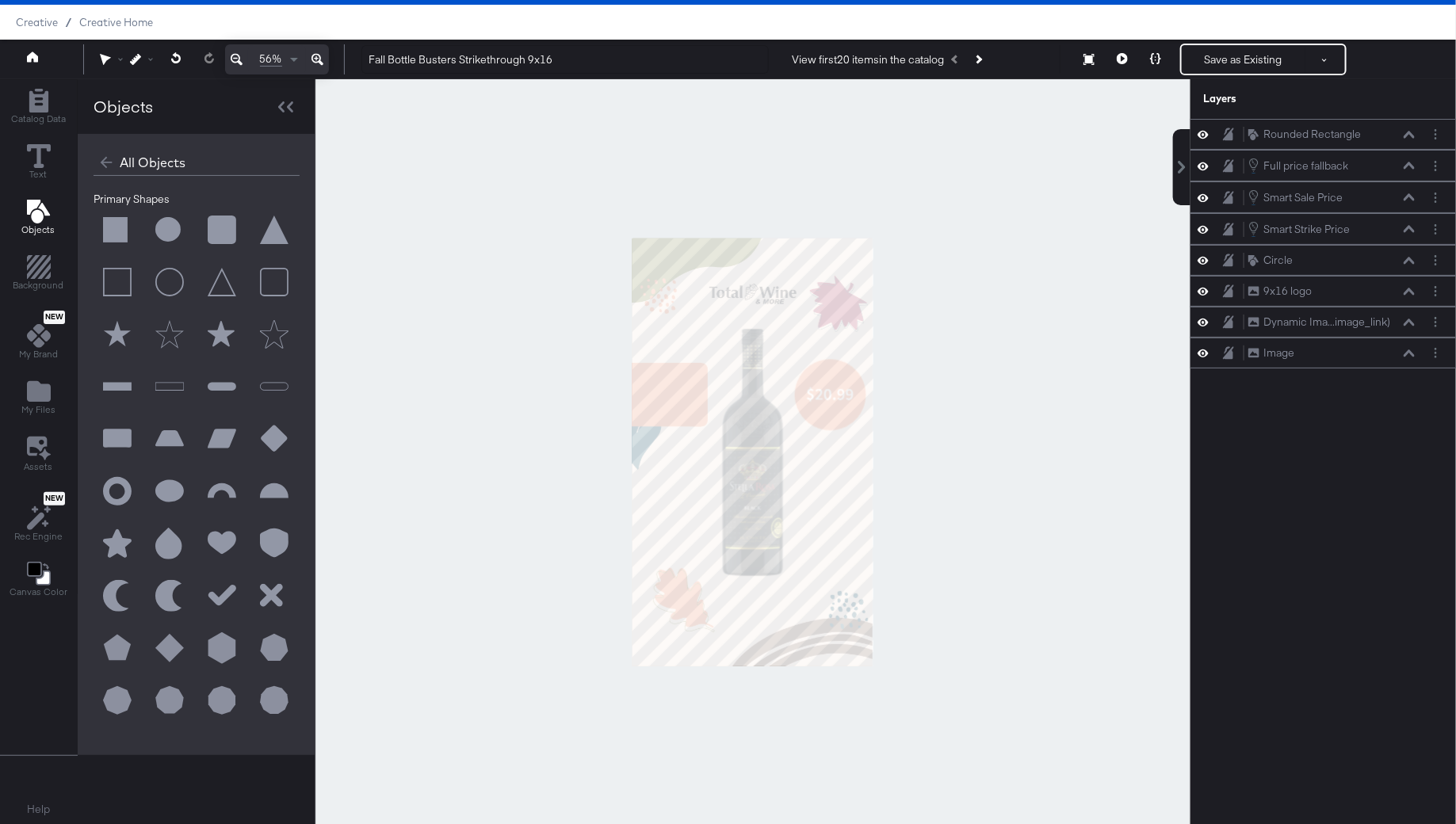
click at [31, 136] on div "Catalog Data Text Objects Background New My Brand My Files Assets New Rec Engin…" at bounding box center [38, 344] width 77 height 529
click at [27, 144] on icon at bounding box center [39, 155] width 23 height 23
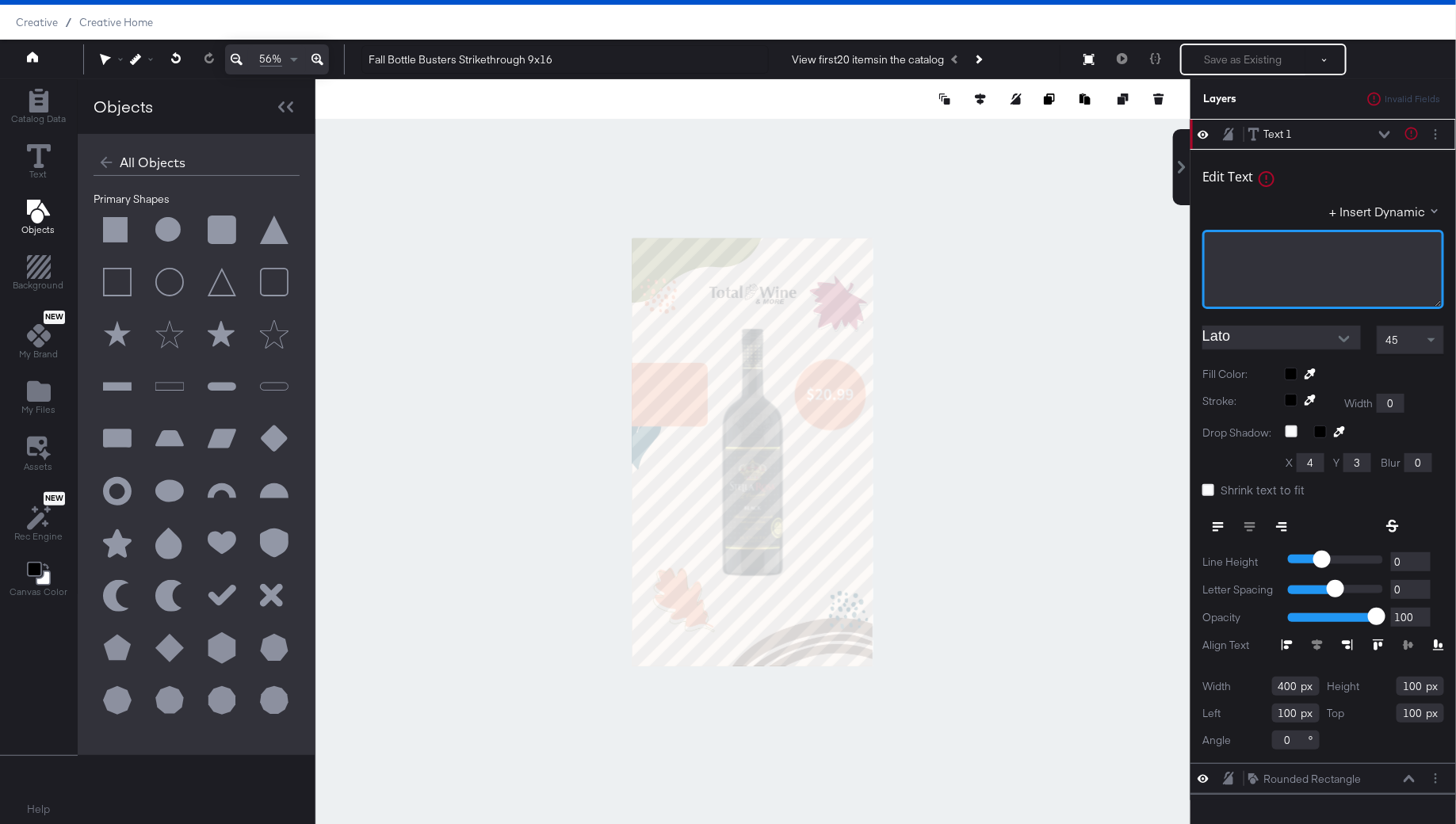
click at [1300, 243] on div "﻿" at bounding box center [1322, 247] width 221 height 15
type input "50"
type input "652"
type input "0"
type input "605"
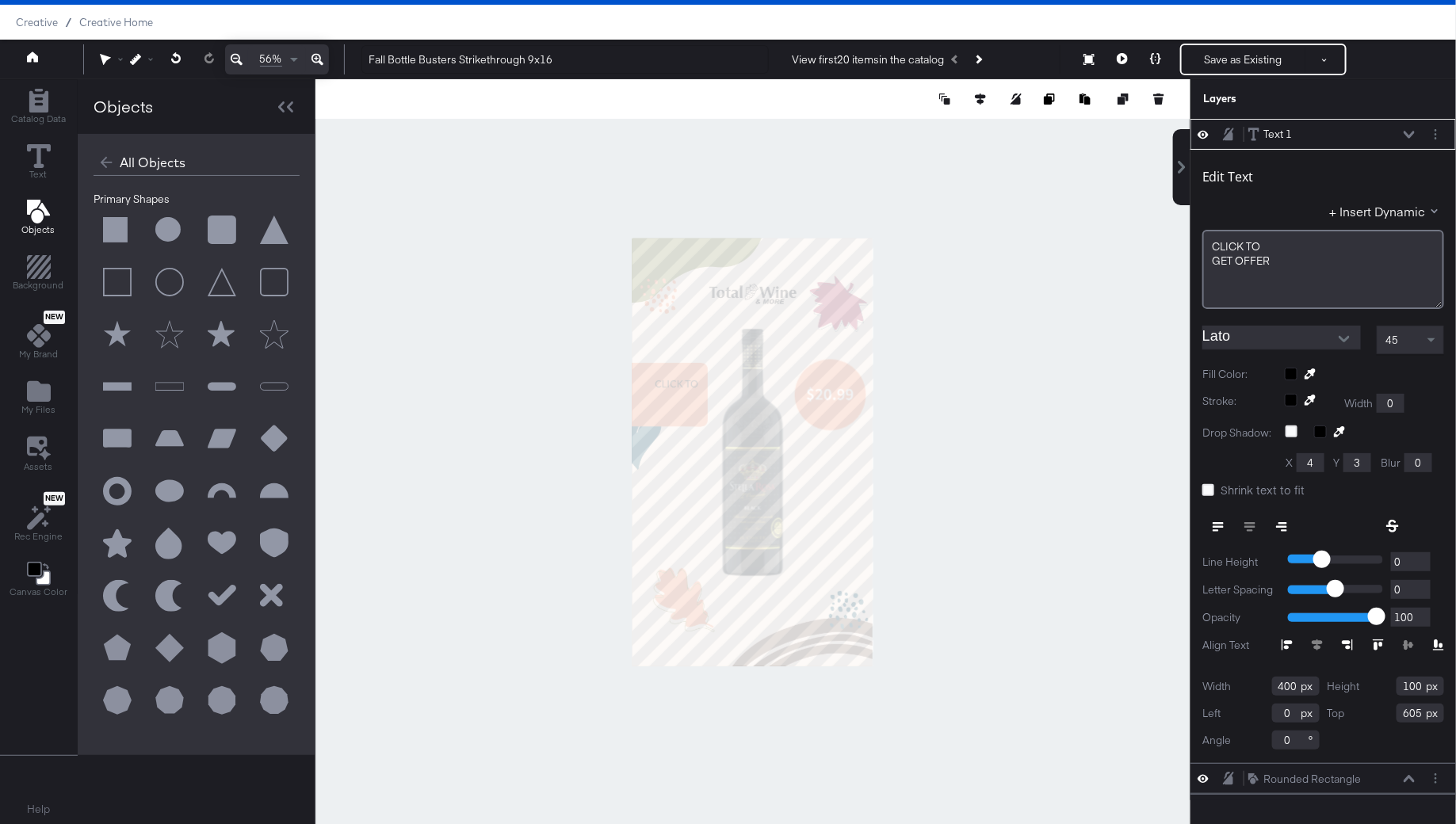
click at [1308, 376] on icon at bounding box center [1309, 373] width 11 height 11
click at [1291, 367] on div at bounding box center [1365, 373] width 159 height 13
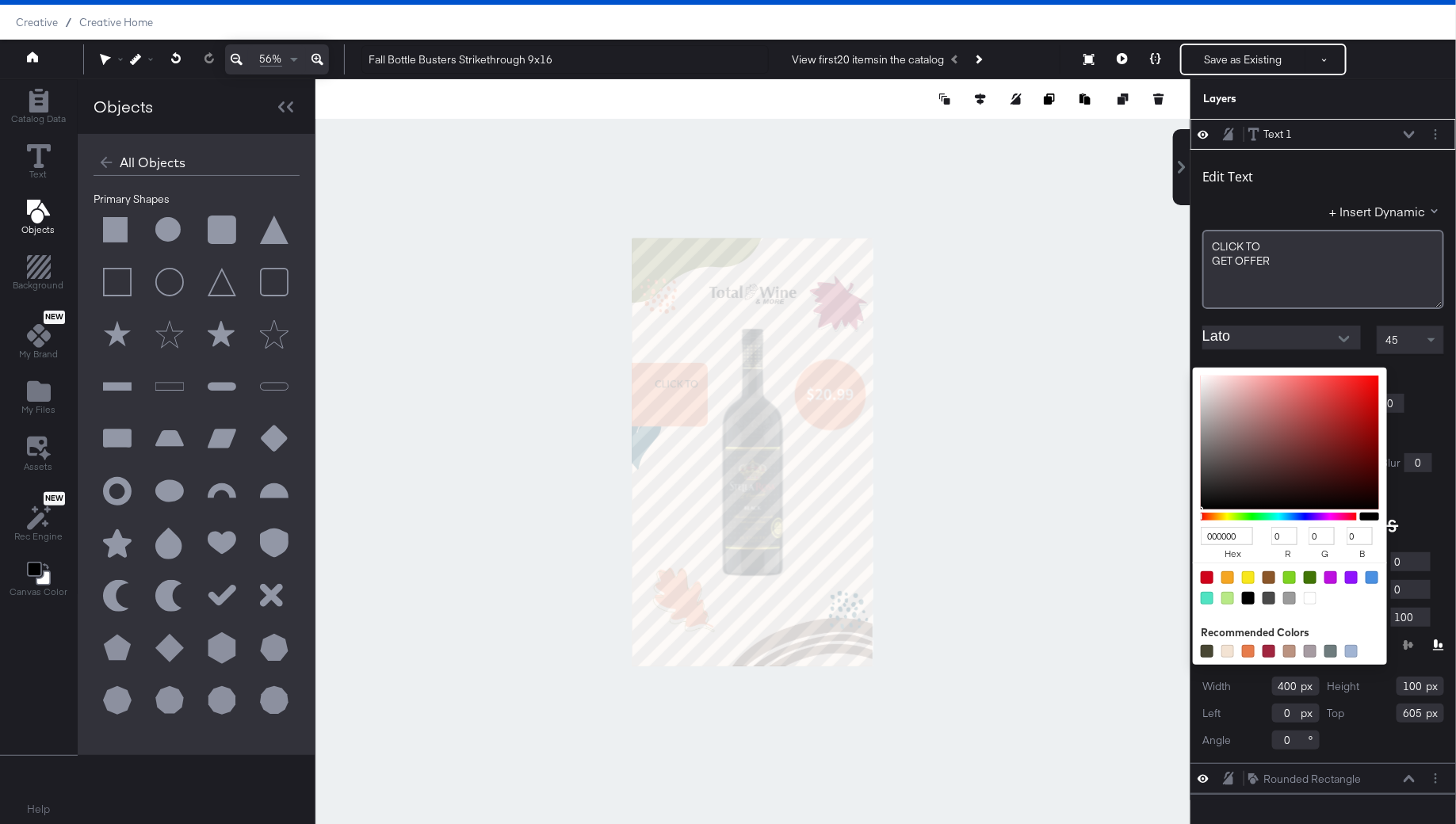
type input "DCC1C1"
type input "220"
type input "193"
type input "DFCDCD"
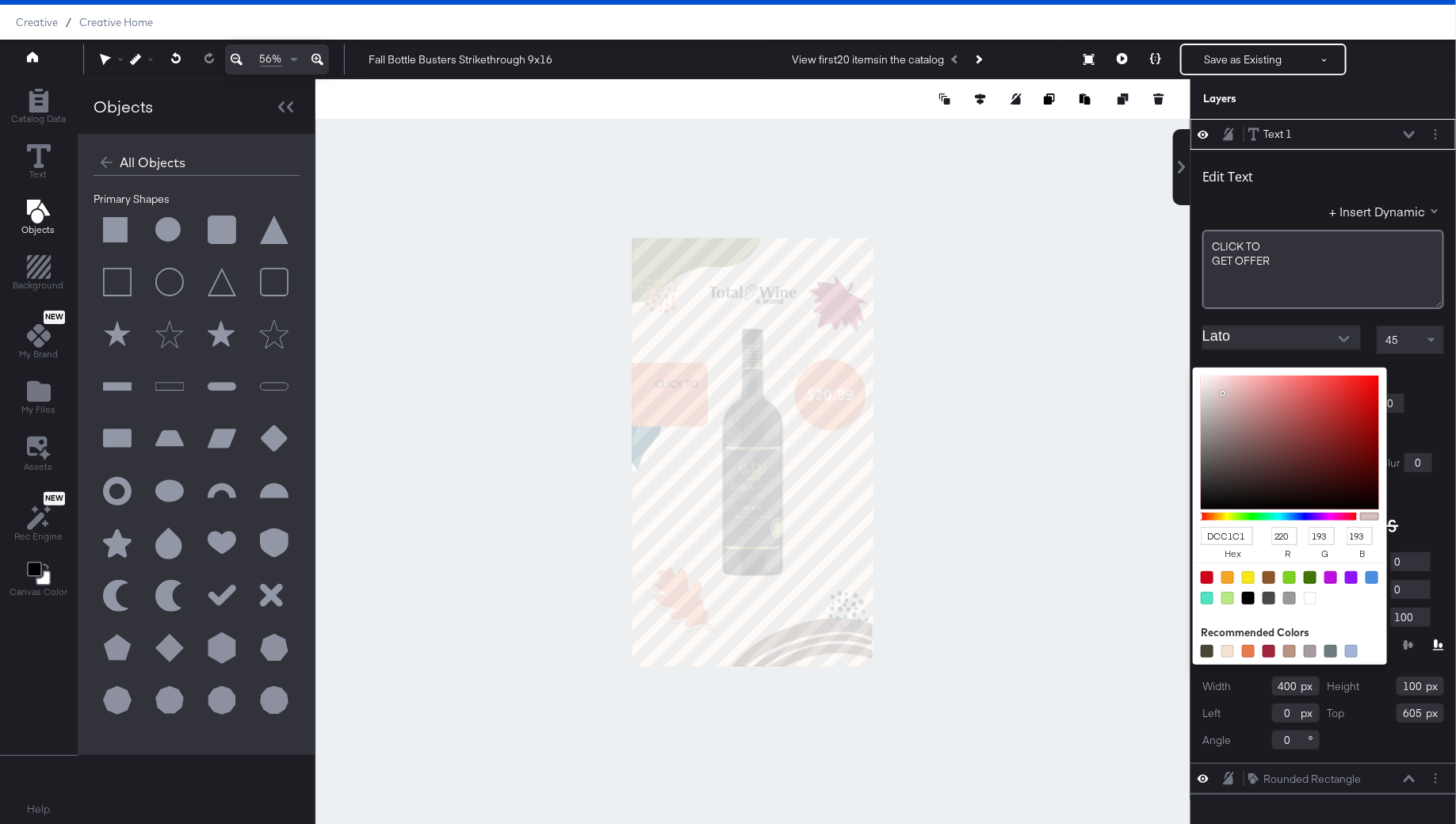
type input "223"
type input "205"
type input "ECEAEA"
type input "236"
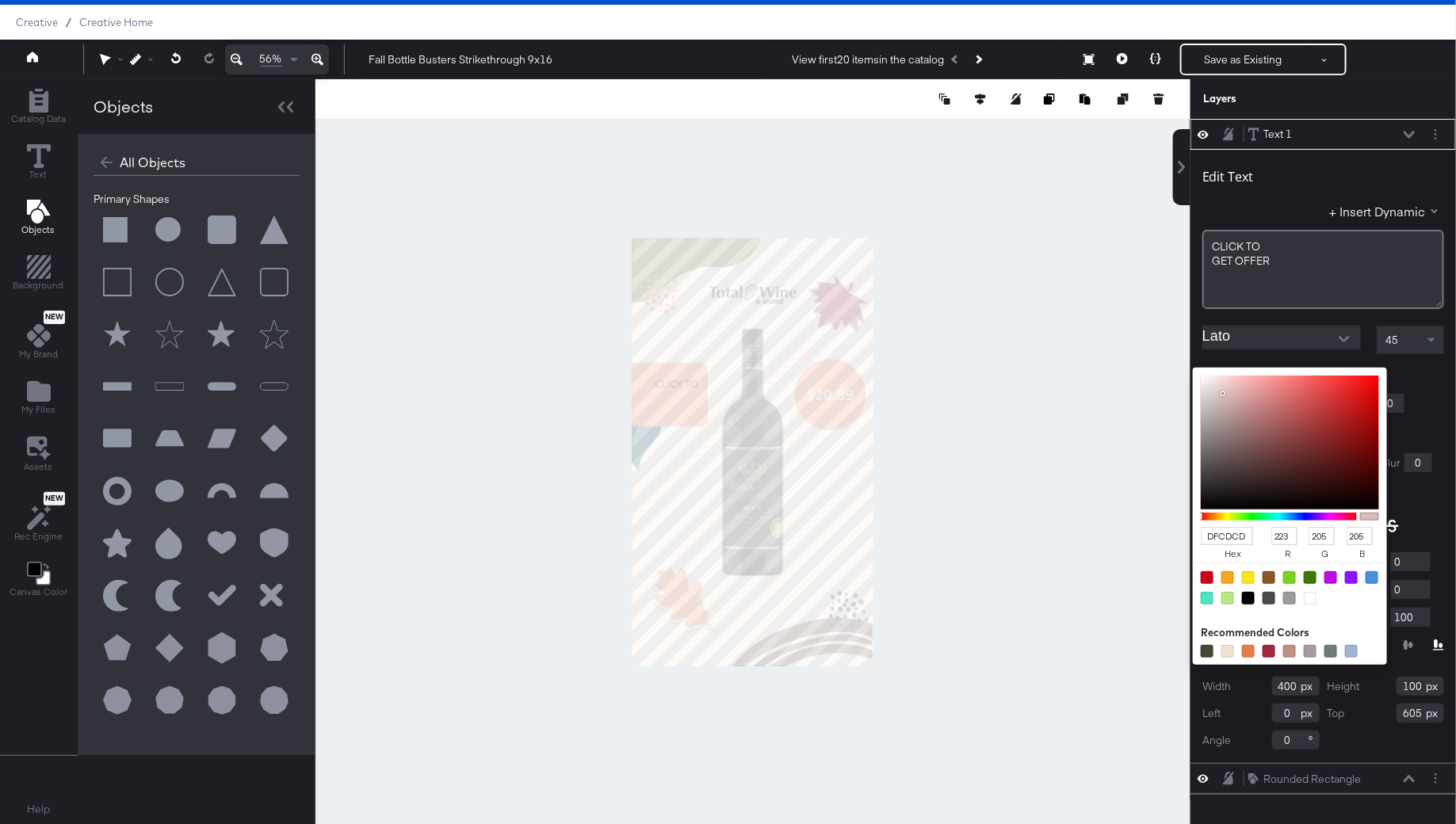
type input "234"
type input "FDFDFD"
type input "253"
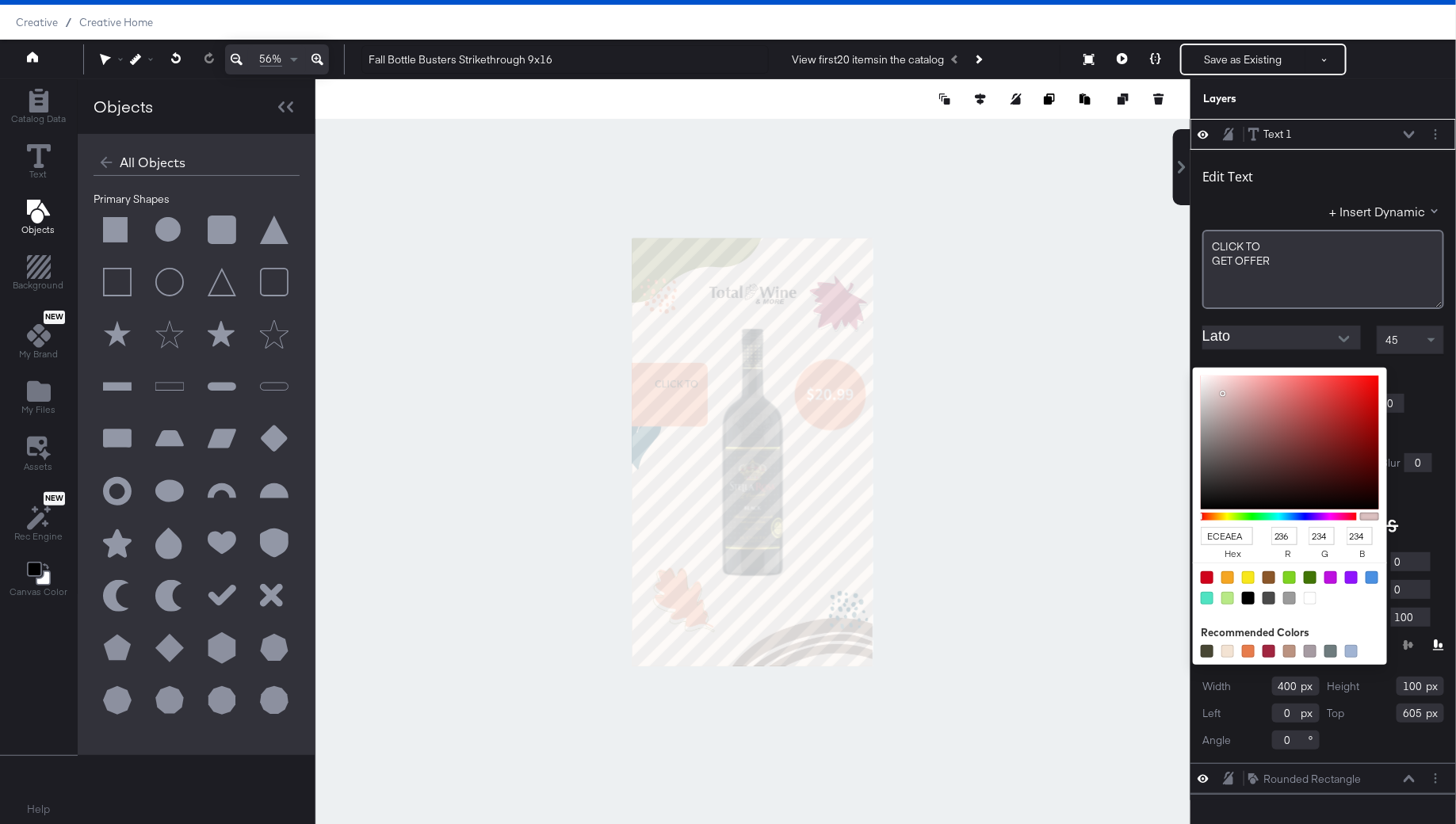
type input "253"
type input "FFFFFF"
type input "255"
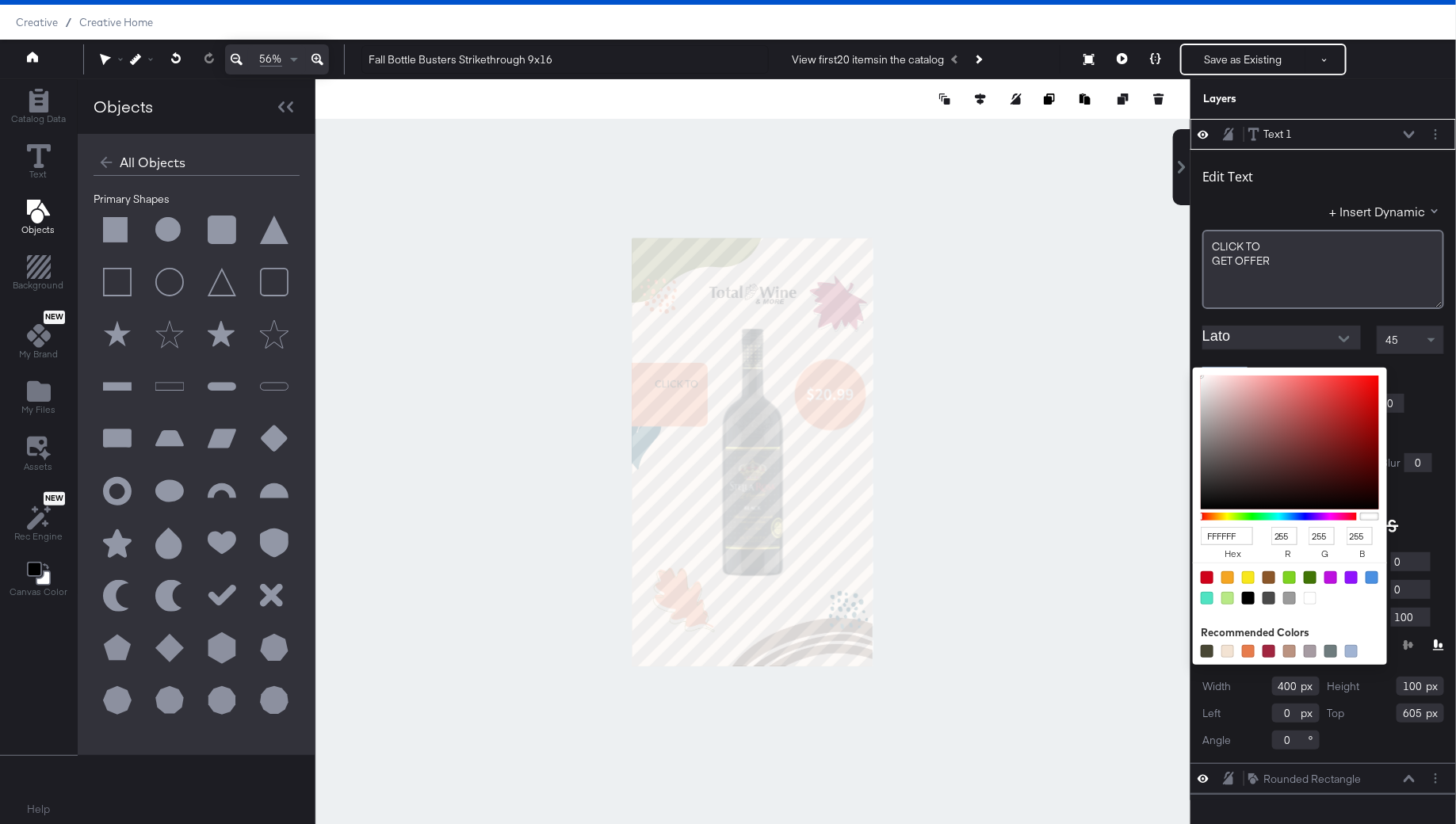
drag, startPoint x: 1223, startPoint y: 393, endPoint x: 1191, endPoint y: 367, distance: 41.2
click at [1191, 367] on div "Edit Text + Insert Dynamic CLICK ﻿TO GET ﻿OFFER Lato 45 Fill Color: FFFFFF hex …" at bounding box center [1323, 456] width 265 height 613
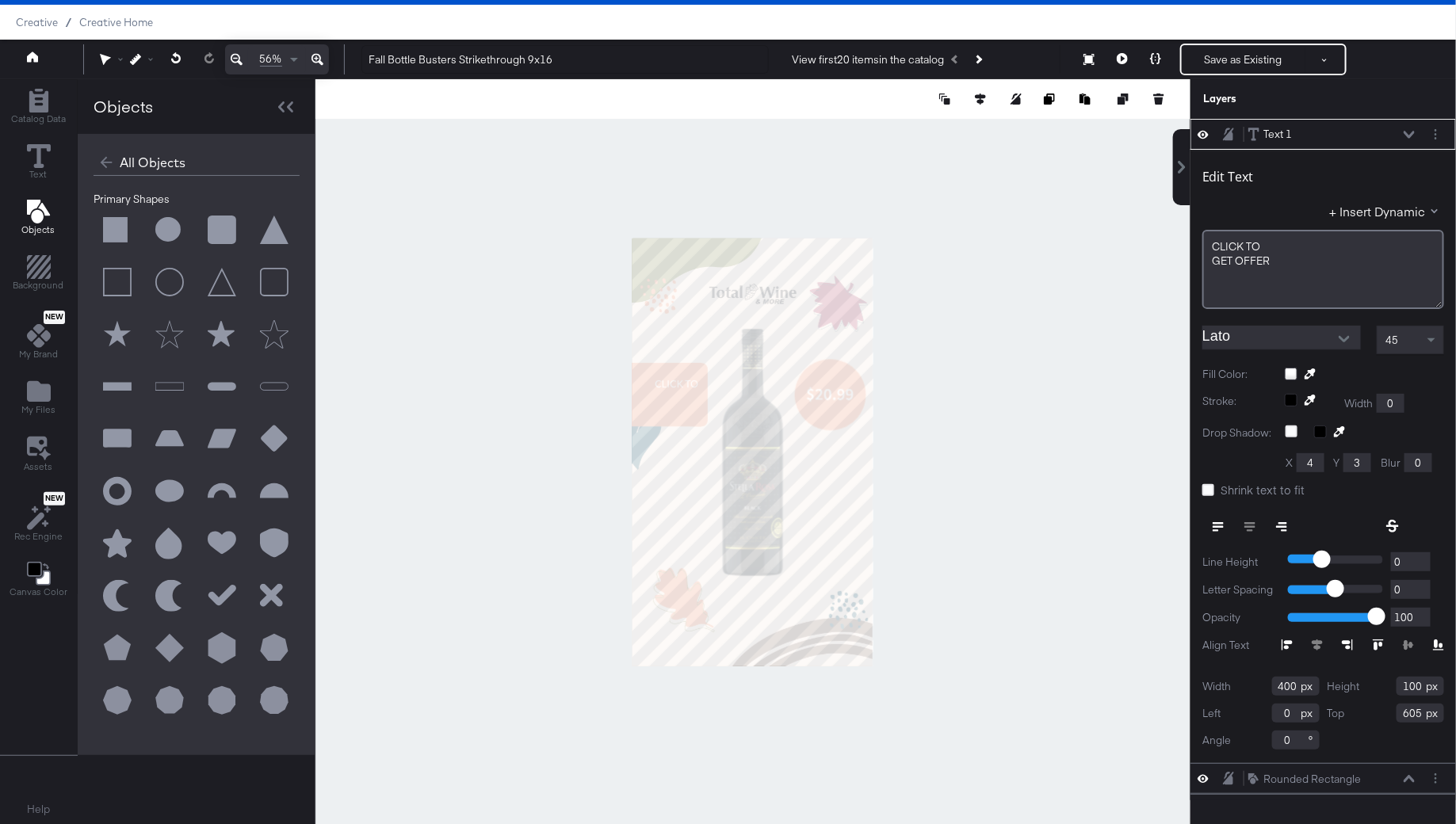
click at [1436, 354] on div "Edit Text + Insert Dynamic CLICK ﻿TO GET ﻿OFFER Lato 45 Fill Color: Stroke: Wid…" at bounding box center [1323, 456] width 265 height 613
click at [1418, 342] on div "45" at bounding box center [1410, 340] width 66 height 27
click at [1285, 345] on input "Lato" at bounding box center [1269, 337] width 135 height 23
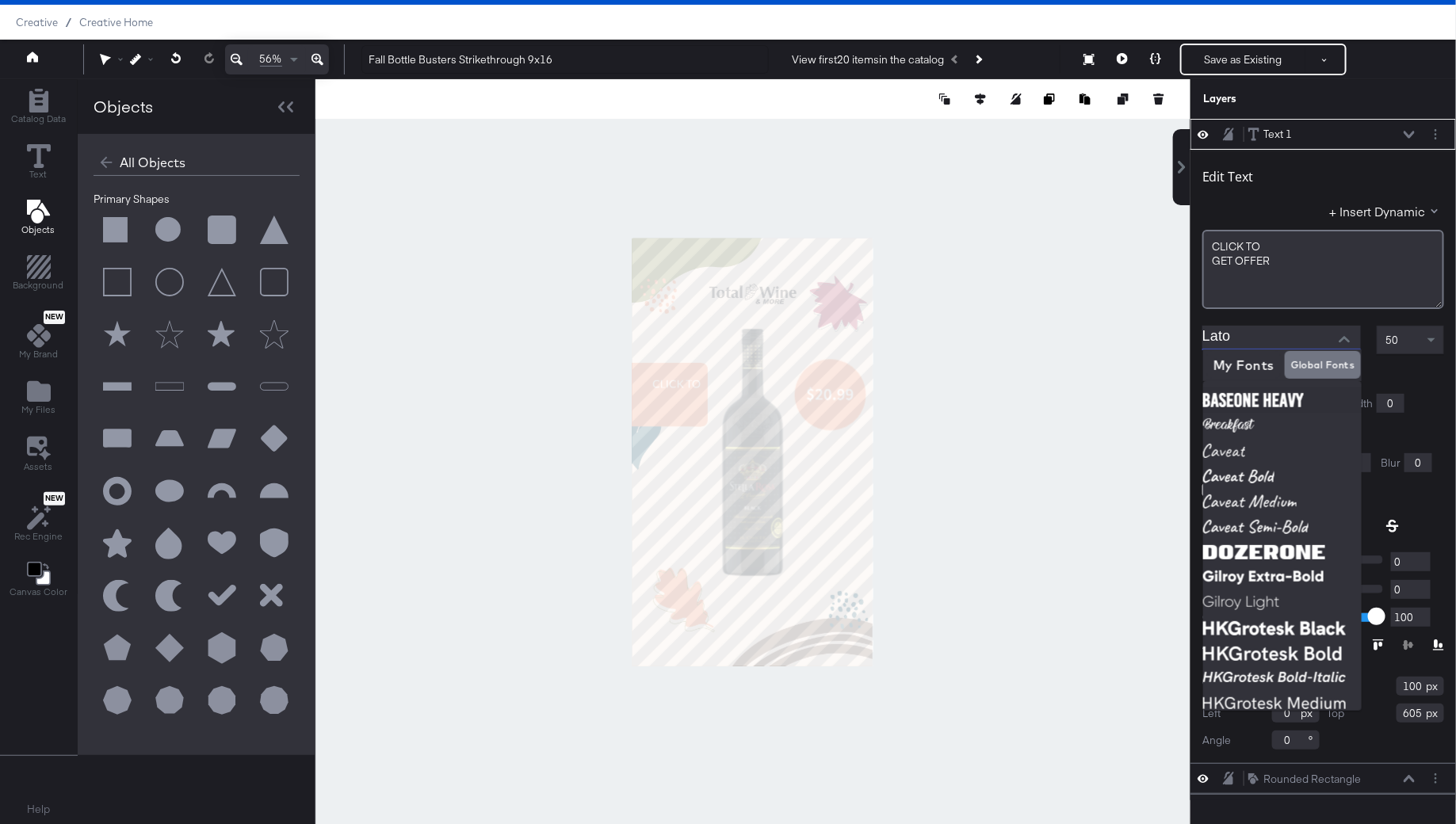
click at [1256, 395] on img at bounding box center [1282, 400] width 158 height 25
type input "BaseOne Heavy"
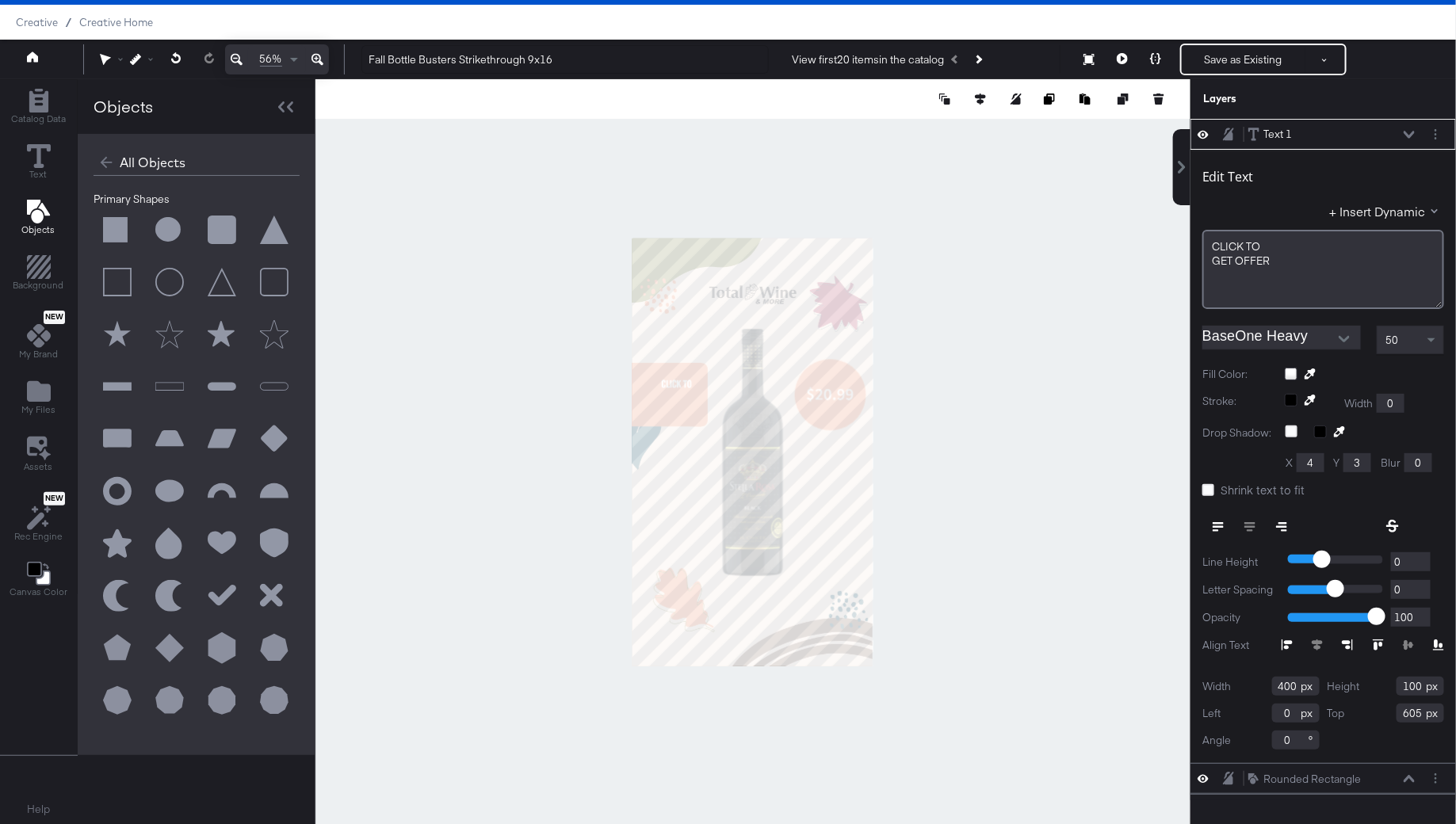
type input "390"
type input "207"
type input "601"
click at [1306, 334] on input "BaseOne Heavy" at bounding box center [1269, 337] width 135 height 23
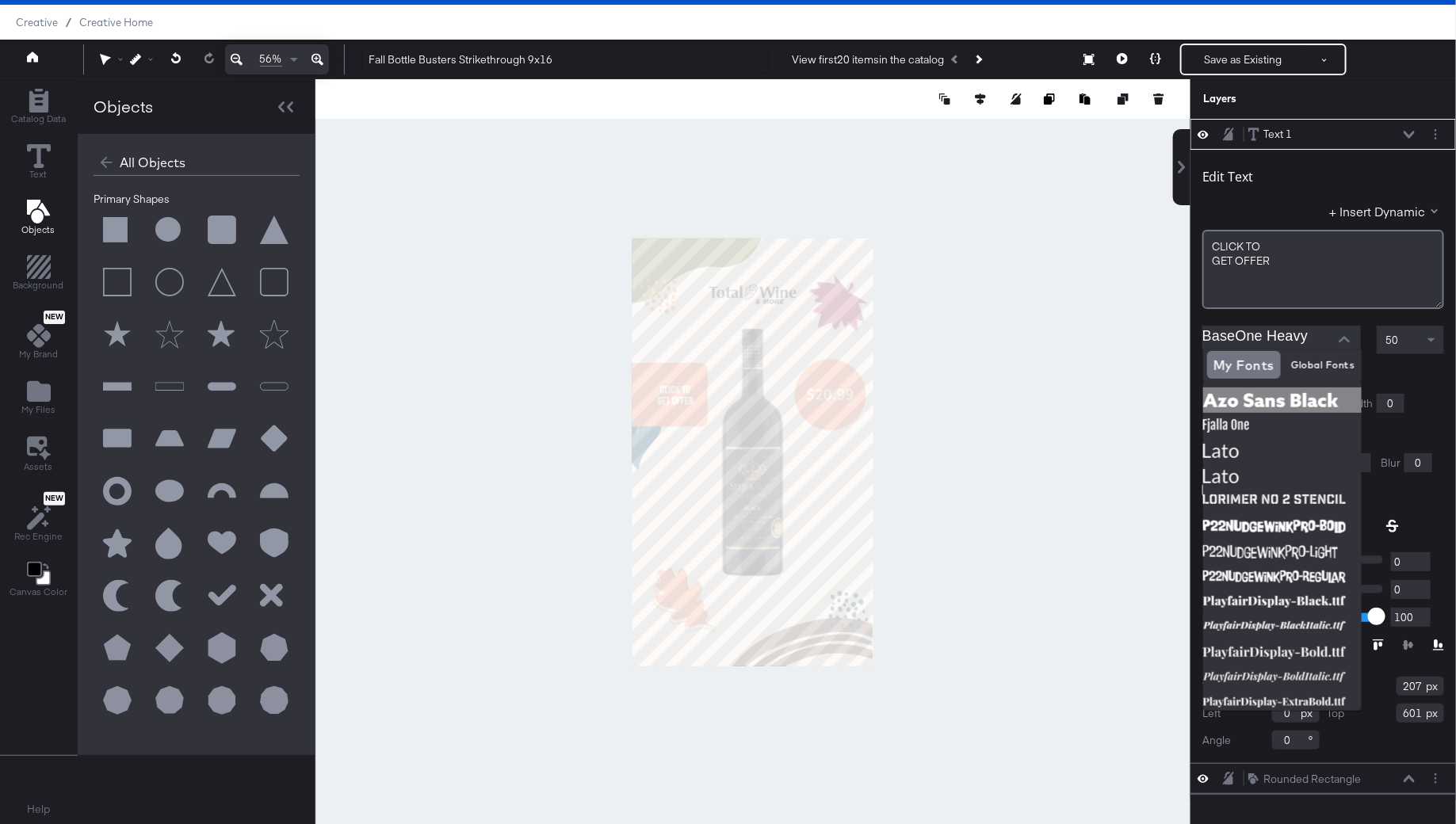
click at [1247, 395] on img at bounding box center [1282, 400] width 158 height 25
type input "Azo Sans Black"
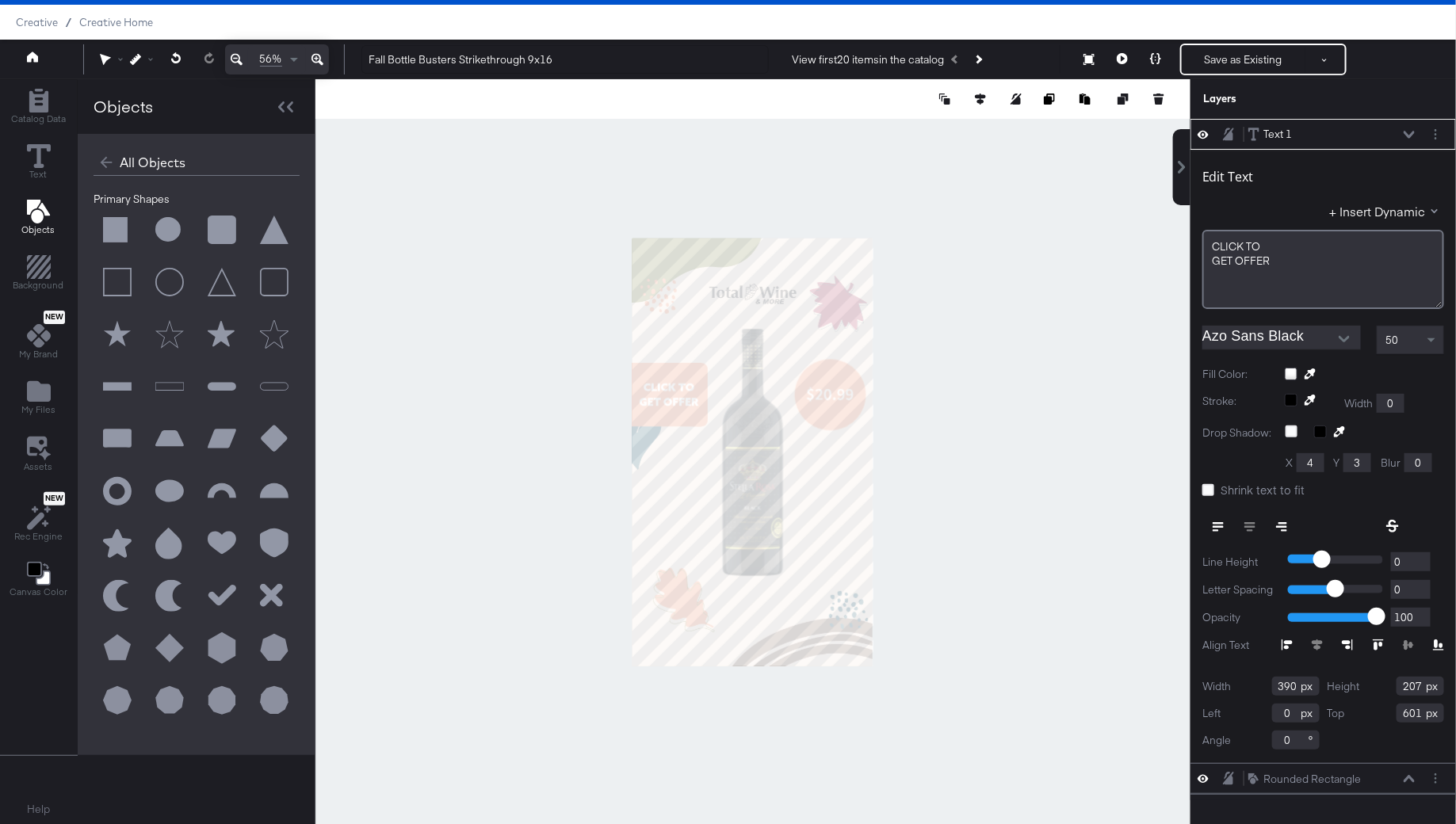
type input "-28"
type input "598"
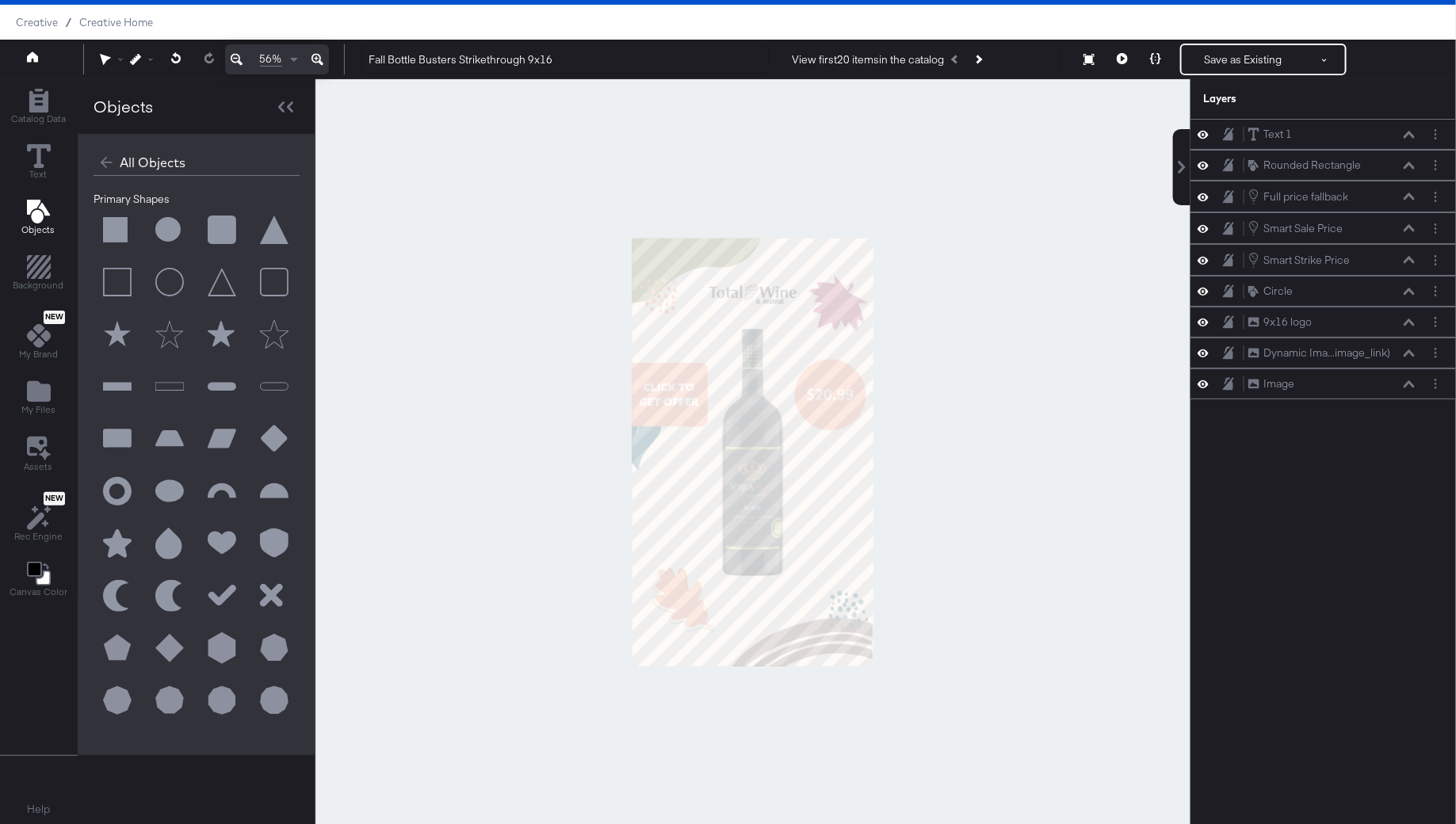
click at [1006, 474] on div at bounding box center [753, 452] width 875 height 745
click at [1157, 50] on button at bounding box center [1156, 59] width 33 height 32
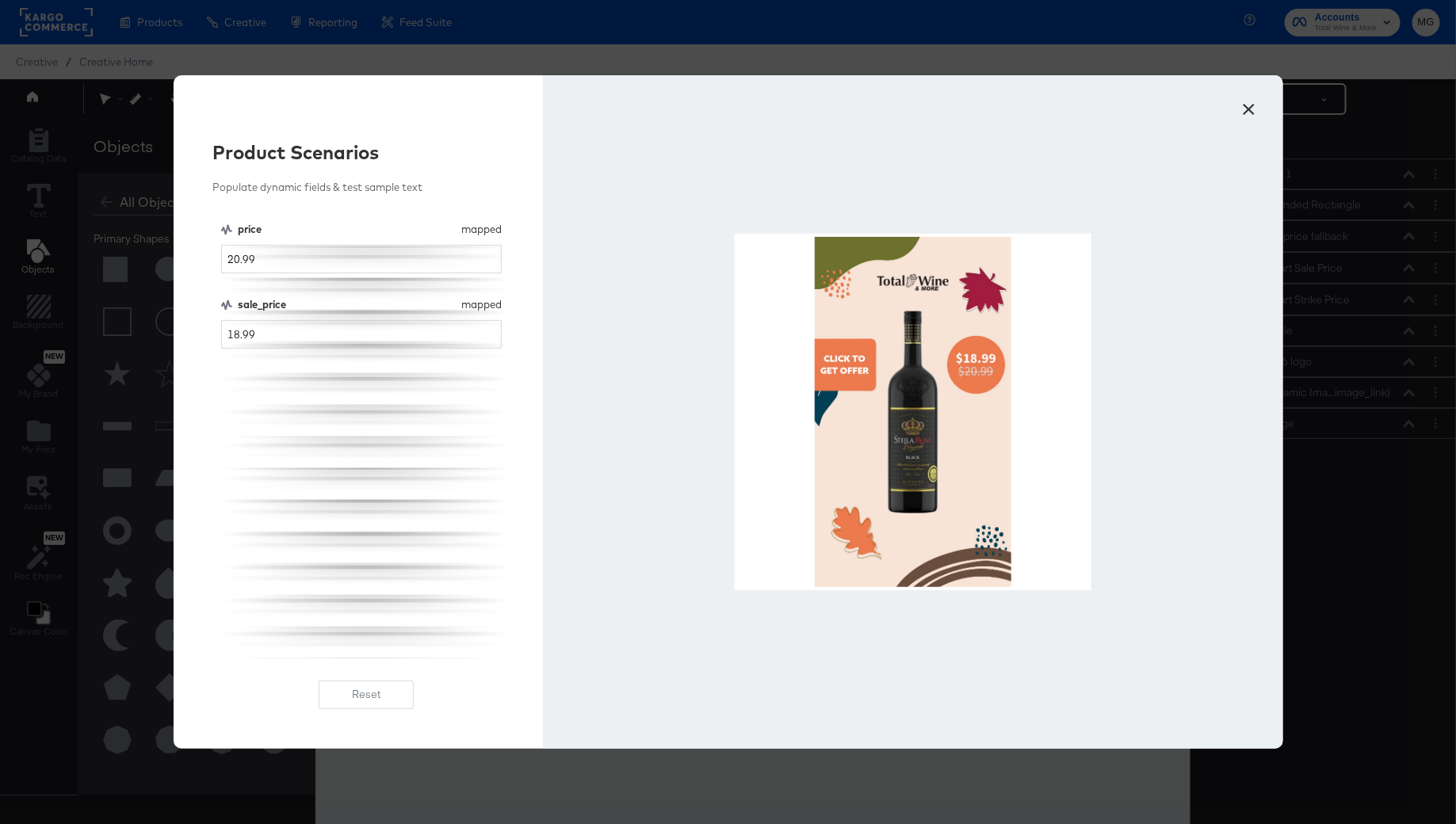
click at [1250, 97] on button "×" at bounding box center [1248, 105] width 28 height 28
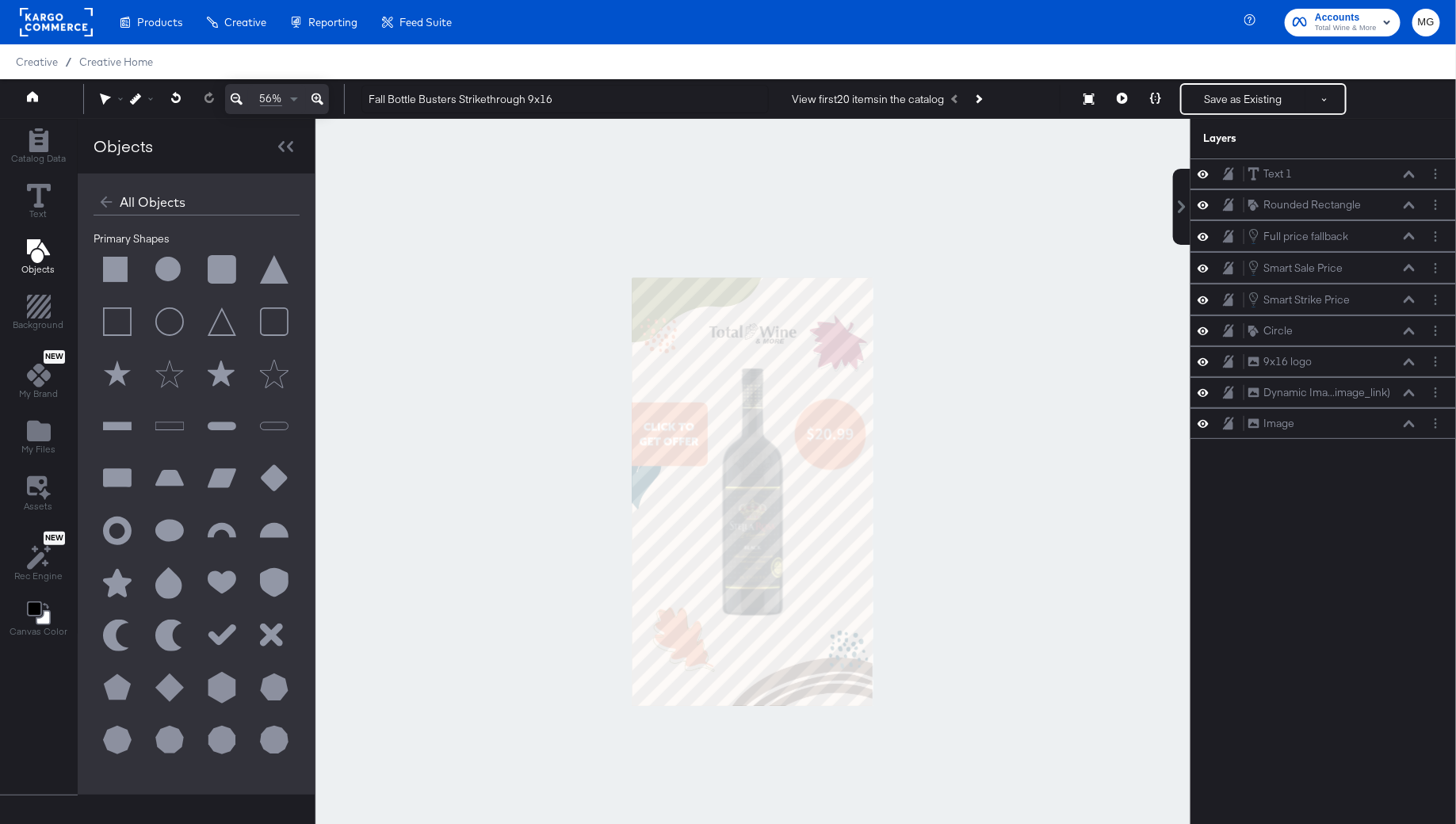
scroll to position [40, 0]
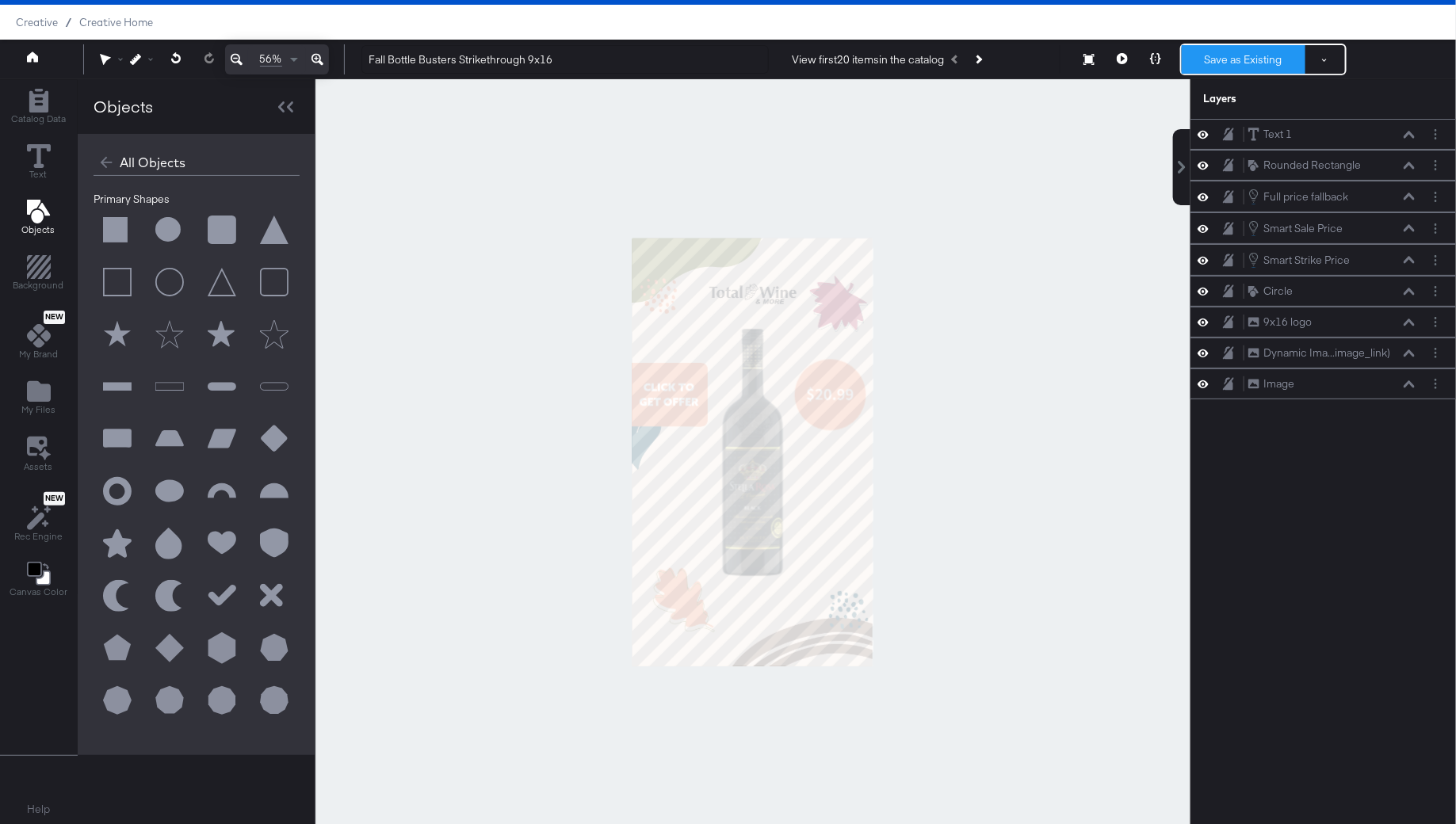
click at [1243, 64] on button "Save as Existing" at bounding box center [1243, 58] width 123 height 28
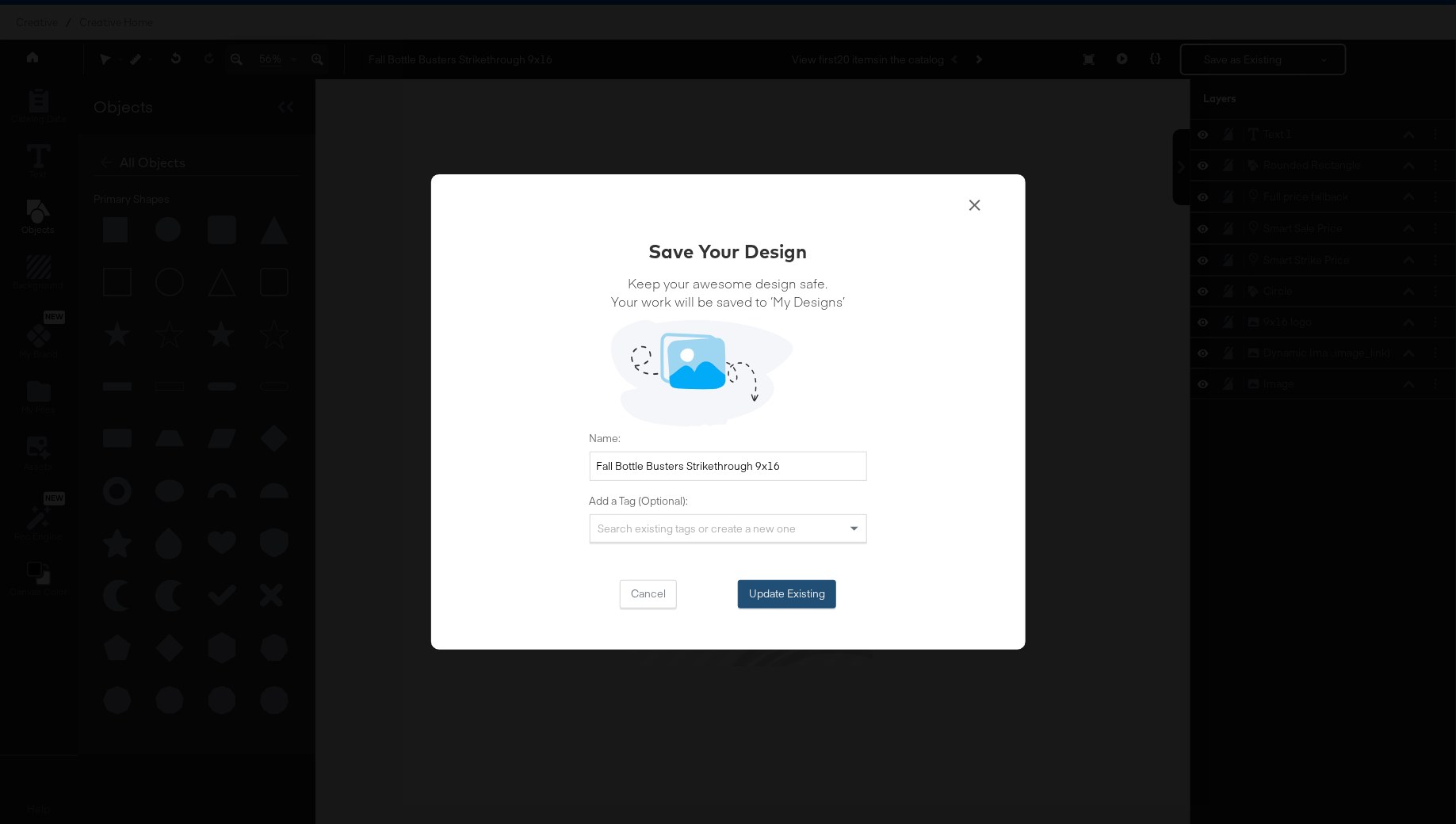
click at [771, 599] on button "Update Existing" at bounding box center [786, 594] width 98 height 28
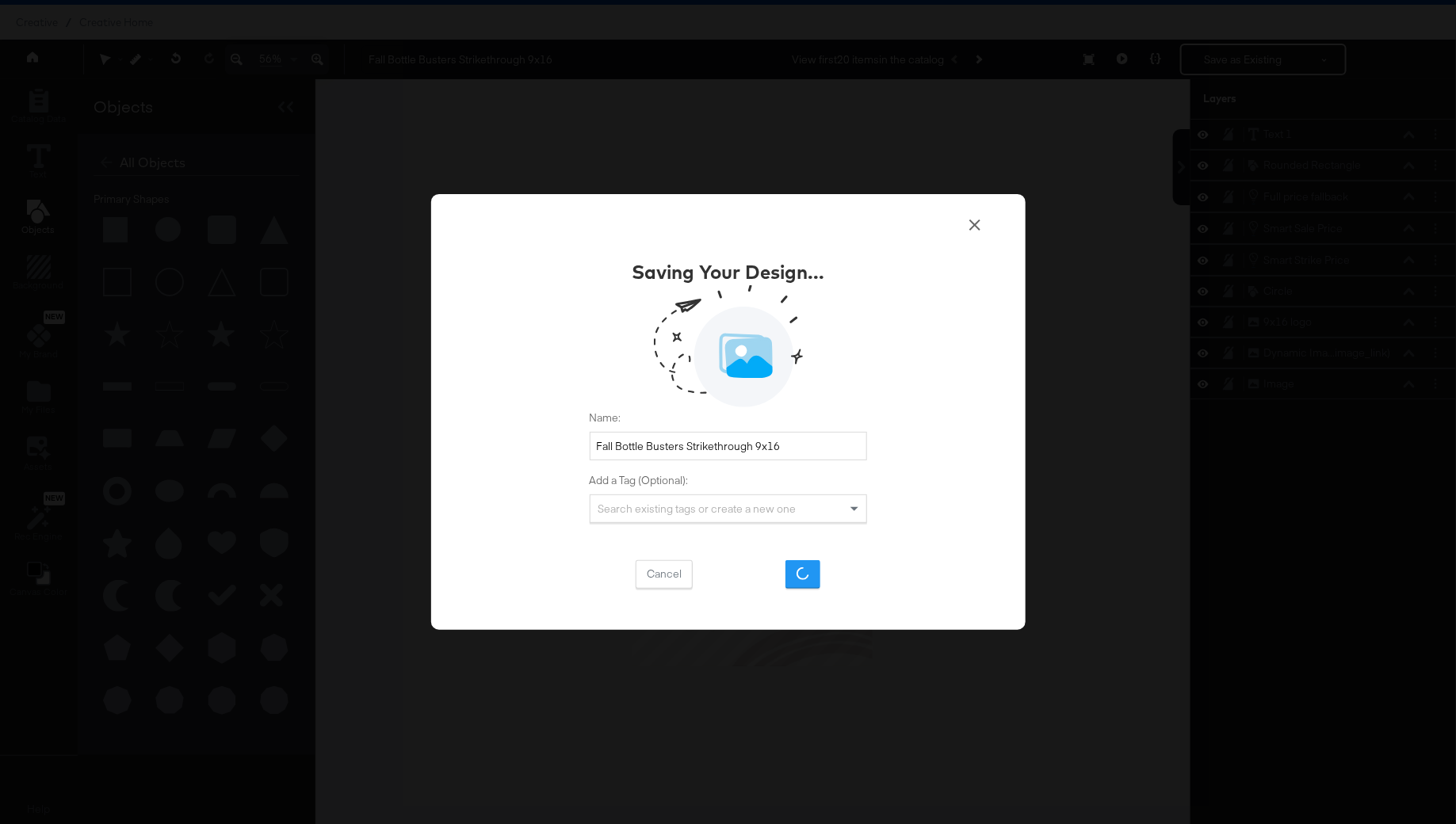
scroll to position [0, 0]
